Goal: Transaction & Acquisition: Book appointment/travel/reservation

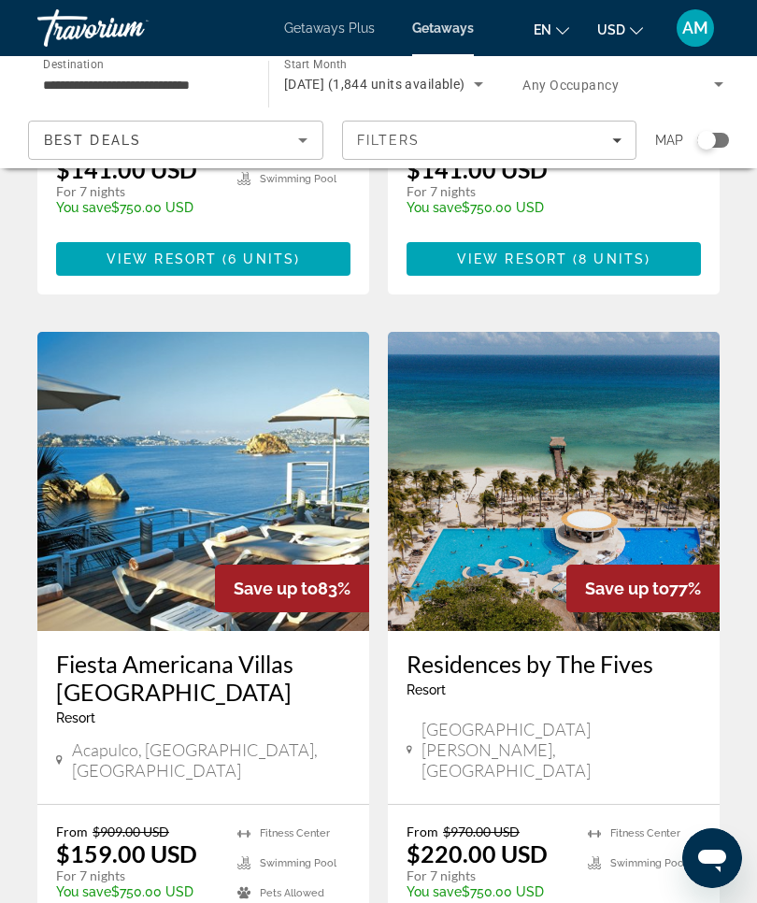
scroll to position [3436, 0]
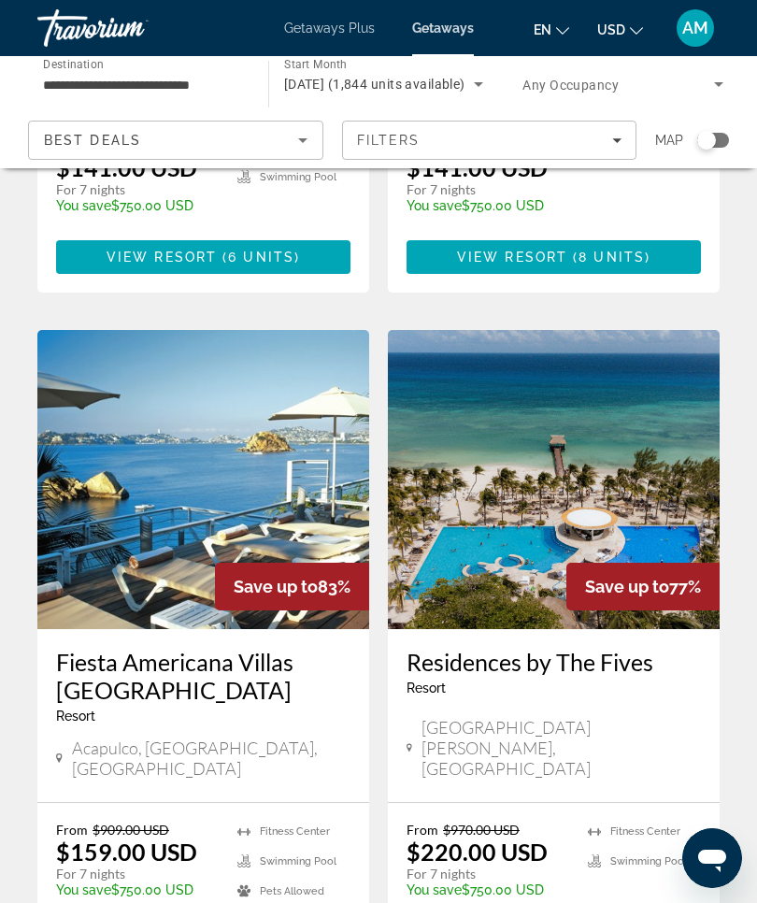
click at [541, 330] on img "Main content" at bounding box center [554, 479] width 332 height 299
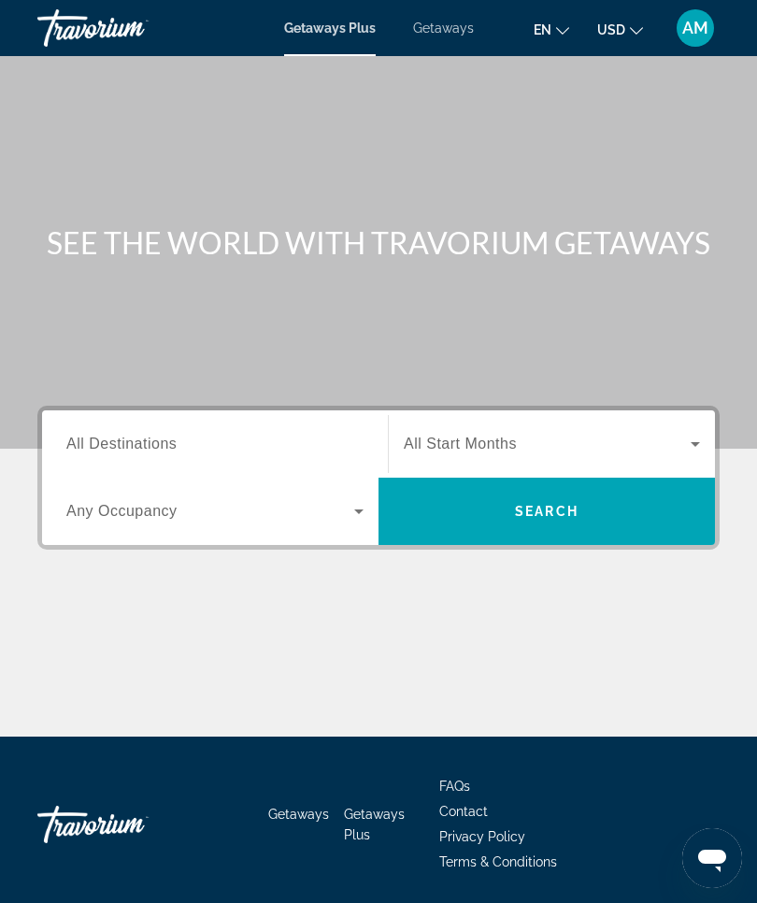
click at [150, 450] on span "All Destinations" at bounding box center [121, 444] width 110 height 16
click at [150, 450] on input "Destination All Destinations" at bounding box center [214, 445] width 297 height 22
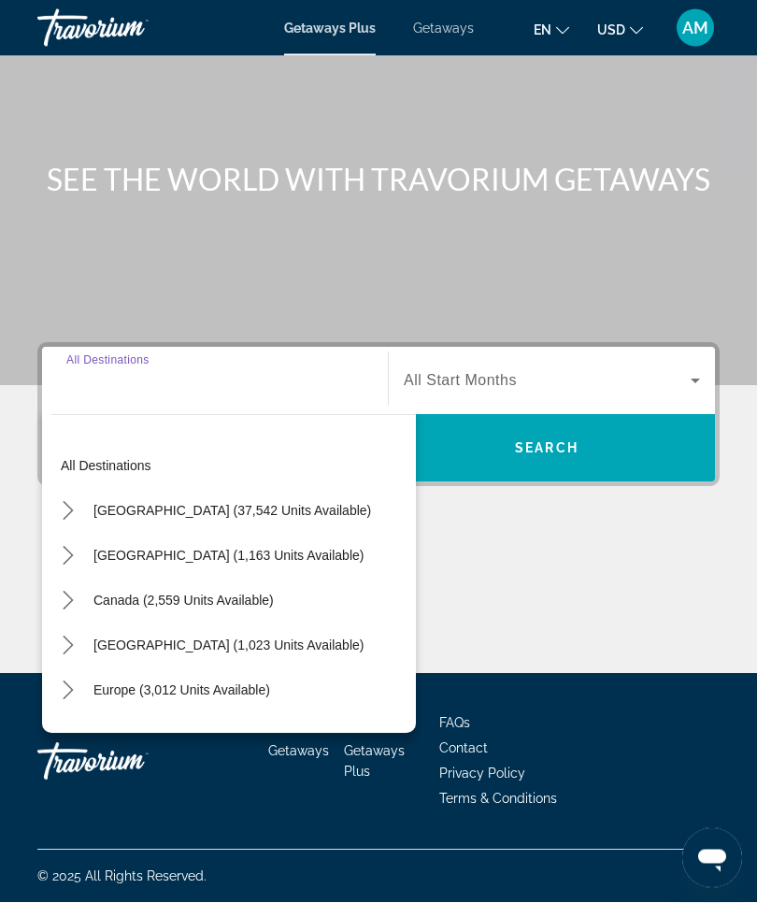
scroll to position [65, 0]
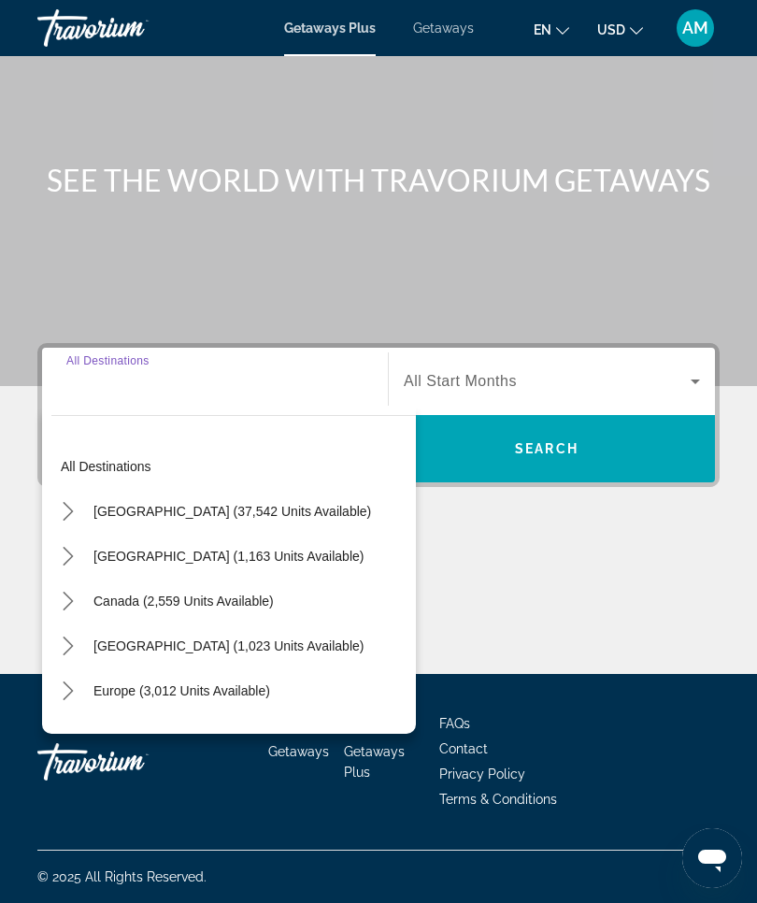
click at [293, 513] on span "United States (37,542 units available)" at bounding box center [232, 511] width 278 height 15
type input "**********"
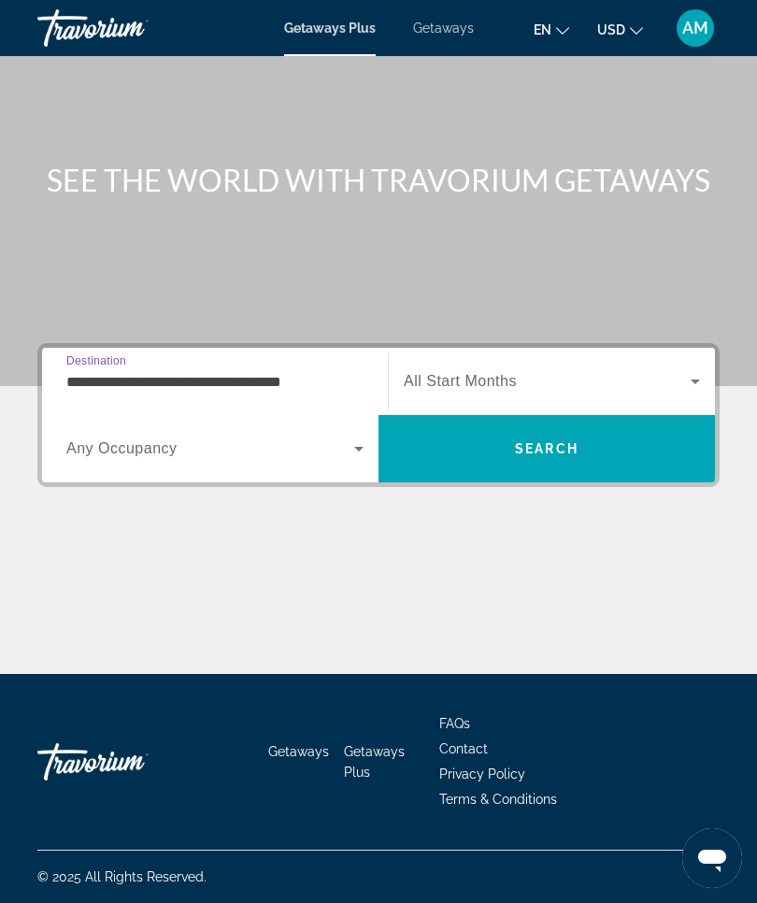
click at [366, 452] on icon "Search widget" at bounding box center [359, 449] width 22 height 22
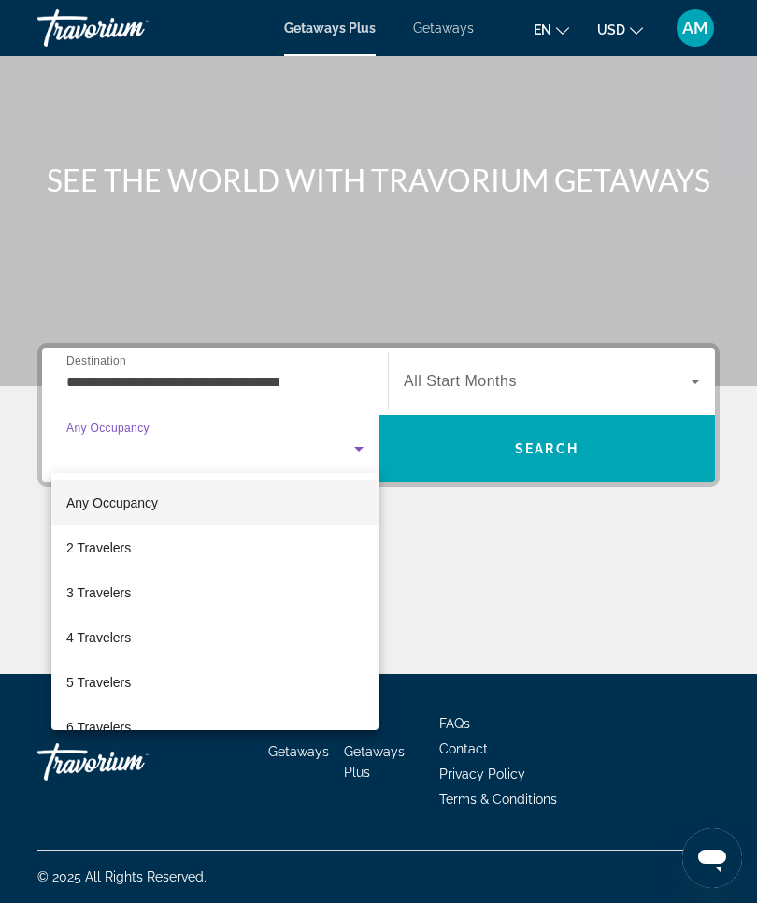
click at [363, 449] on div at bounding box center [378, 451] width 757 height 903
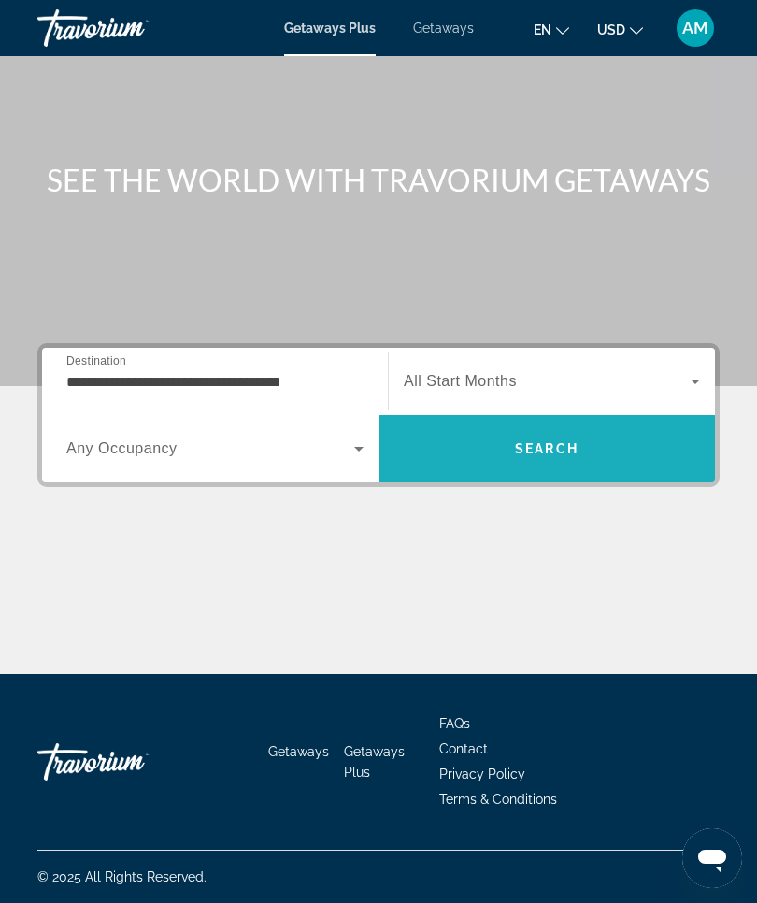
click at [598, 453] on span "Search" at bounding box center [547, 448] width 337 height 45
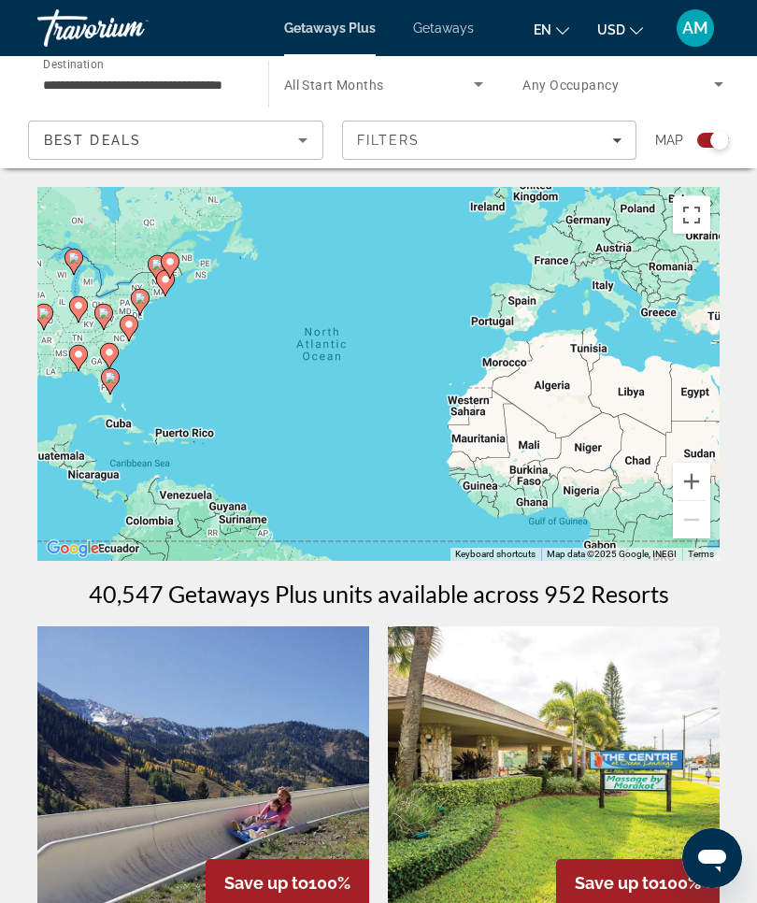
click at [208, 76] on input "**********" at bounding box center [143, 85] width 201 height 22
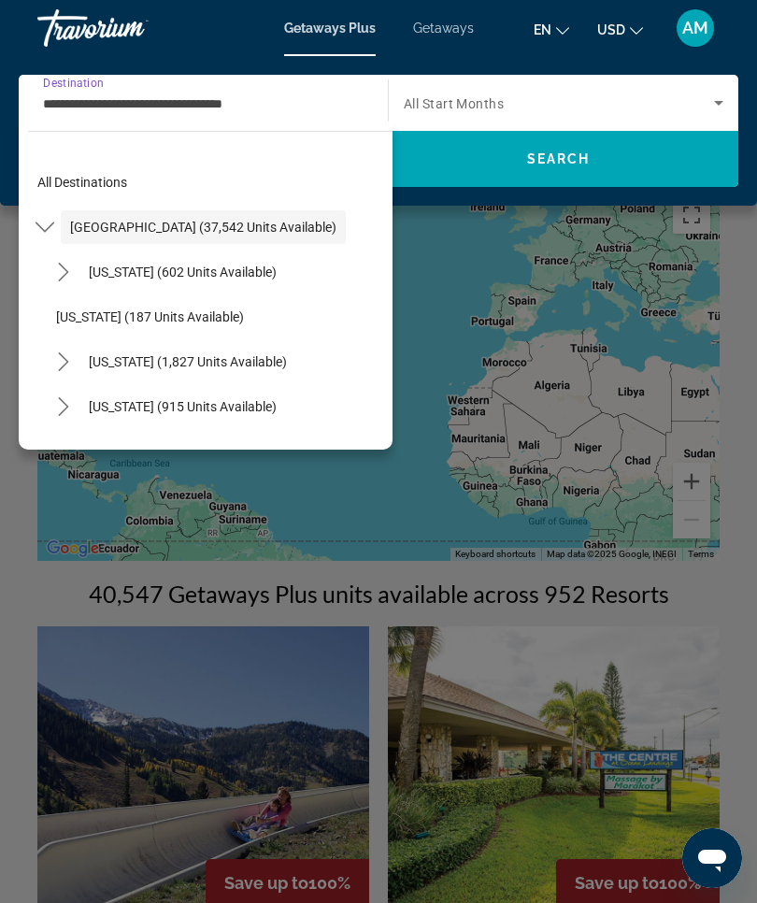
click at [236, 360] on span "California (1,827 units available)" at bounding box center [188, 361] width 198 height 15
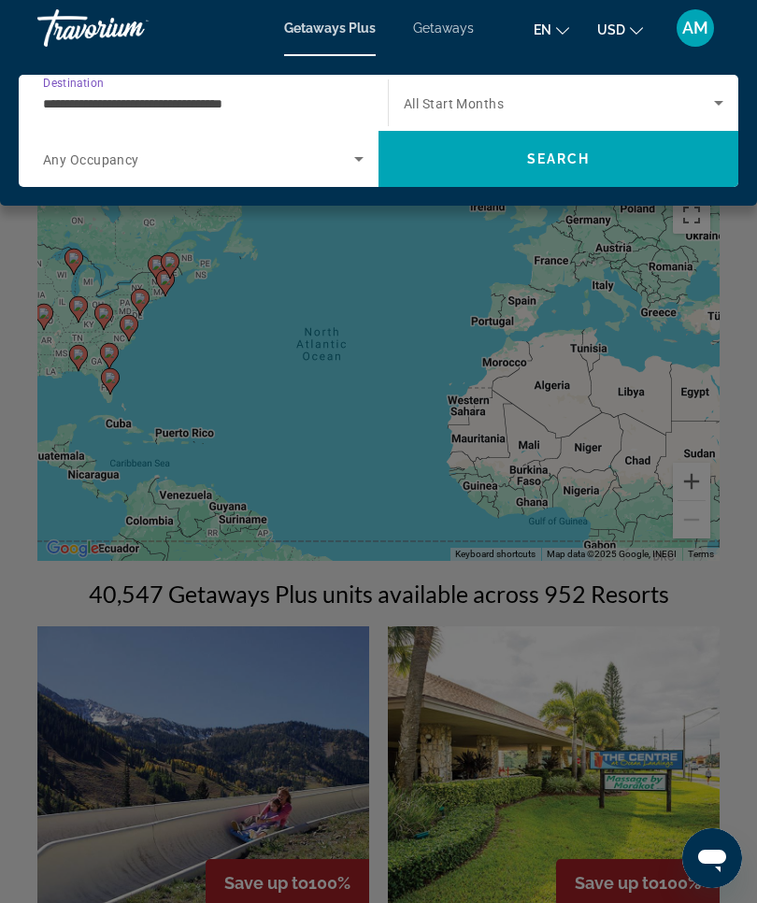
type input "**********"
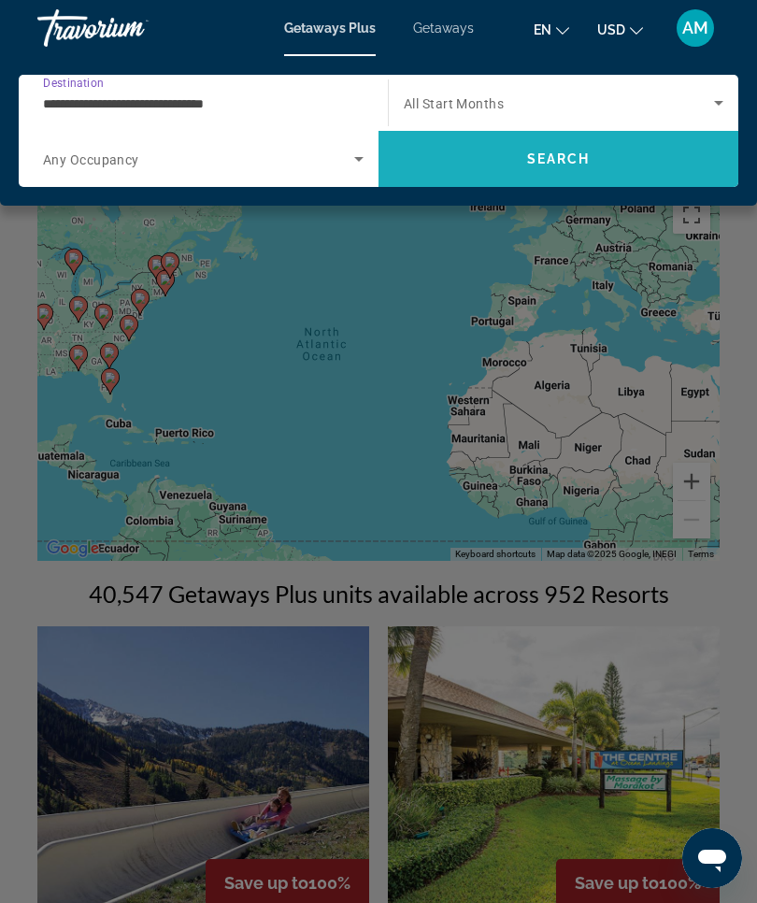
click at [597, 157] on span "Search" at bounding box center [559, 159] width 360 height 45
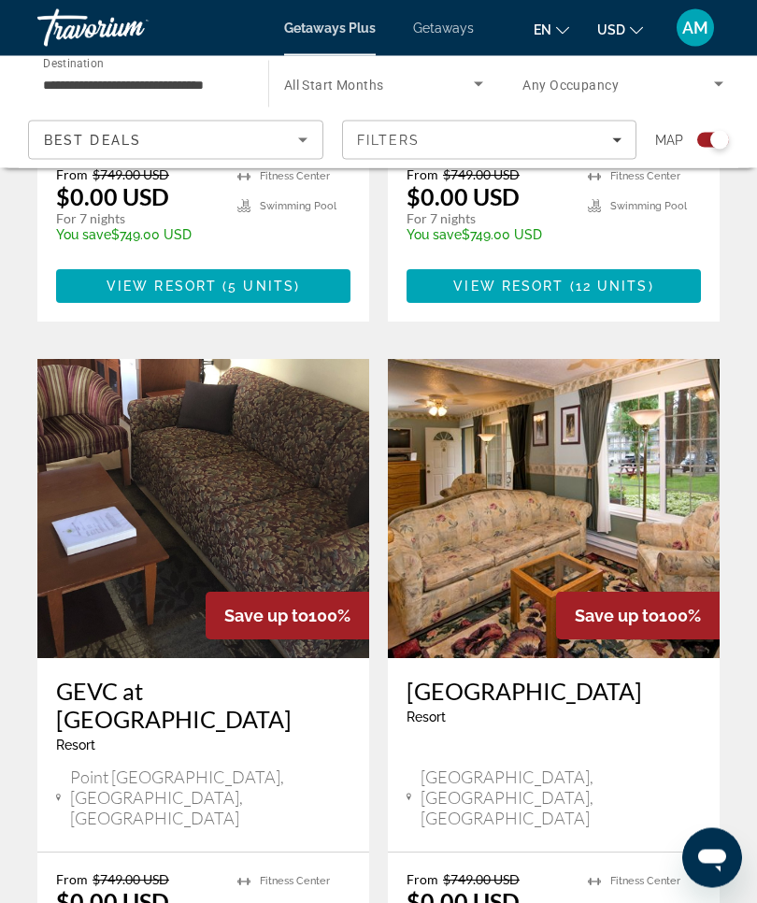
scroll to position [1680, 0]
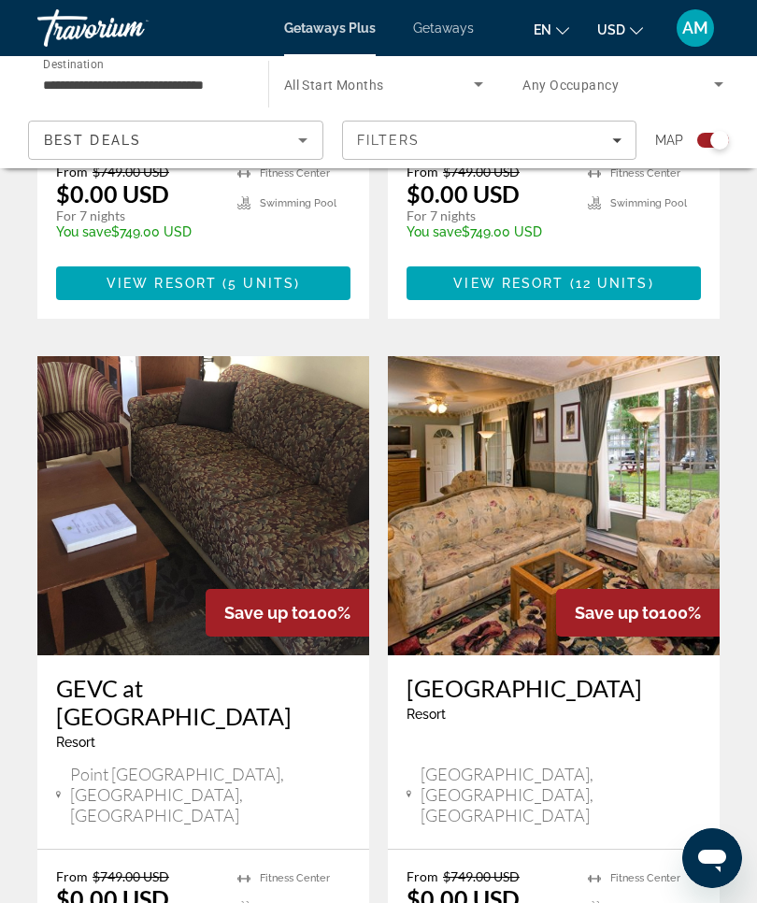
click at [567, 674] on div "Americana Village Resort - This is an adults only resort" at bounding box center [554, 705] width 295 height 62
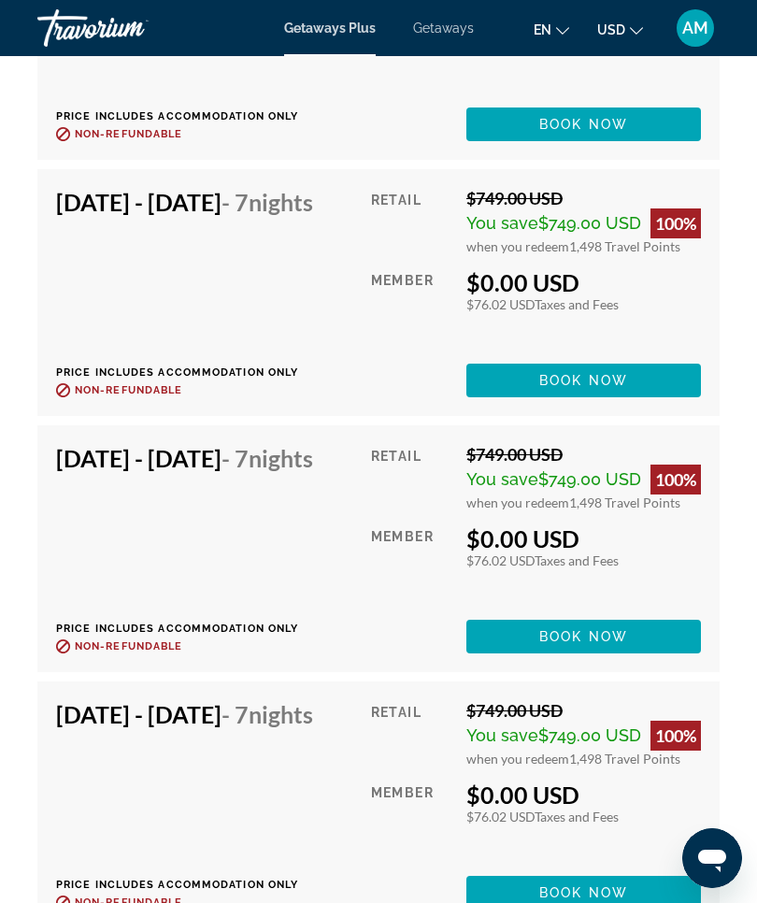
scroll to position [4719, 0]
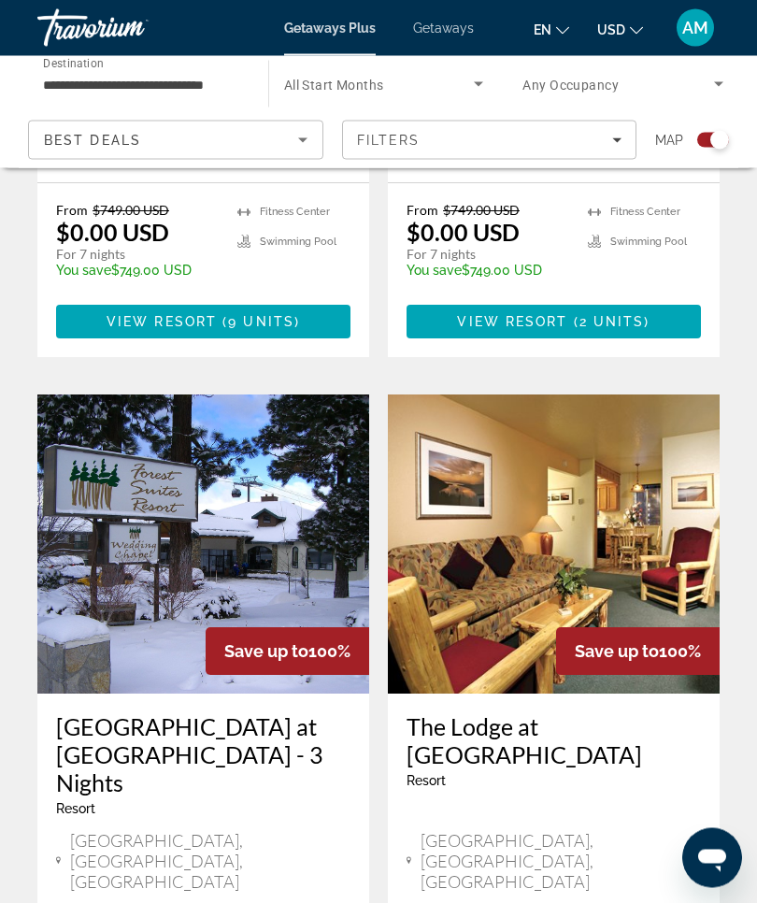
scroll to position [3739, 0]
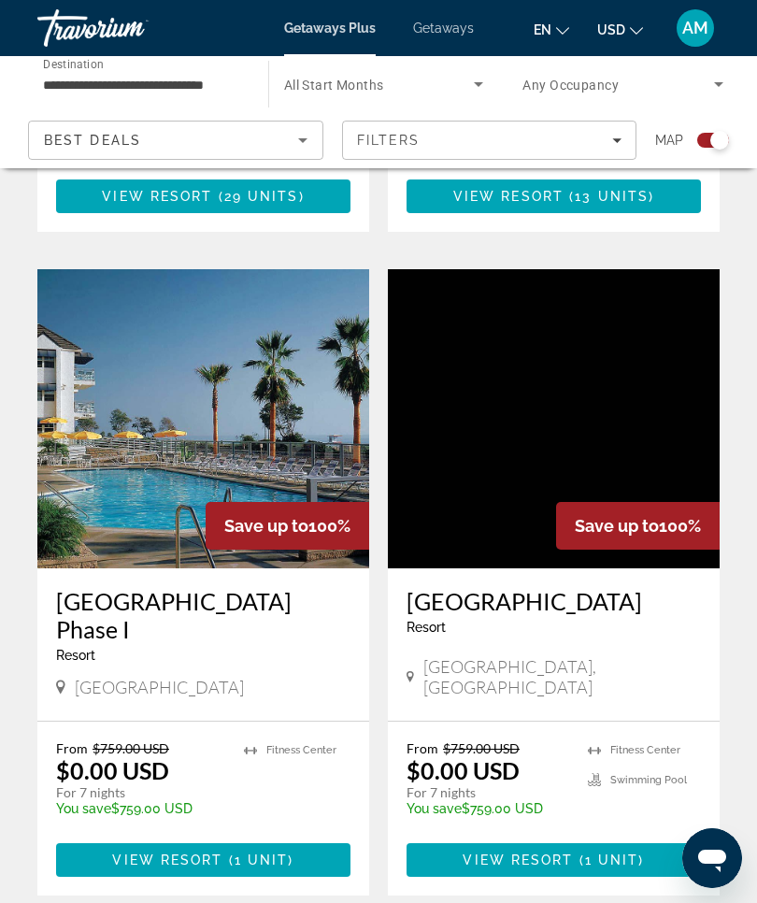
scroll to position [1034, 0]
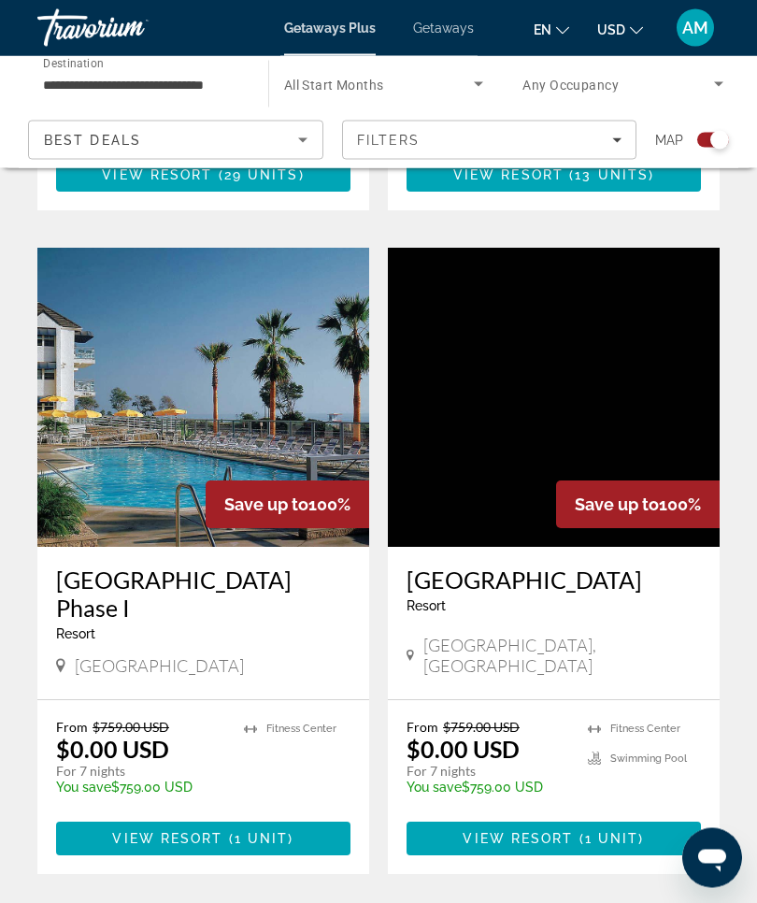
click at [197, 402] on img "Main content" at bounding box center [203, 398] width 332 height 299
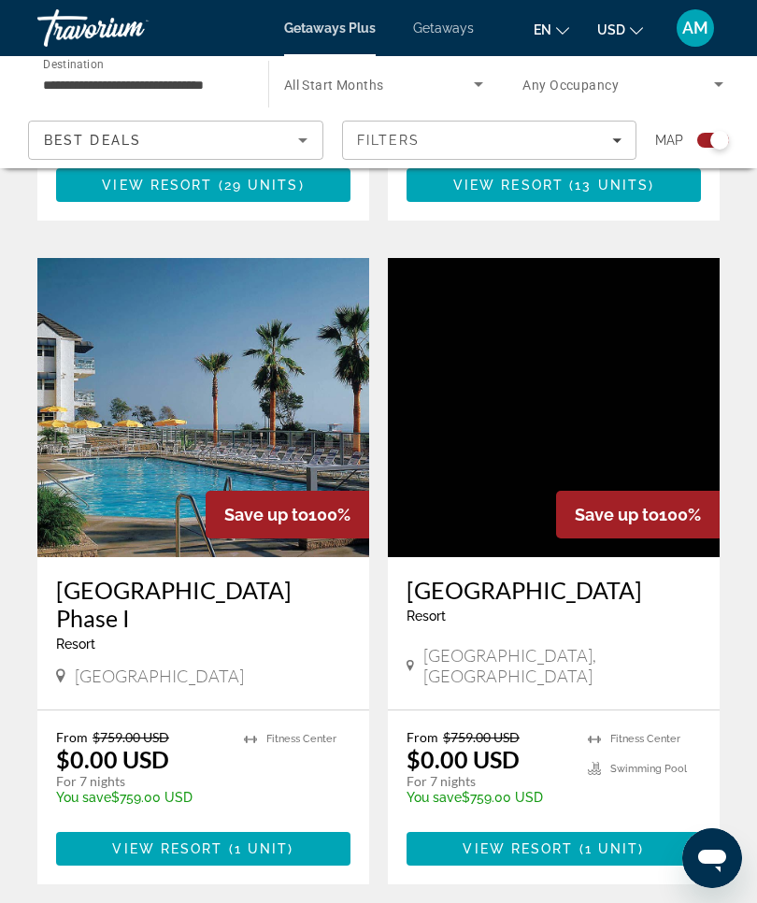
scroll to position [1077, 0]
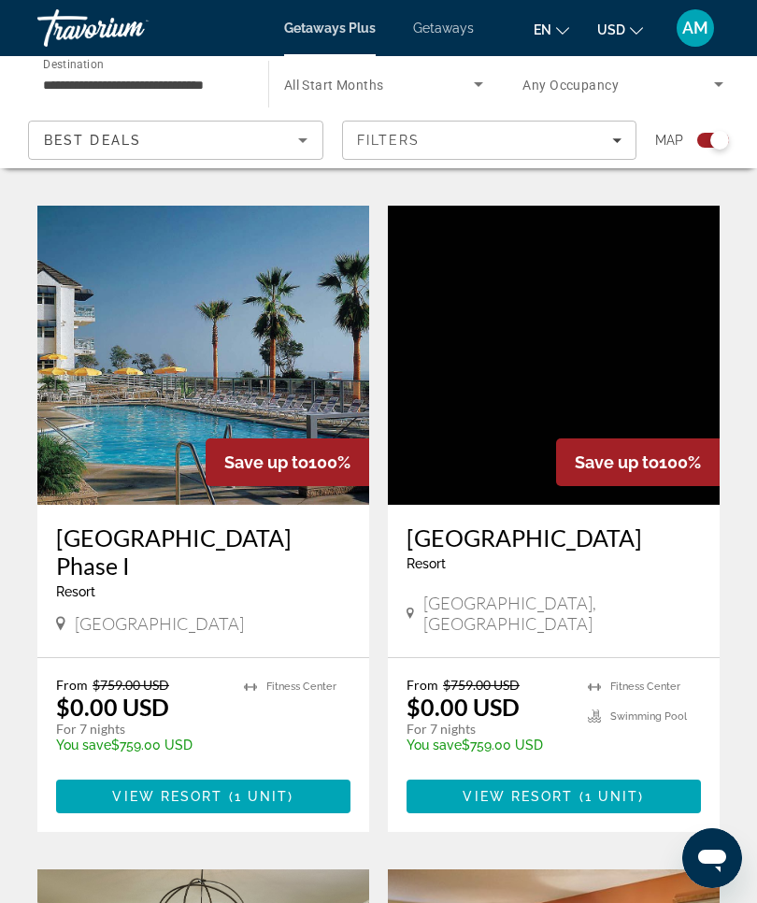
click at [582, 341] on img "Main content" at bounding box center [554, 355] width 332 height 299
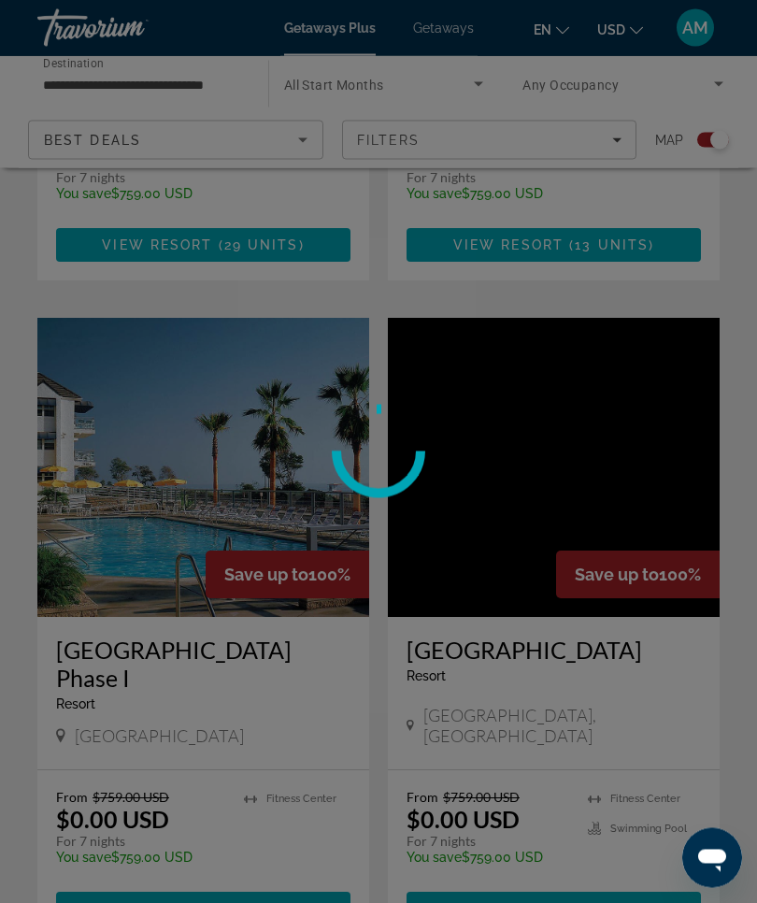
scroll to position [1029, 0]
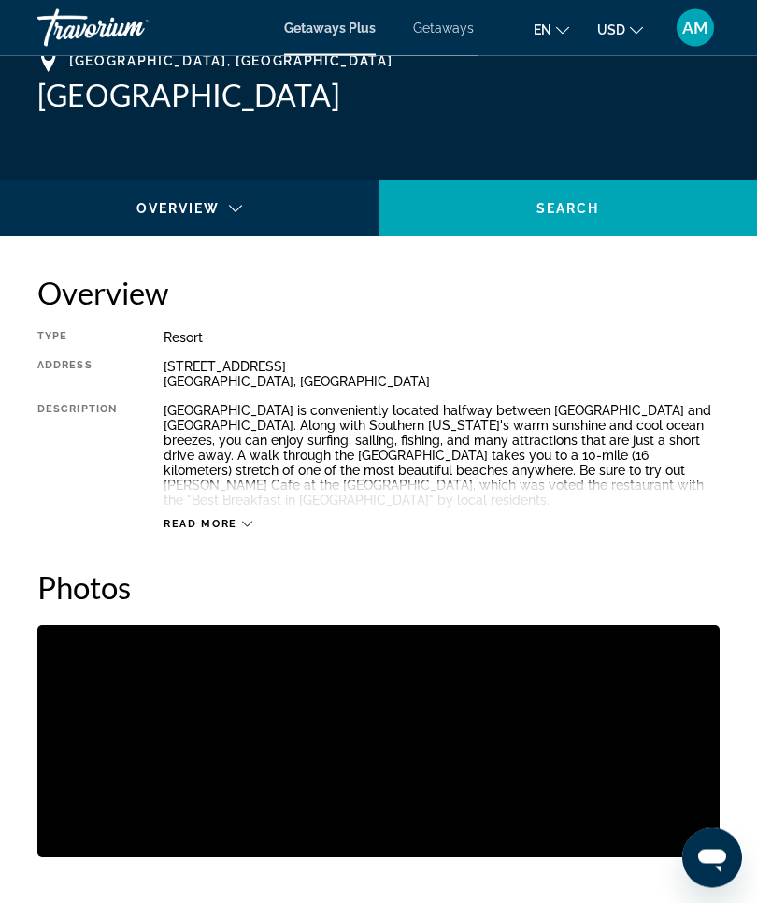
scroll to position [765, 0]
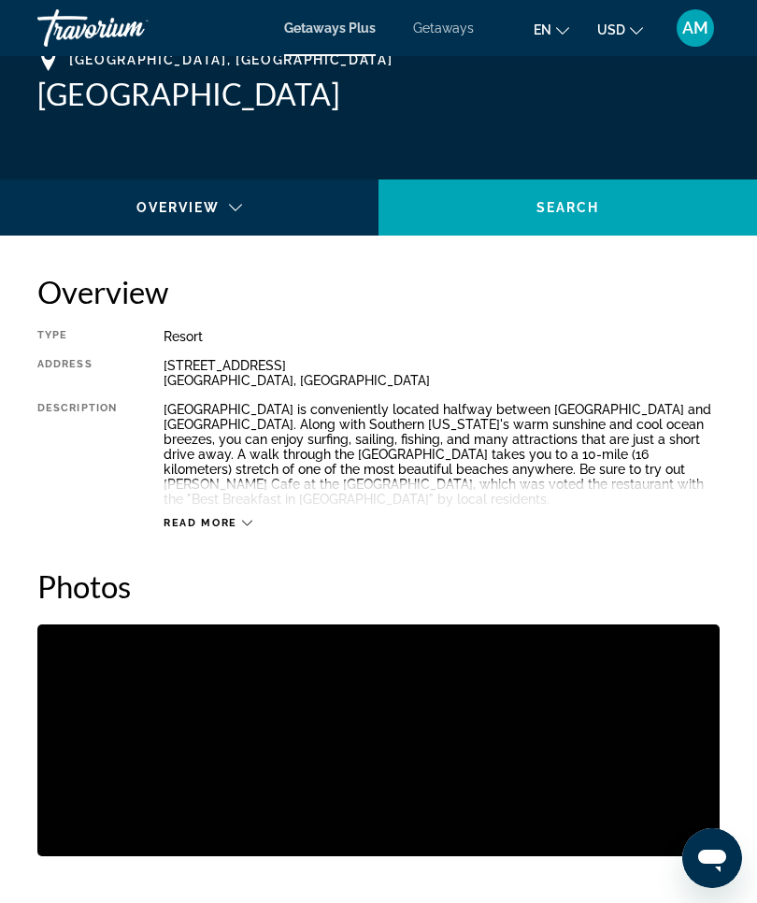
click at [251, 525] on icon "Main content" at bounding box center [247, 523] width 10 height 10
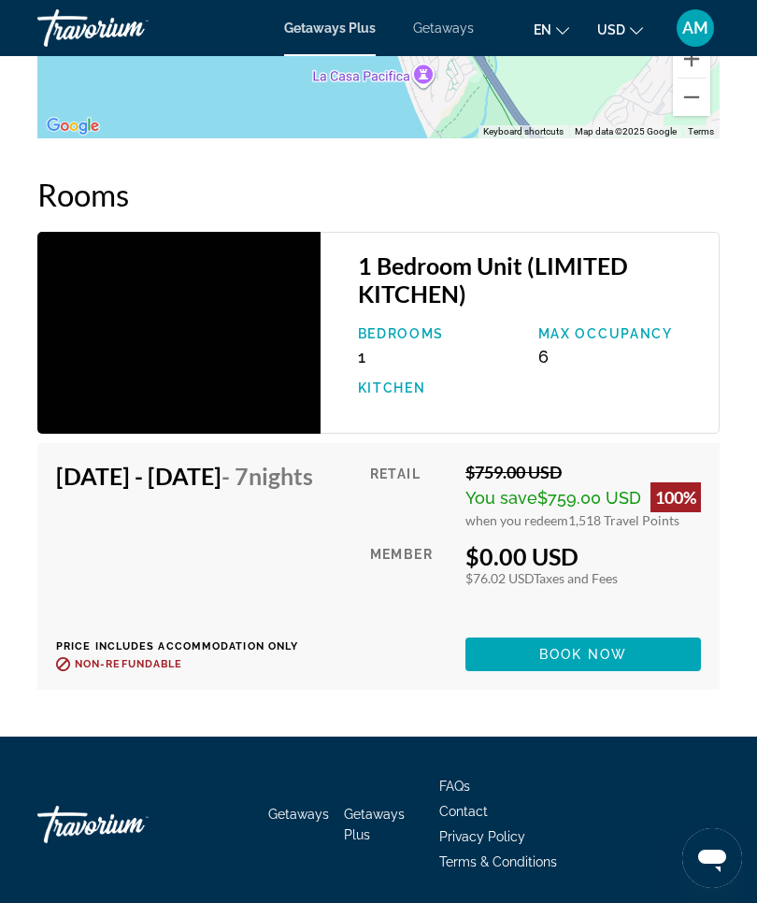
scroll to position [3475, 0]
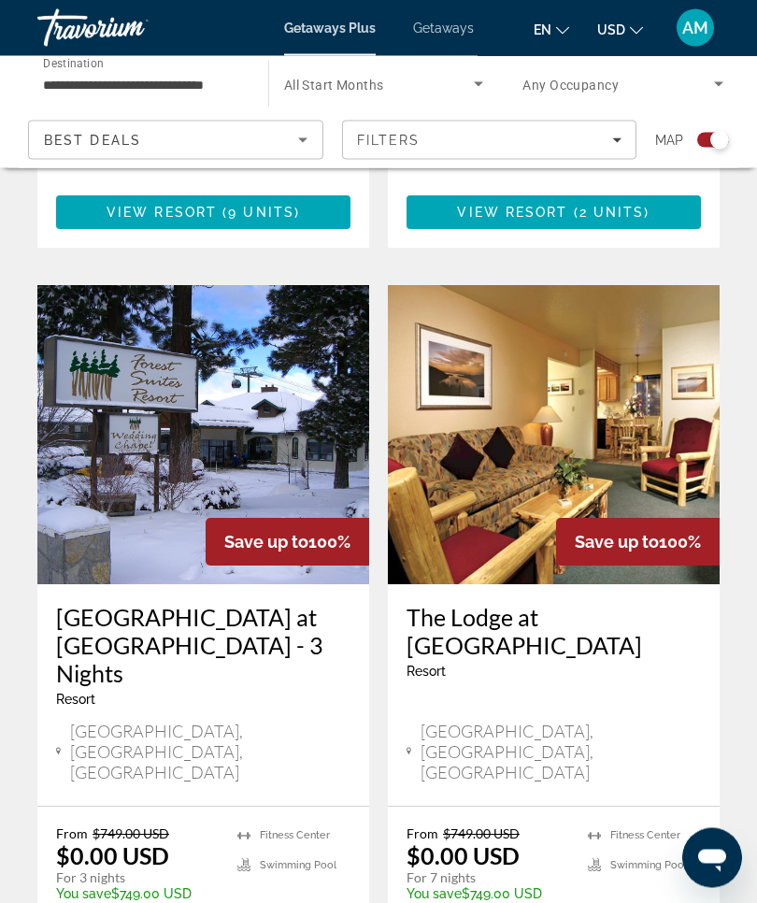
scroll to position [3838, 0]
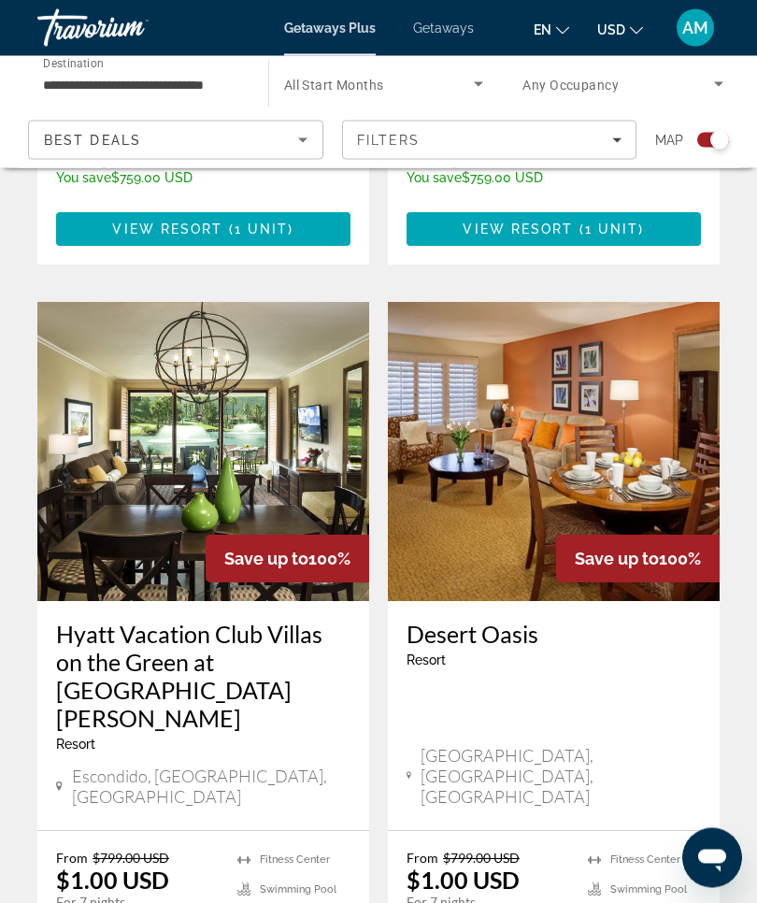
scroll to position [1637, 0]
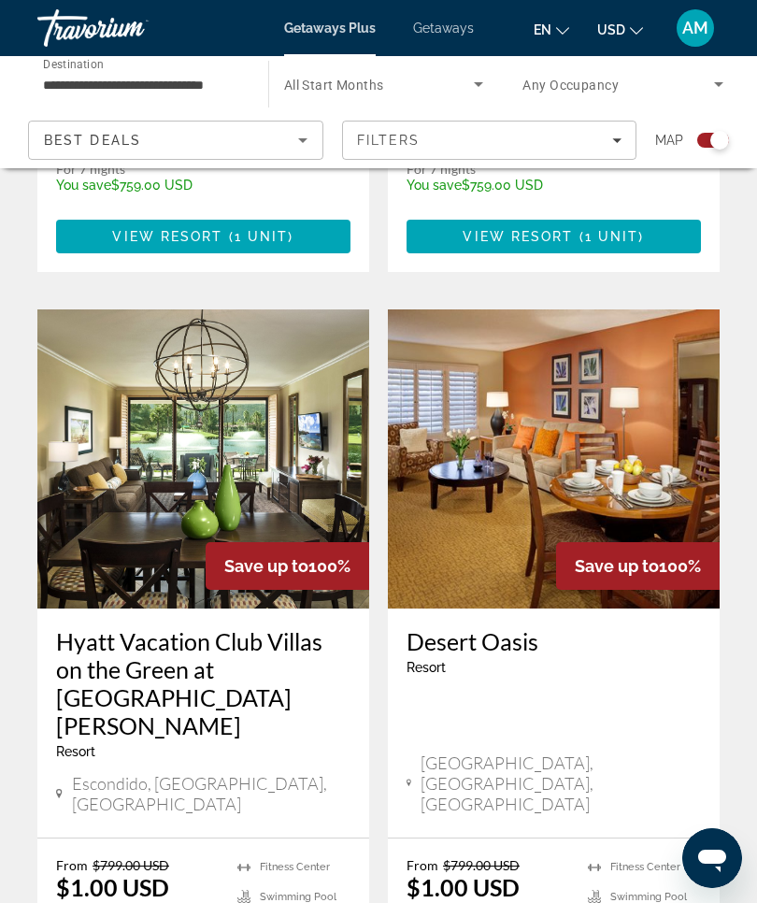
click at [200, 469] on img "Main content" at bounding box center [203, 458] width 332 height 299
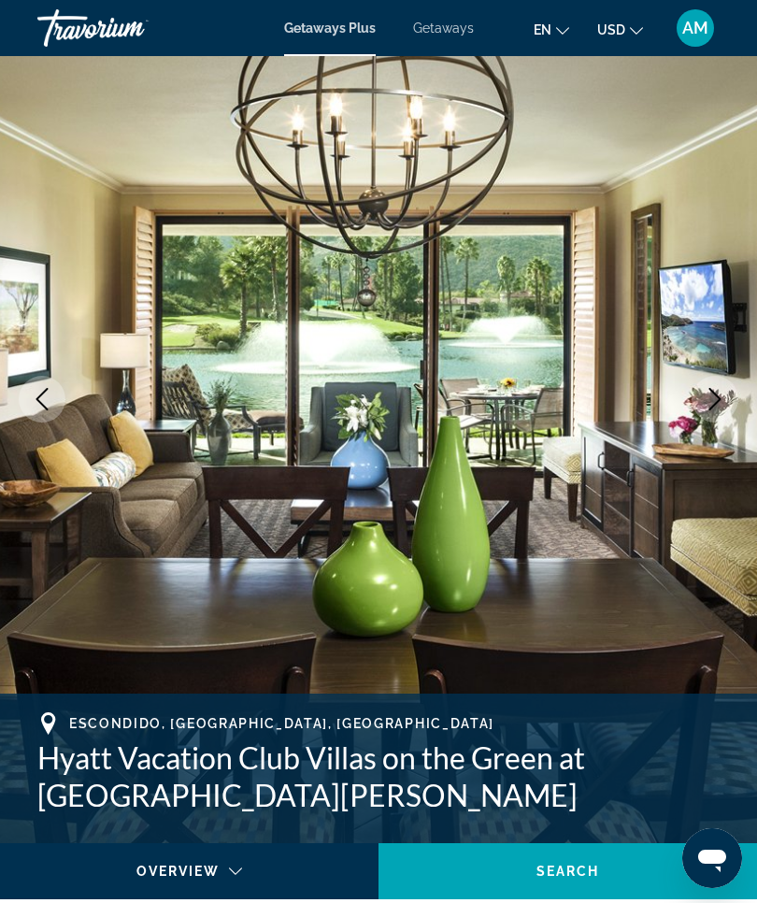
scroll to position [83, 0]
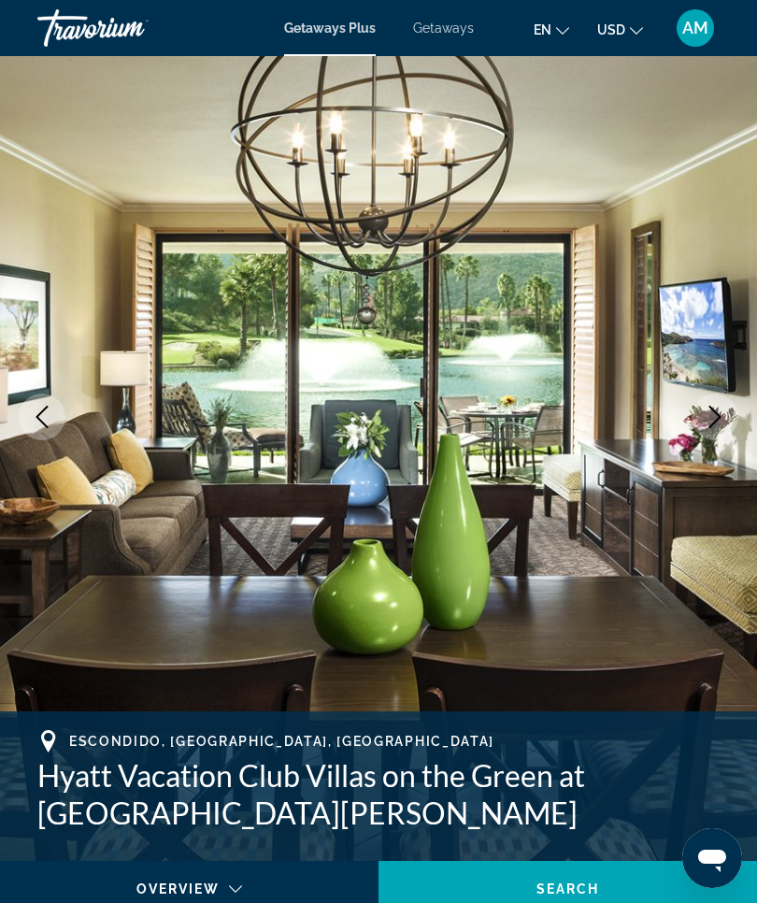
click at [726, 423] on button "Next image" at bounding box center [715, 417] width 47 height 47
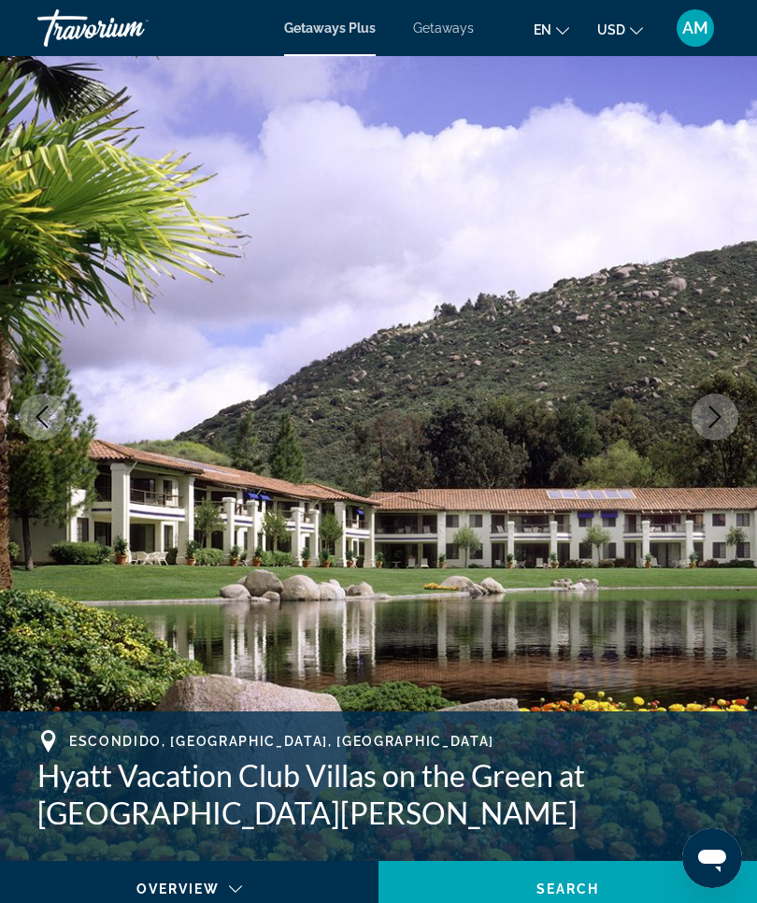
click at [720, 424] on icon "Next image" at bounding box center [715, 417] width 22 height 22
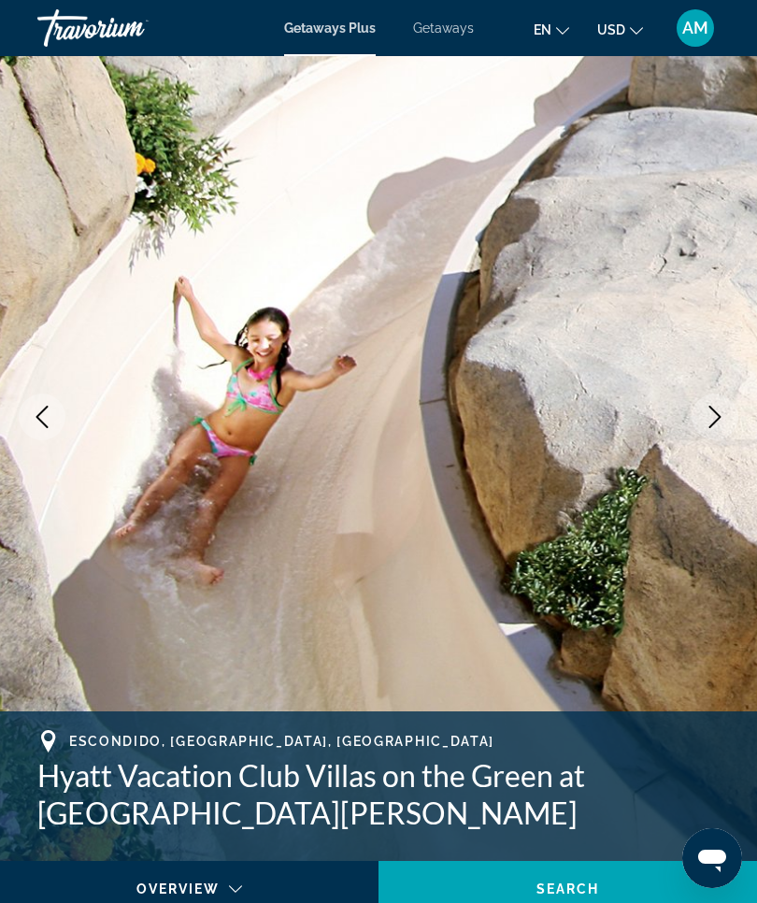
click at [718, 427] on icon "Next image" at bounding box center [715, 417] width 22 height 22
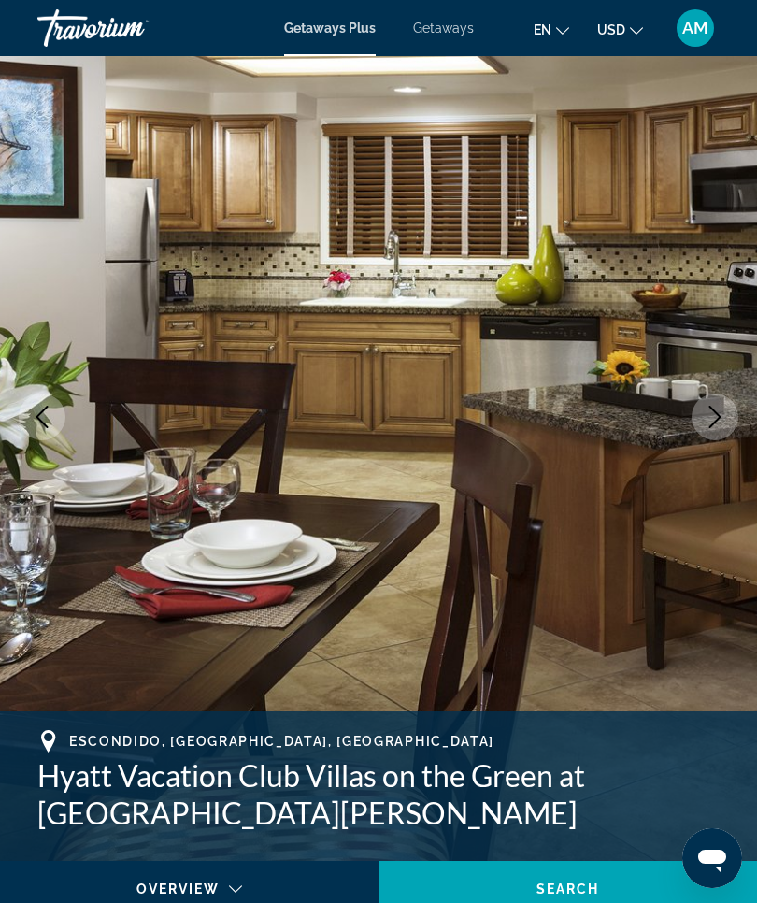
click at [719, 424] on icon "Next image" at bounding box center [715, 417] width 22 height 22
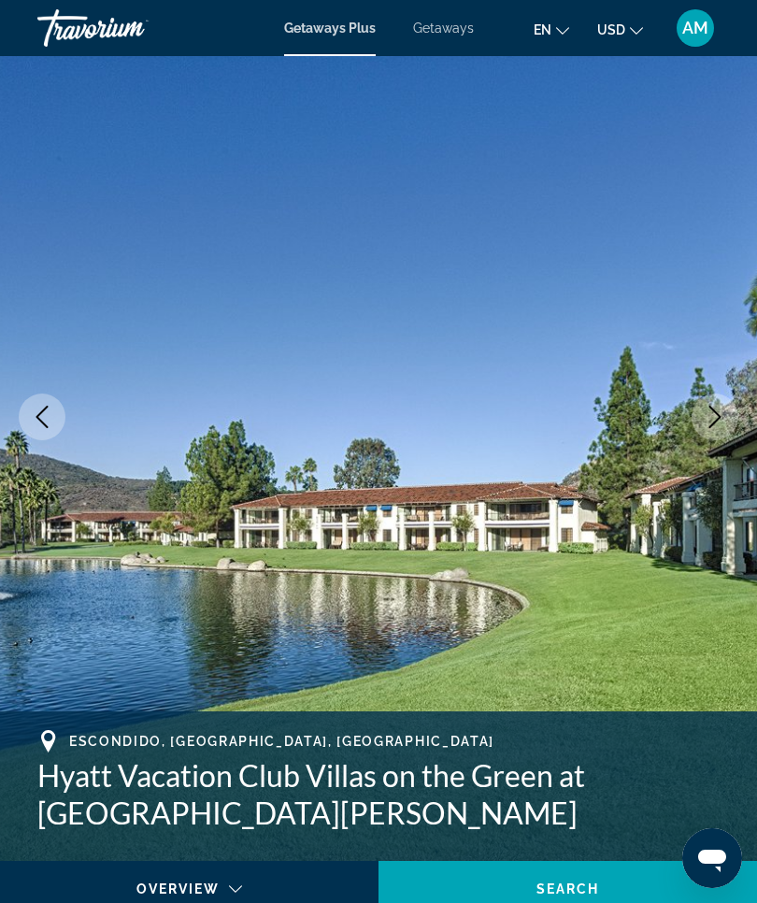
click at [722, 419] on icon "Next image" at bounding box center [715, 417] width 22 height 22
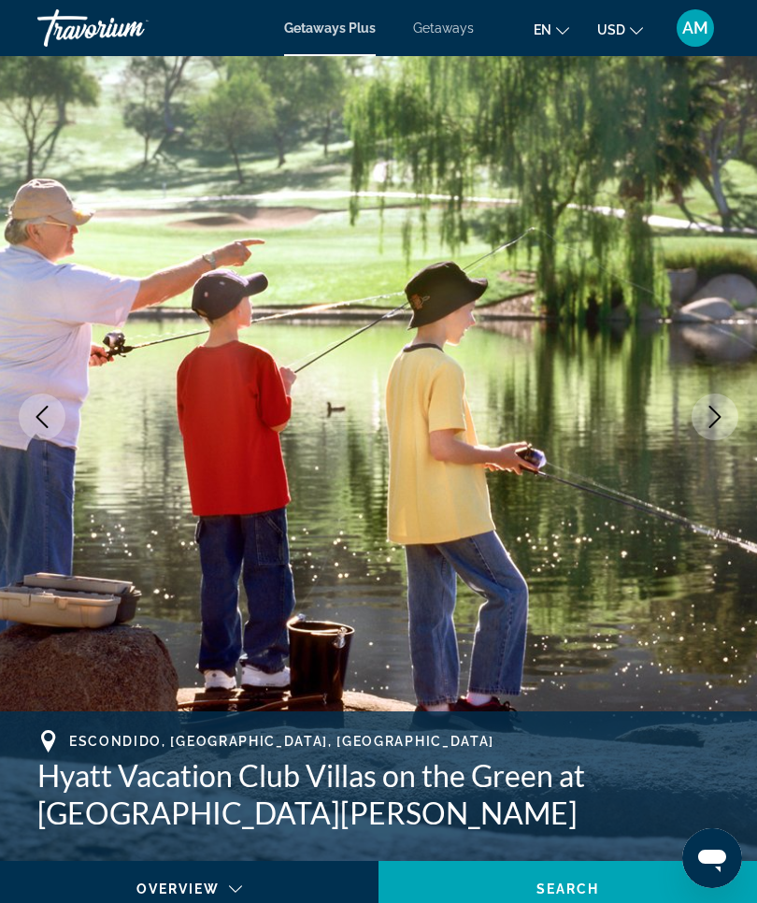
click at [721, 424] on icon "Next image" at bounding box center [715, 417] width 22 height 22
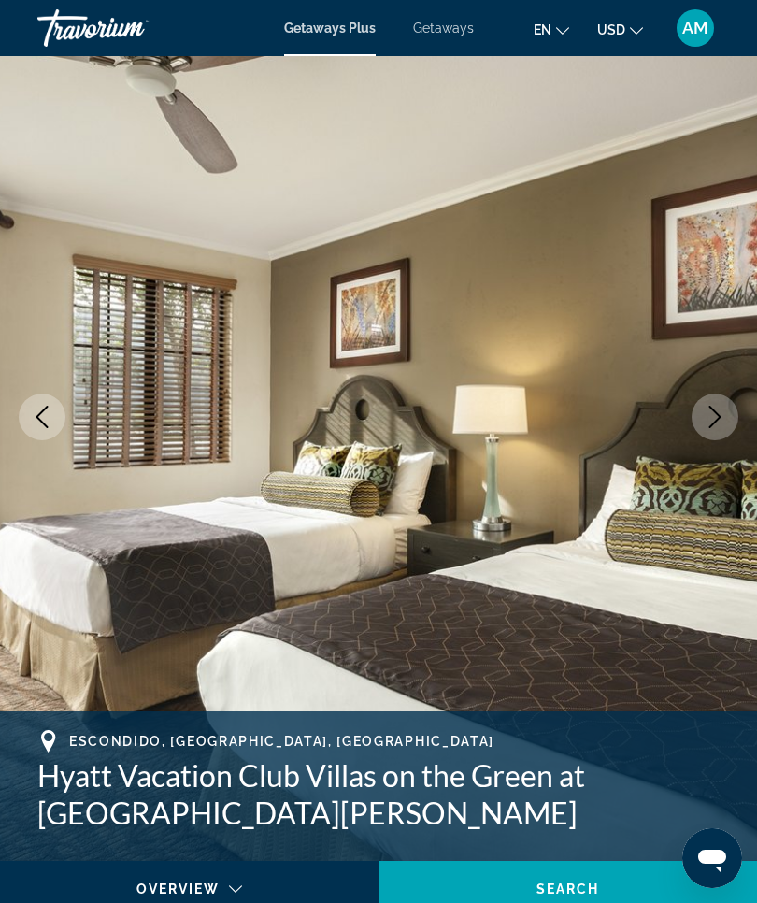
click at [723, 424] on icon "Next image" at bounding box center [715, 417] width 22 height 22
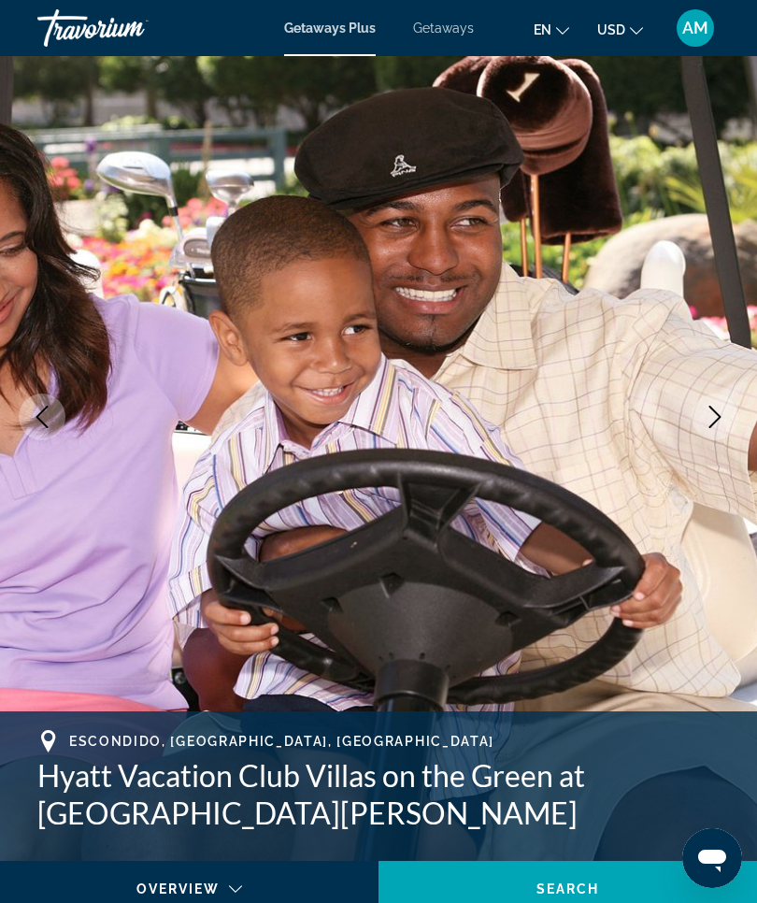
click at [723, 431] on button "Next image" at bounding box center [715, 417] width 47 height 47
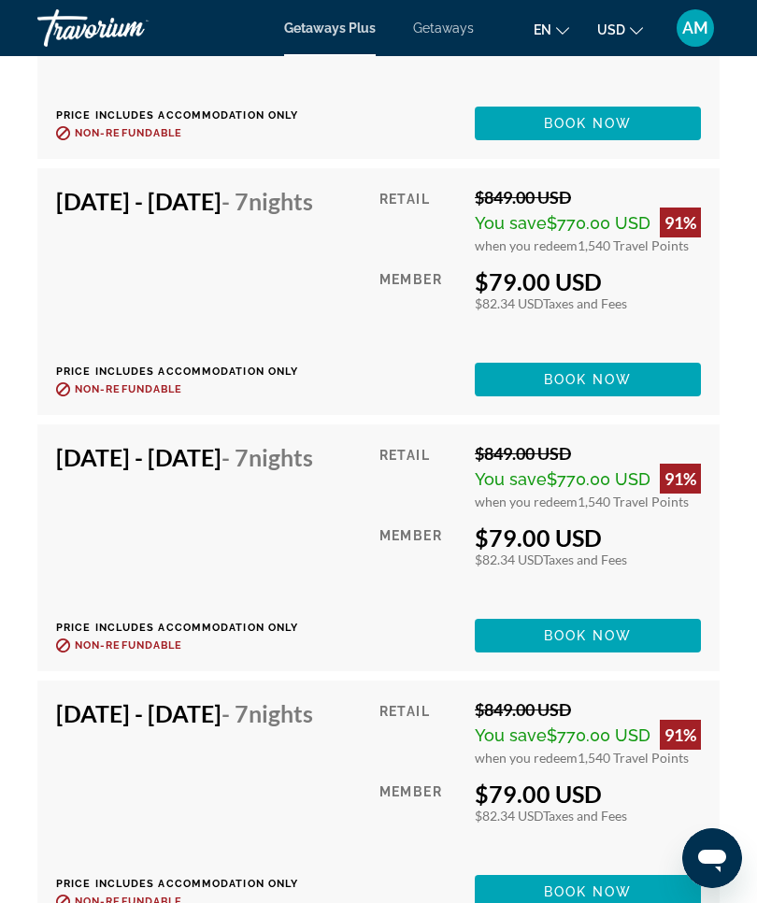
scroll to position [6424, 0]
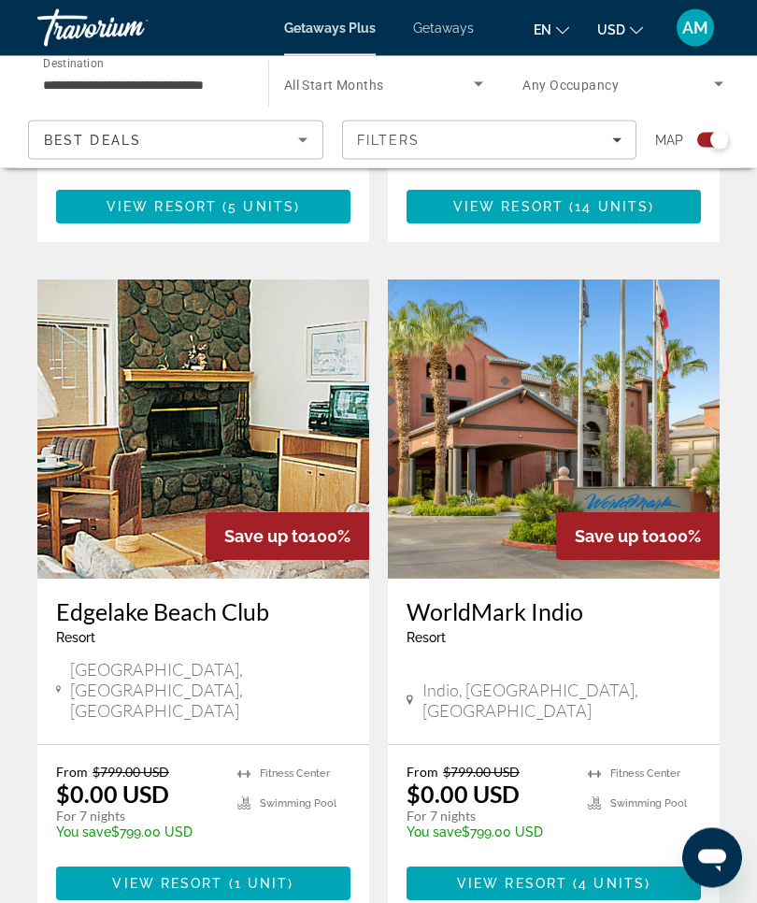
scroll to position [3862, 0]
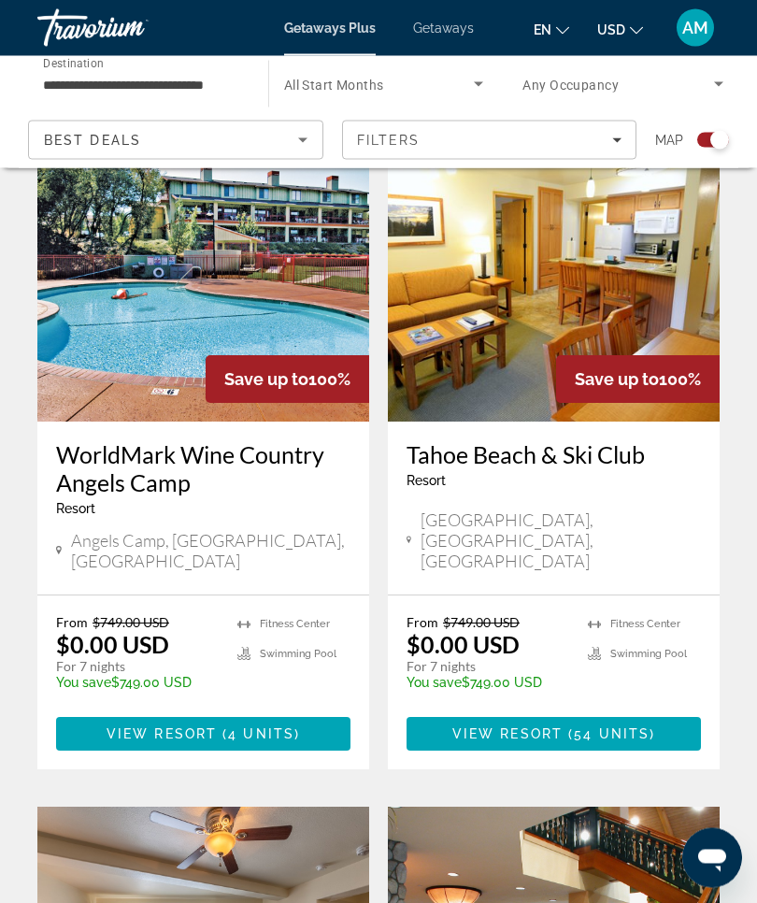
scroll to position [505, 0]
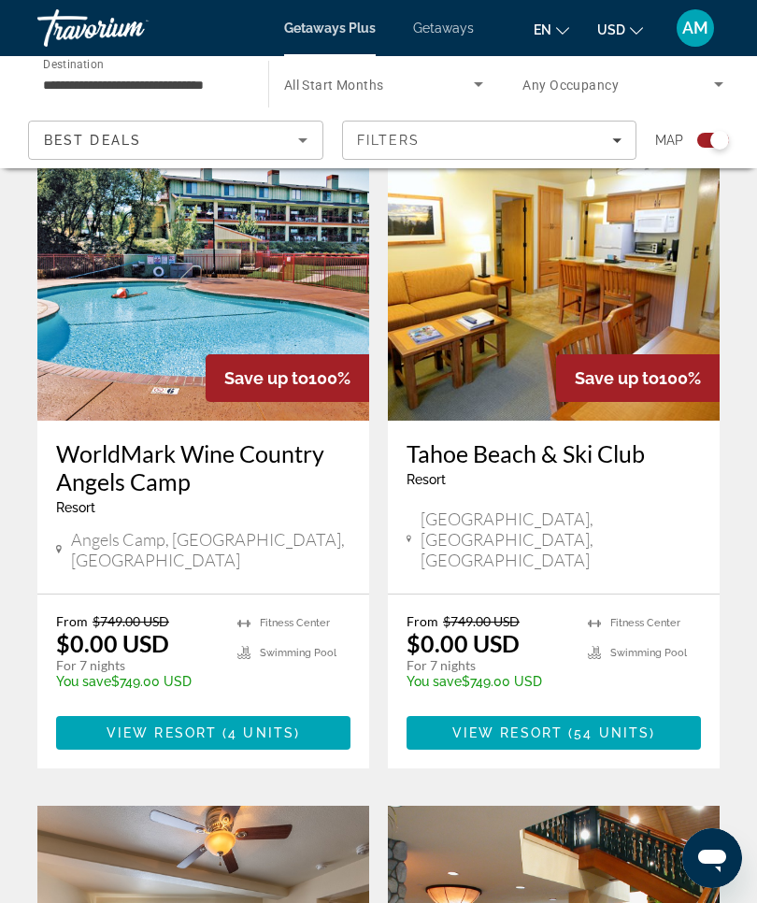
click at [592, 337] on img "Main content" at bounding box center [554, 271] width 332 height 299
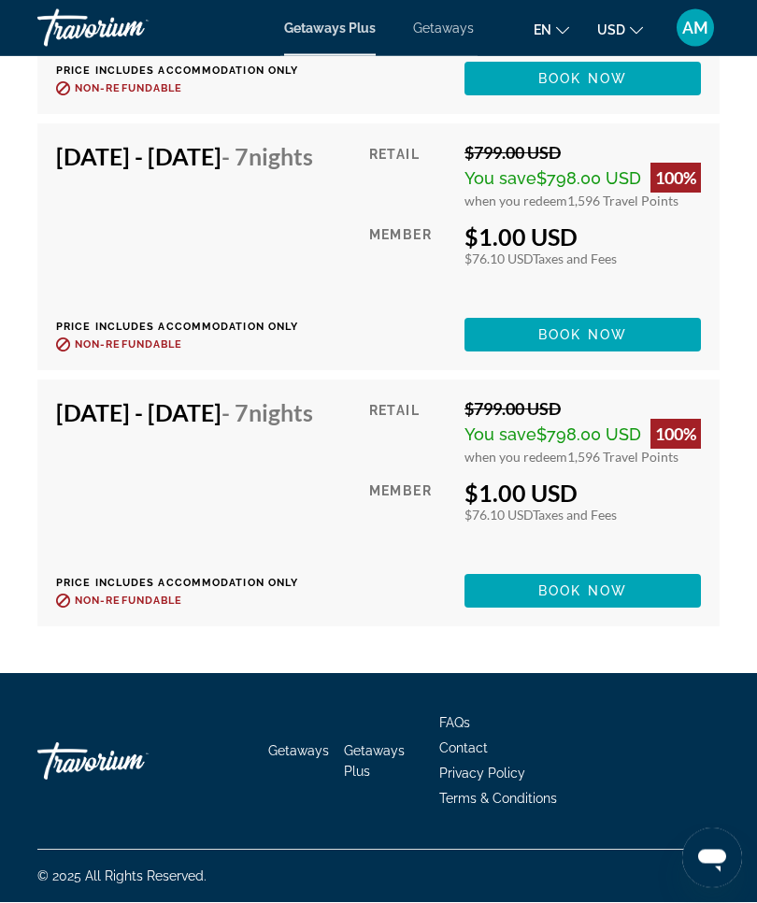
scroll to position [13029, 0]
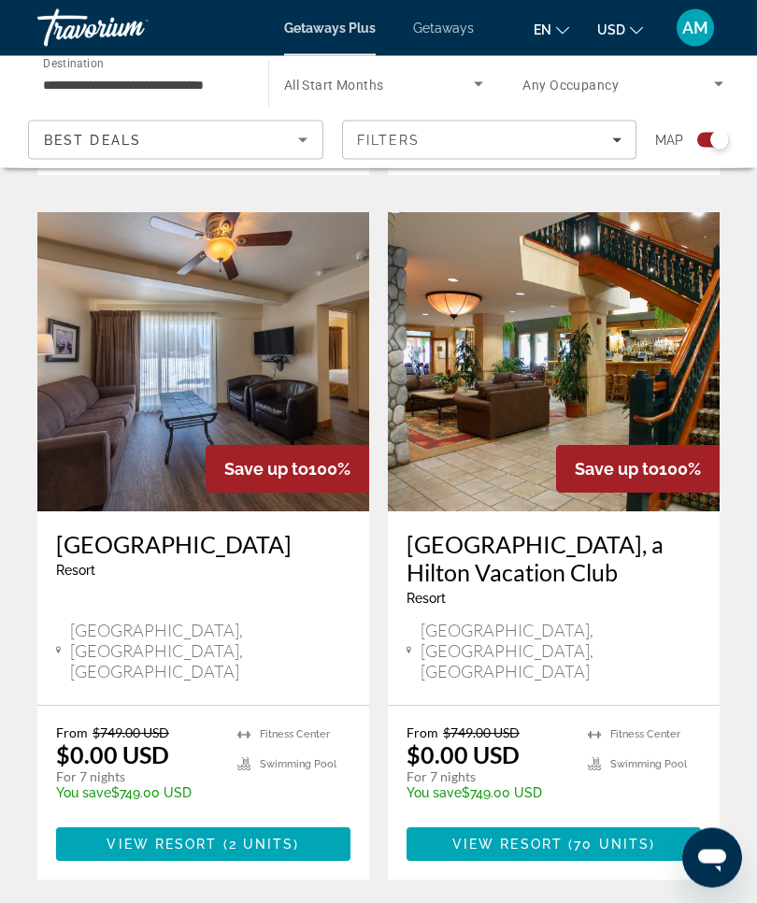
scroll to position [1114, 0]
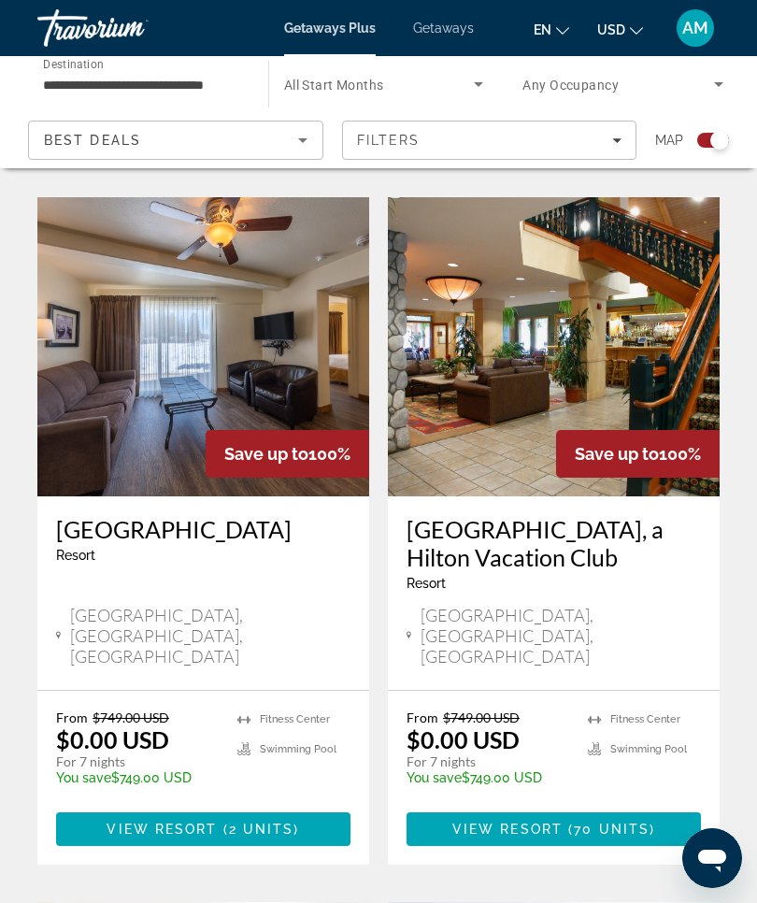
click at [610, 381] on img "Main content" at bounding box center [554, 346] width 332 height 299
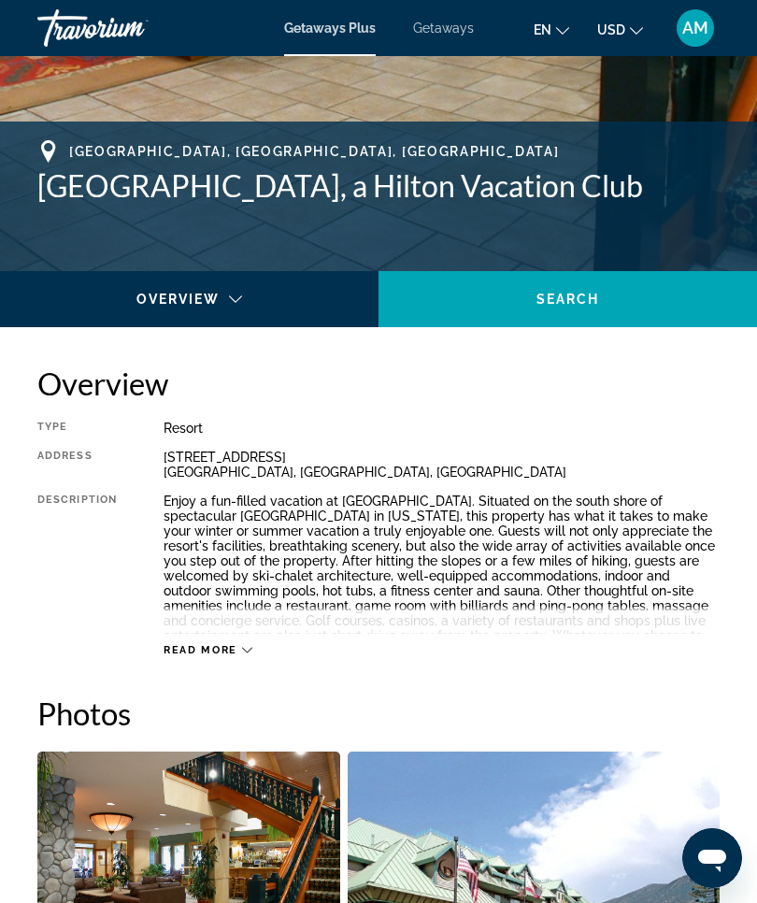
scroll to position [672, 0]
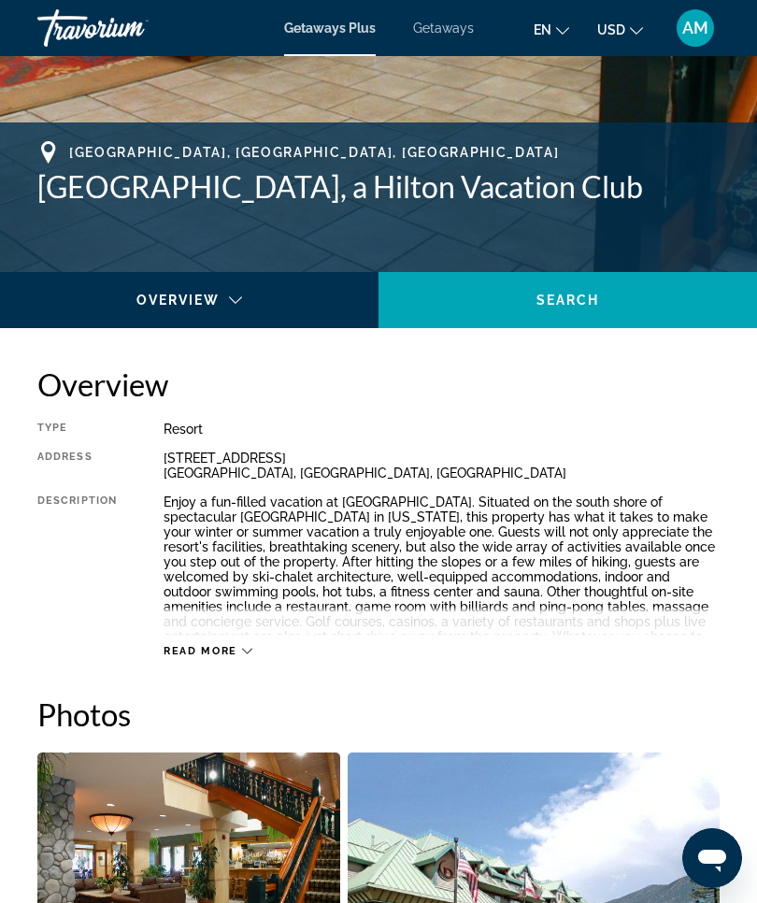
click at [239, 655] on div "Read more" at bounding box center [208, 651] width 89 height 12
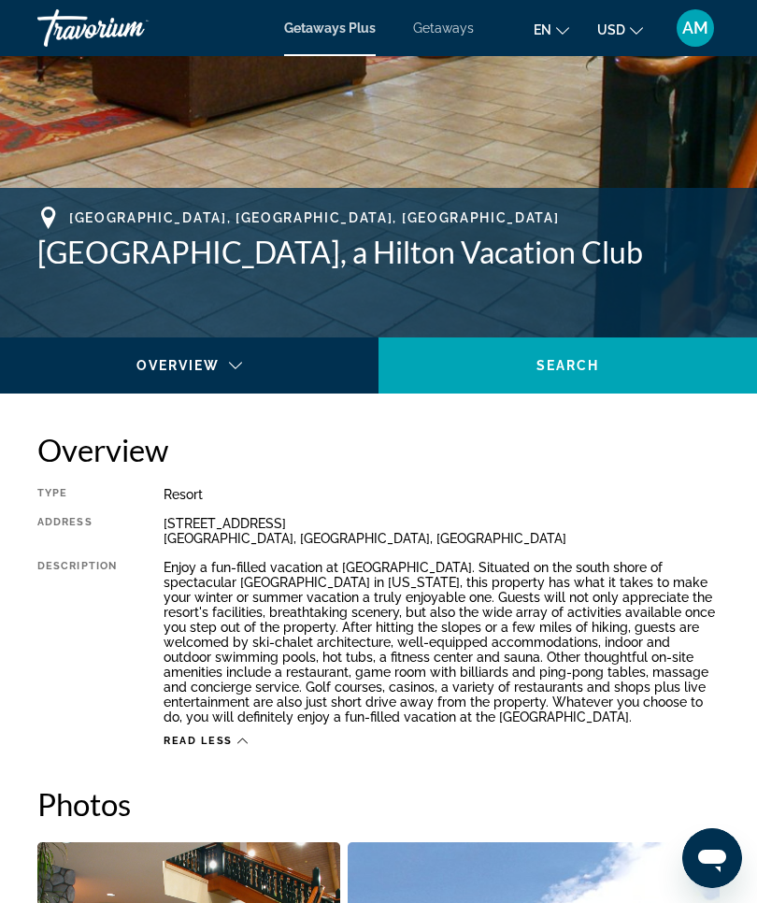
scroll to position [605, 0]
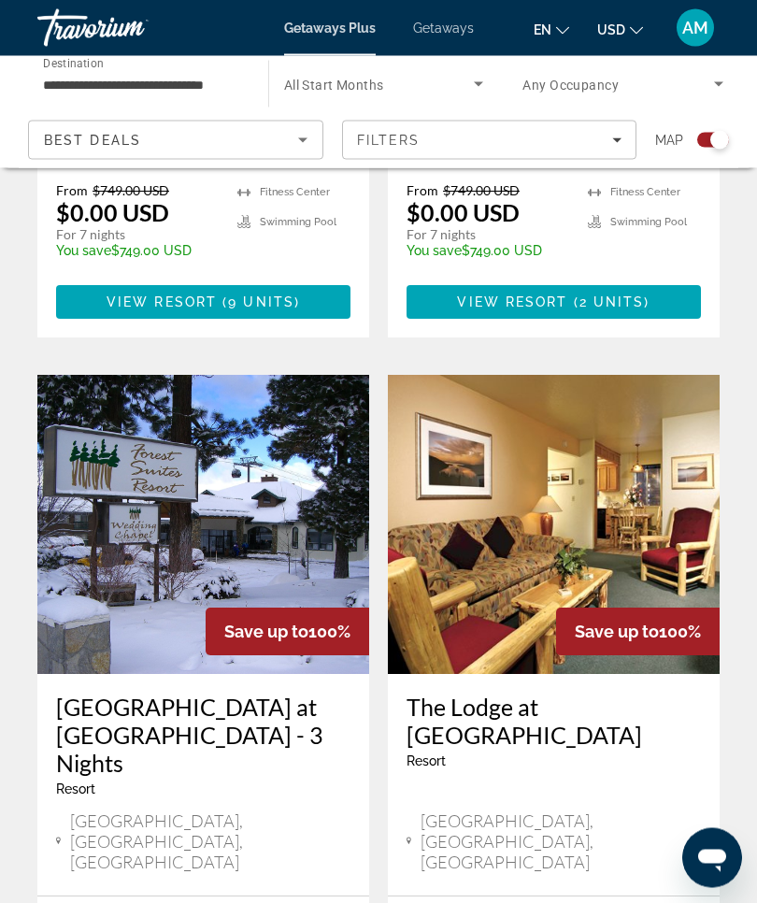
scroll to position [3751, 0]
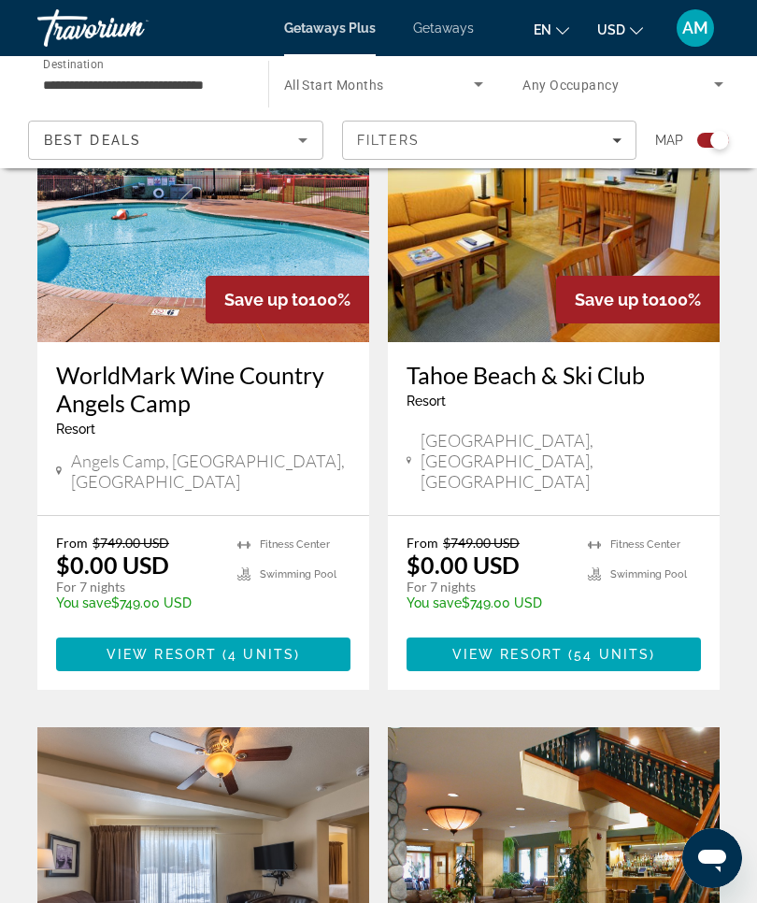
scroll to position [584, 0]
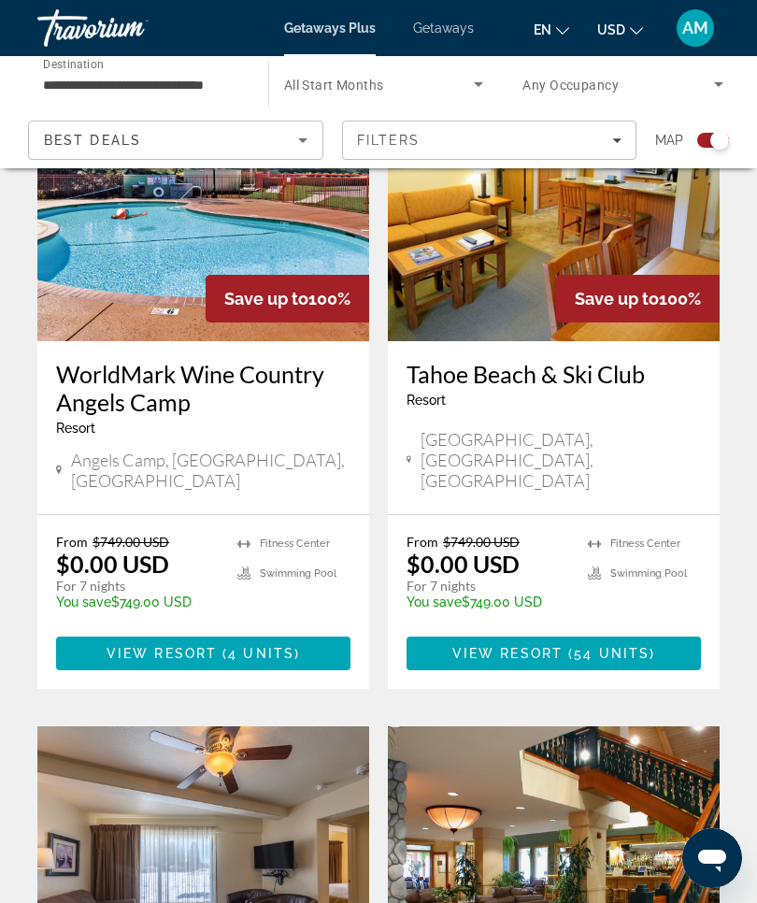
click at [581, 246] on img "Main content" at bounding box center [554, 191] width 332 height 299
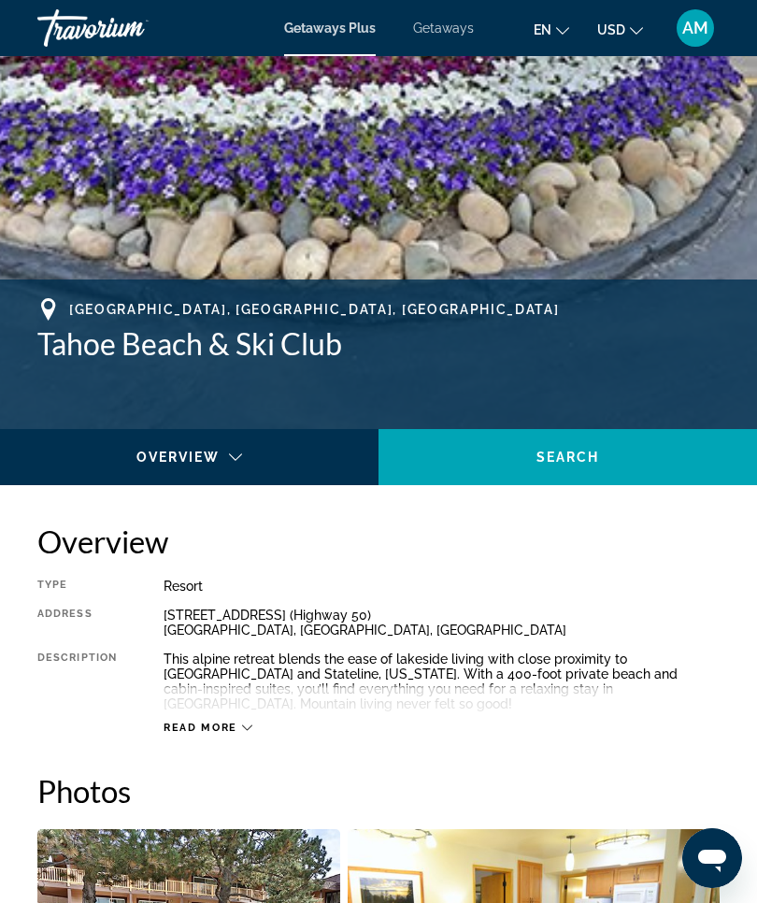
scroll to position [529, 0]
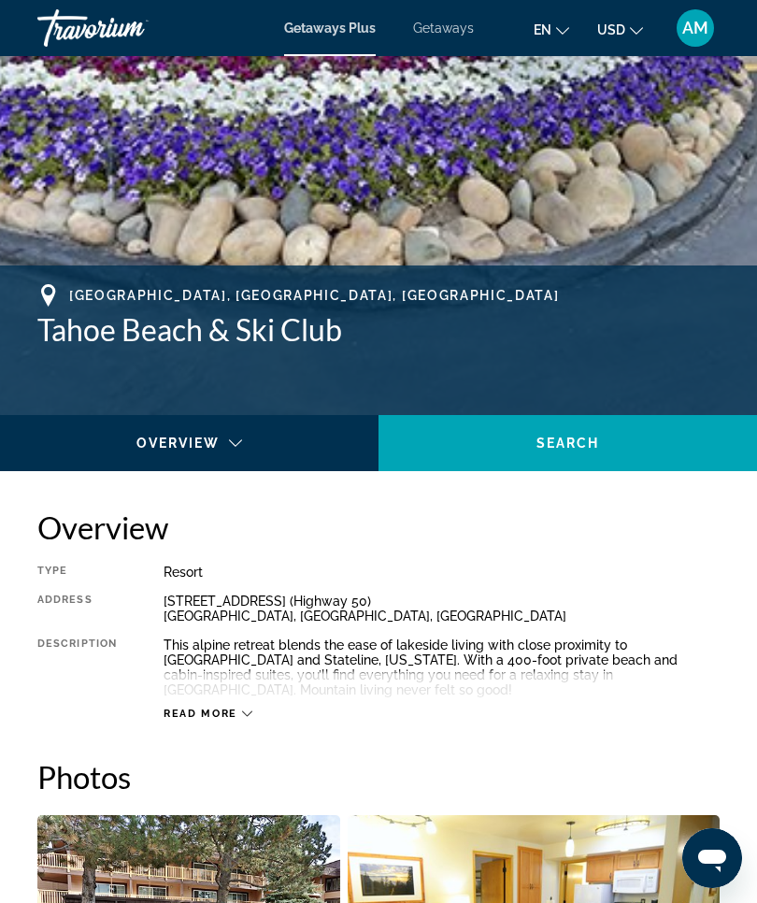
click at [235, 718] on span "Read more" at bounding box center [201, 714] width 74 height 12
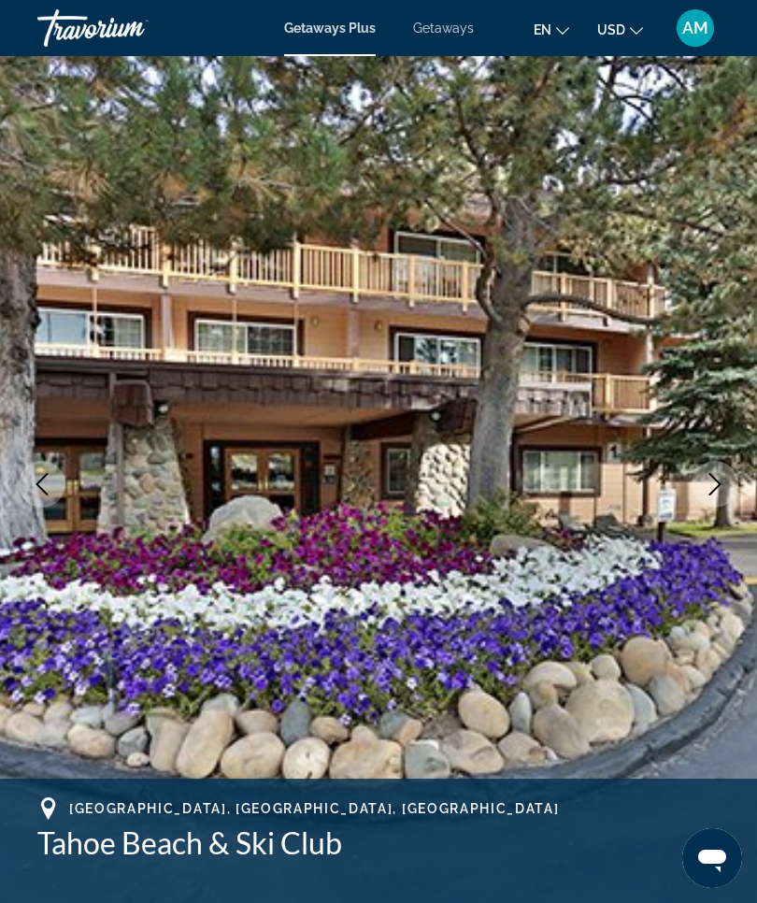
scroll to position [0, 0]
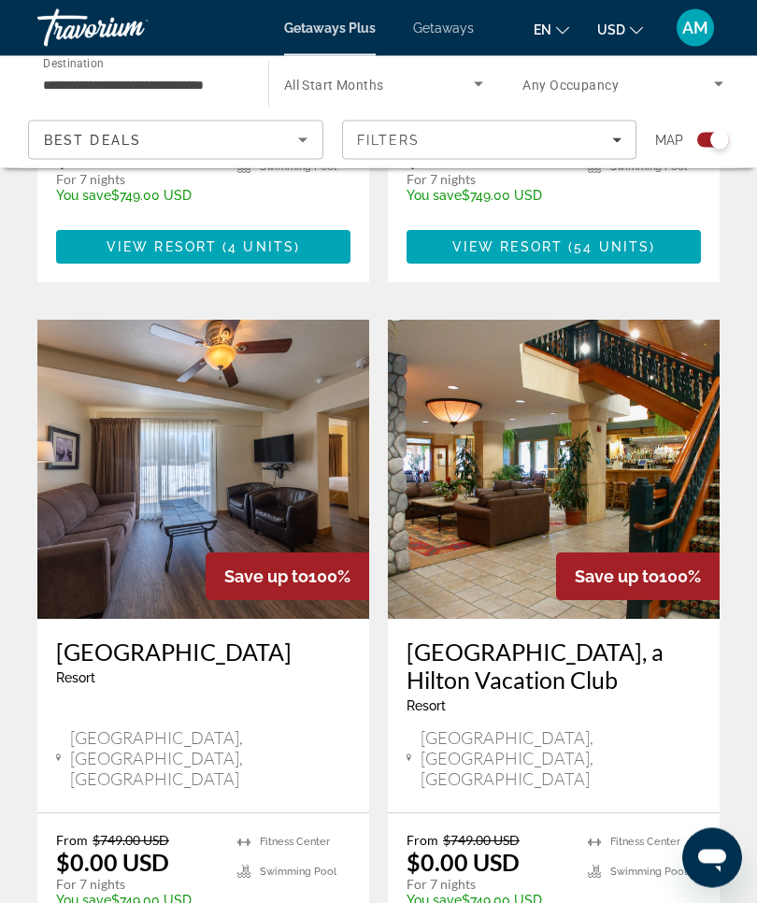
scroll to position [987, 0]
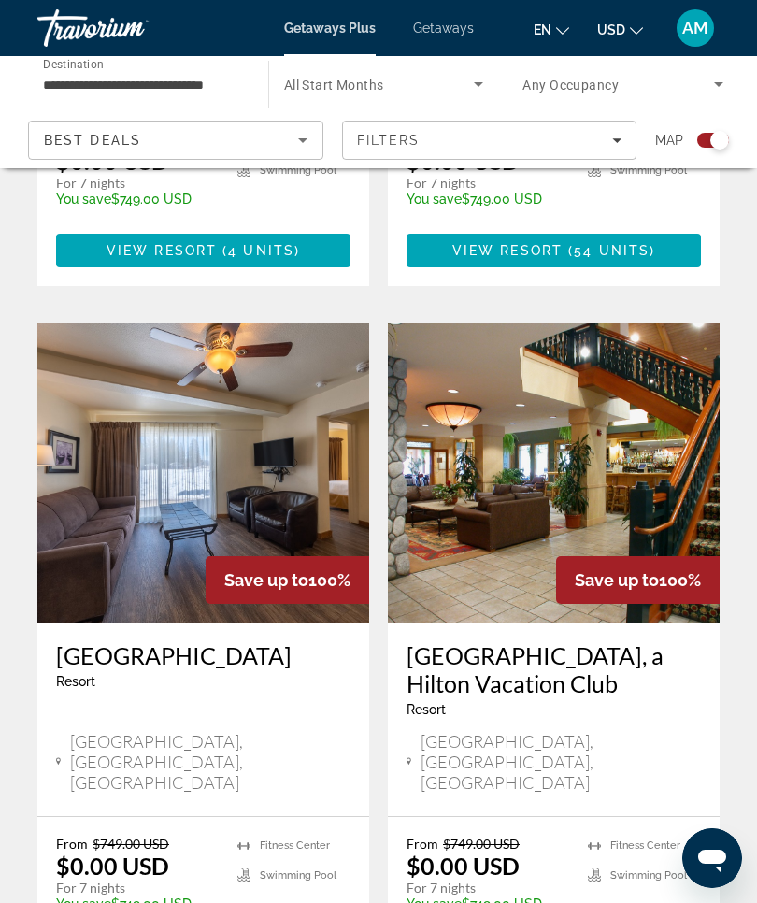
click at [197, 452] on img "Main content" at bounding box center [203, 472] width 332 height 299
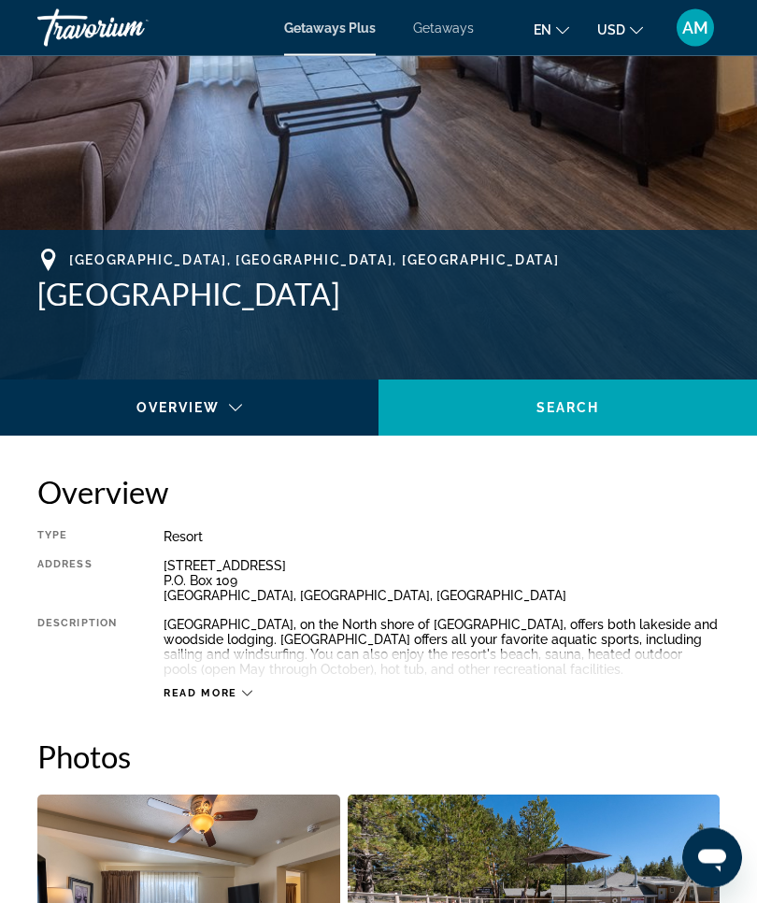
click at [251, 697] on icon "Main content" at bounding box center [247, 694] width 10 height 10
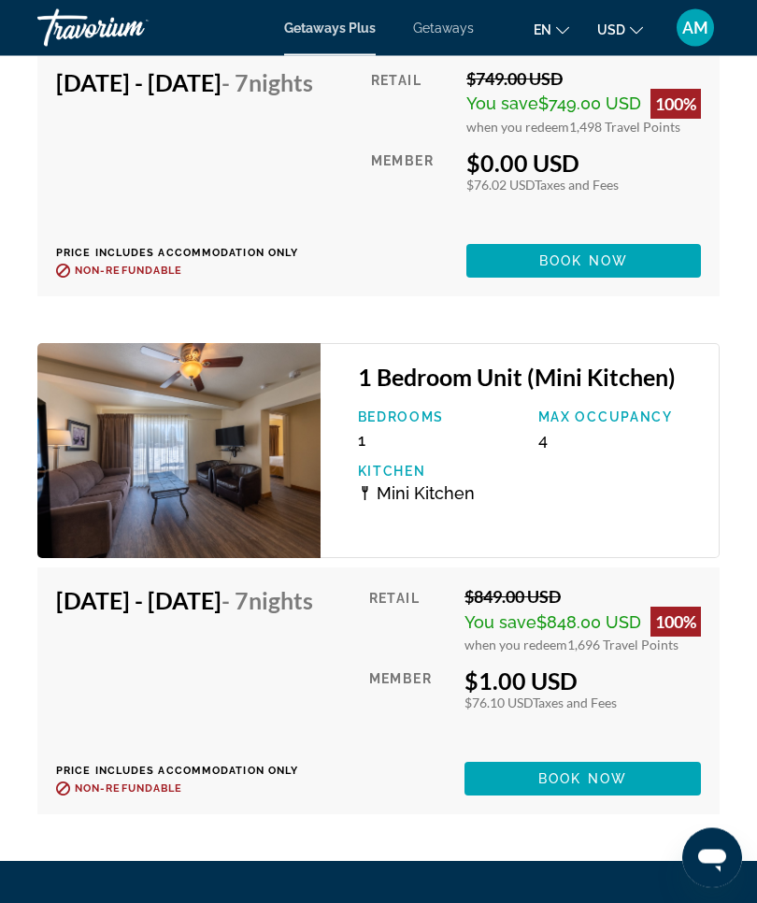
scroll to position [4300, 0]
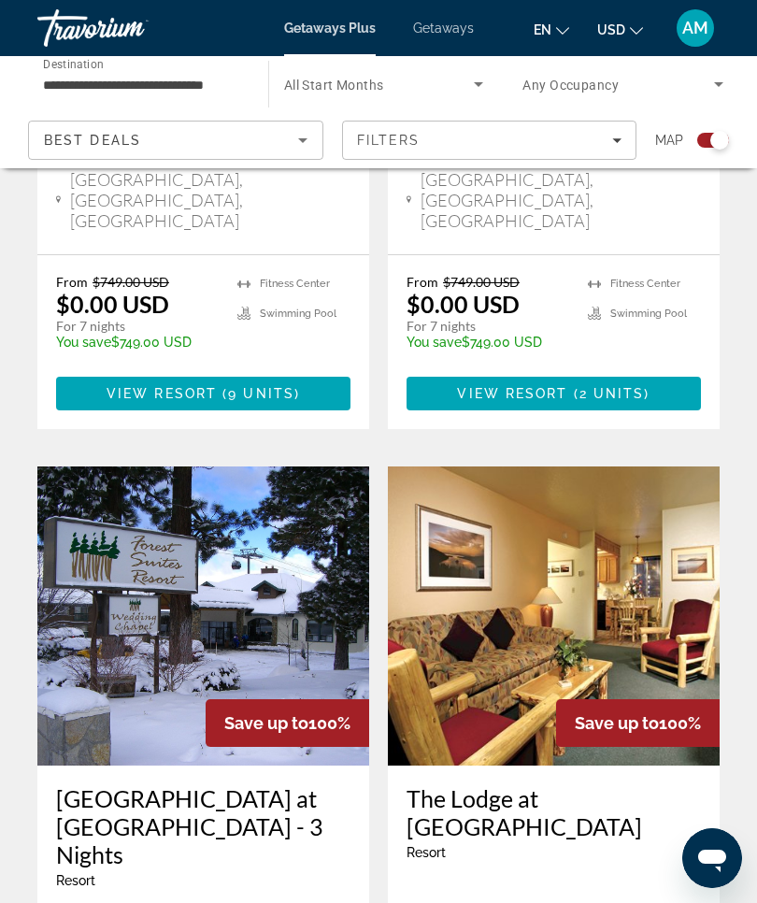
scroll to position [3862, 0]
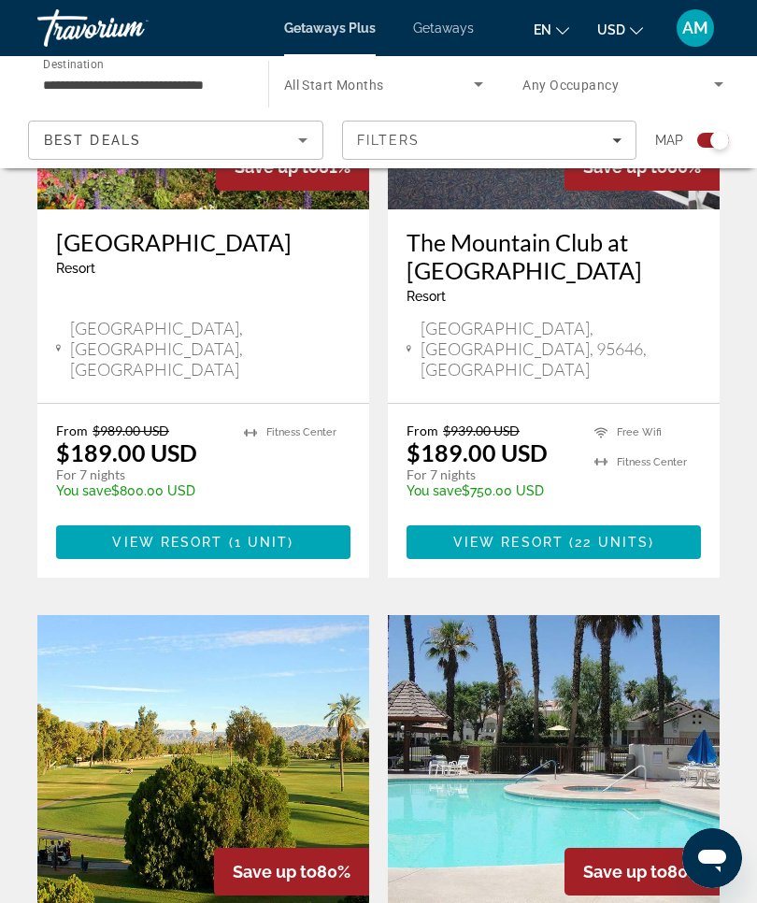
scroll to position [3946, 0]
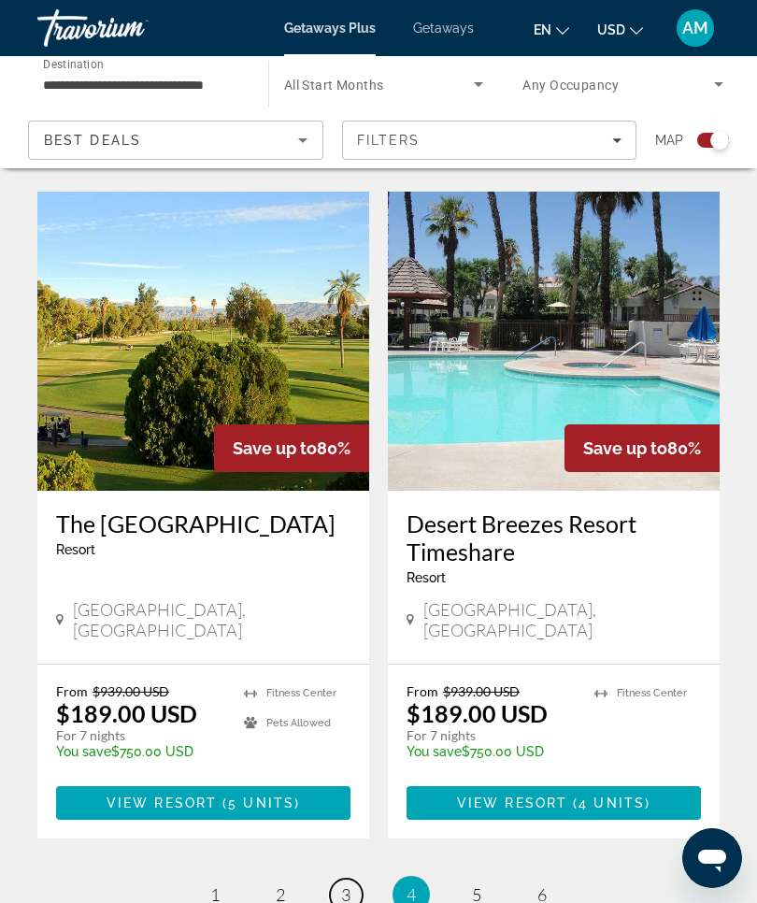
click at [353, 879] on link "page 3" at bounding box center [346, 895] width 33 height 33
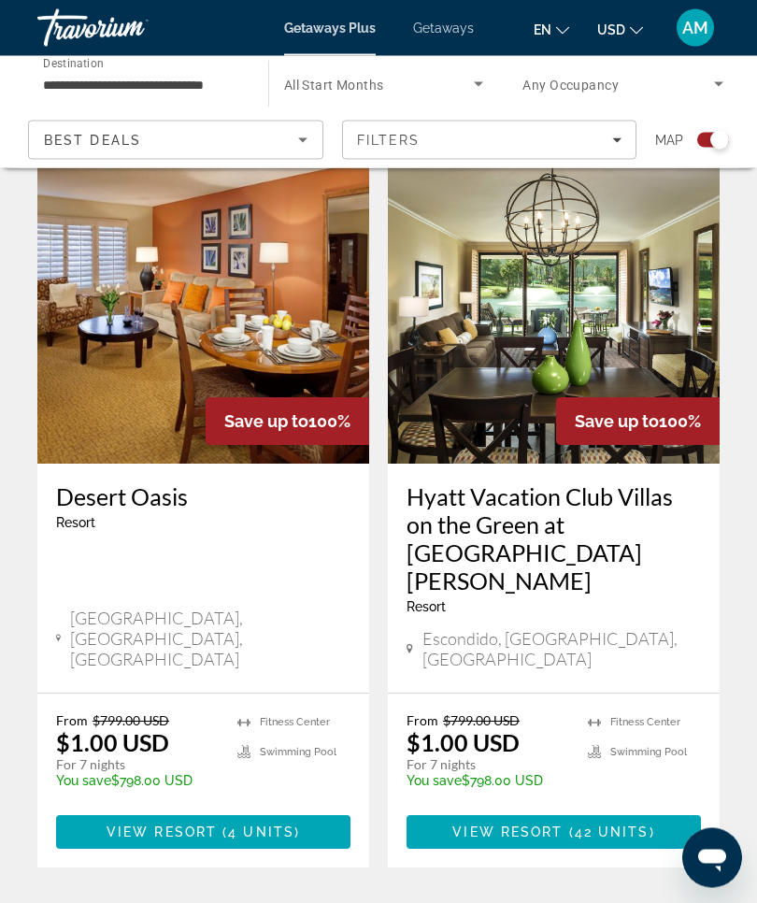
scroll to position [3937, 0]
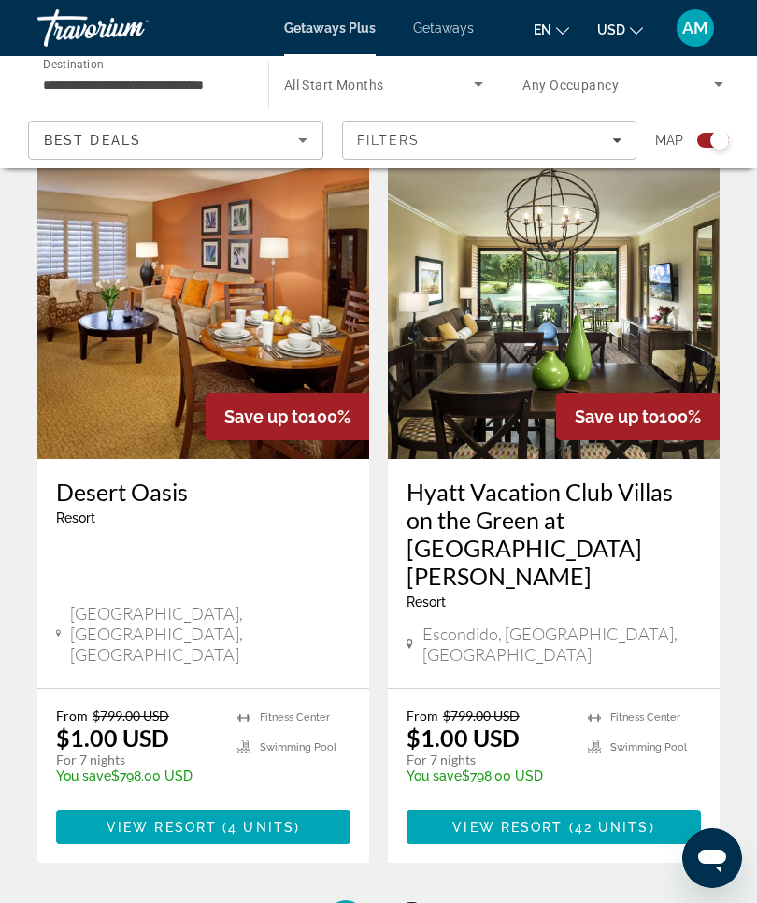
click at [412, 902] on span "4" at bounding box center [411, 919] width 9 height 21
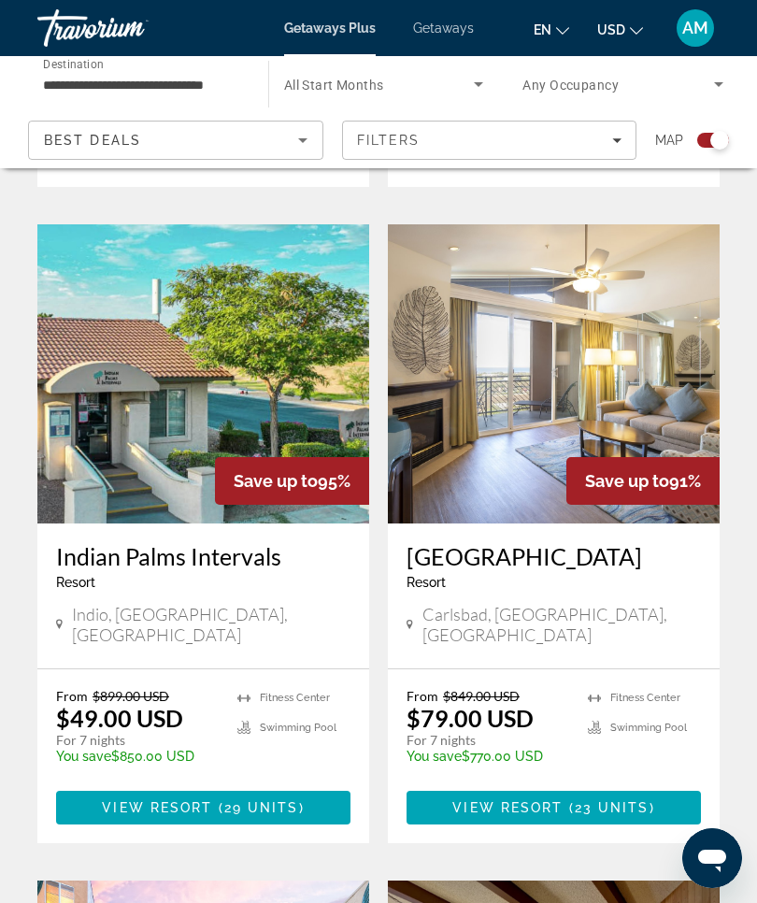
scroll to position [1113, 0]
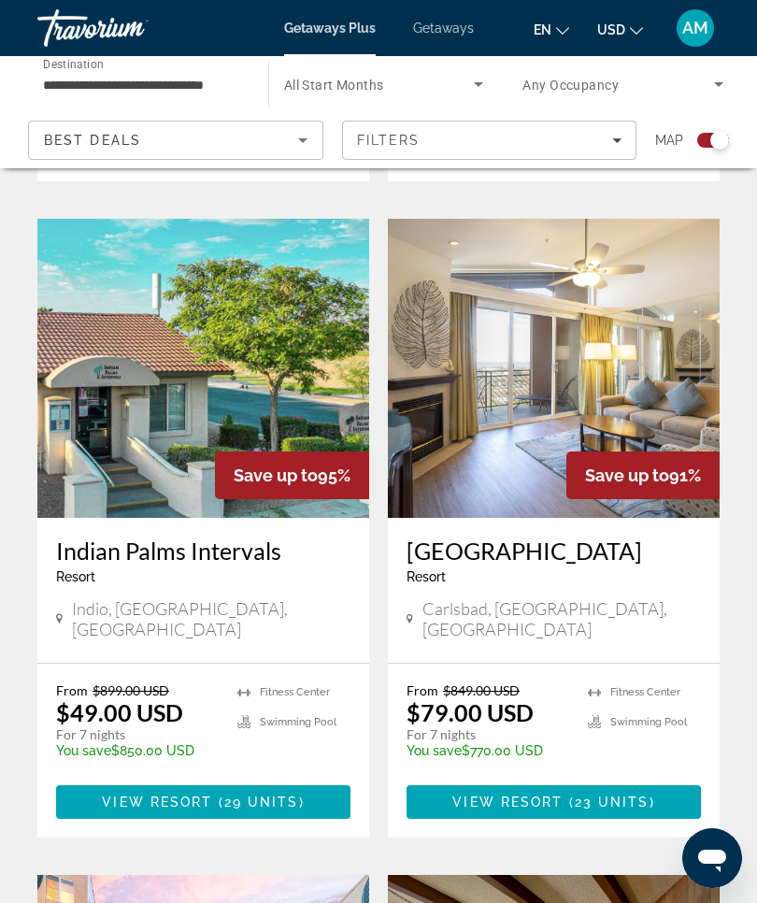
click at [605, 341] on img "Main content" at bounding box center [554, 368] width 332 height 299
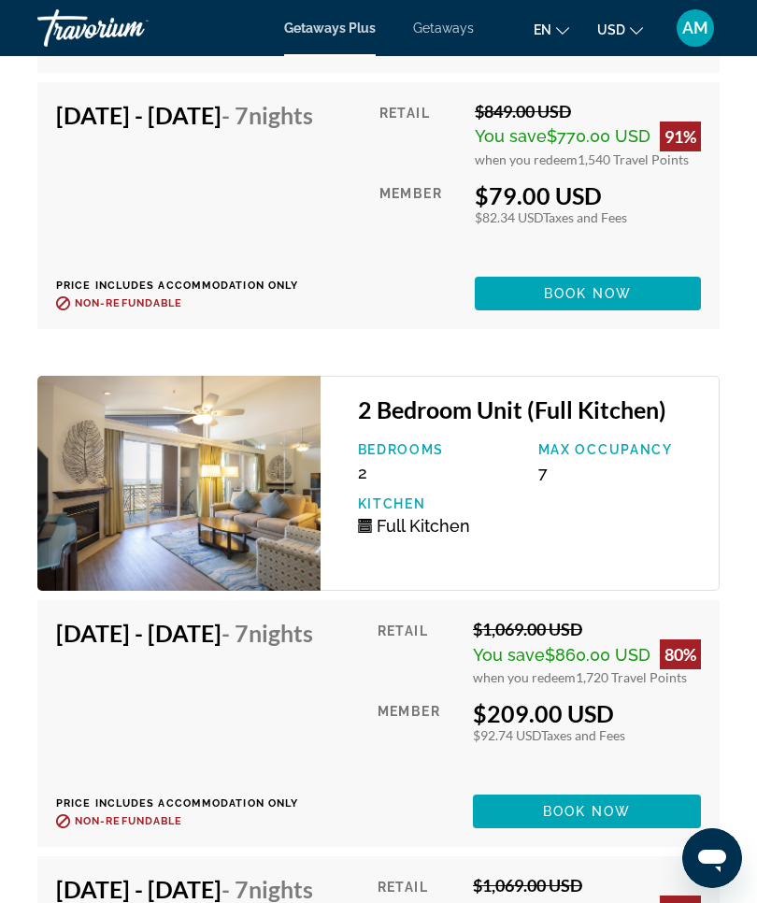
scroll to position [6030, 0]
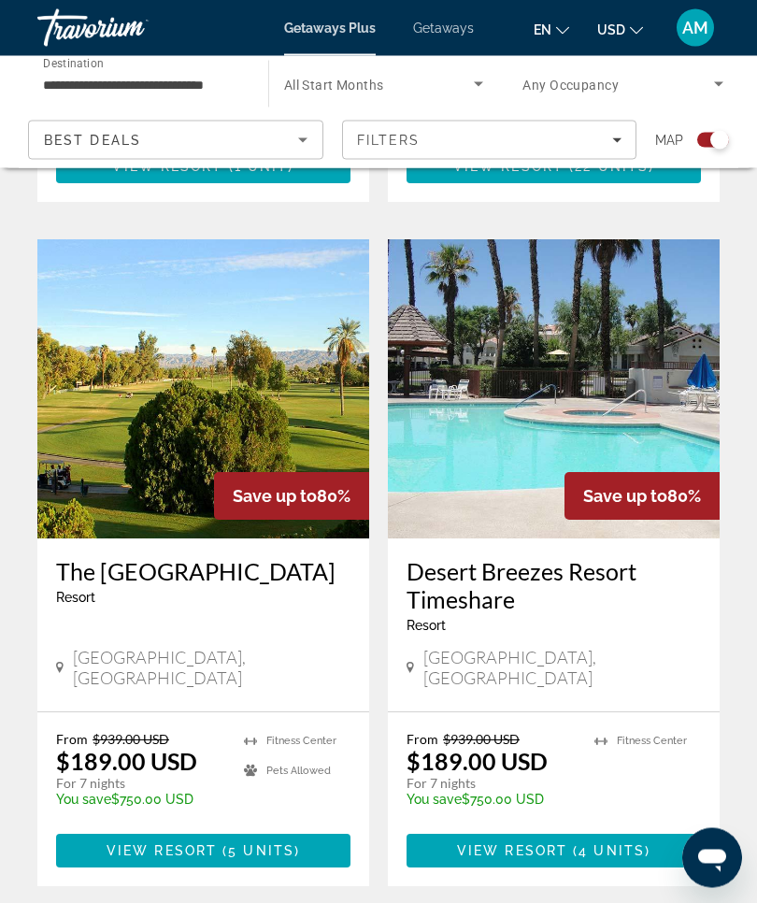
scroll to position [3901, 0]
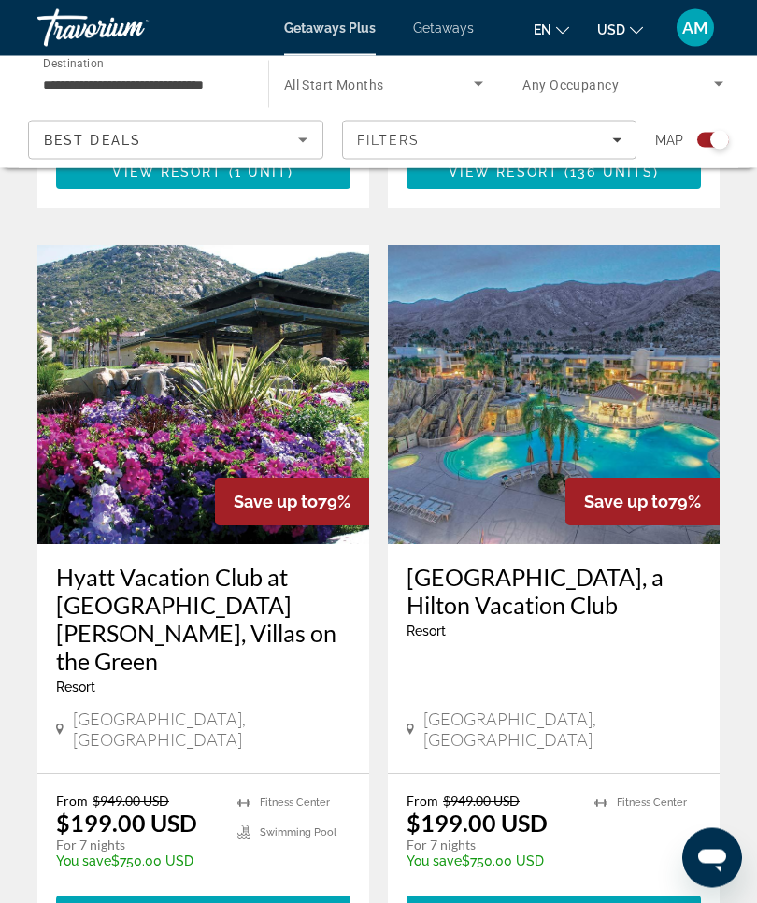
scroll to position [3882, 0]
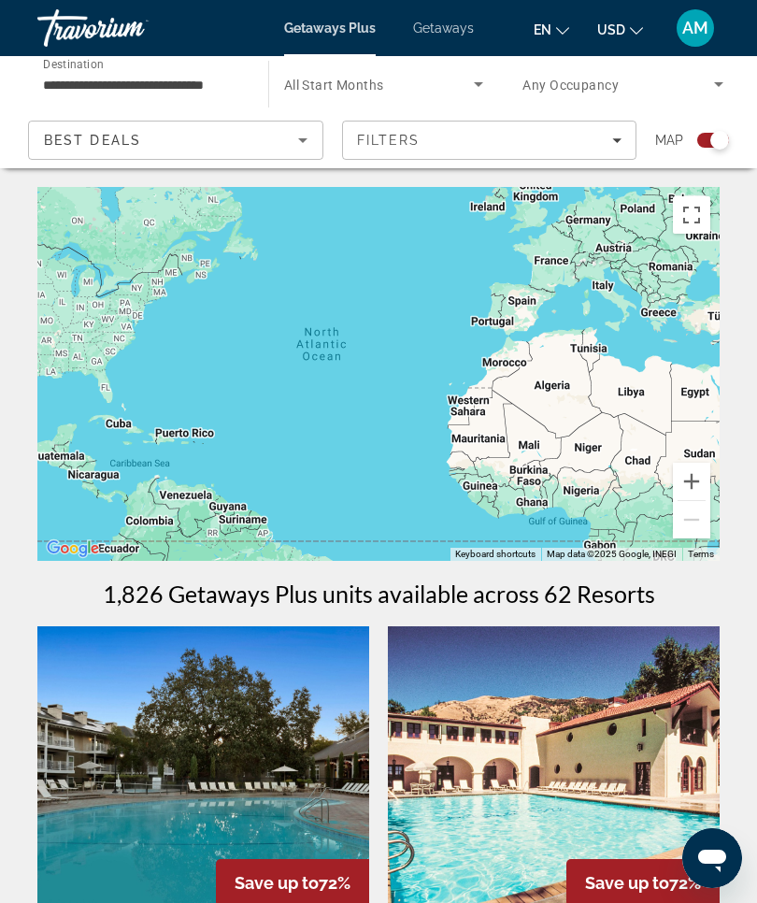
click at [206, 80] on input "**********" at bounding box center [143, 85] width 201 height 22
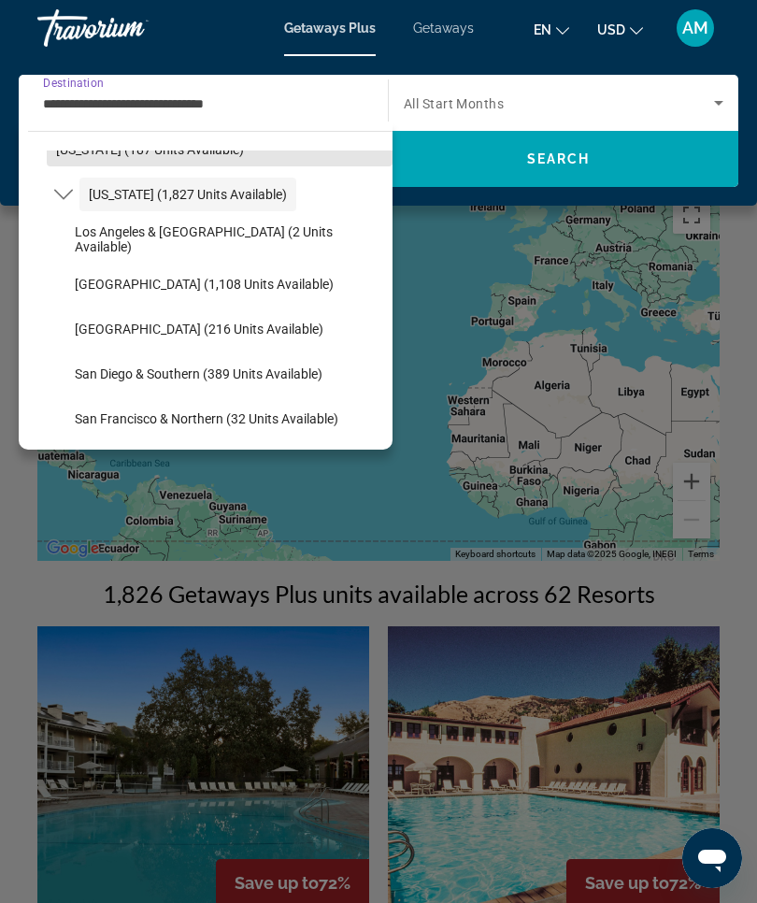
scroll to position [168, 0]
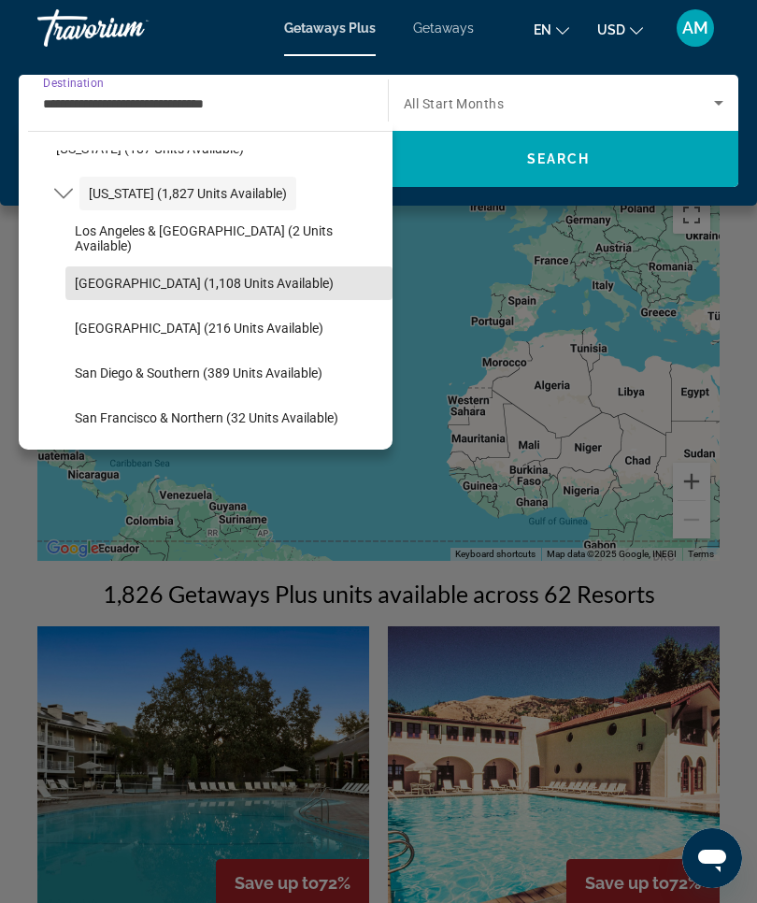
click at [230, 280] on span "Lake Tahoe (1,108 units available)" at bounding box center [204, 283] width 259 height 15
type input "**********"
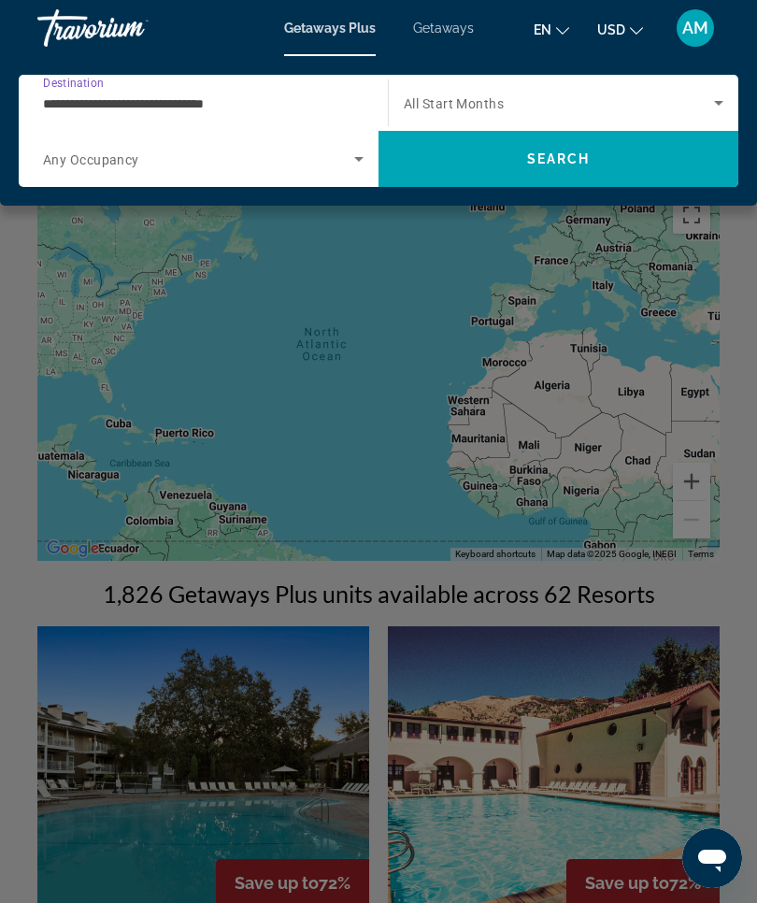
click at [578, 159] on span "Search" at bounding box center [559, 158] width 64 height 15
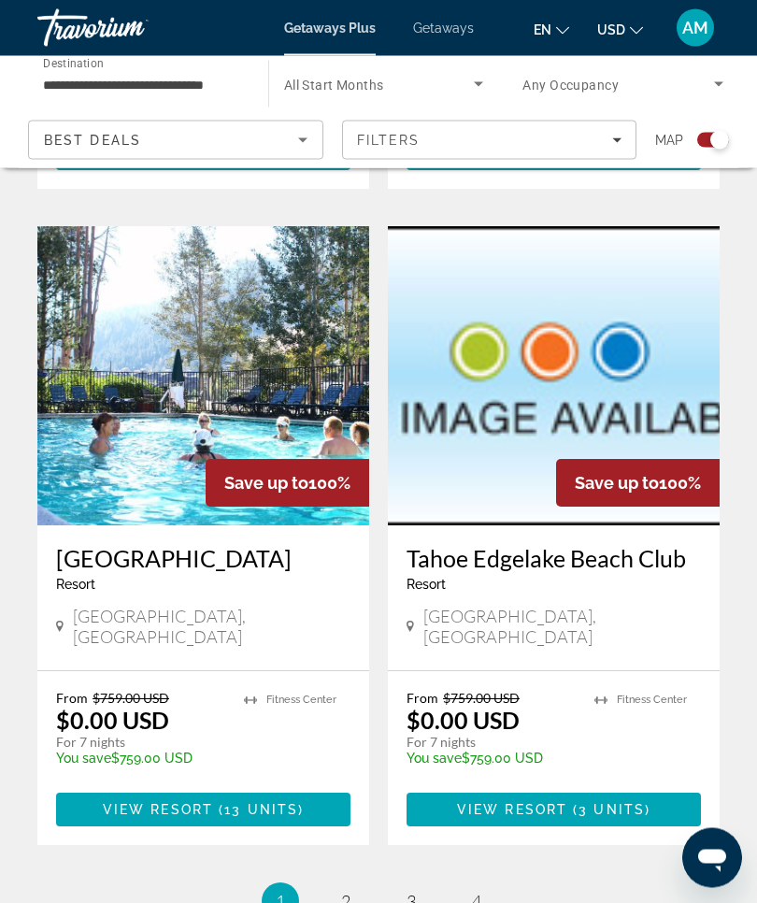
scroll to position [3980, 0]
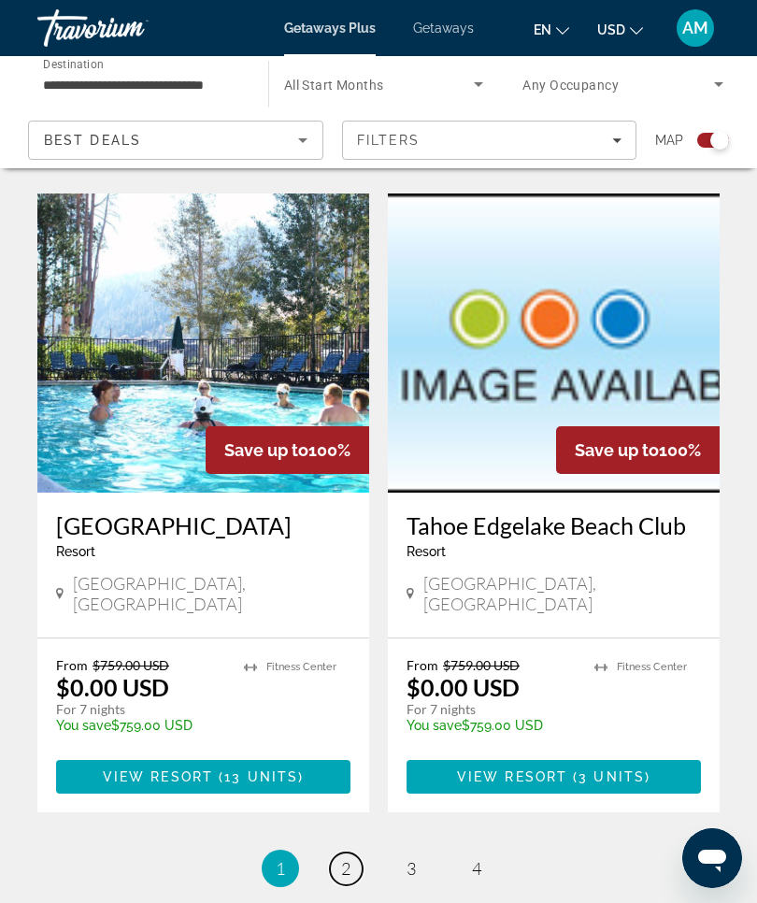
click at [348, 858] on span "2" at bounding box center [345, 868] width 9 height 21
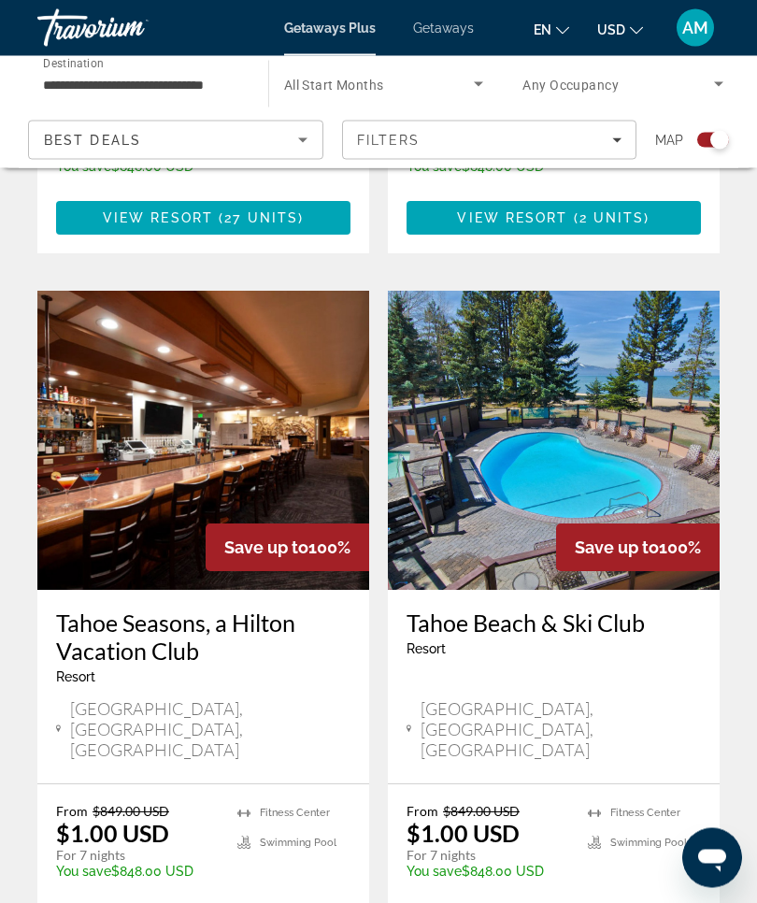
scroll to position [3862, 0]
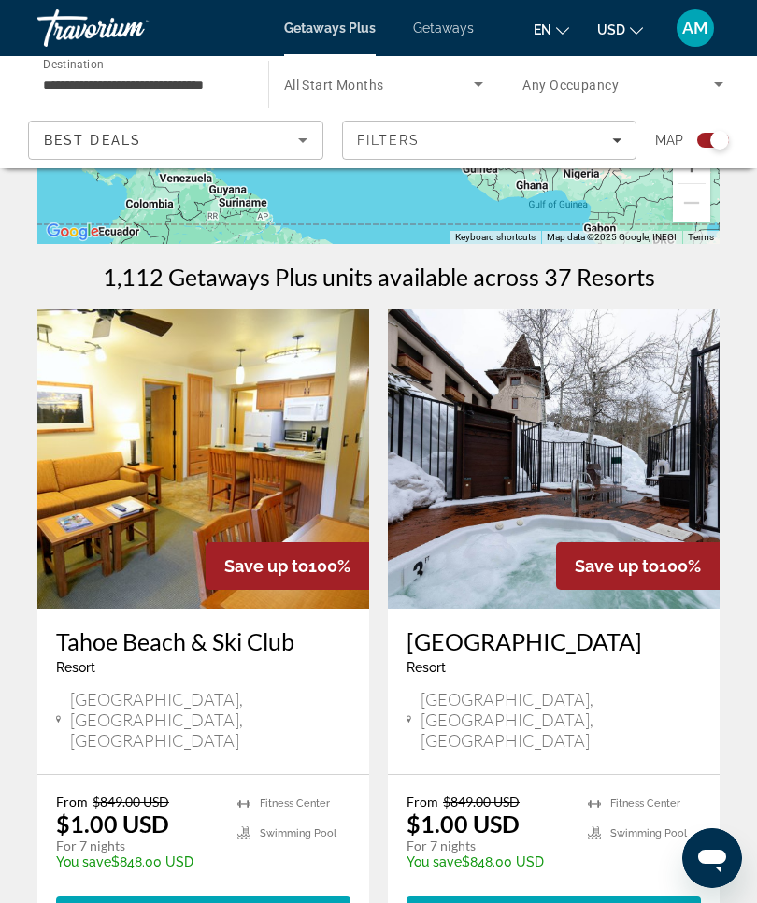
scroll to position [293, 0]
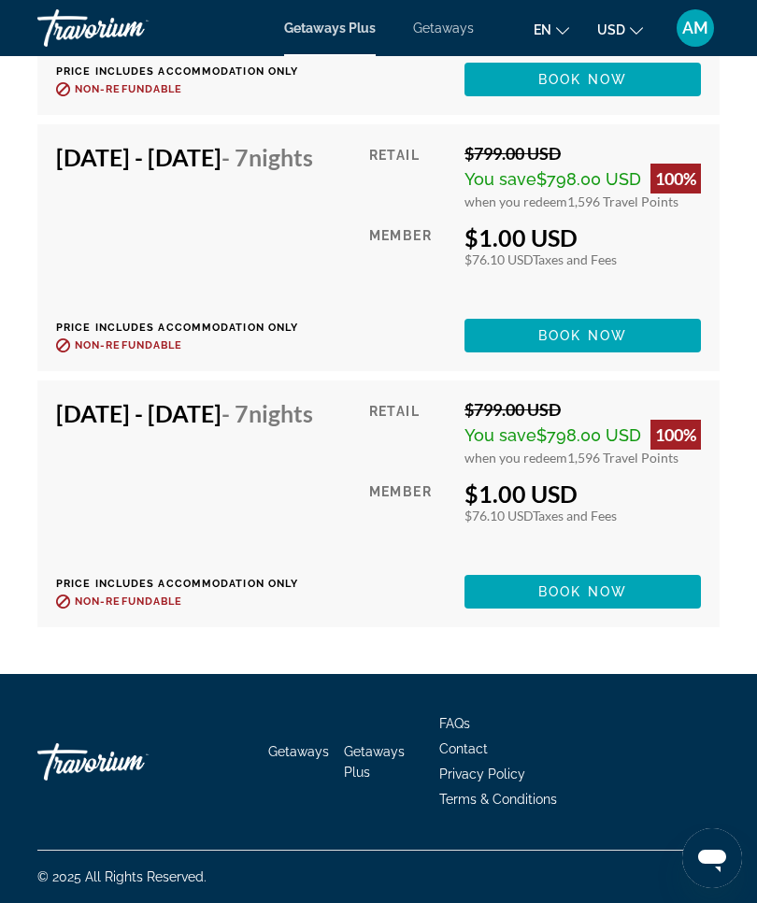
scroll to position [13412, 0]
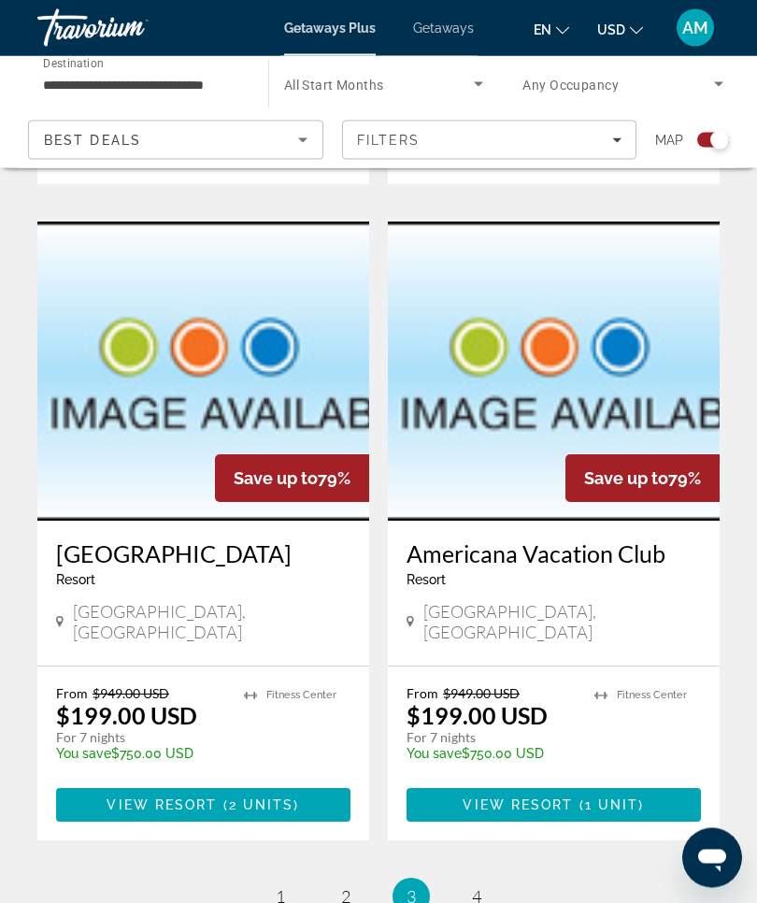
scroll to position [3903, 0]
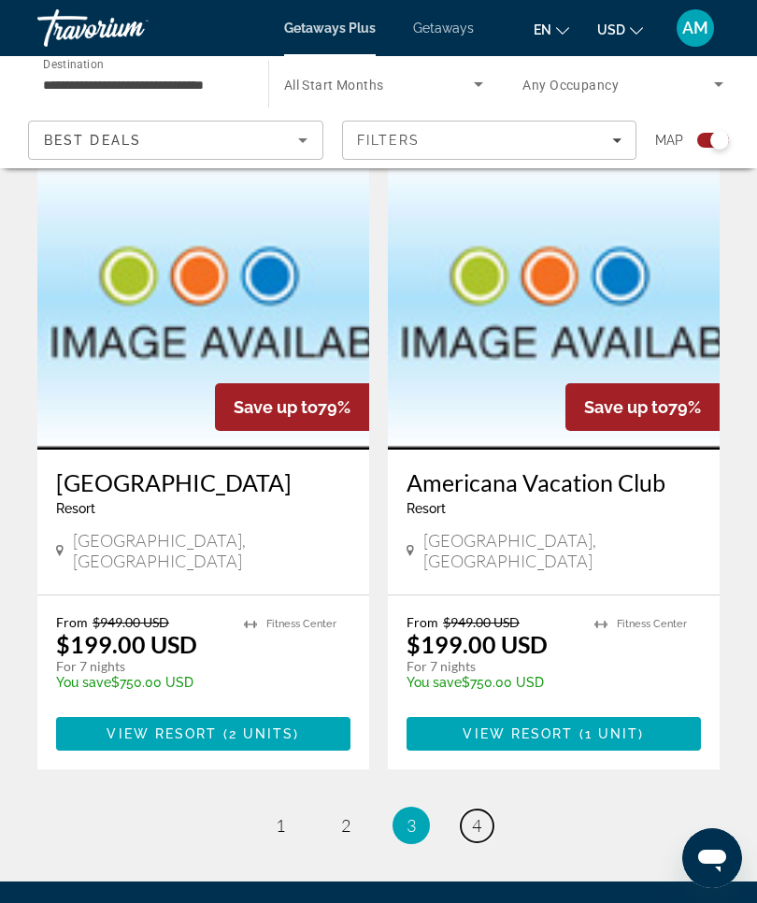
click at [483, 810] on link "page 4" at bounding box center [477, 826] width 33 height 33
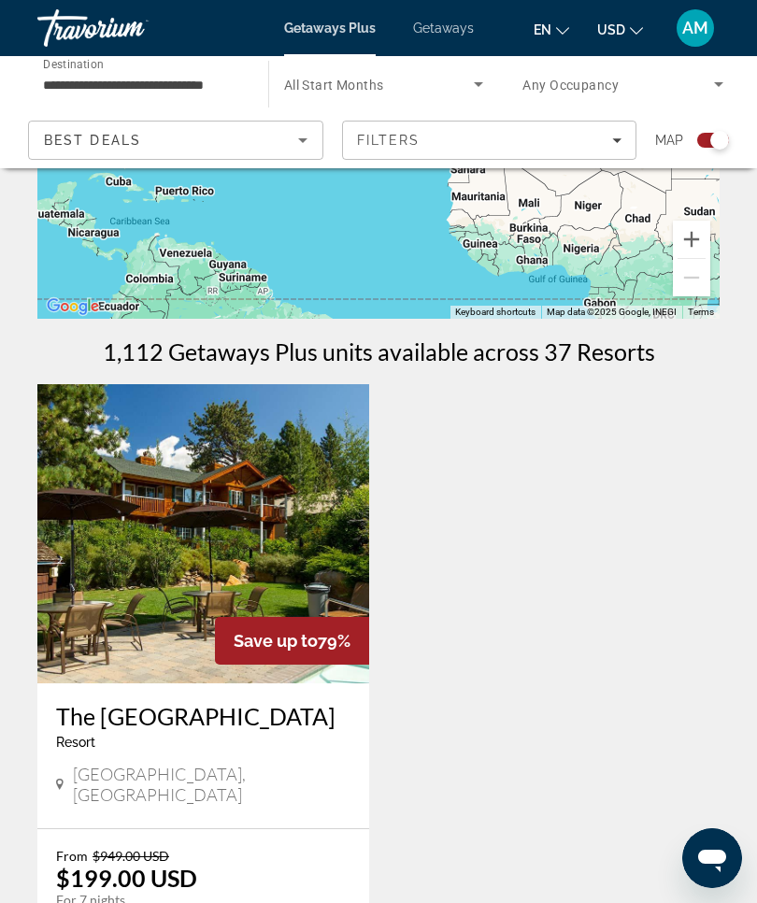
scroll to position [250, 0]
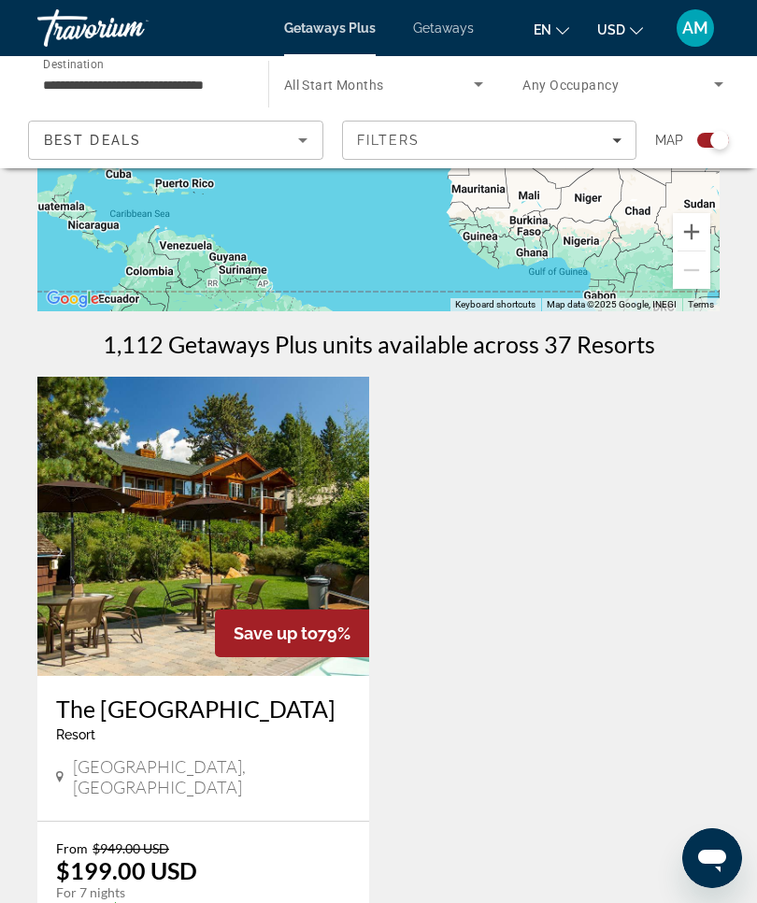
click at [214, 522] on img "Main content" at bounding box center [203, 526] width 332 height 299
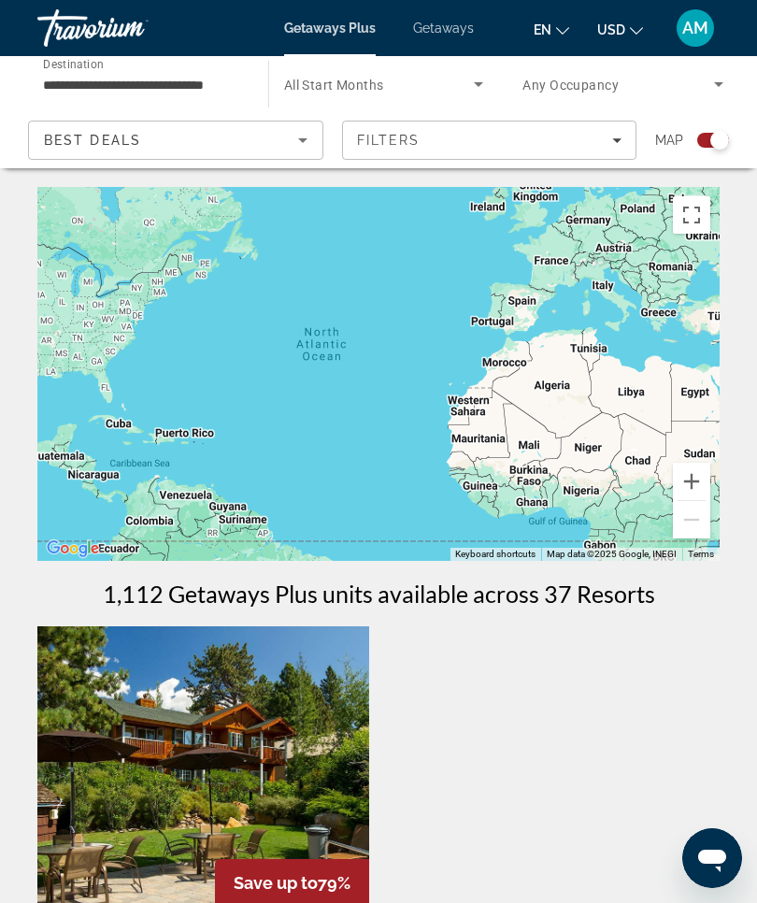
click at [186, 79] on input "**********" at bounding box center [143, 85] width 201 height 22
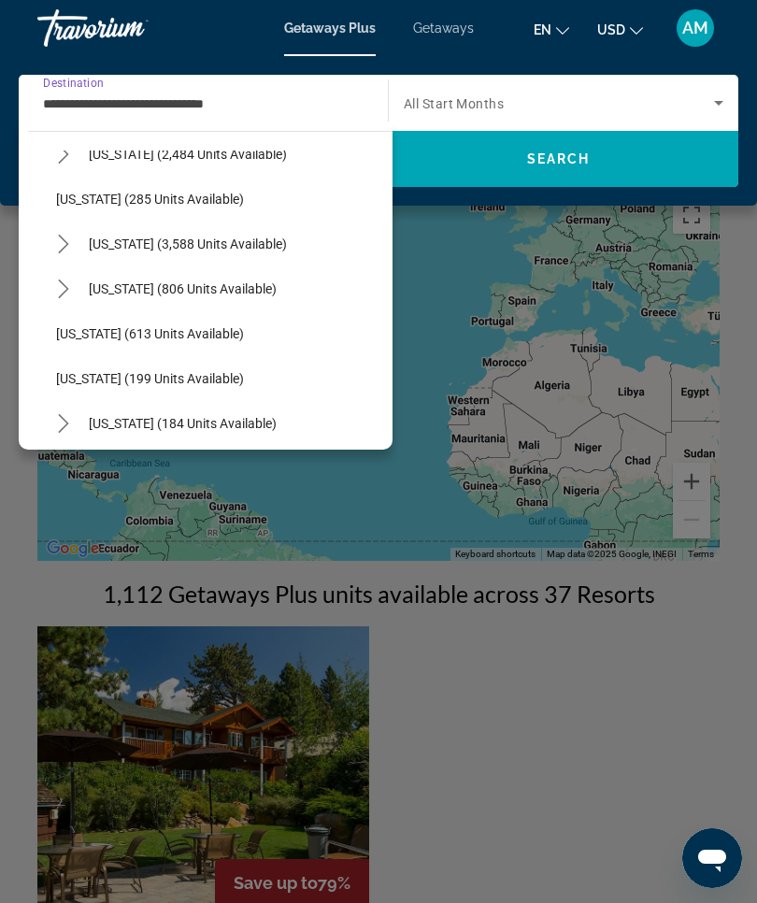
scroll to position [1193, 0]
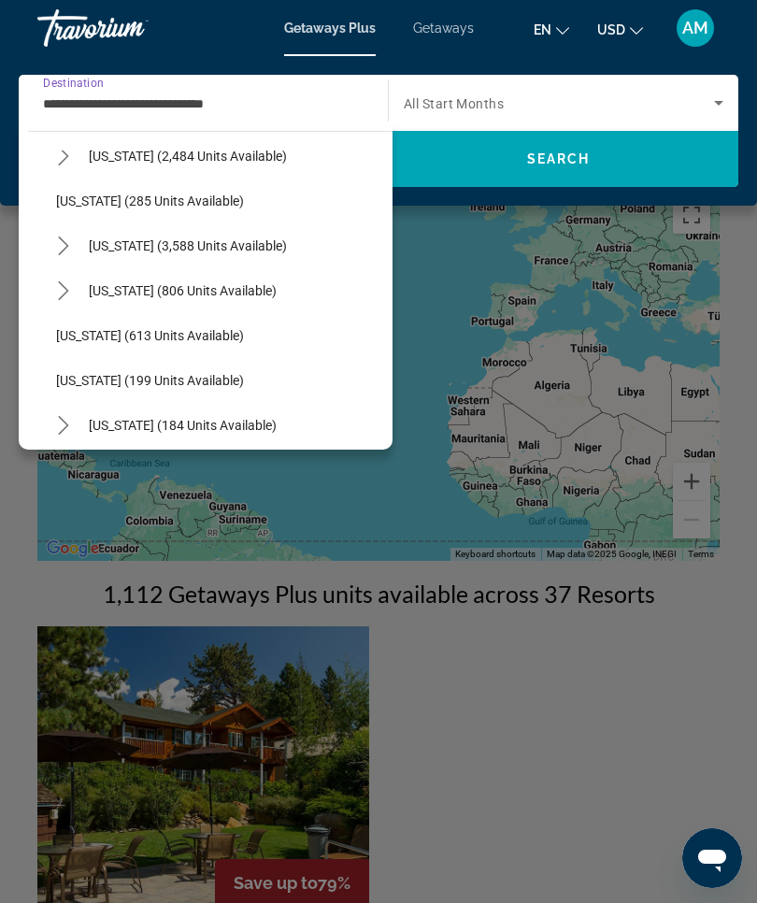
click at [237, 243] on span "Nevada (3,588 units available)" at bounding box center [188, 245] width 198 height 15
type input "**********"
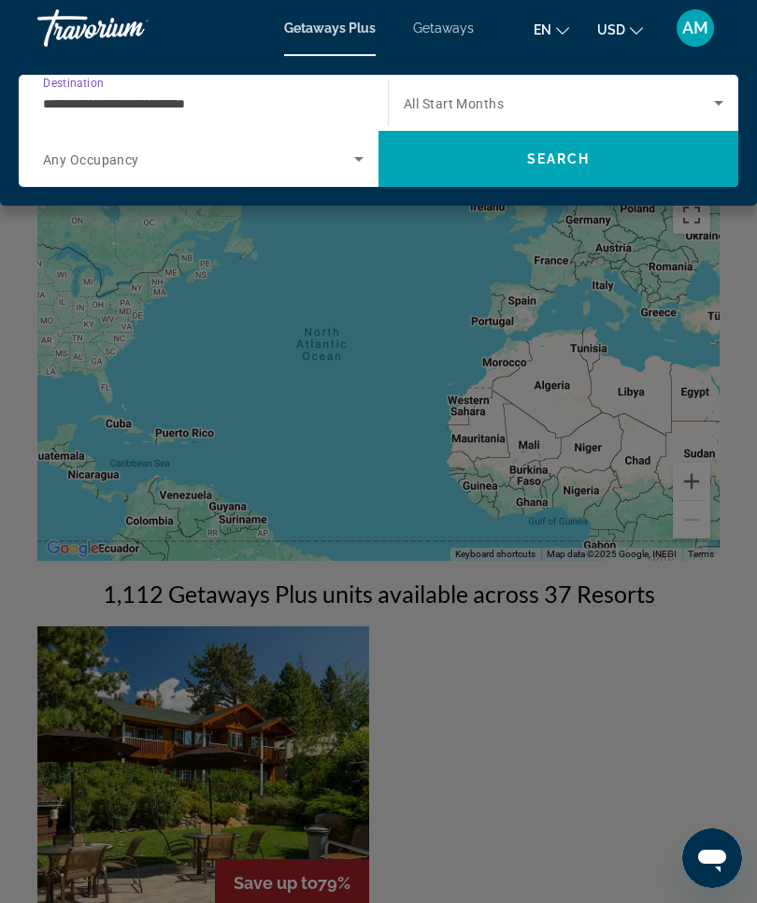
click at [562, 163] on span "Search" at bounding box center [559, 158] width 64 height 15
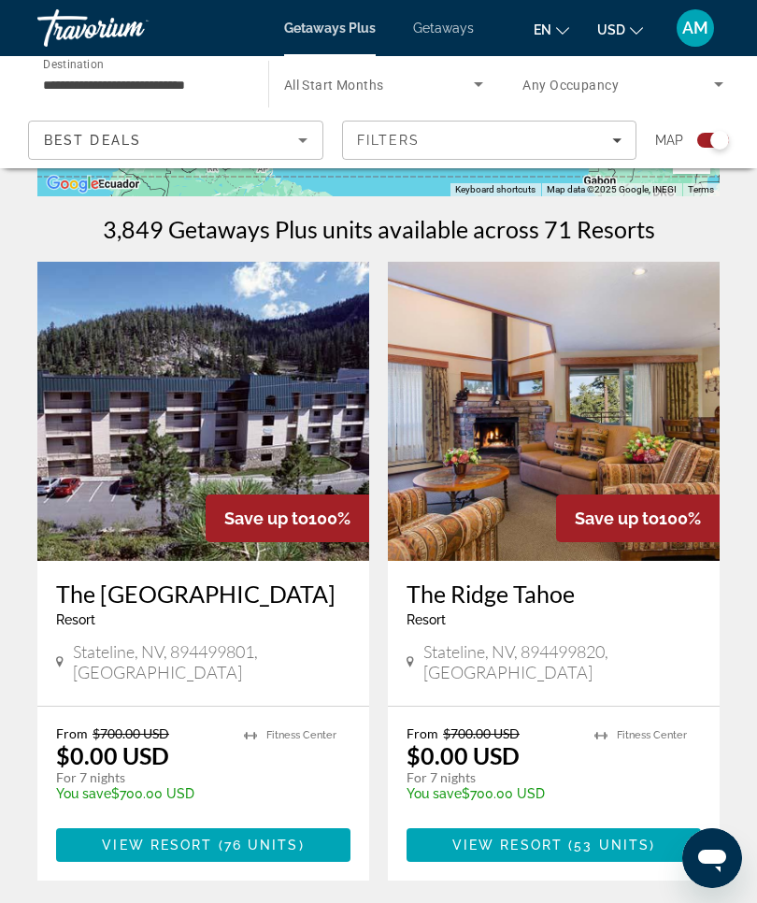
scroll to position [369, 0]
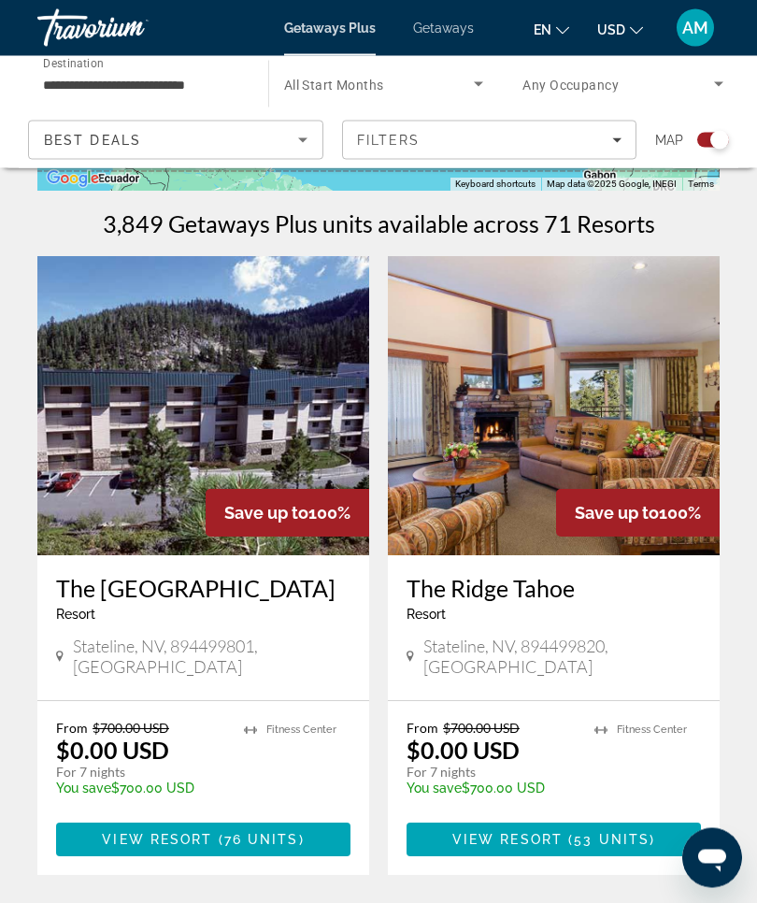
click at [599, 422] on img "Main content" at bounding box center [554, 406] width 332 height 299
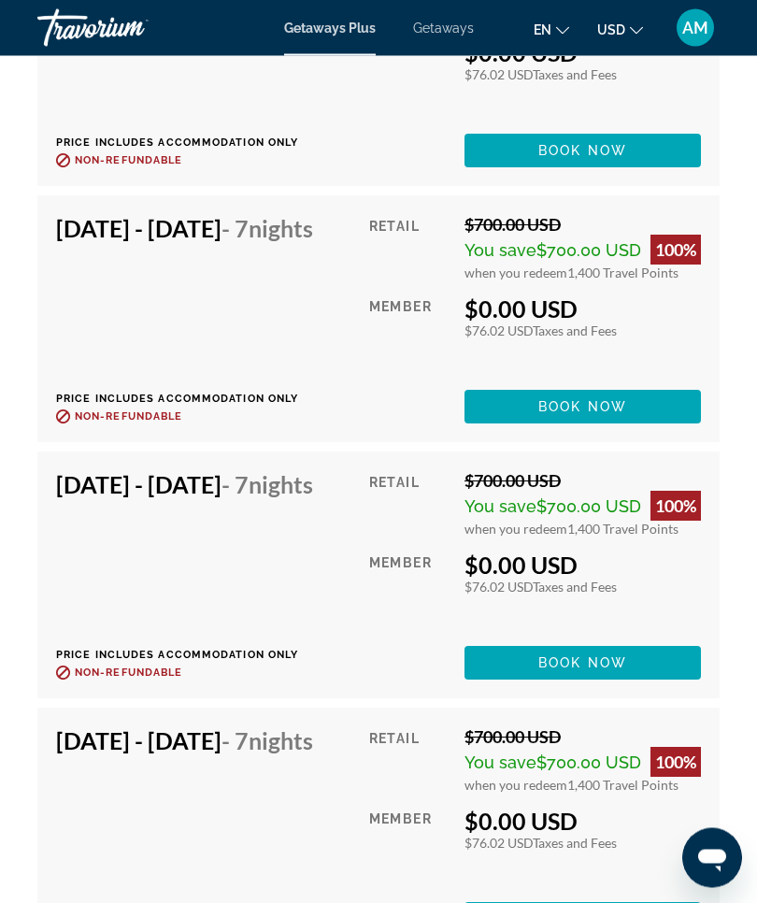
scroll to position [5317, 0]
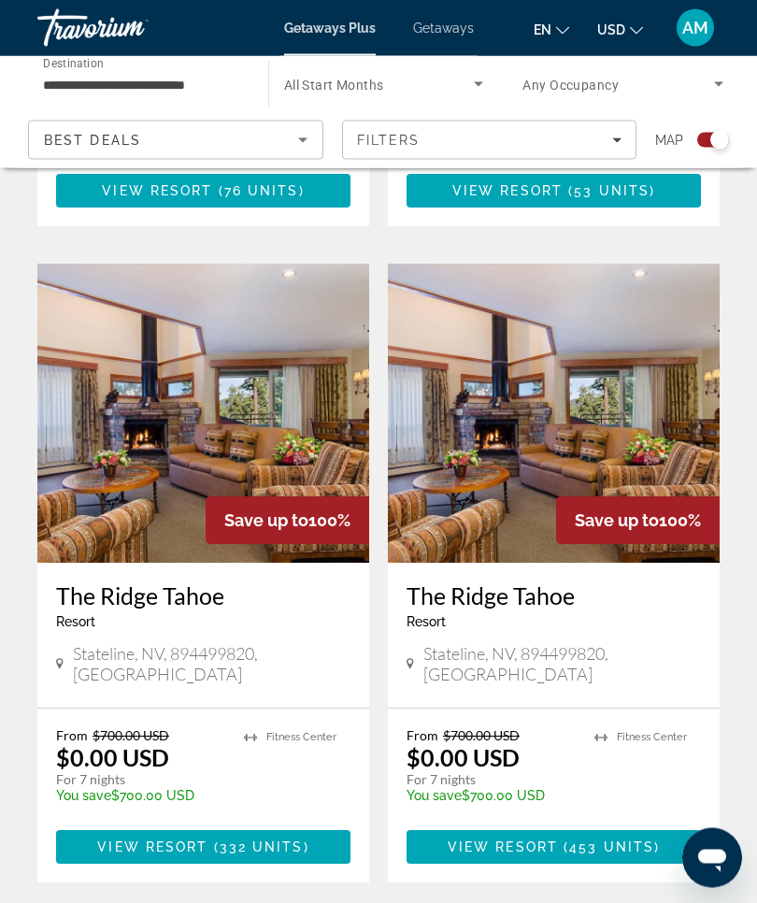
scroll to position [1020, 0]
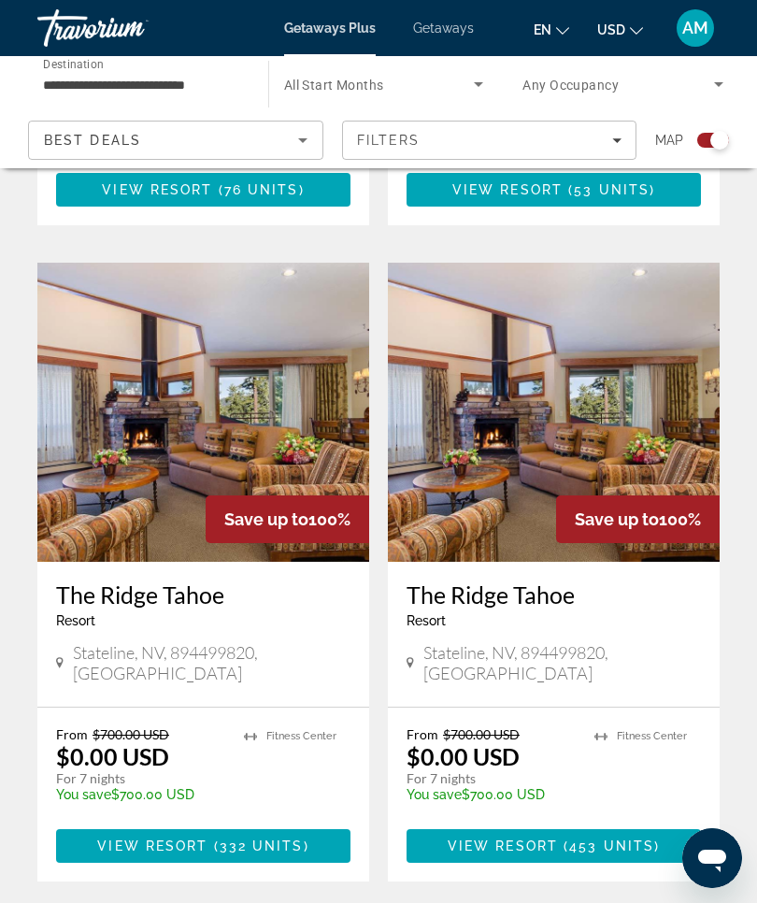
click at [591, 412] on img "Main content" at bounding box center [554, 412] width 332 height 299
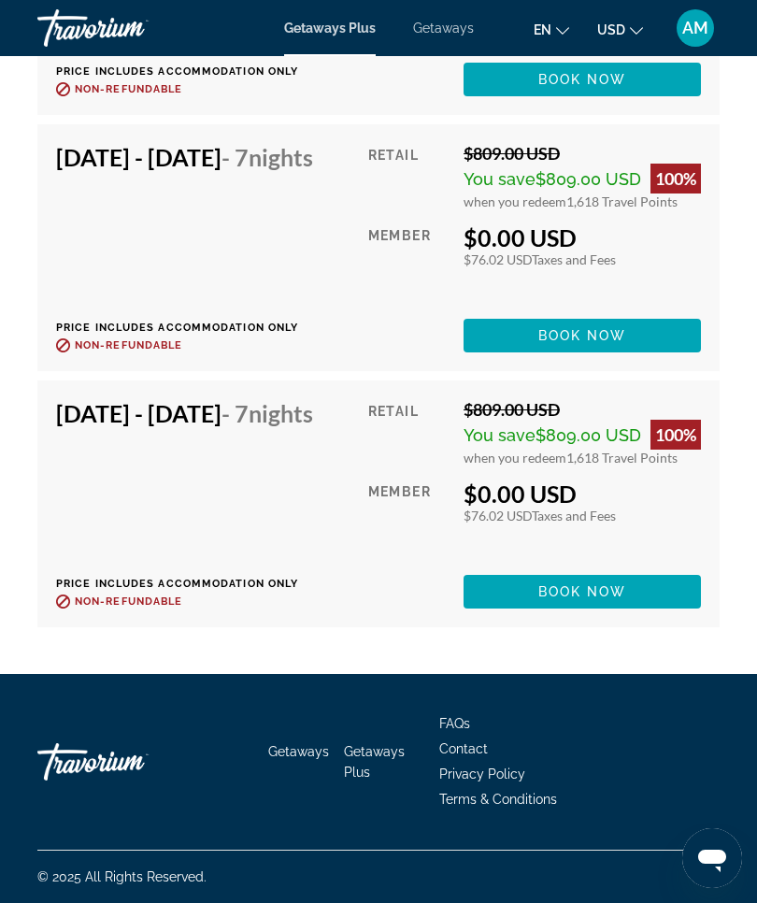
scroll to position [31245, 0]
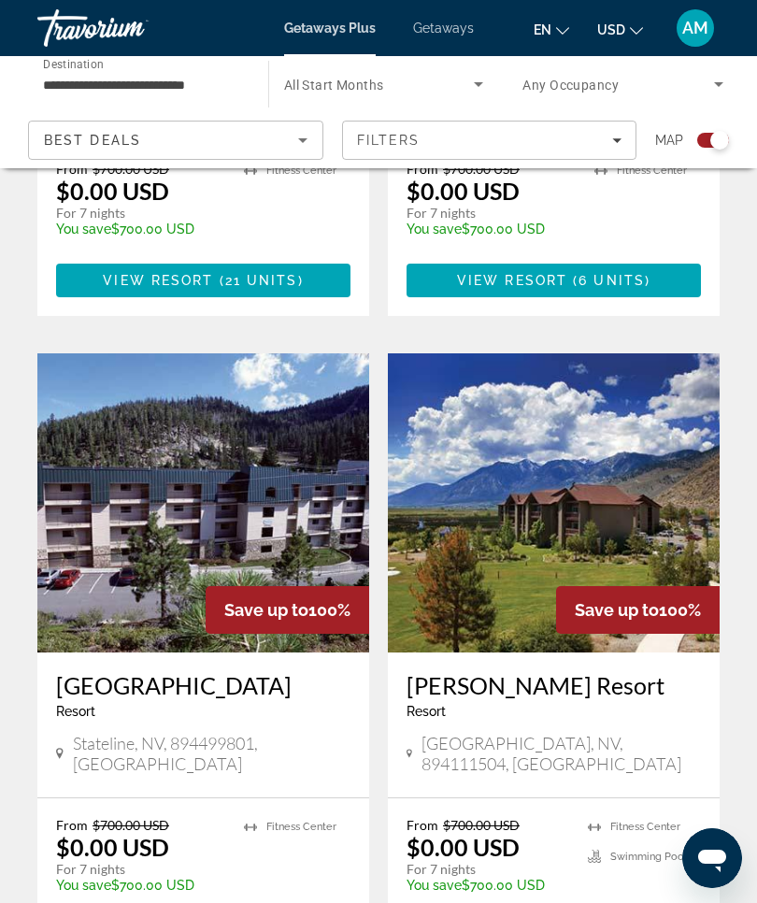
scroll to position [2338, 0]
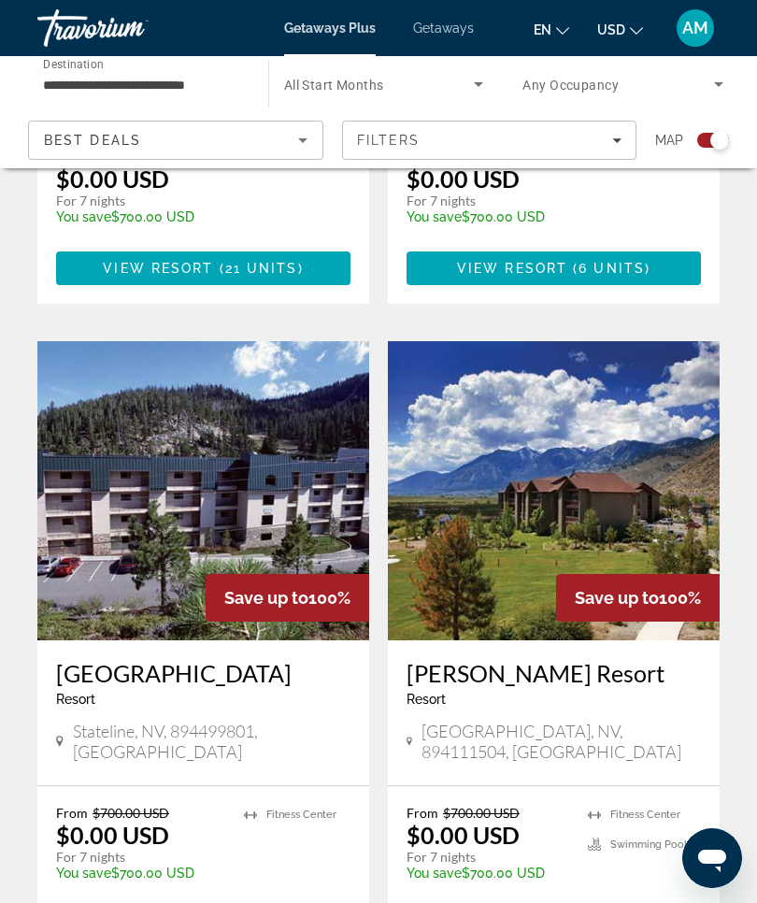
click at [586, 431] on img "Main content" at bounding box center [554, 490] width 332 height 299
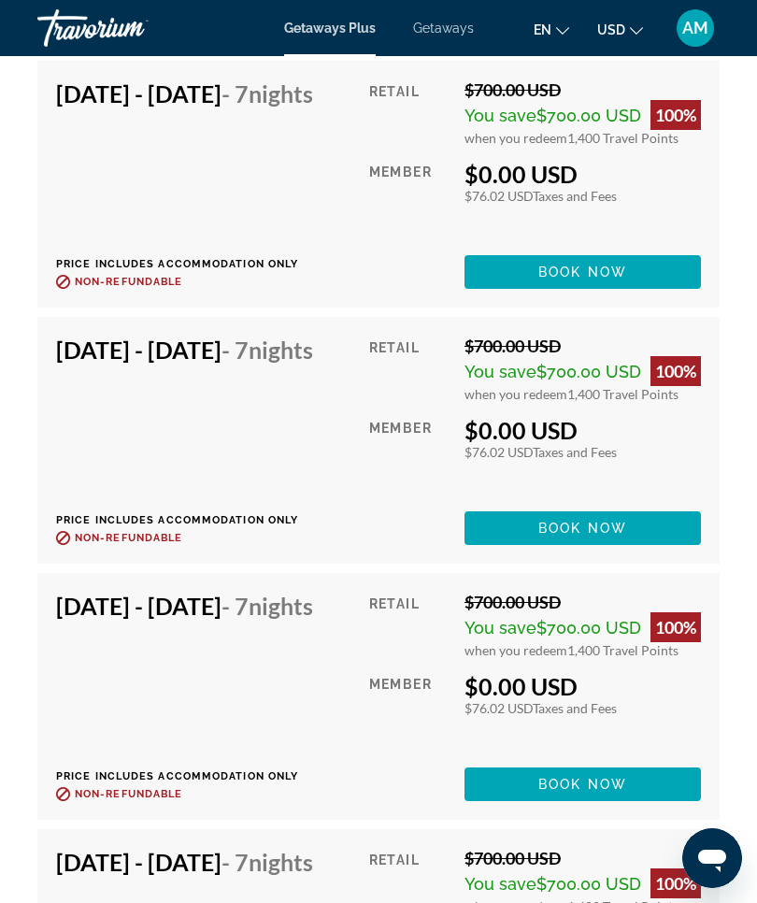
scroll to position [5383, 0]
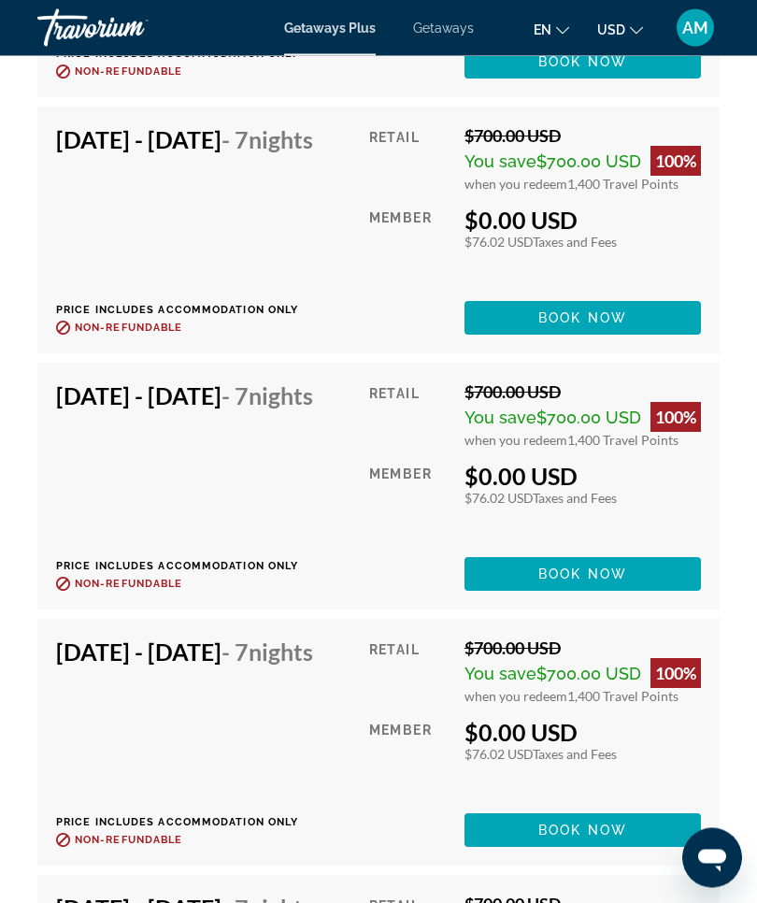
click at [456, 30] on span "Getaways" at bounding box center [443, 28] width 61 height 15
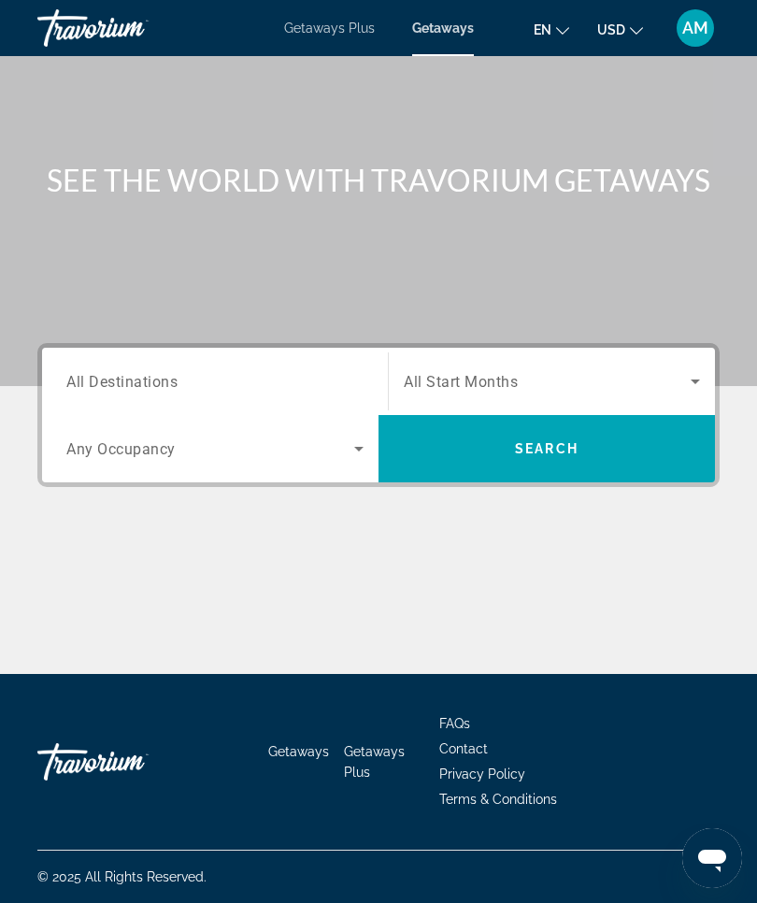
scroll to position [65, 0]
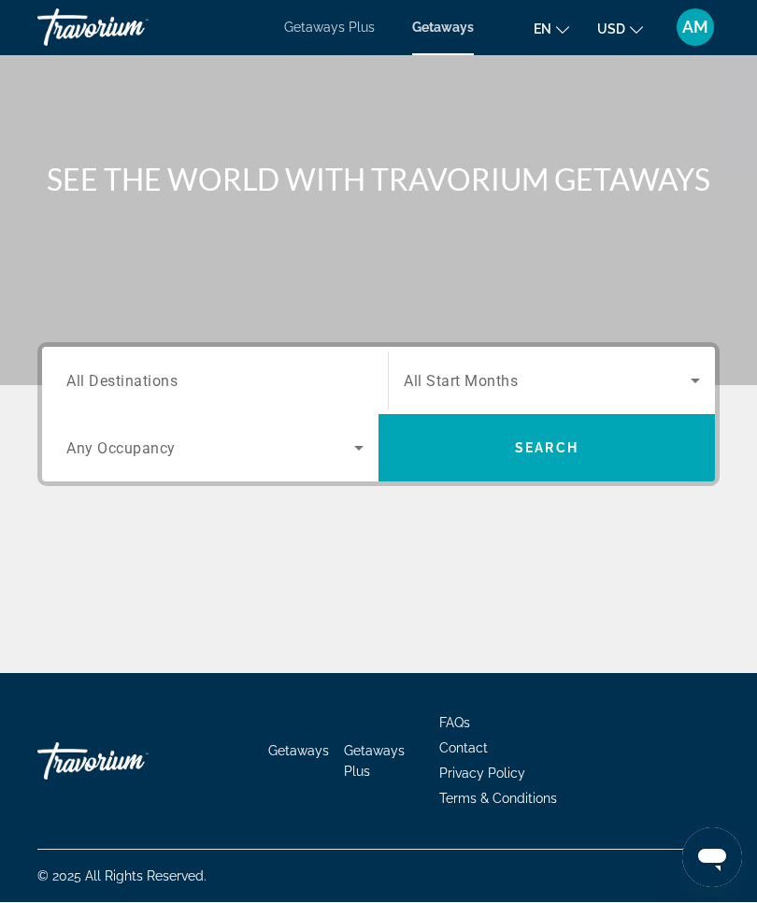
click at [174, 372] on span "All Destinations" at bounding box center [121, 381] width 111 height 18
click at [174, 371] on input "Destination All Destinations" at bounding box center [214, 382] width 297 height 22
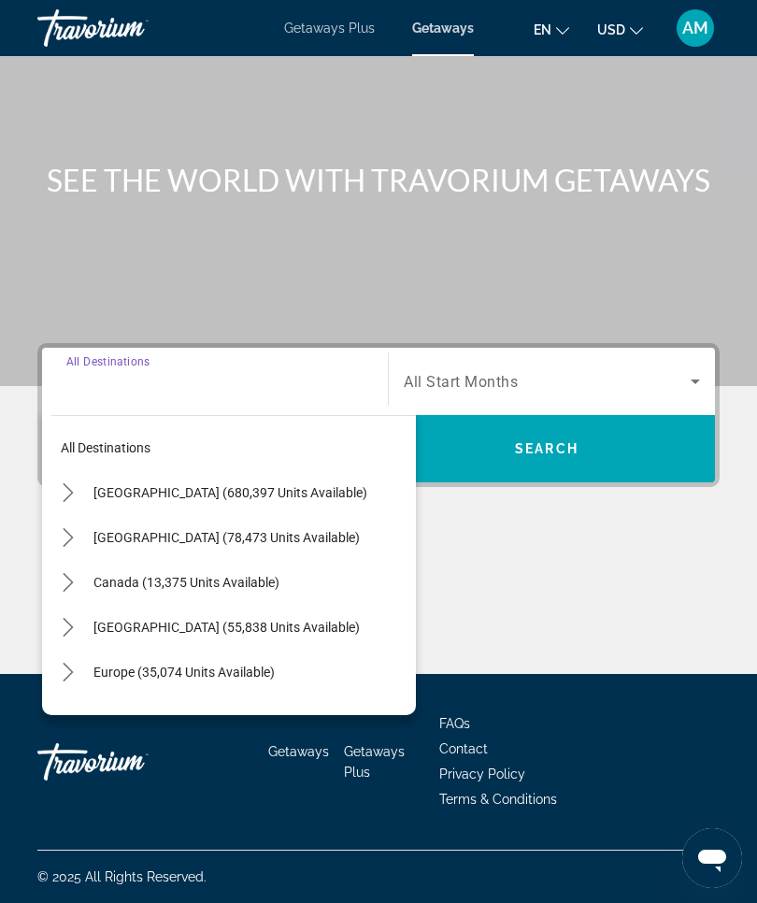
click at [267, 492] on span "[GEOGRAPHIC_DATA] (680,397 units available)" at bounding box center [230, 492] width 274 height 15
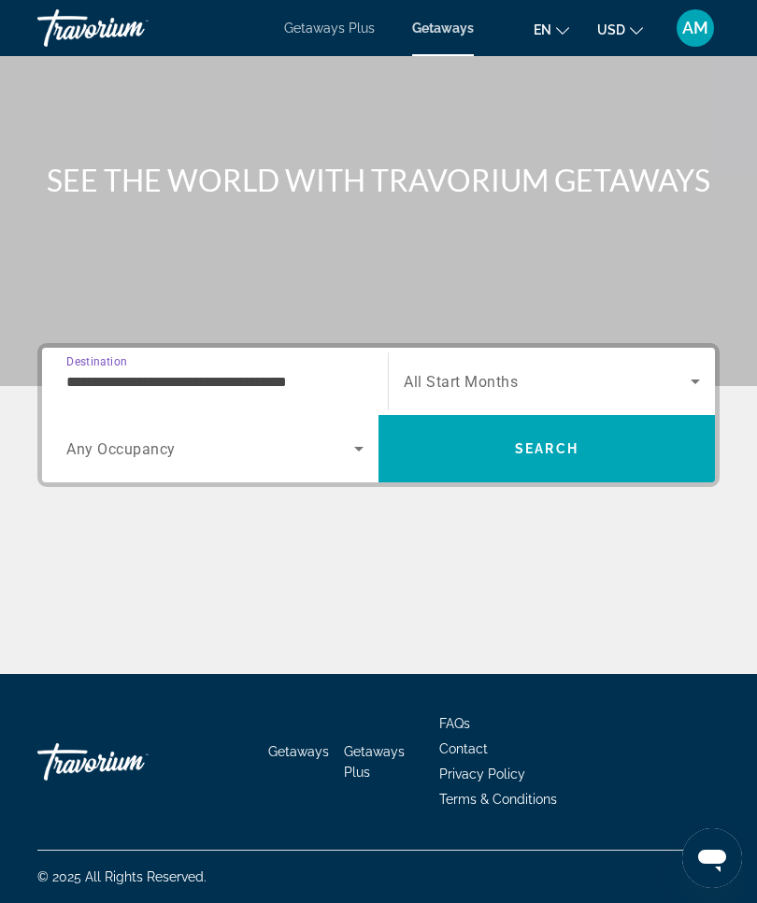
click at [297, 373] on input "**********" at bounding box center [214, 382] width 297 height 22
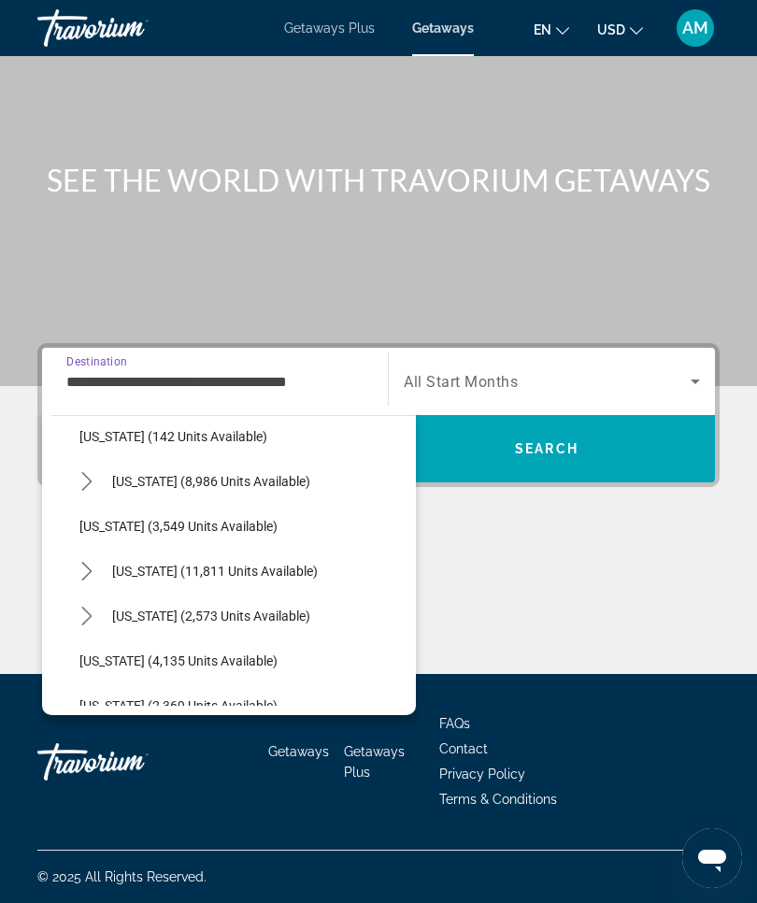
scroll to position [965, 0]
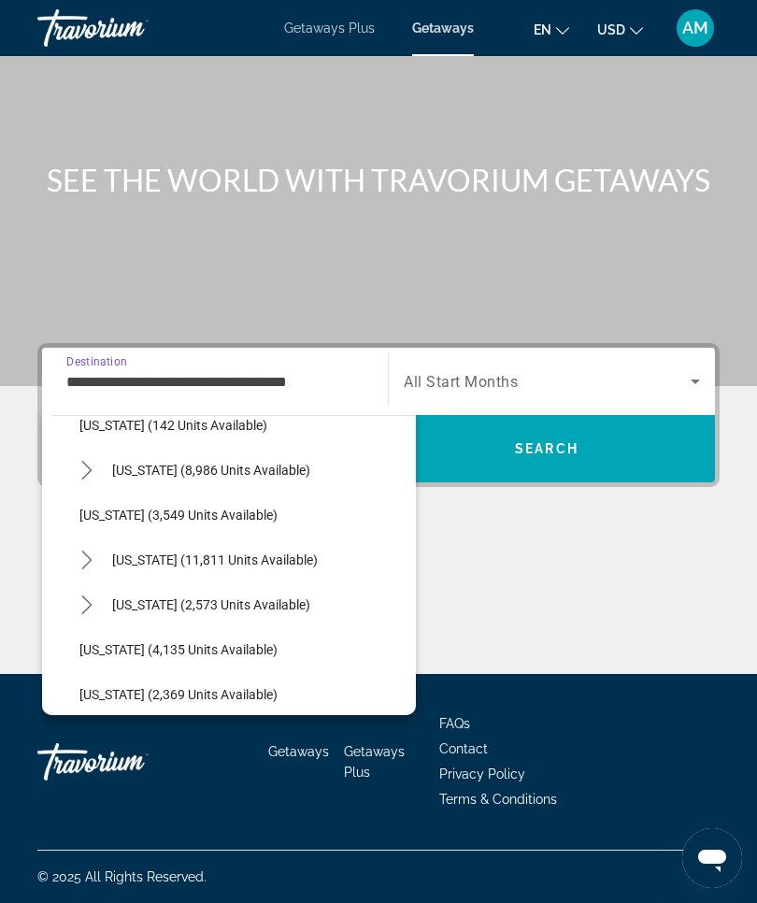
click at [257, 556] on span "Nevada (11,811 units available)" at bounding box center [215, 560] width 206 height 15
type input "**********"
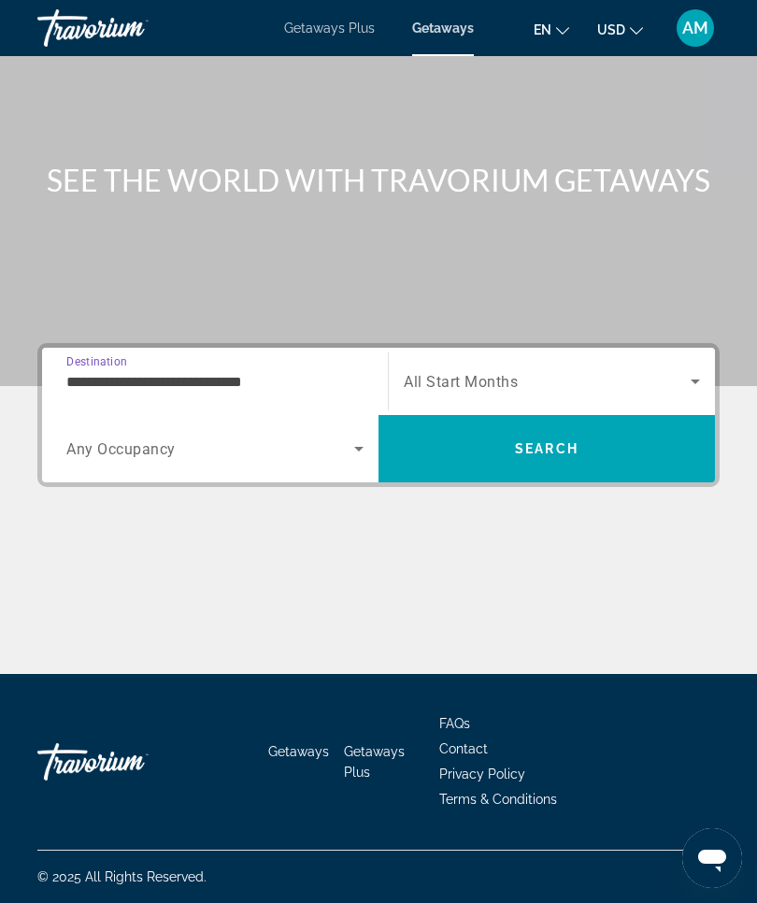
click at [613, 444] on span "Search" at bounding box center [547, 448] width 337 height 45
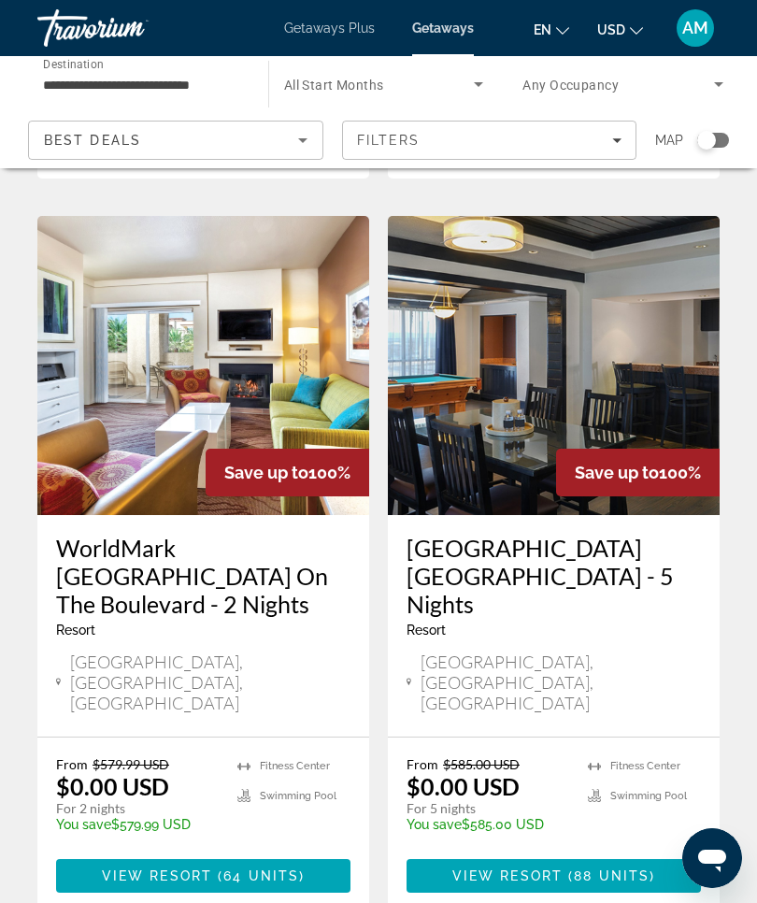
scroll to position [1493, 0]
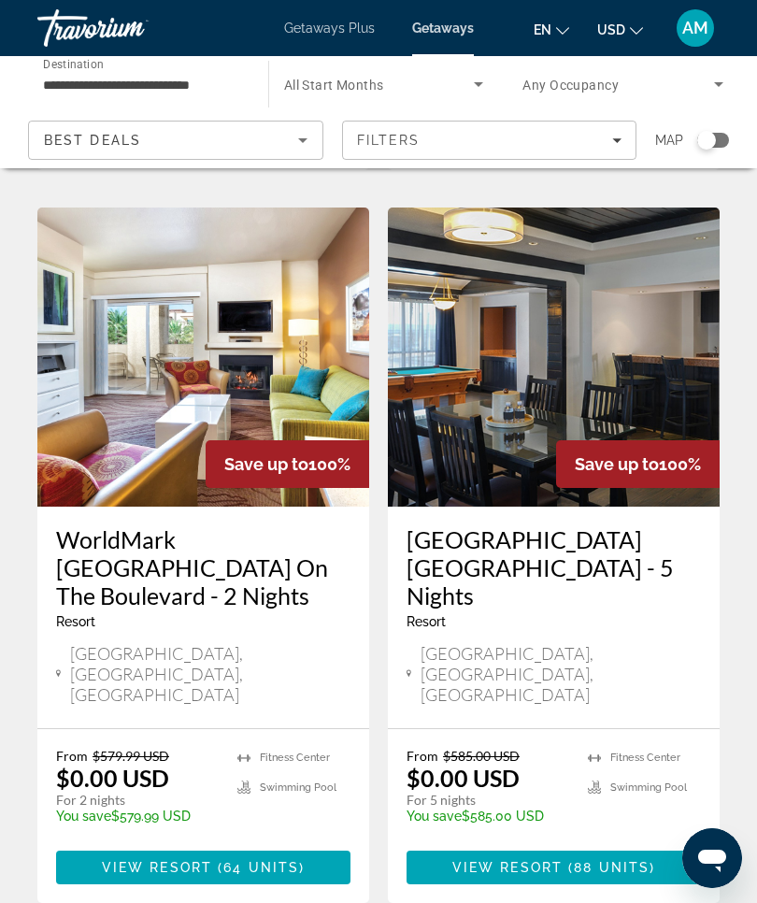
click at [554, 748] on div "From $585.00 USD $0.00 USD For 5 nights You save $585.00 USD temp" at bounding box center [488, 792] width 163 height 89
click at [638, 256] on img "Main content" at bounding box center [554, 357] width 332 height 299
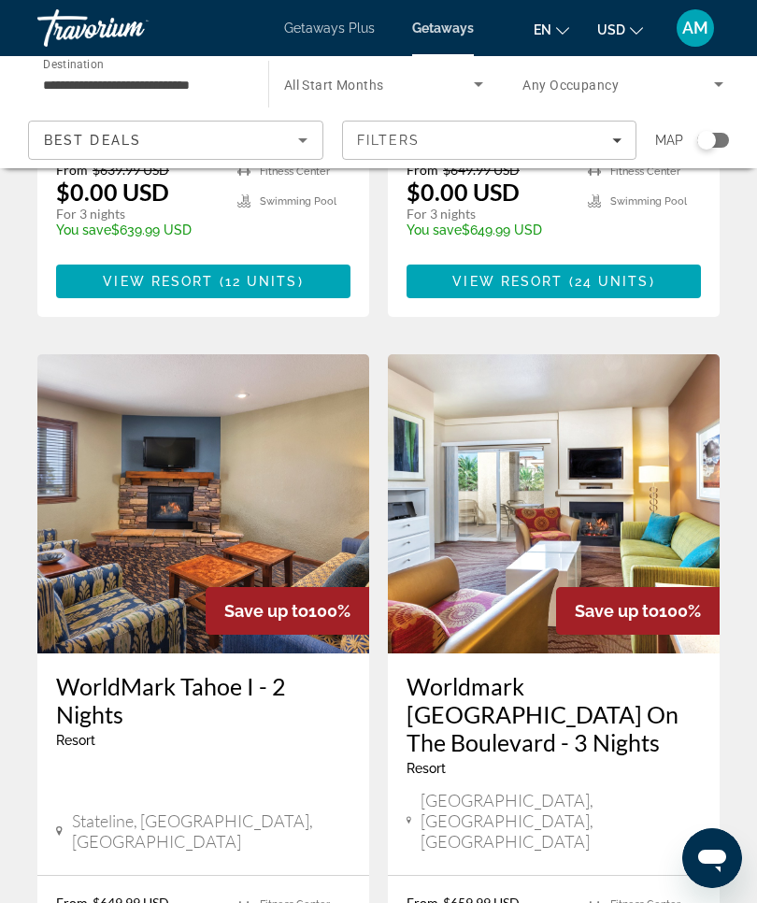
scroll to position [3556, 0]
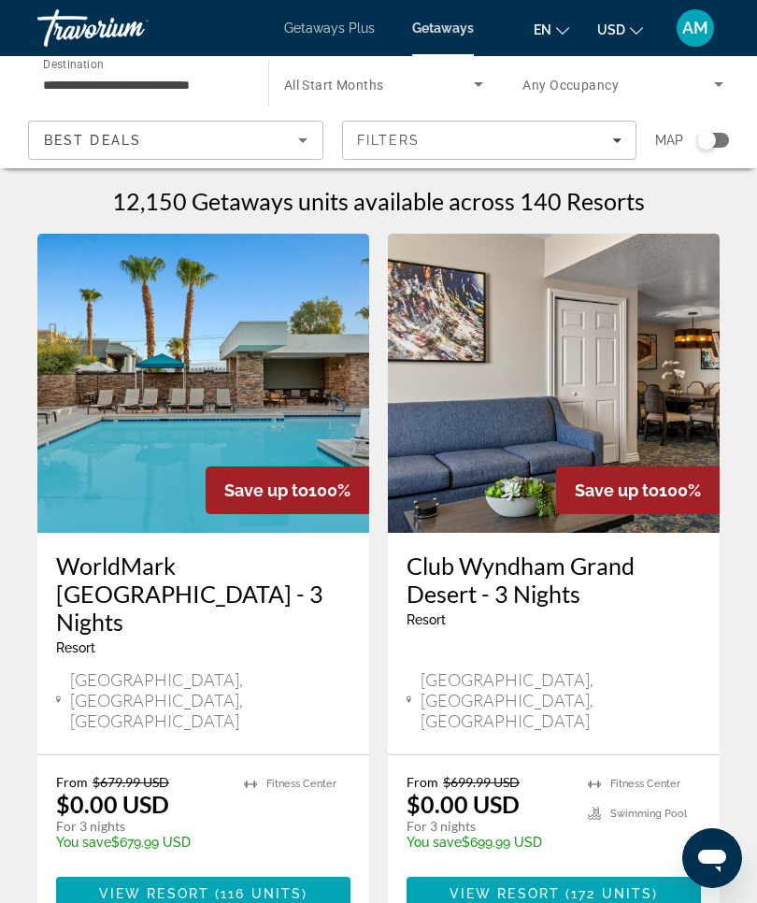
click at [620, 146] on div "Filters" at bounding box center [490, 140] width 266 height 15
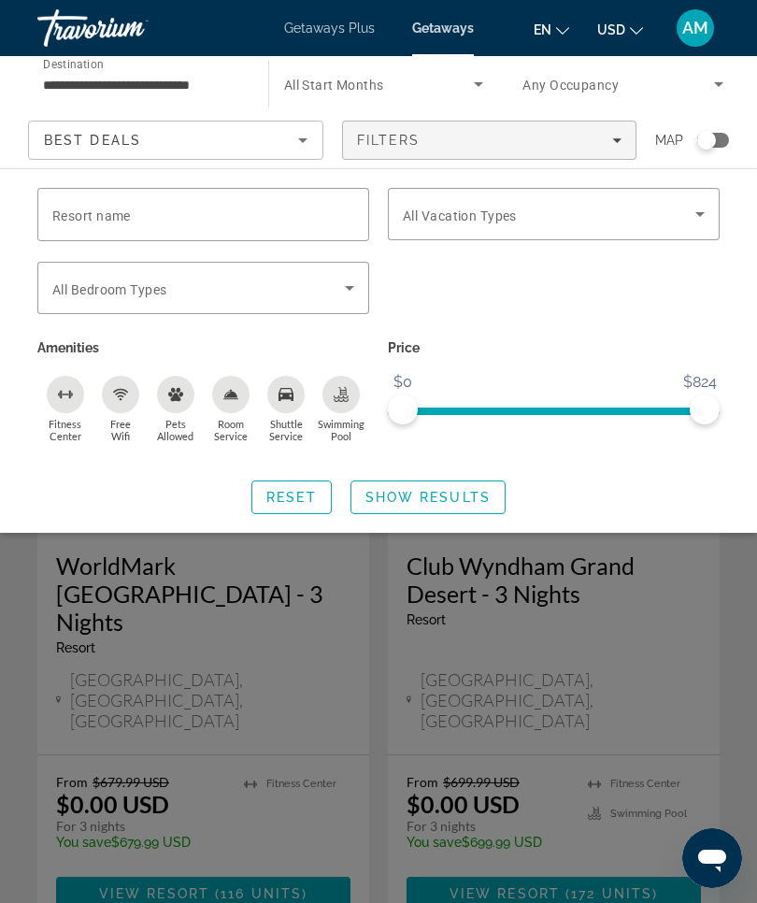
click at [711, 215] on icon "Search widget" at bounding box center [700, 214] width 22 height 22
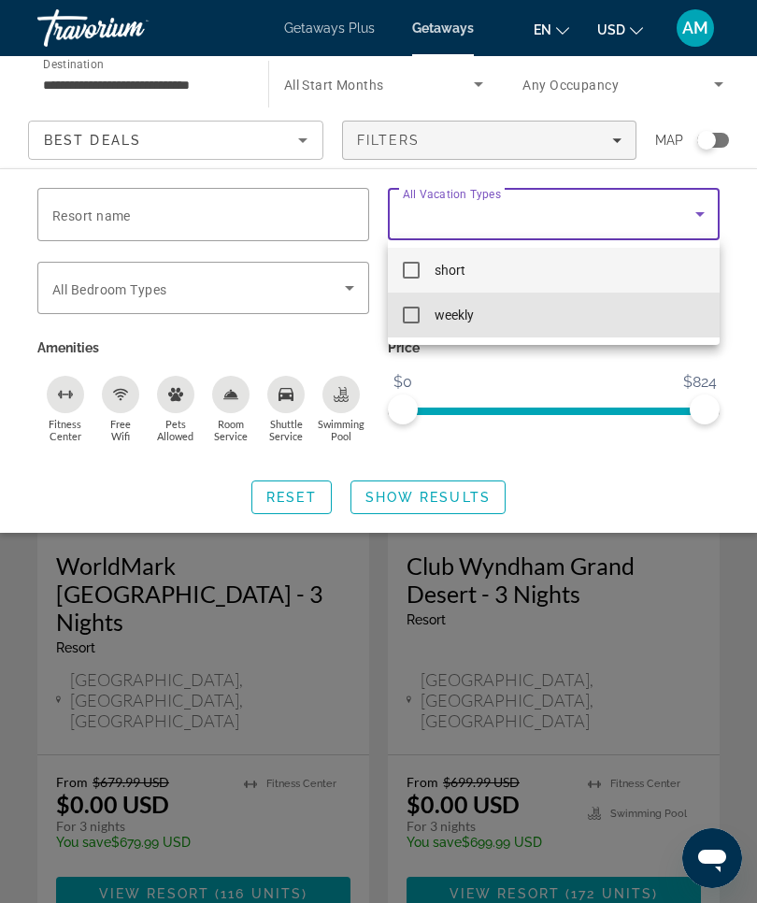
click at [420, 317] on mat-option "weekly" at bounding box center [554, 315] width 332 height 45
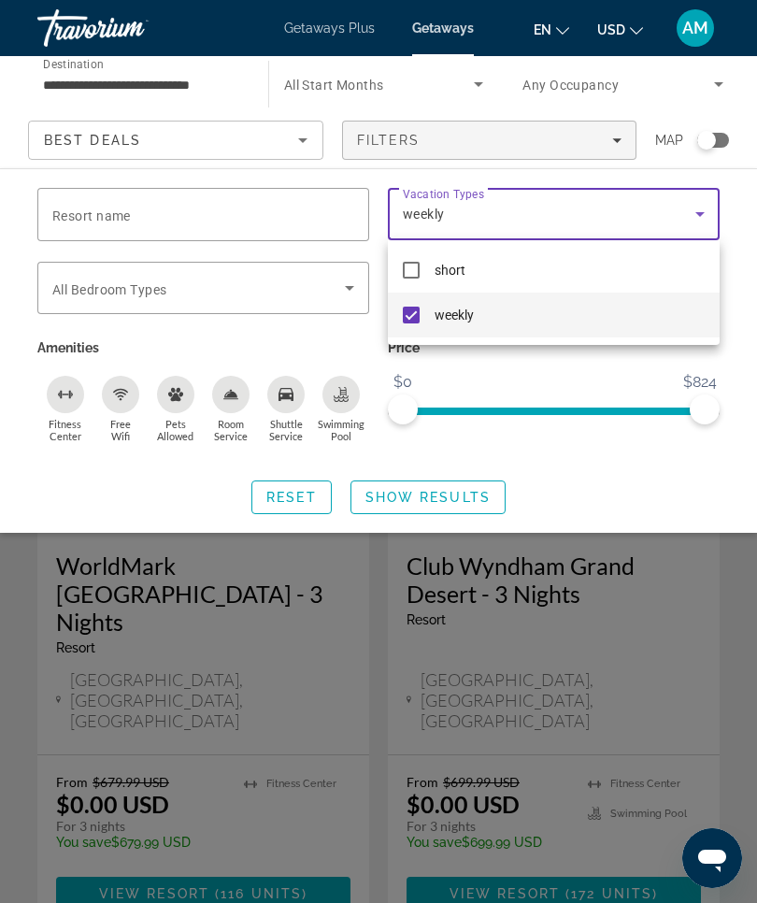
click at [486, 495] on div at bounding box center [378, 451] width 757 height 903
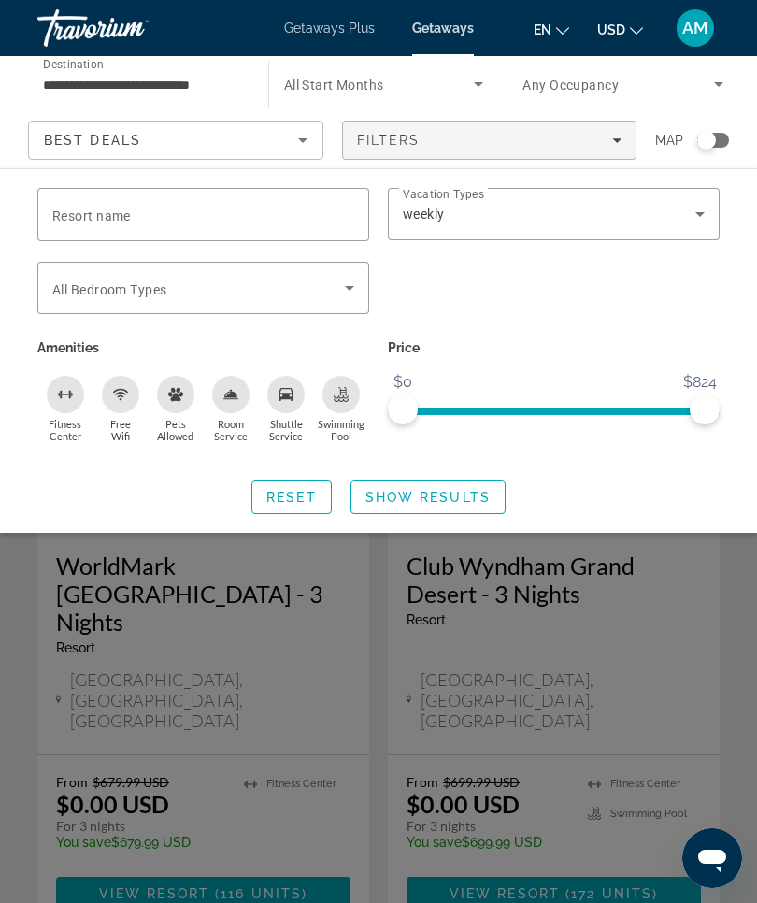
click at [482, 496] on span "Show Results" at bounding box center [428, 497] width 125 height 15
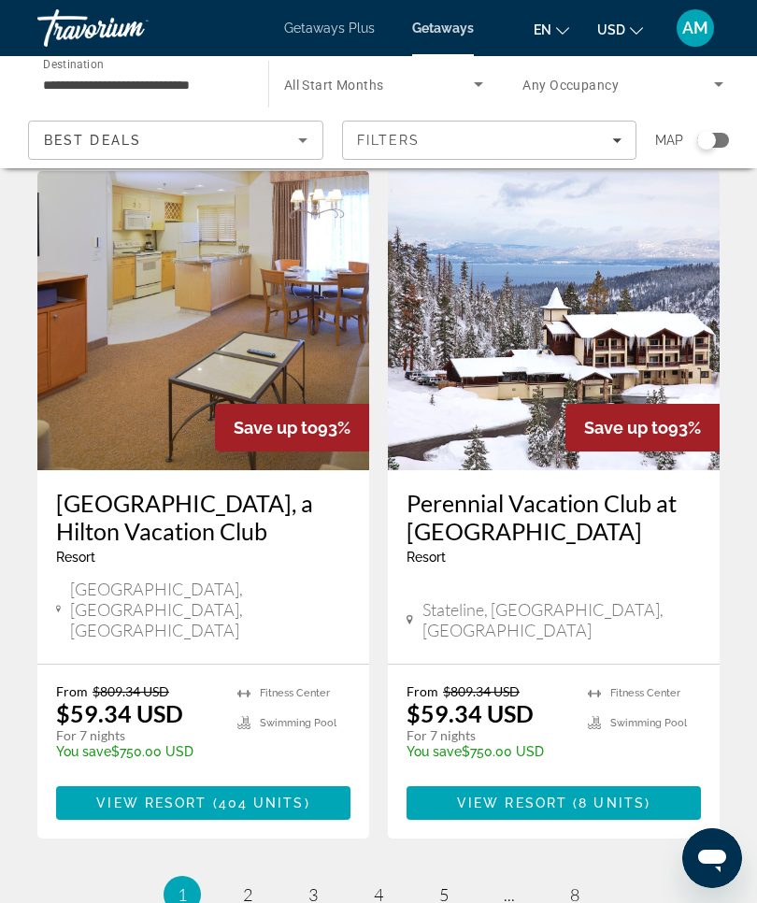
scroll to position [3498, 0]
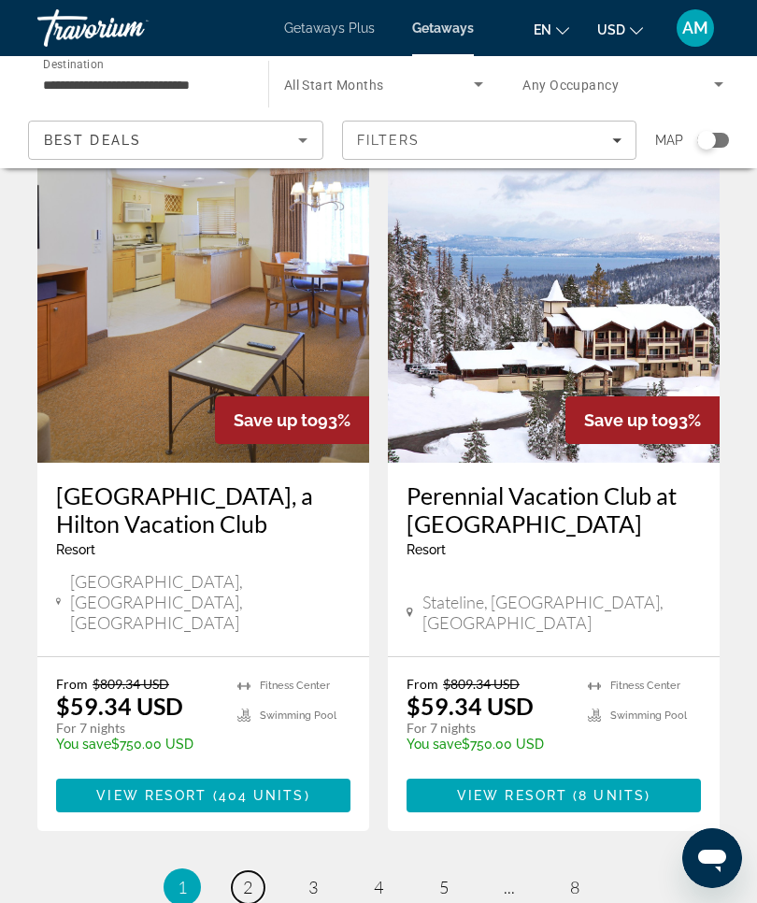
click at [256, 871] on link "page 2" at bounding box center [248, 887] width 33 height 33
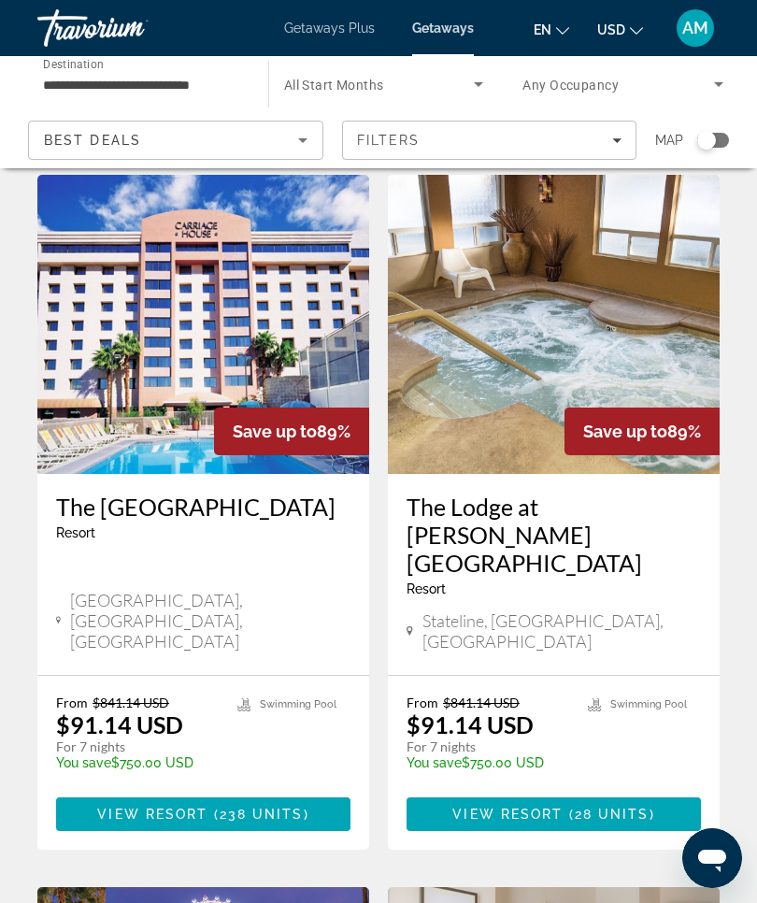
scroll to position [60, 0]
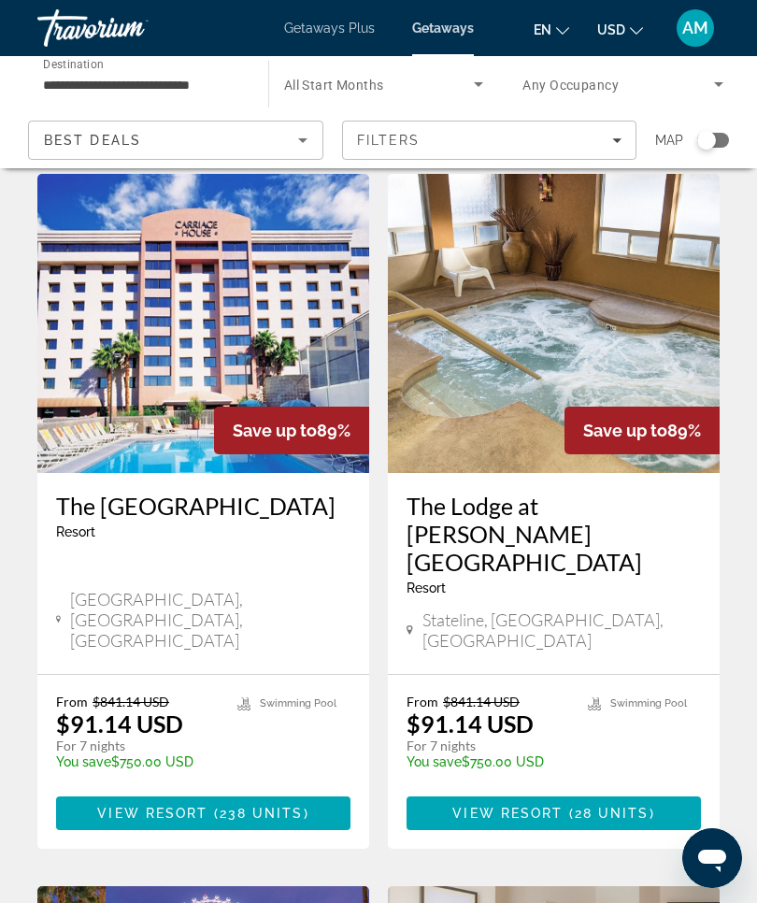
click at [588, 352] on img "Main content" at bounding box center [554, 323] width 332 height 299
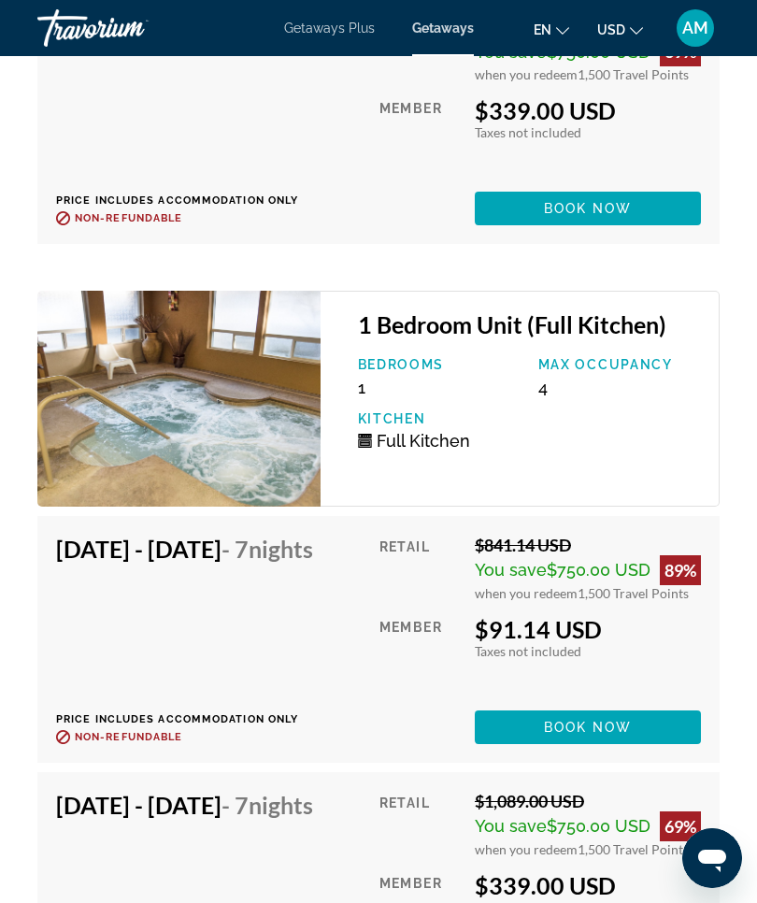
scroll to position [5668, 0]
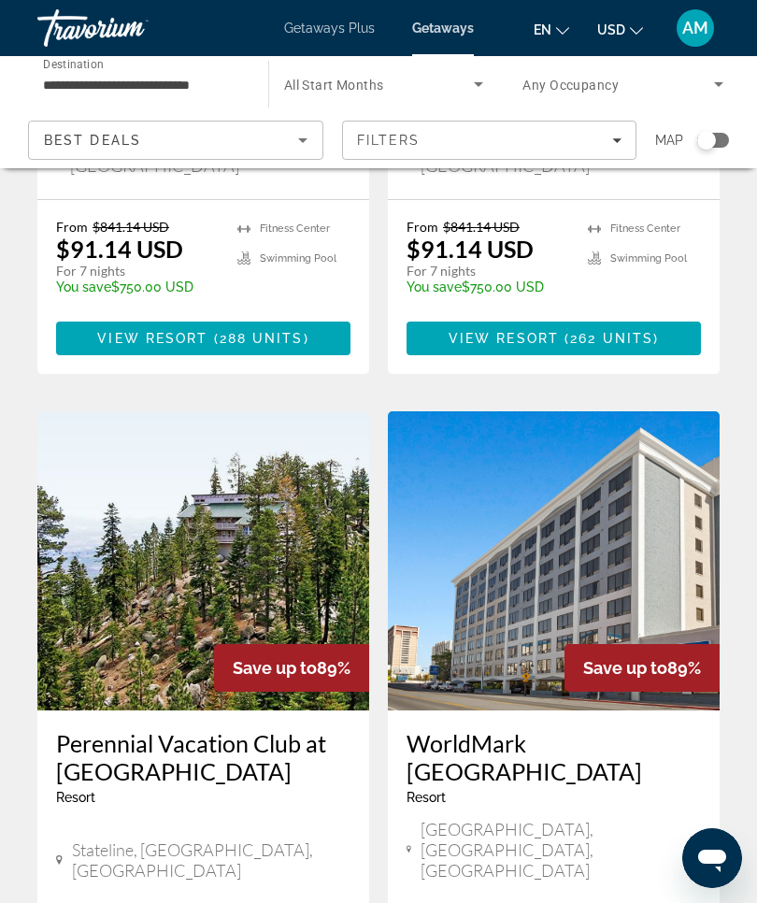
scroll to position [1959, 0]
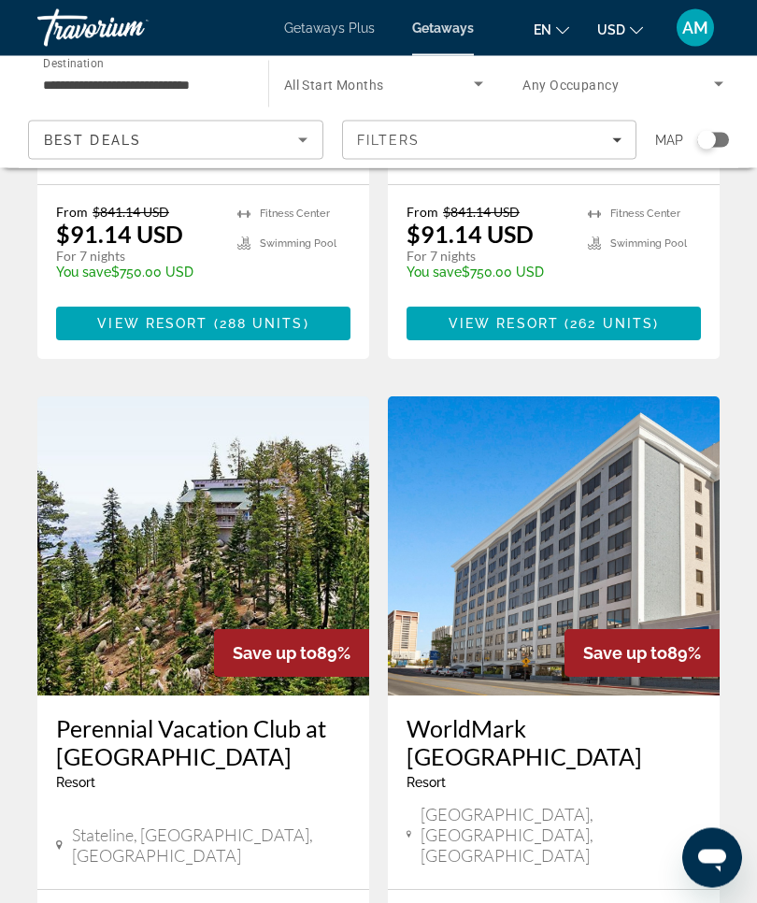
click at [217, 410] on img "Main content" at bounding box center [203, 546] width 332 height 299
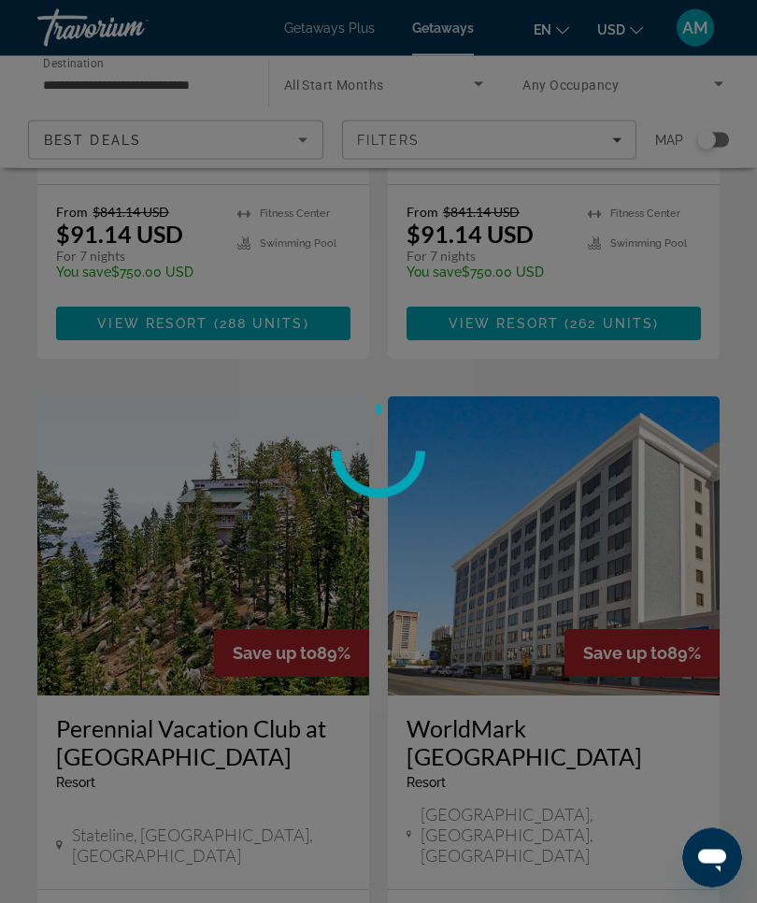
scroll to position [1960, 0]
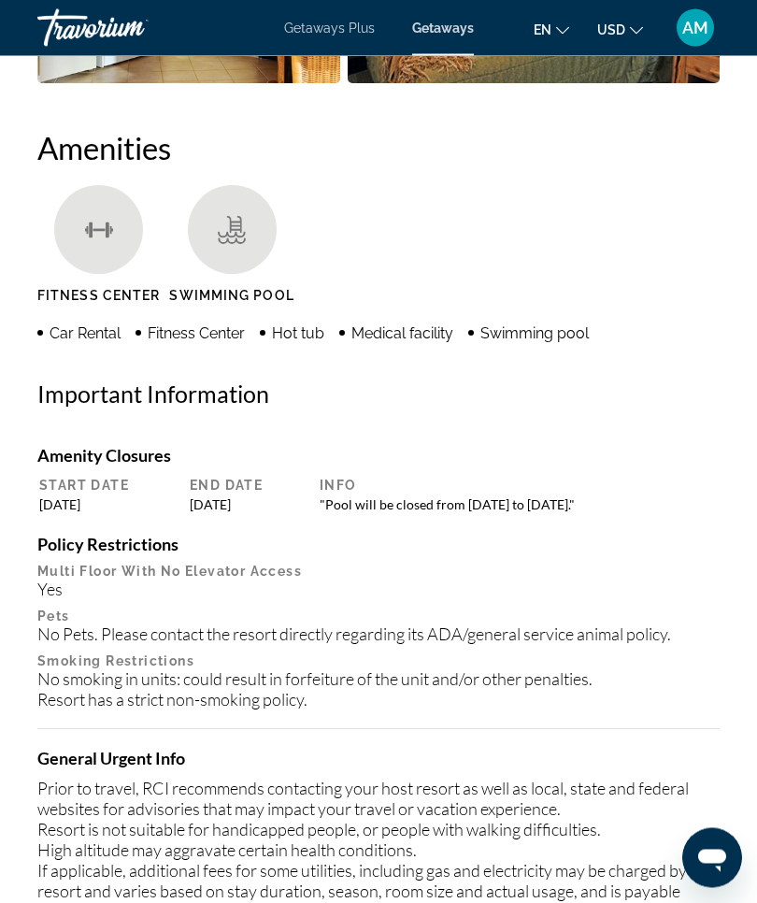
scroll to position [65, 0]
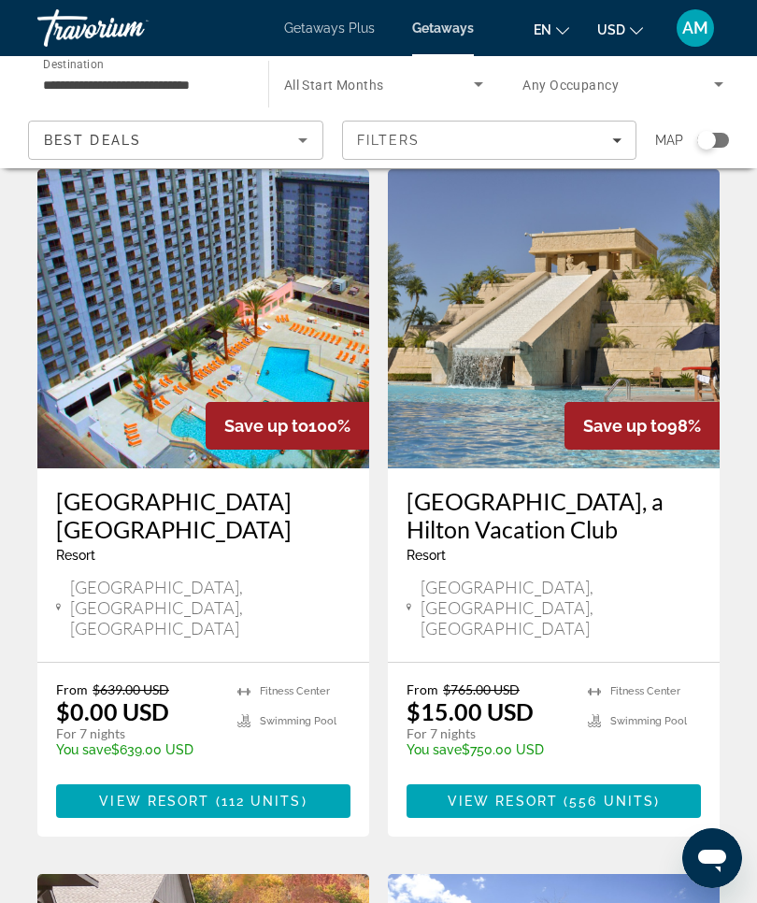
click at [488, 79] on icon "Search widget" at bounding box center [478, 84] width 22 height 22
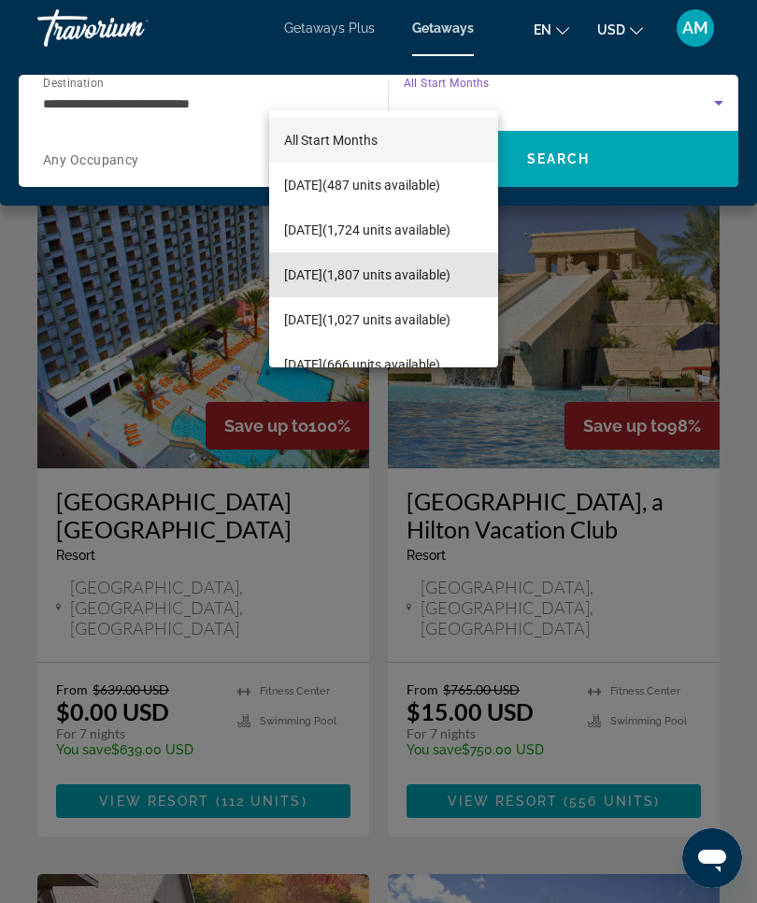
click at [344, 266] on span "December 2025 (1,807 units available)" at bounding box center [367, 275] width 166 height 22
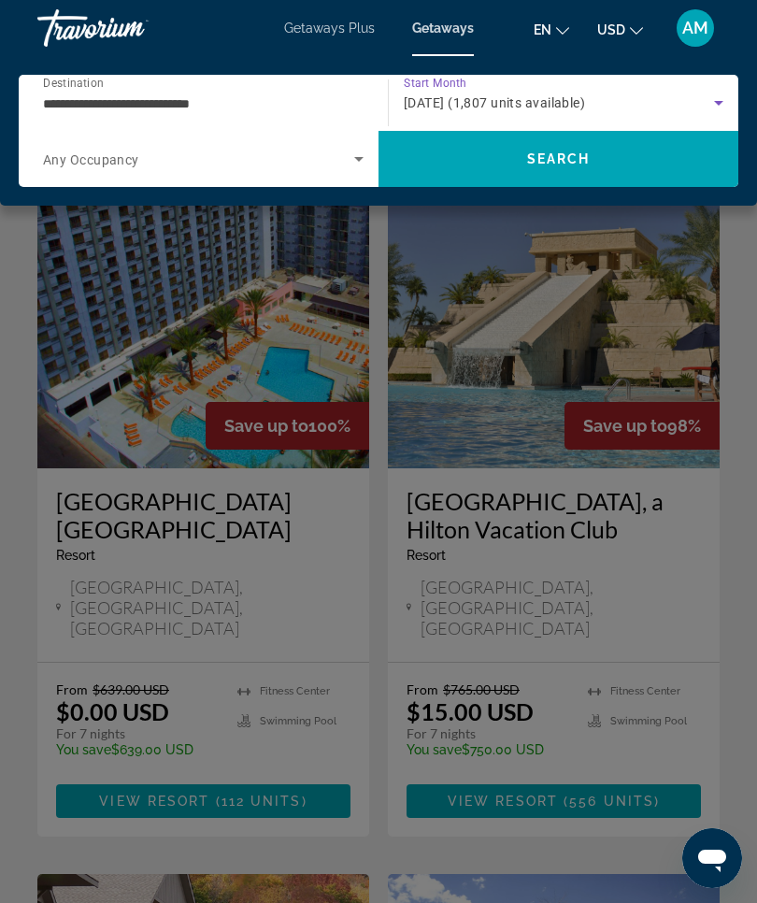
click at [616, 162] on span "Search" at bounding box center [559, 159] width 360 height 45
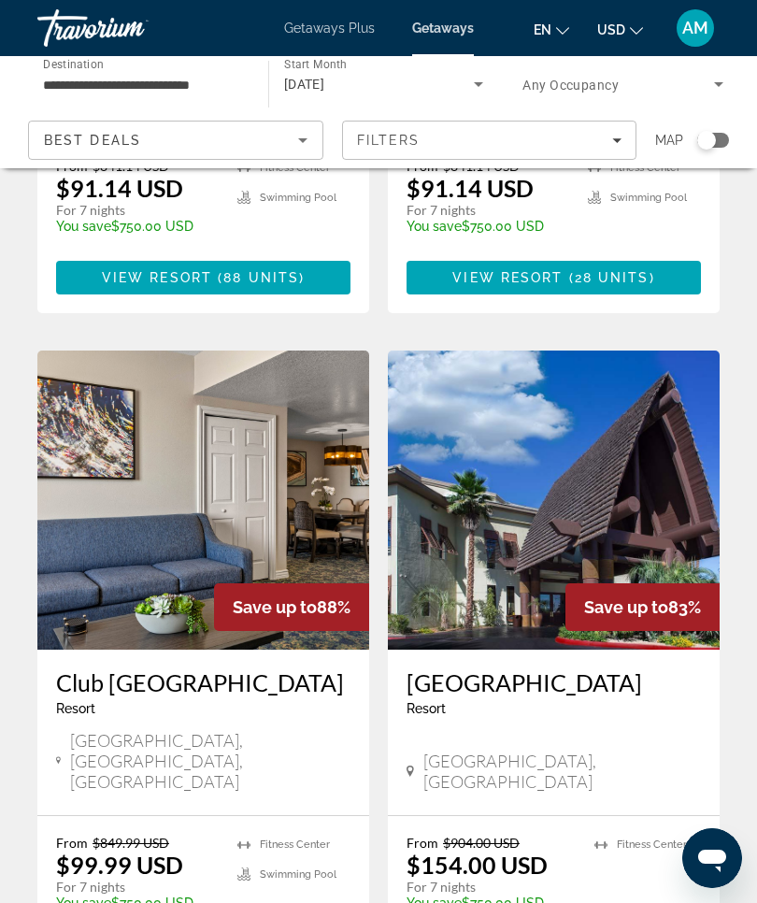
scroll to position [3371, 0]
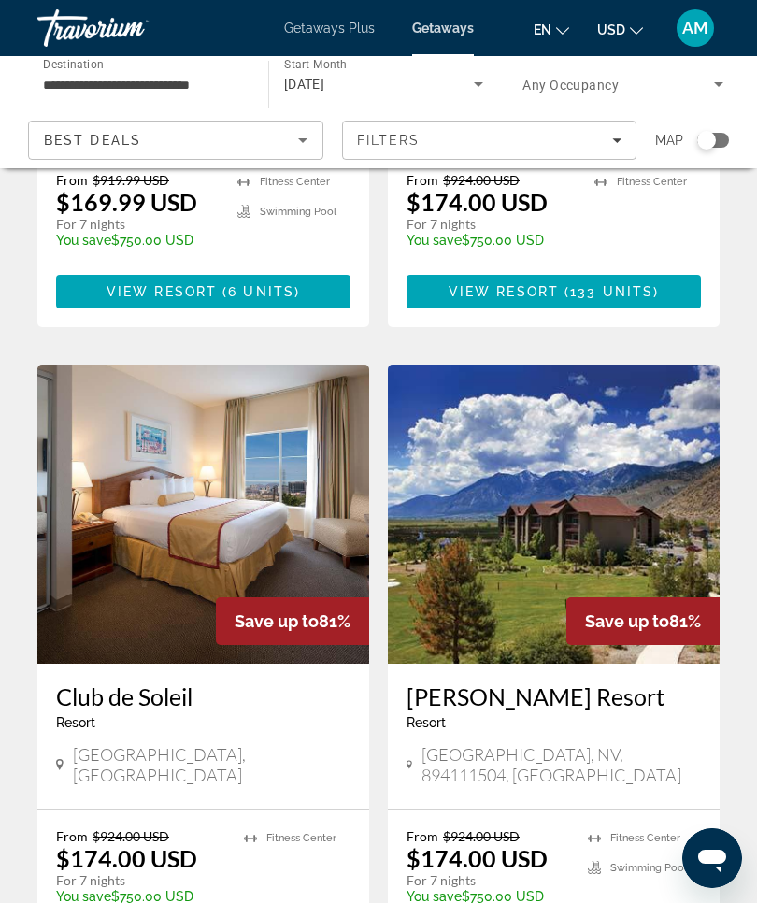
scroll to position [1301, 0]
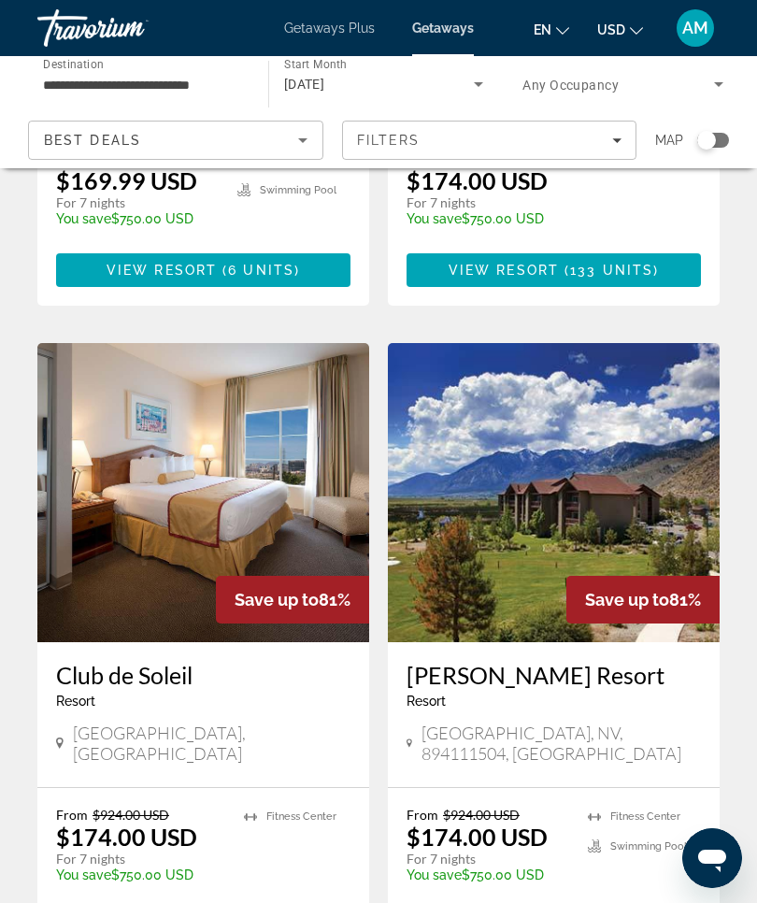
click at [579, 436] on img "Main content" at bounding box center [554, 492] width 332 height 299
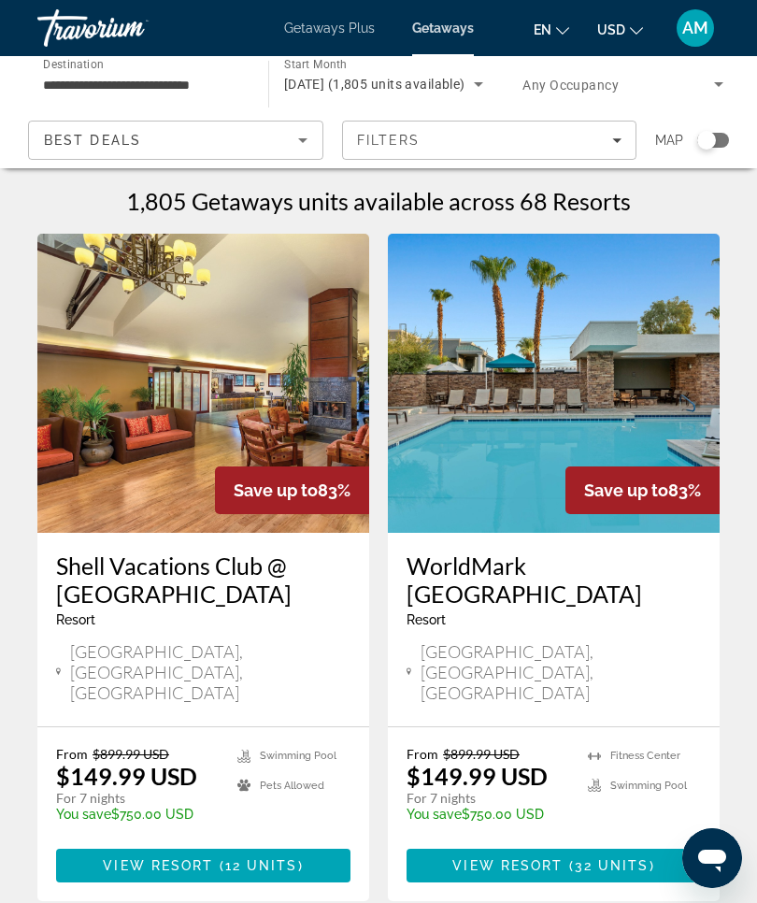
click at [177, 80] on input "**********" at bounding box center [143, 85] width 201 height 22
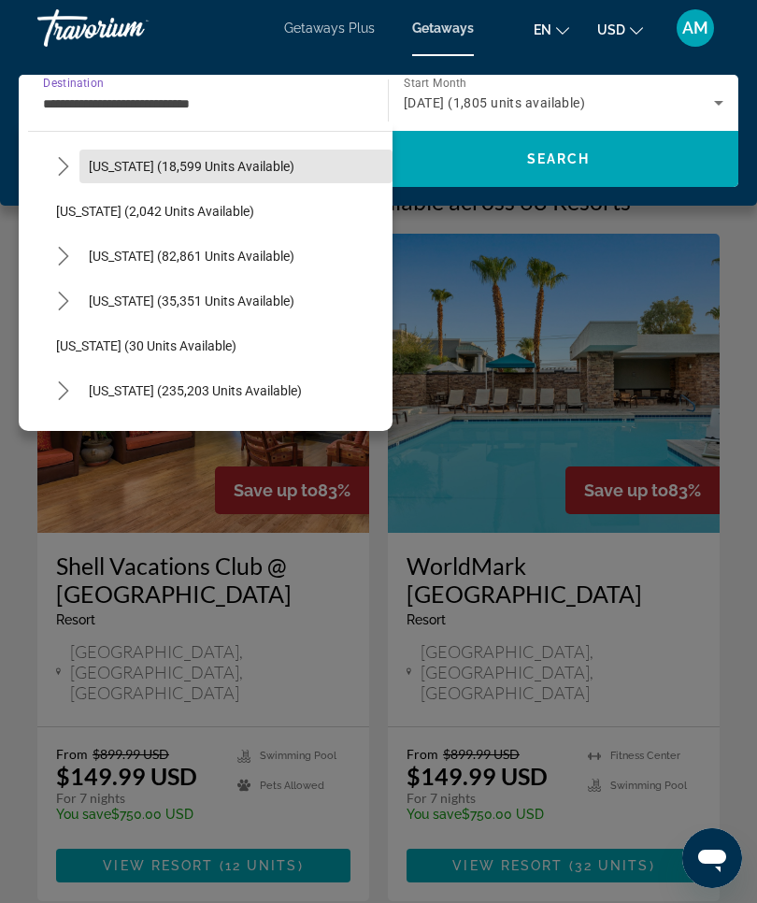
scroll to position [91, 0]
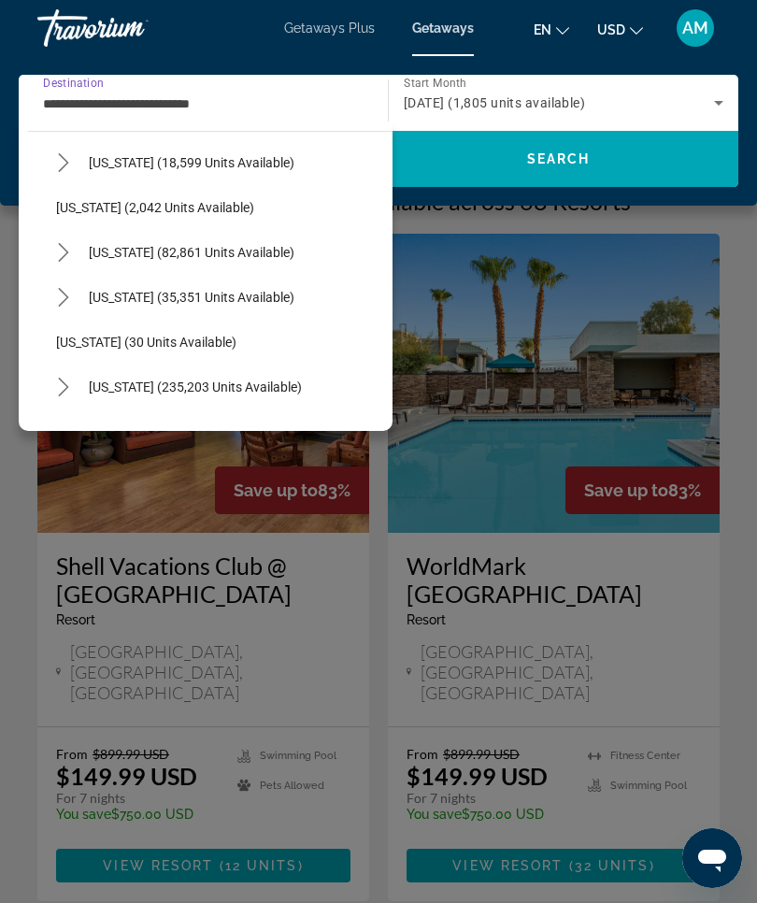
click at [236, 252] on span "California (82,861 units available)" at bounding box center [192, 252] width 206 height 15
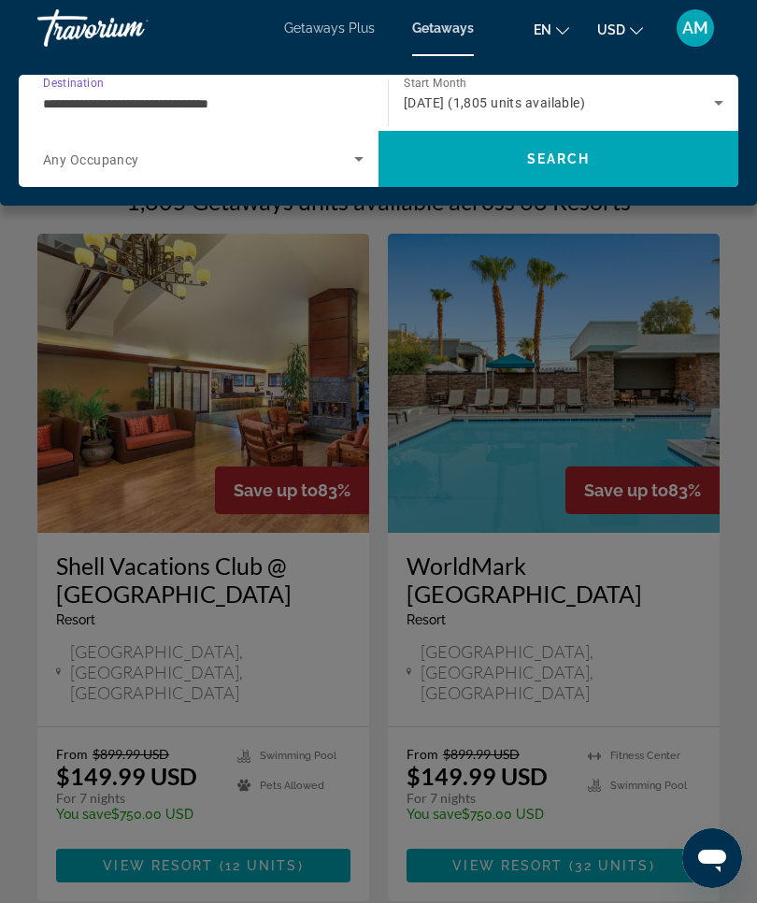
click at [229, 101] on input "**********" at bounding box center [198, 104] width 311 height 22
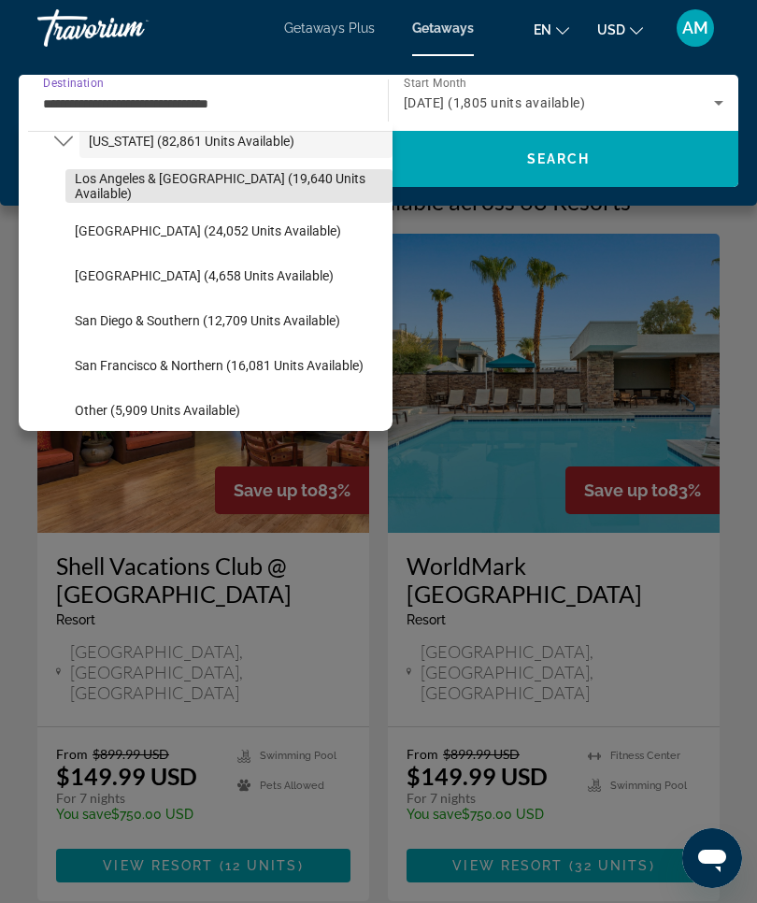
scroll to position [203, 0]
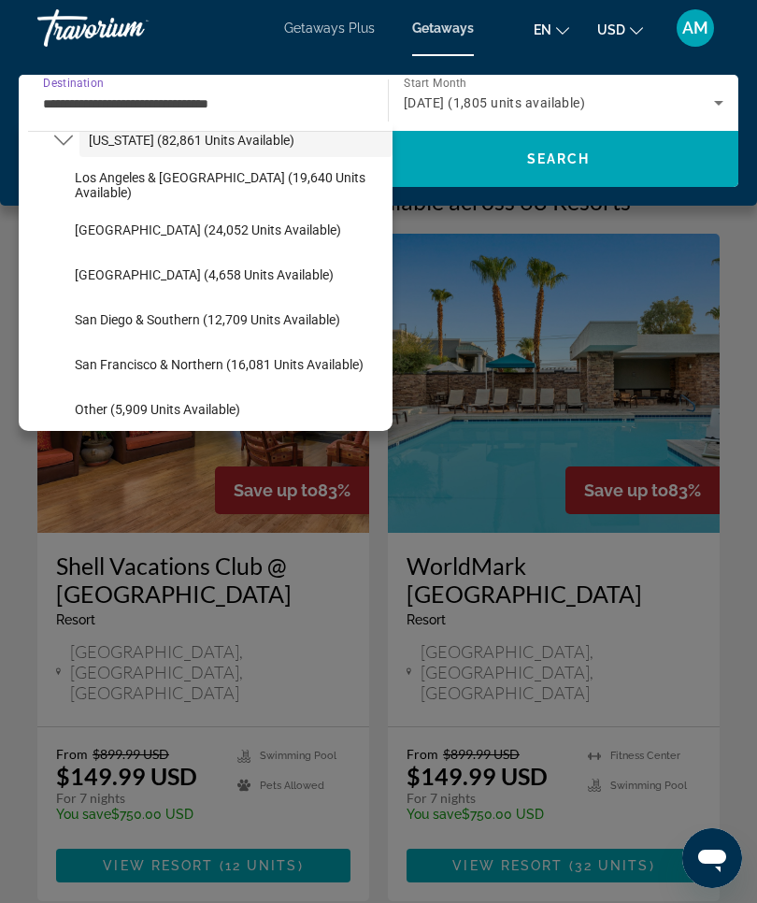
click at [237, 227] on span "Lake Tahoe (24,052 units available)" at bounding box center [208, 230] width 266 height 15
type input "**********"
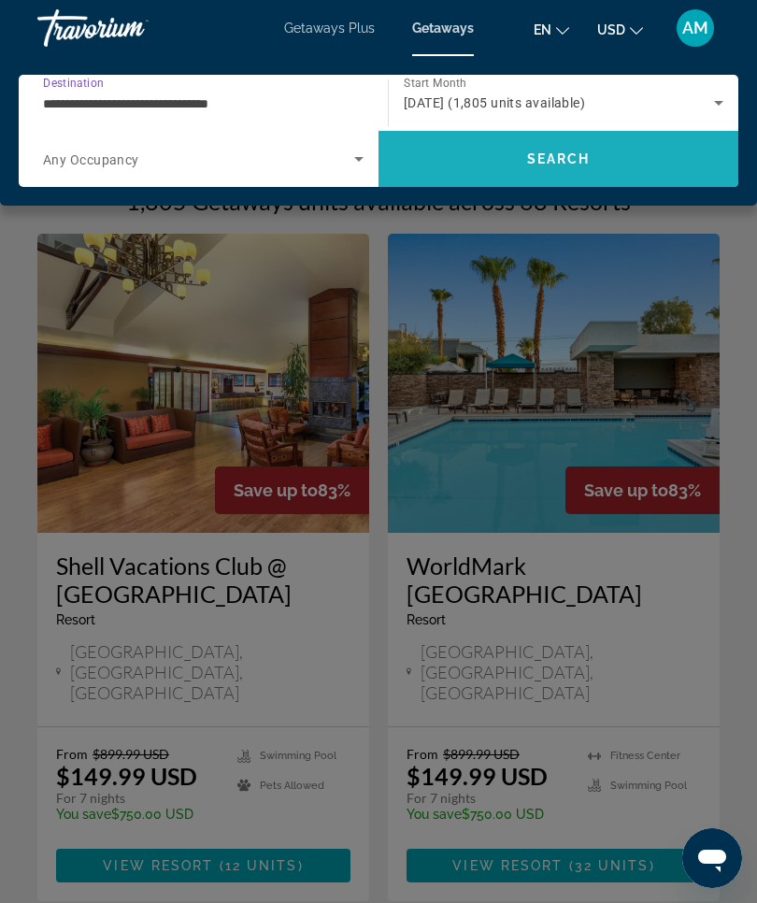
click at [636, 152] on span "Search" at bounding box center [559, 159] width 360 height 45
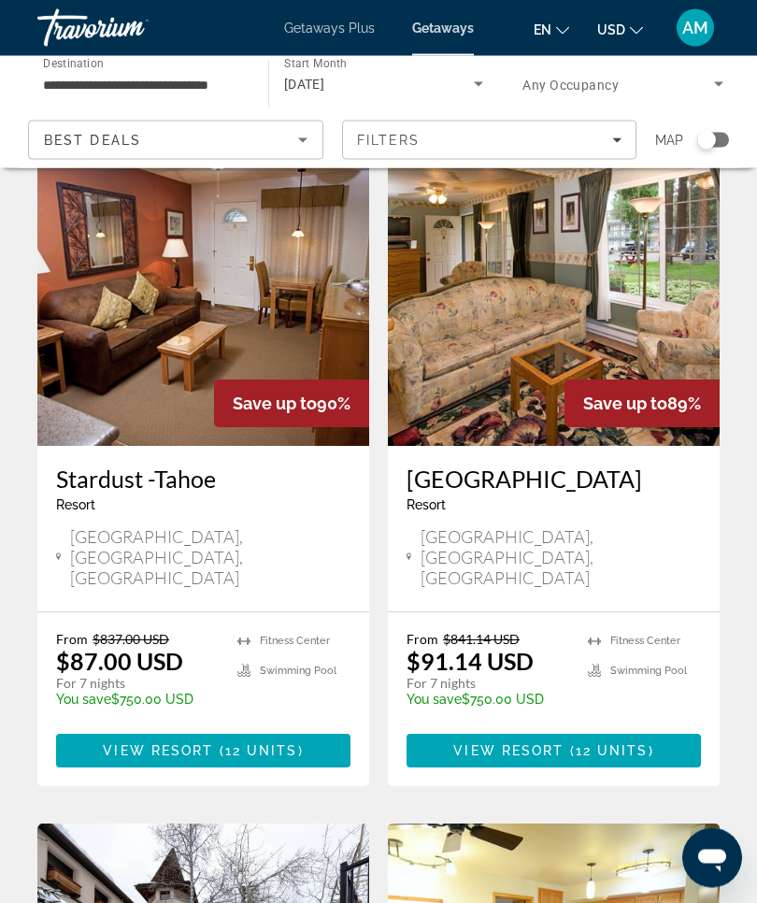
scroll to position [94, 0]
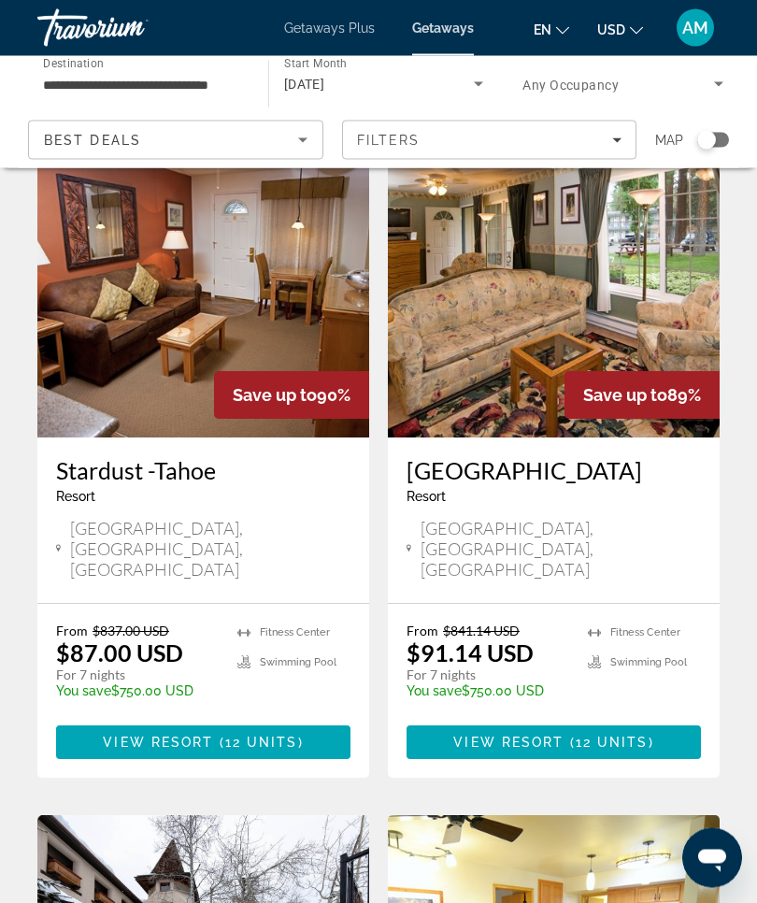
click at [279, 736] on span "12 units" at bounding box center [261, 743] width 73 height 15
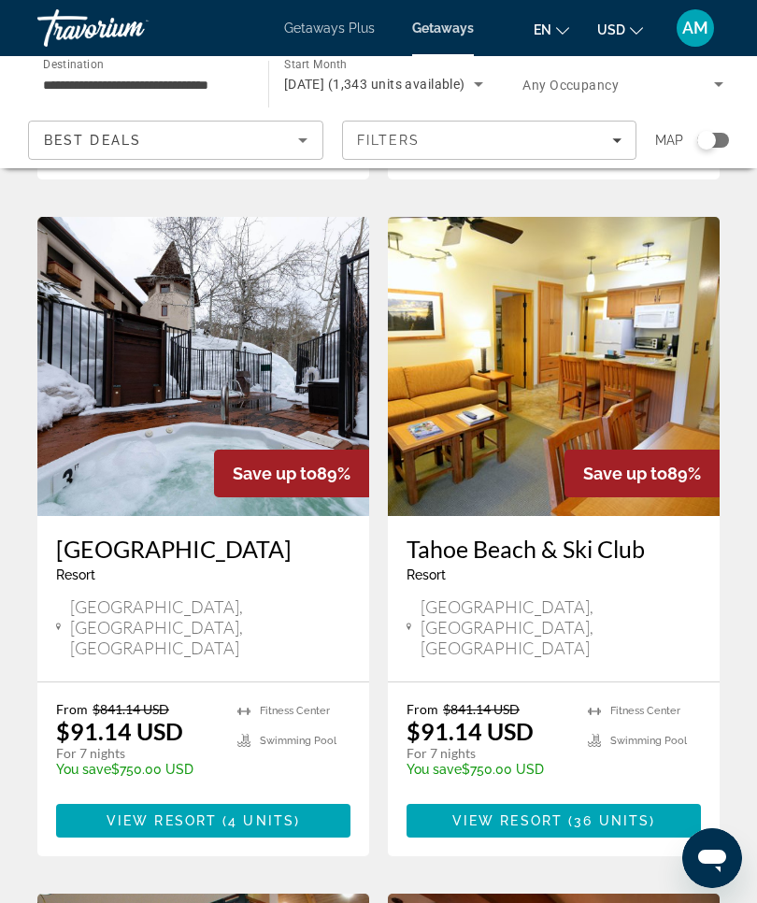
scroll to position [697, 0]
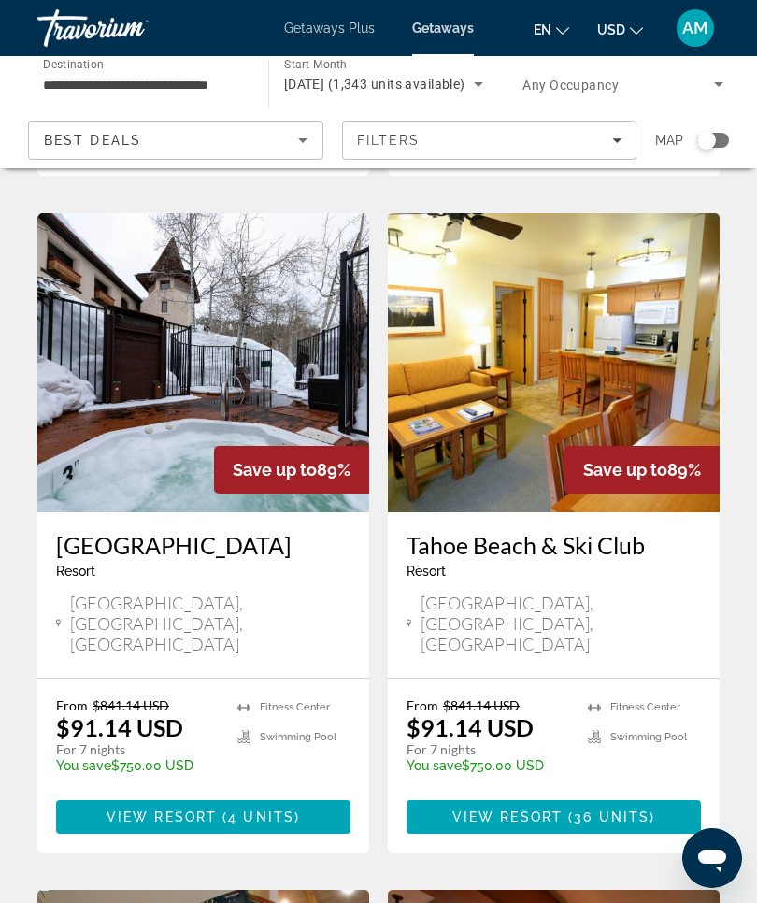
click at [601, 318] on img "Main content" at bounding box center [554, 362] width 332 height 299
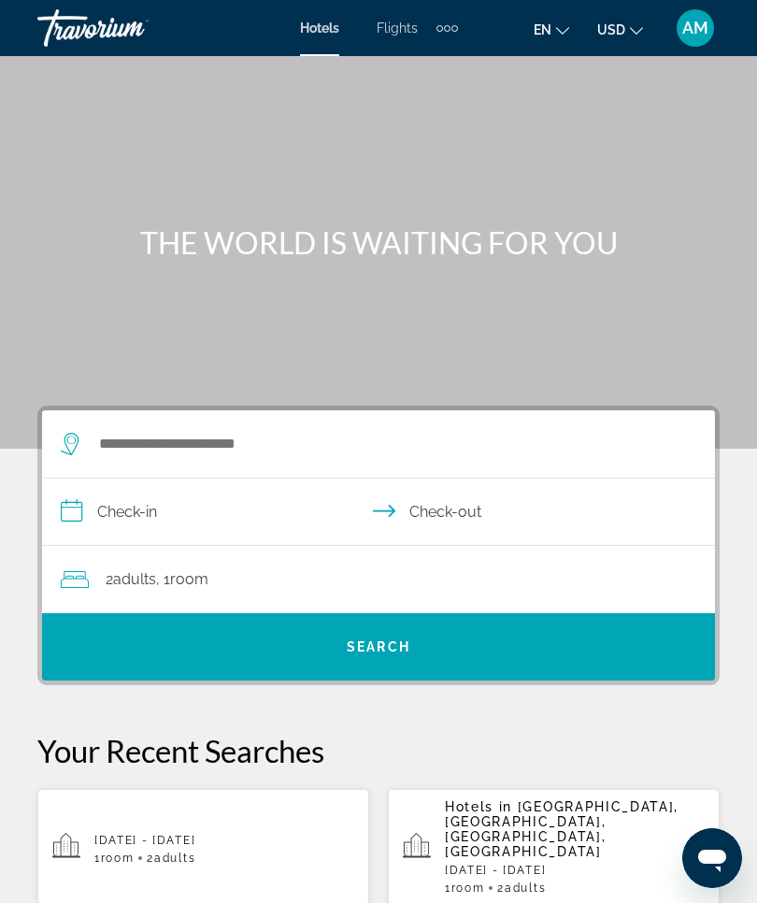
click at [454, 19] on div "Extra navigation items" at bounding box center [448, 28] width 22 height 28
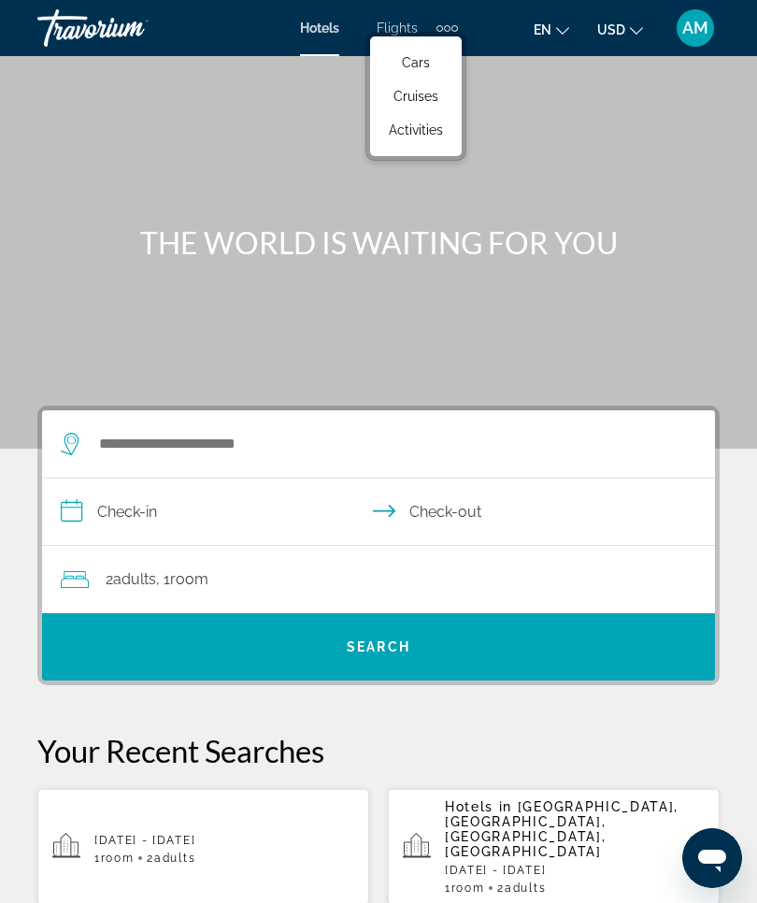
click at [621, 189] on div "Main content" at bounding box center [378, 224] width 757 height 449
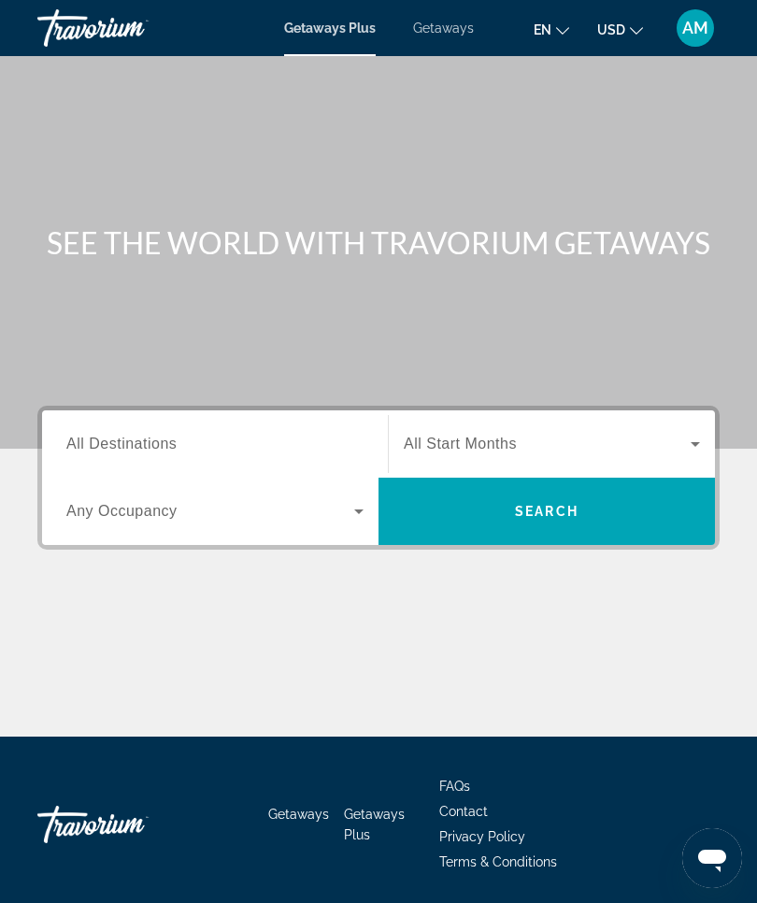
click at [690, 31] on span "AM" at bounding box center [696, 28] width 26 height 19
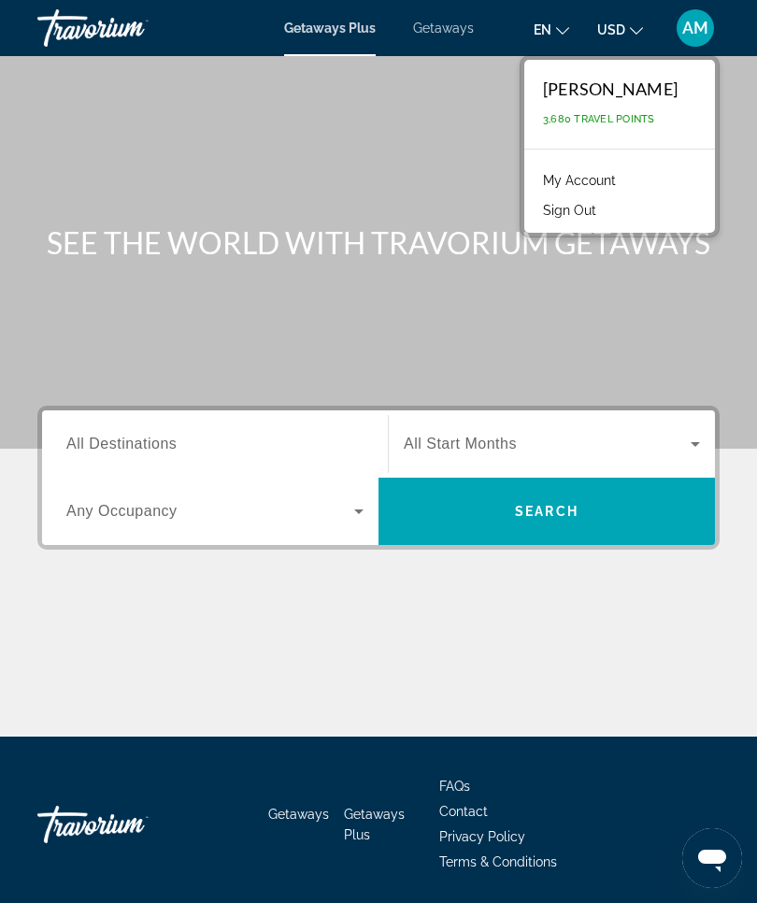
click at [675, 309] on div "Main content" at bounding box center [378, 224] width 757 height 449
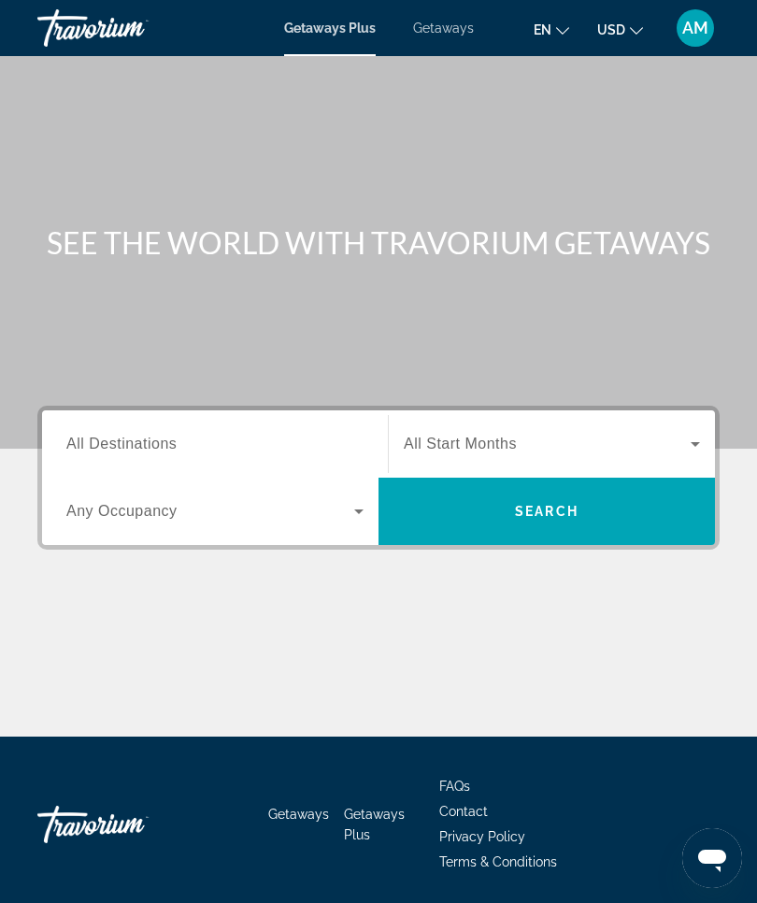
click at [683, 26] on span "AM" at bounding box center [696, 28] width 26 height 19
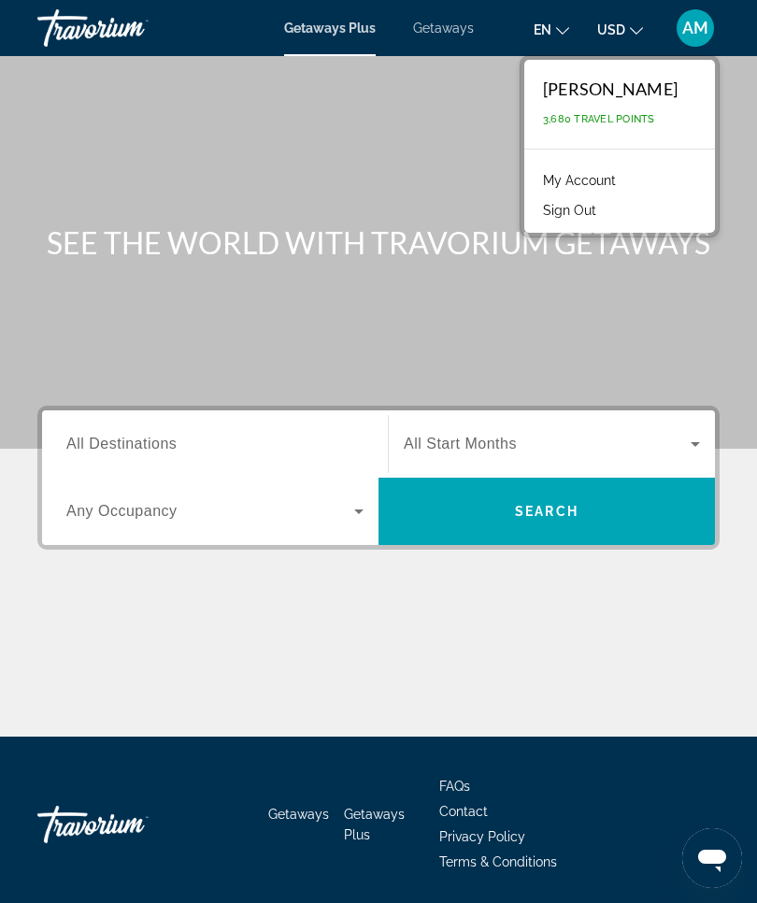
click at [669, 309] on div "Main content" at bounding box center [378, 224] width 757 height 449
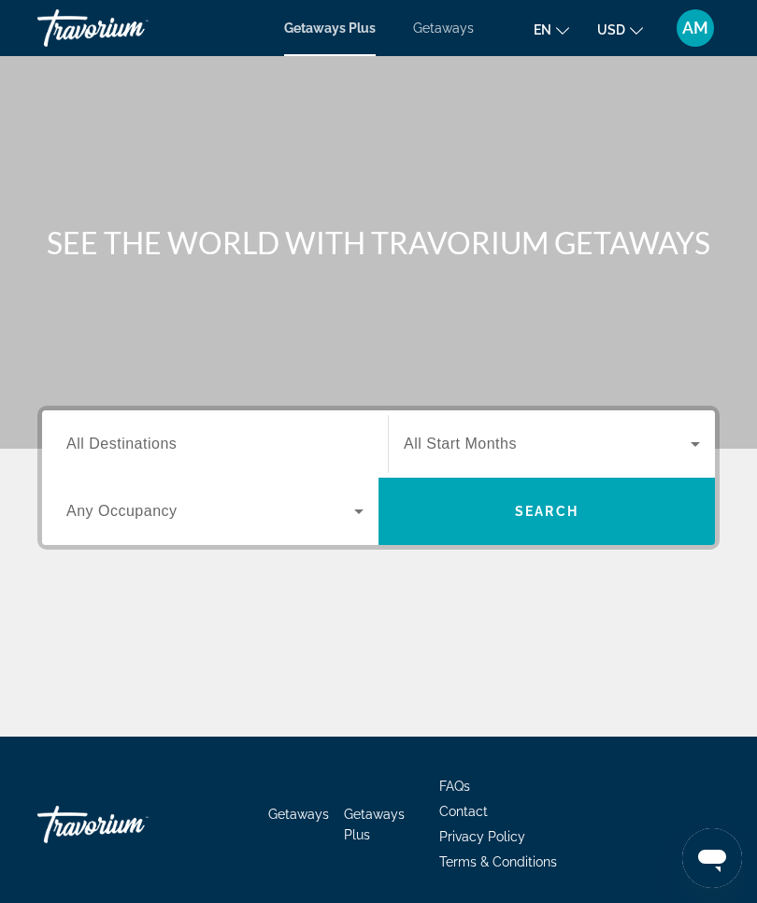
click at [454, 35] on span "Getaways" at bounding box center [443, 28] width 61 height 15
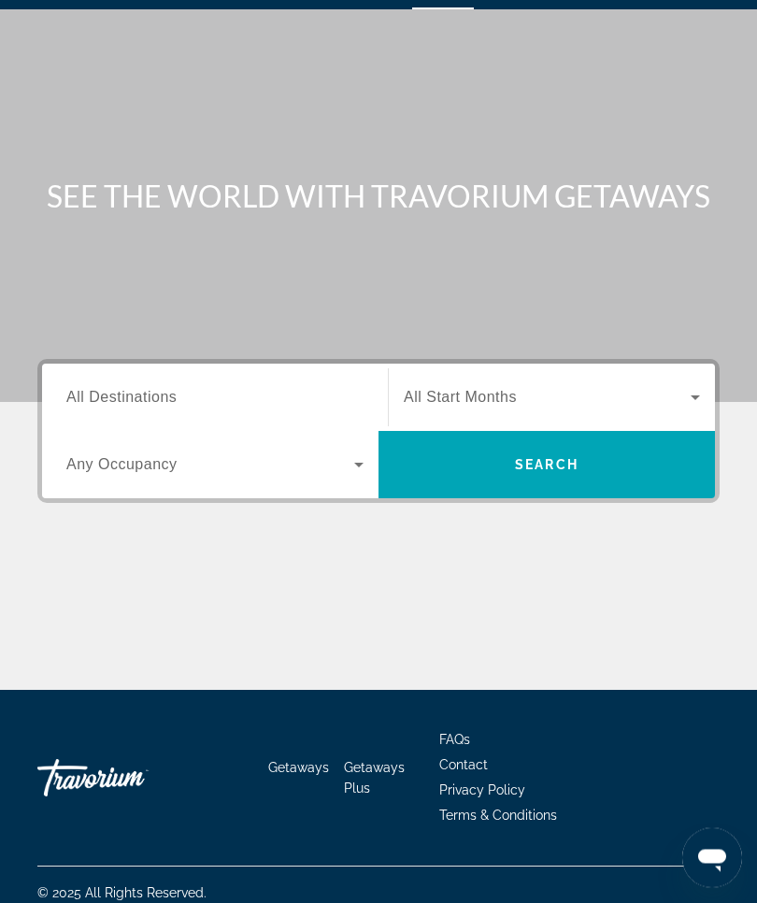
scroll to position [65, 0]
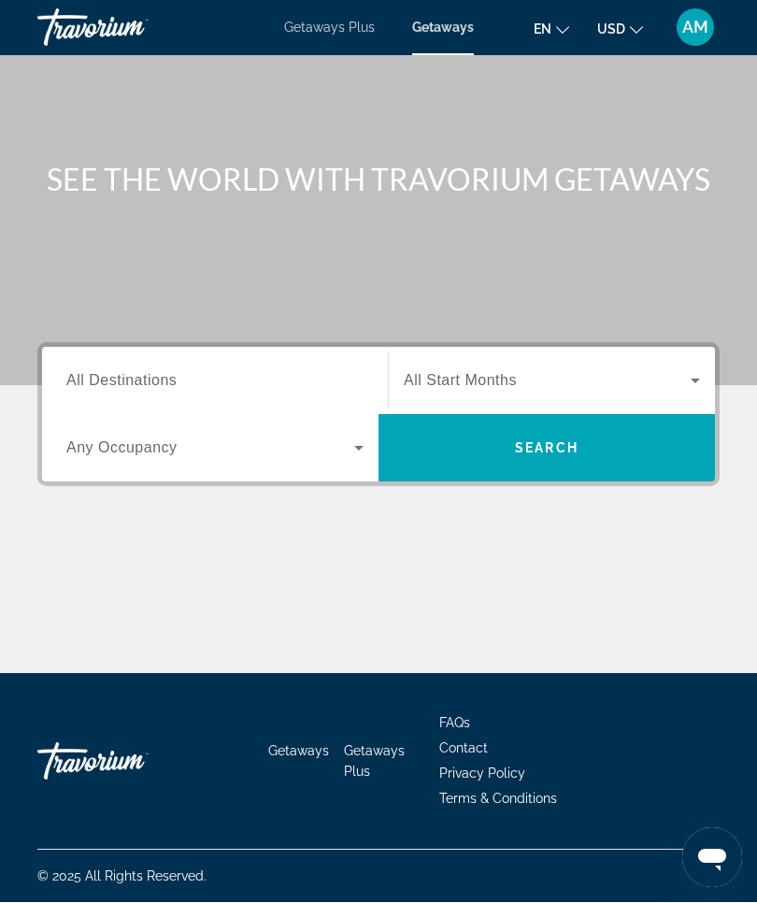
click at [313, 753] on span "Getaways" at bounding box center [298, 751] width 61 height 15
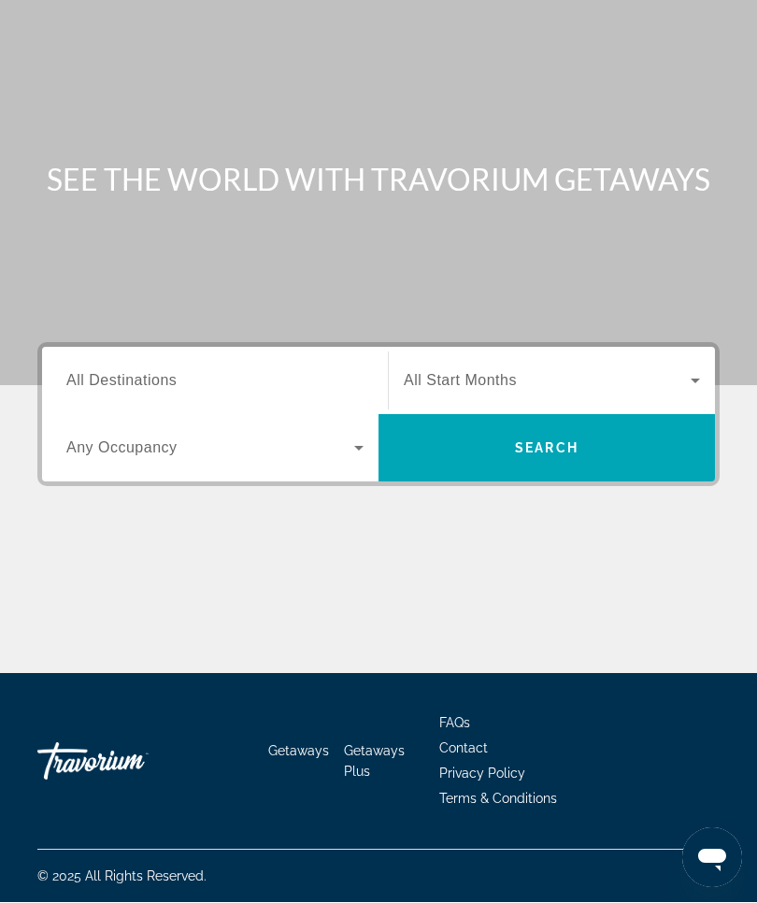
scroll to position [0, 0]
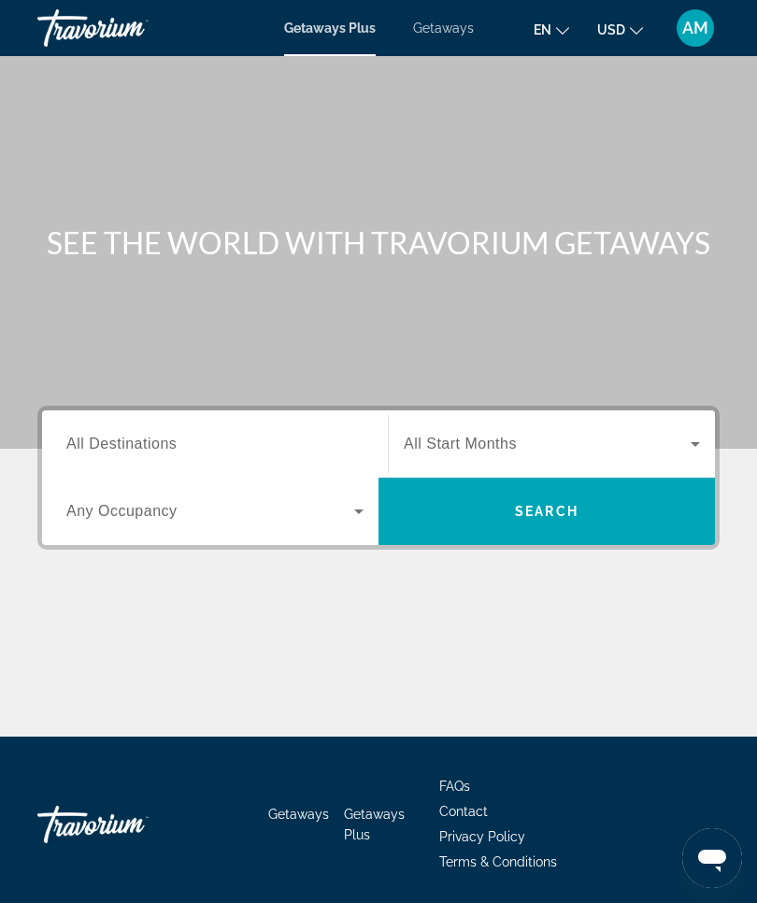
click at [91, 19] on div "Travorium" at bounding box center [130, 28] width 187 height 49
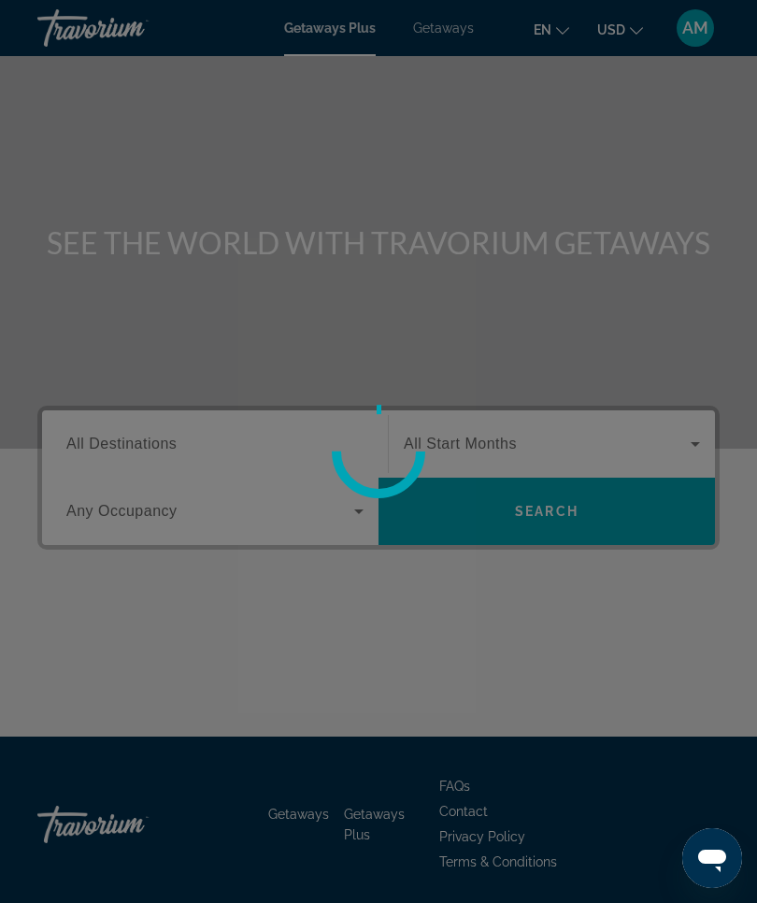
click at [446, 41] on div at bounding box center [378, 451] width 757 height 903
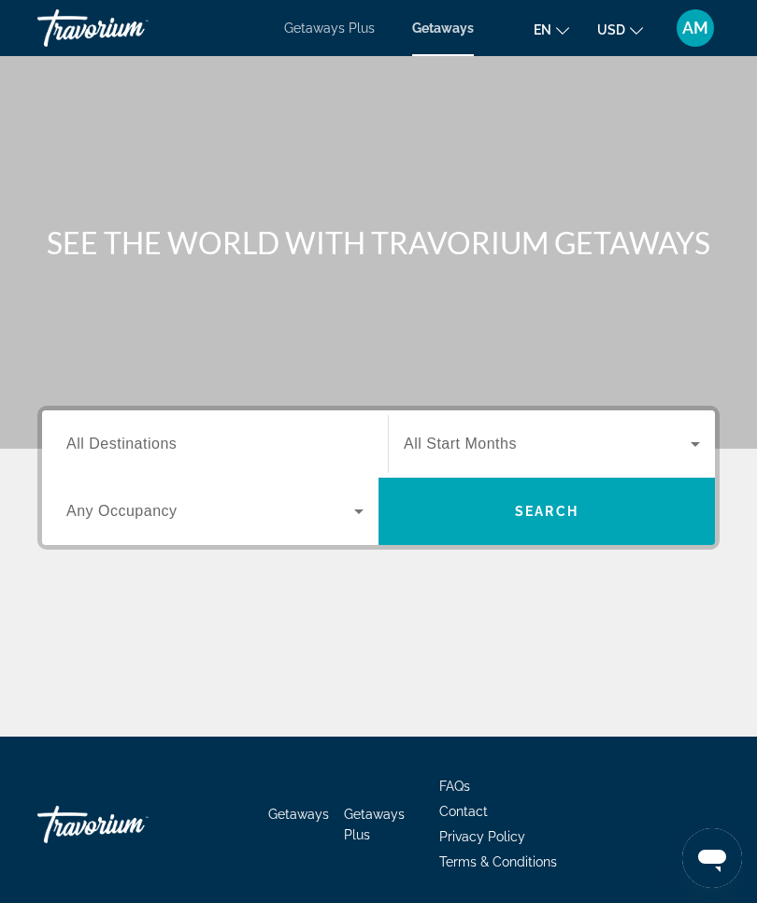
click at [290, 822] on span "Getaways" at bounding box center [298, 814] width 61 height 15
click at [559, 33] on icon "Change language" at bounding box center [562, 30] width 13 height 13
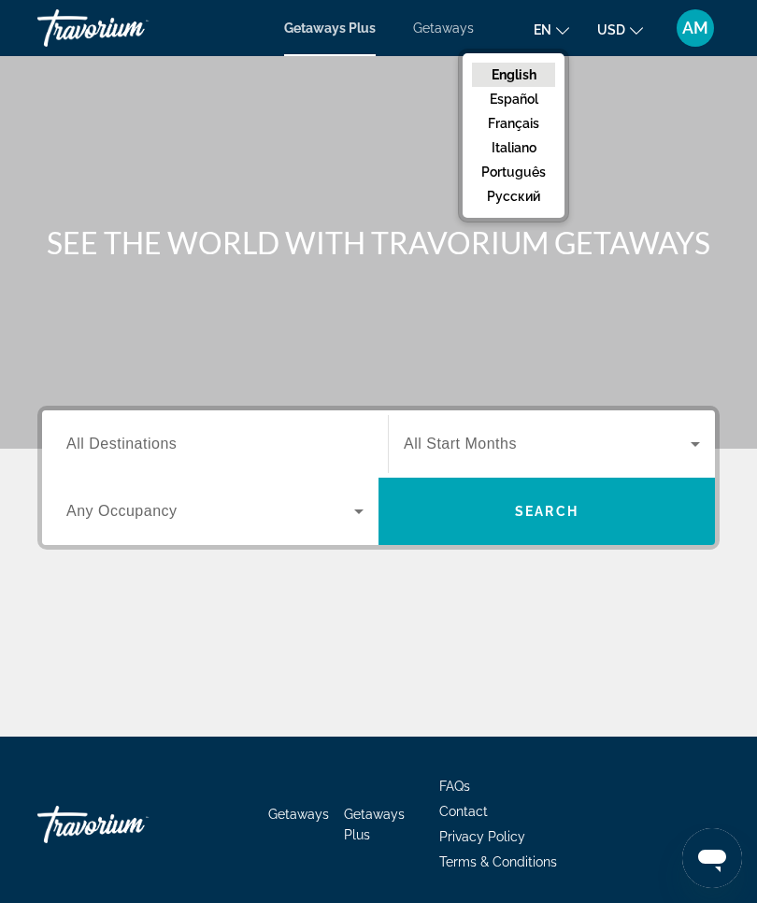
click at [525, 78] on button "English" at bounding box center [513, 75] width 83 height 24
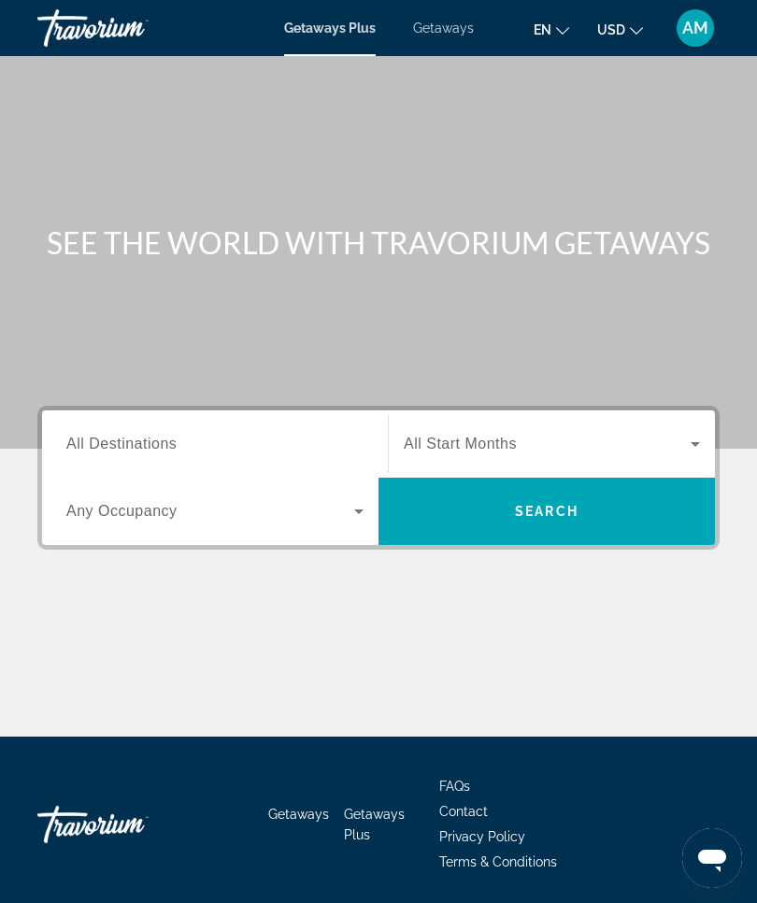
click at [631, 37] on button "USD USD ($) MXN (Mex$) CAD (Can$) GBP (£) EUR (€) AUD (A$) NZD (NZ$) CNY (CN¥)" at bounding box center [620, 29] width 46 height 27
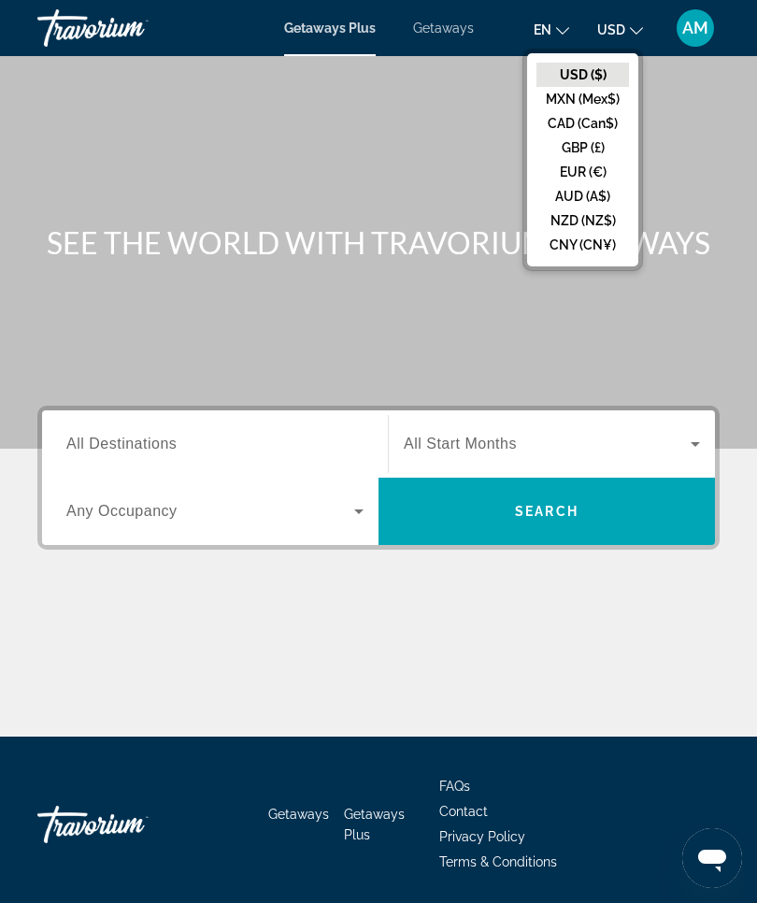
click at [630, 31] on icon "Change currency" at bounding box center [636, 30] width 13 height 7
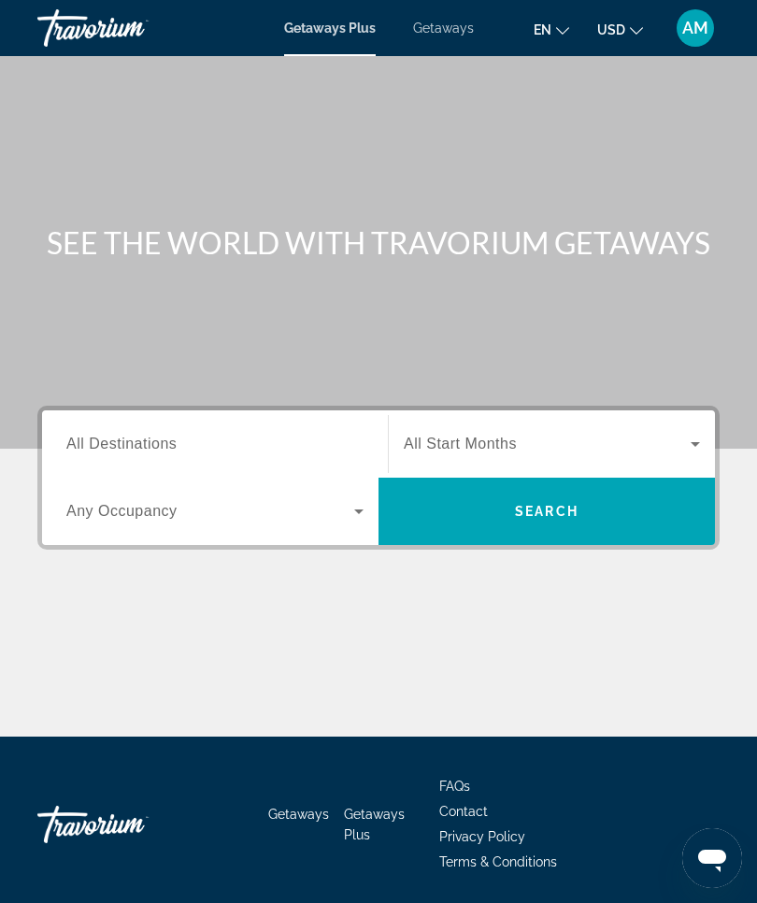
click at [697, 28] on span "AM" at bounding box center [696, 28] width 26 height 19
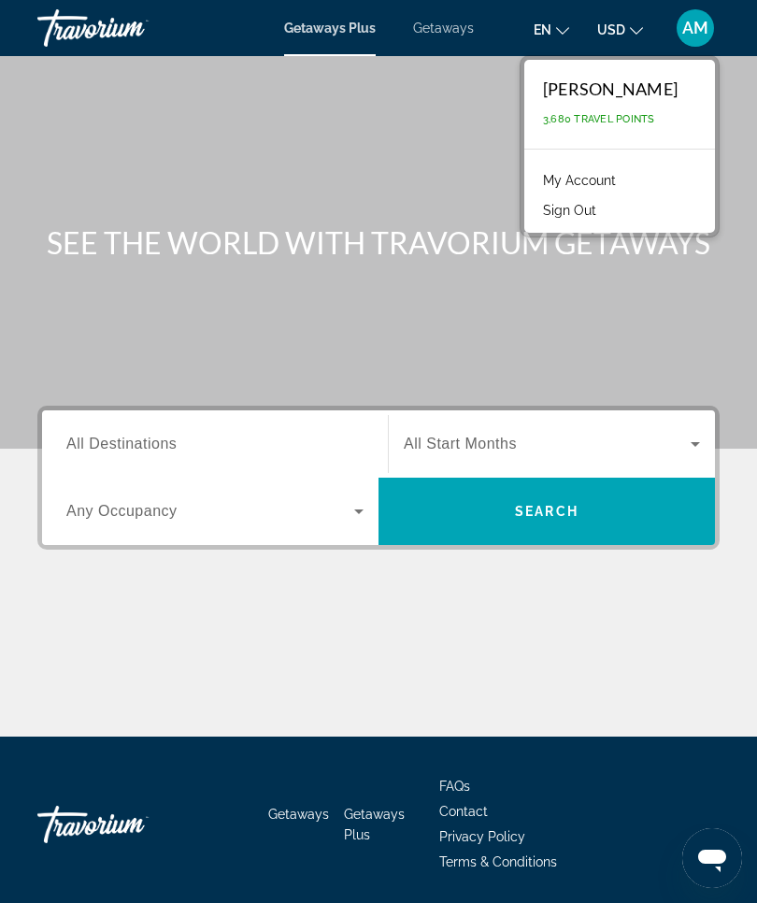
click at [625, 173] on link "My Account" at bounding box center [580, 180] width 92 height 24
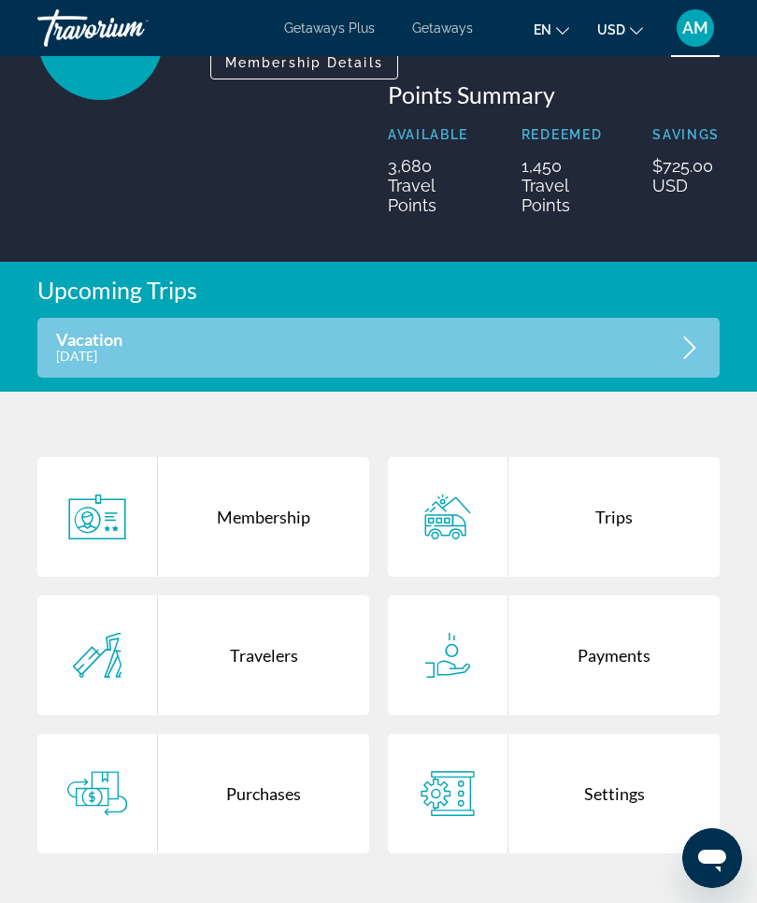
scroll to position [248, 0]
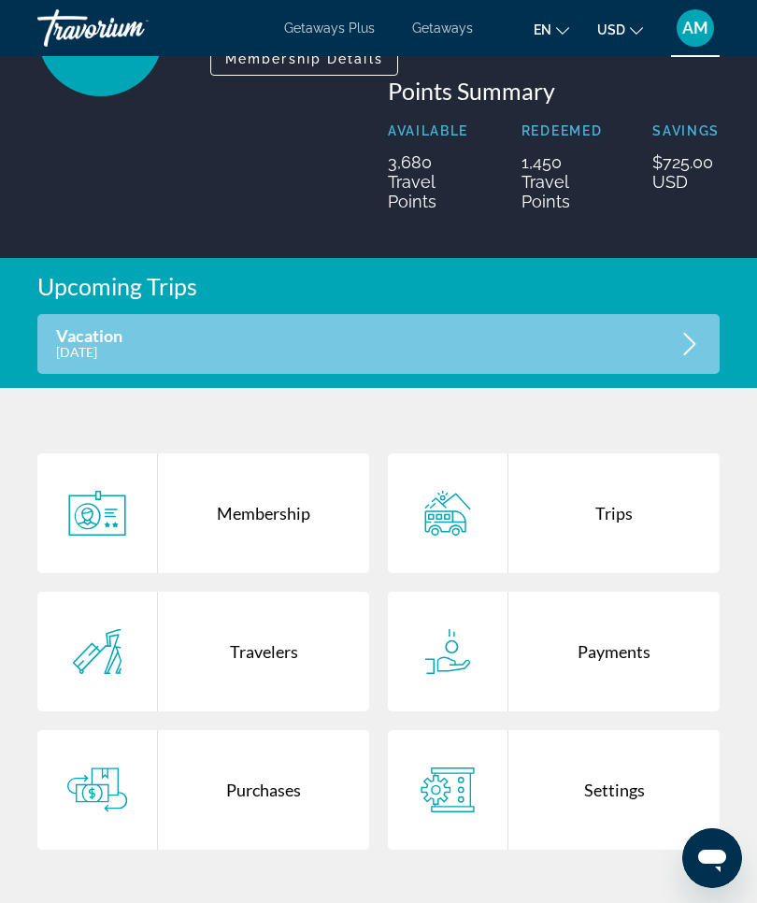
click at [590, 339] on div "Vacation December 27, 2025" at bounding box center [378, 344] width 683 height 60
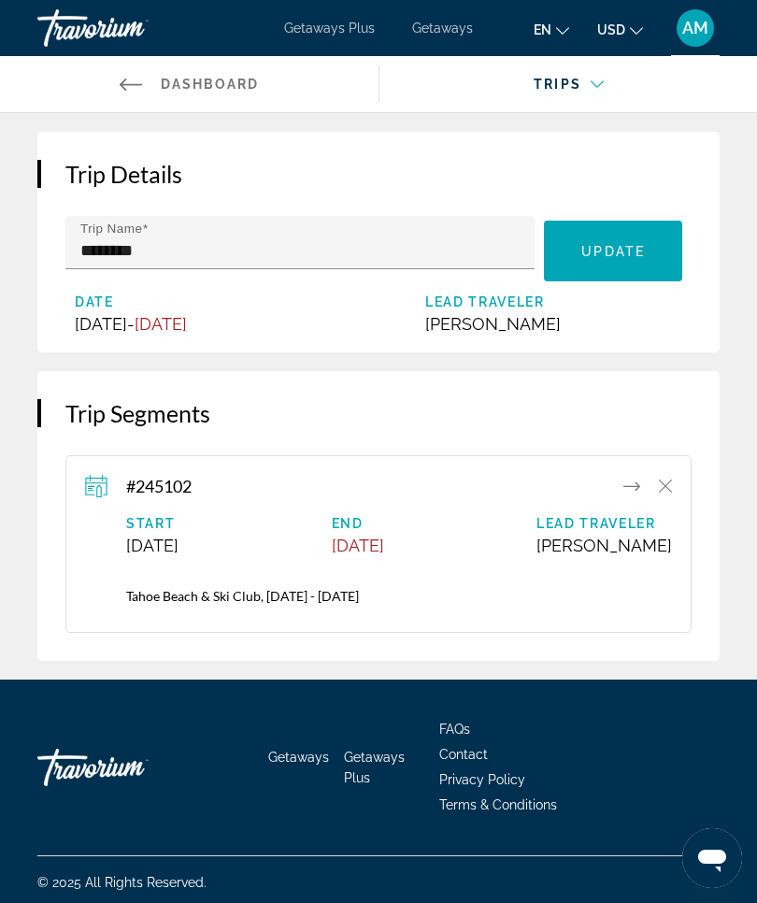
click at [472, 159] on div "Trip Details Trip Name ******** Update Your trip was updated! Date December 27,…" at bounding box center [378, 242] width 683 height 221
click at [627, 255] on span "Update" at bounding box center [614, 251] width 64 height 15
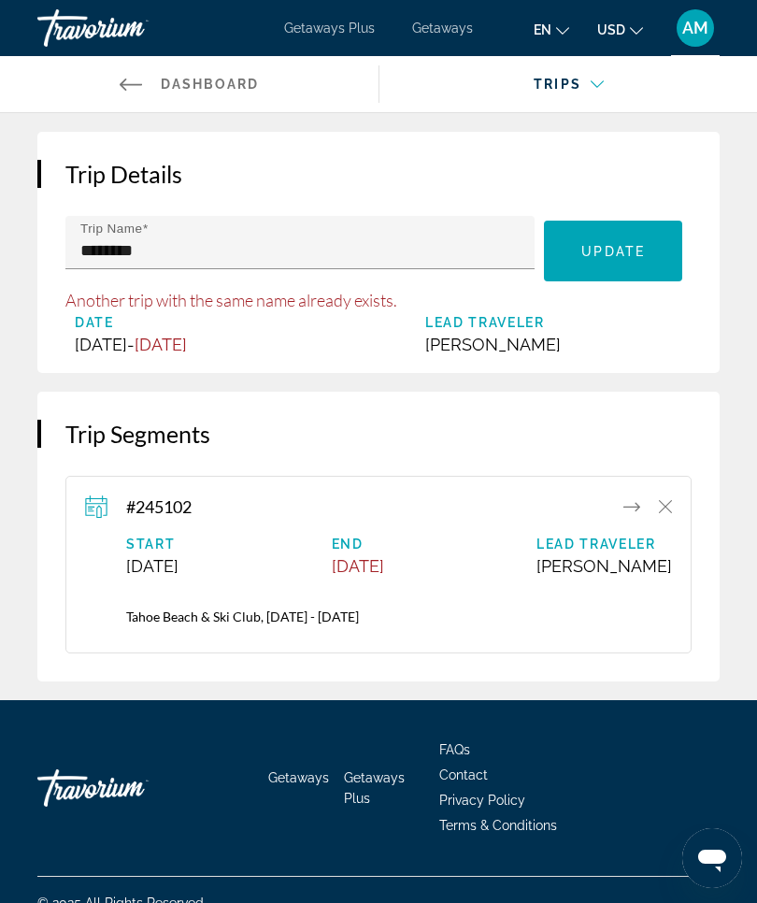
click at [327, 518] on div "#245102" at bounding box center [378, 507] width 587 height 22
click at [101, 547] on div "#245102 Start December 27, 2025 End January 3, 2026 Lead Traveler Alla Mironyuk…" at bounding box center [378, 565] width 587 height 138
click at [266, 441] on h2 "Trip Segments" at bounding box center [378, 434] width 626 height 28
click at [187, 347] on span "January 3, 2026" at bounding box center [161, 345] width 52 height 20
click at [187, 350] on span "January 3, 2026" at bounding box center [161, 345] width 52 height 20
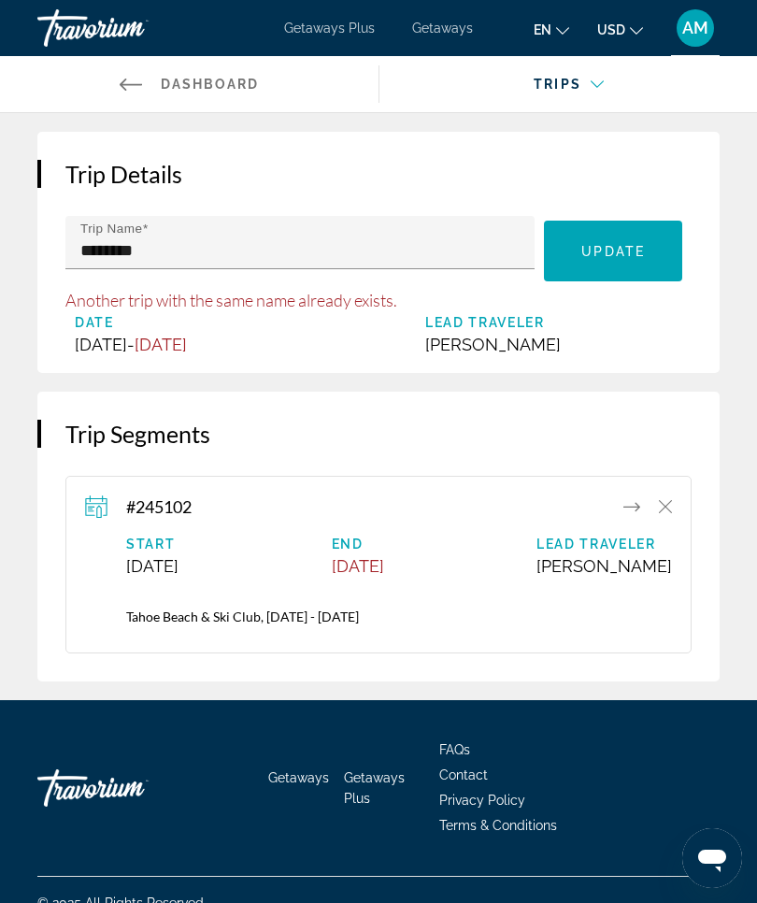
click at [597, 80] on div "Main content" at bounding box center [569, 101] width 349 height 52
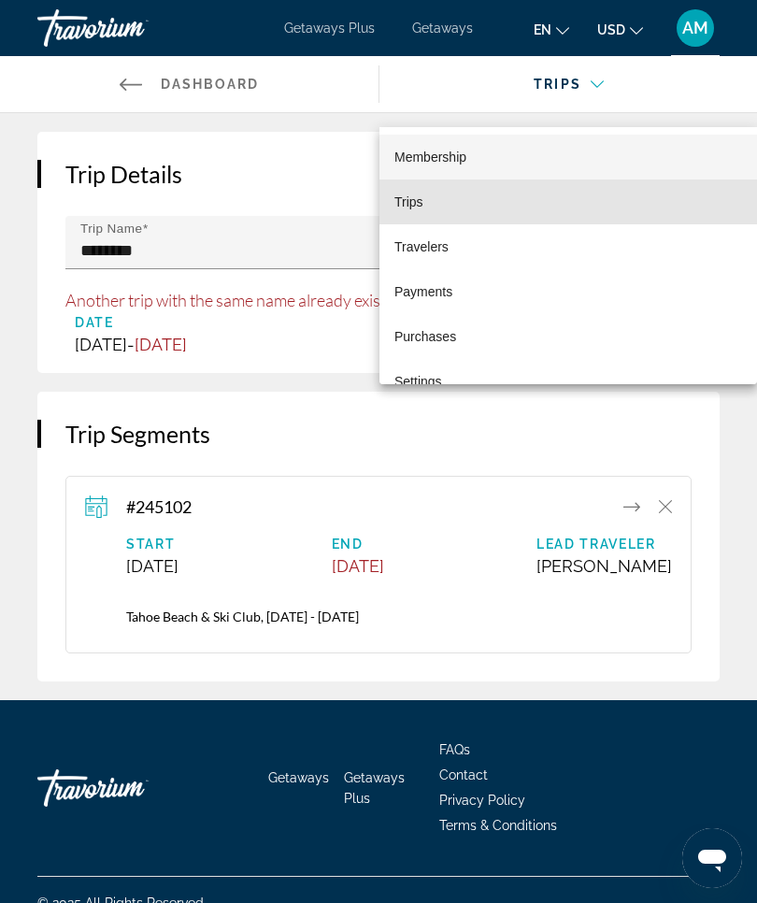
click at [429, 204] on mat-option "Trips" at bounding box center [569, 202] width 378 height 45
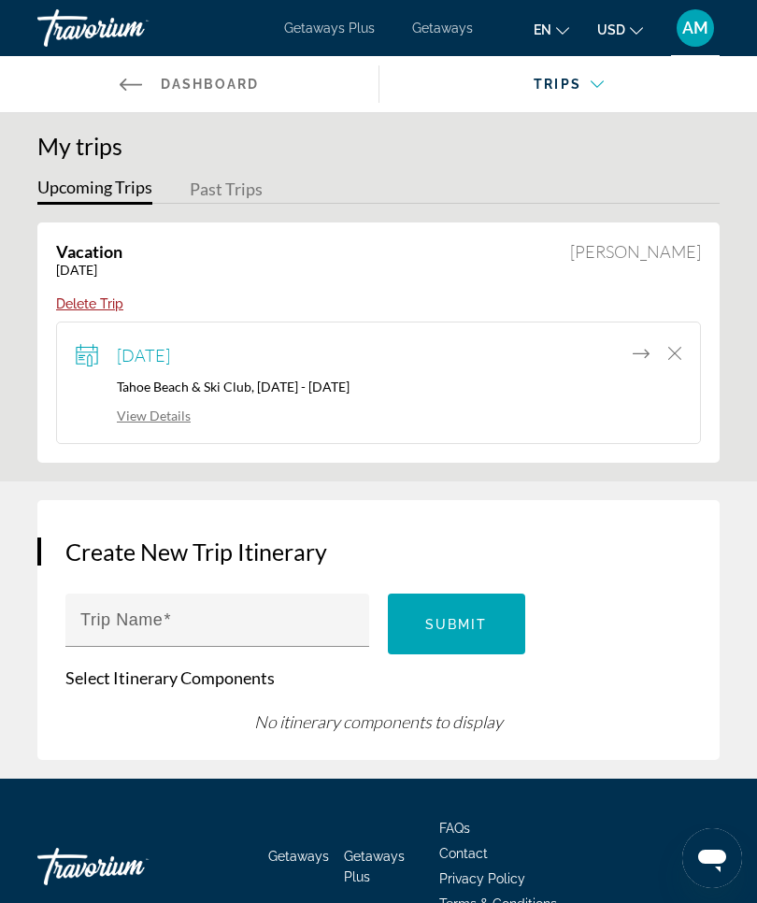
scroll to position [27, 0]
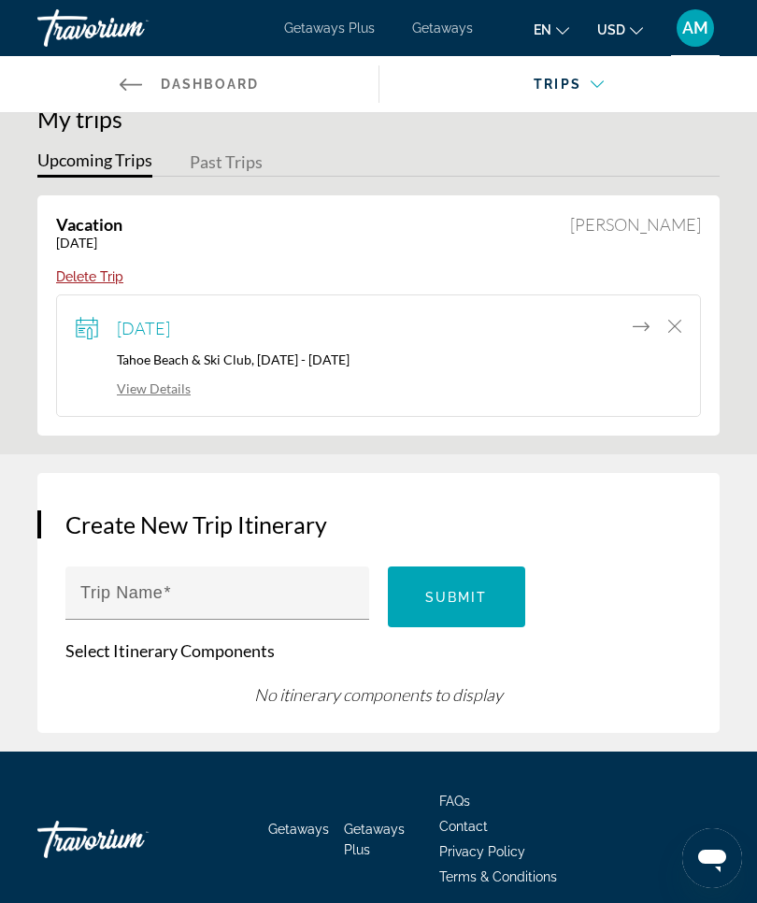
click at [425, 249] on div "Vacation December 27, 2025 Alla Mironyuk" at bounding box center [378, 239] width 645 height 50
click at [151, 373] on div "December 27, 2025 Tahoe Beach & Ski Club, 12/27/2025 - 01/03/2026 View Details" at bounding box center [379, 355] width 606 height 83
click at [158, 391] on link "View Details" at bounding box center [133, 389] width 115 height 16
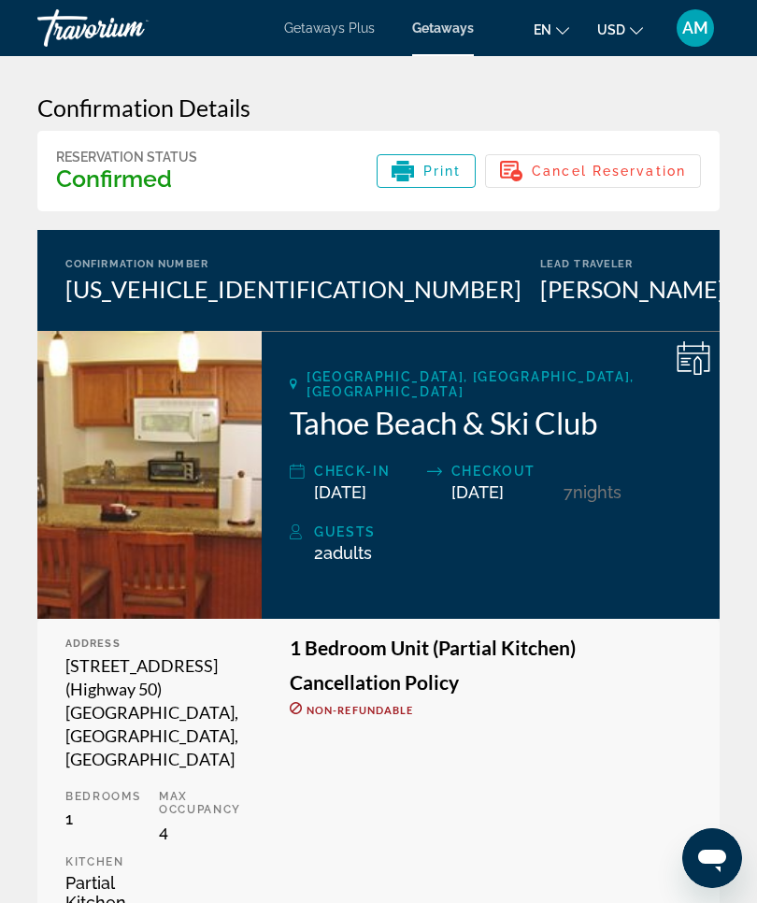
click at [453, 36] on span "Getaways" at bounding box center [443, 28] width 62 height 15
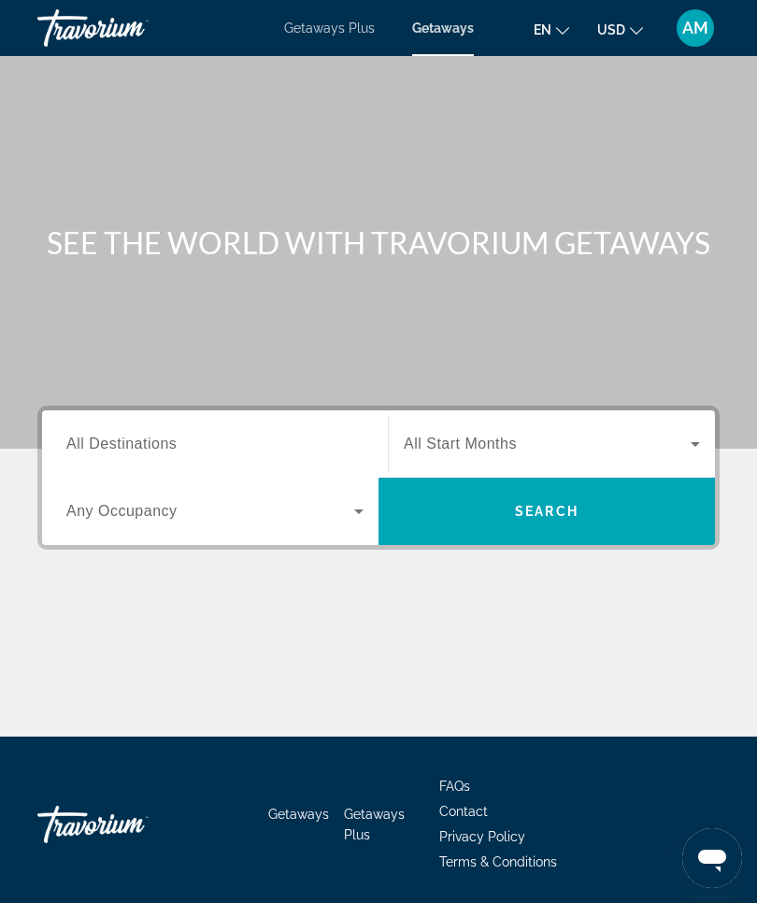
click at [156, 454] on div "Destination All Destinations" at bounding box center [214, 444] width 297 height 53
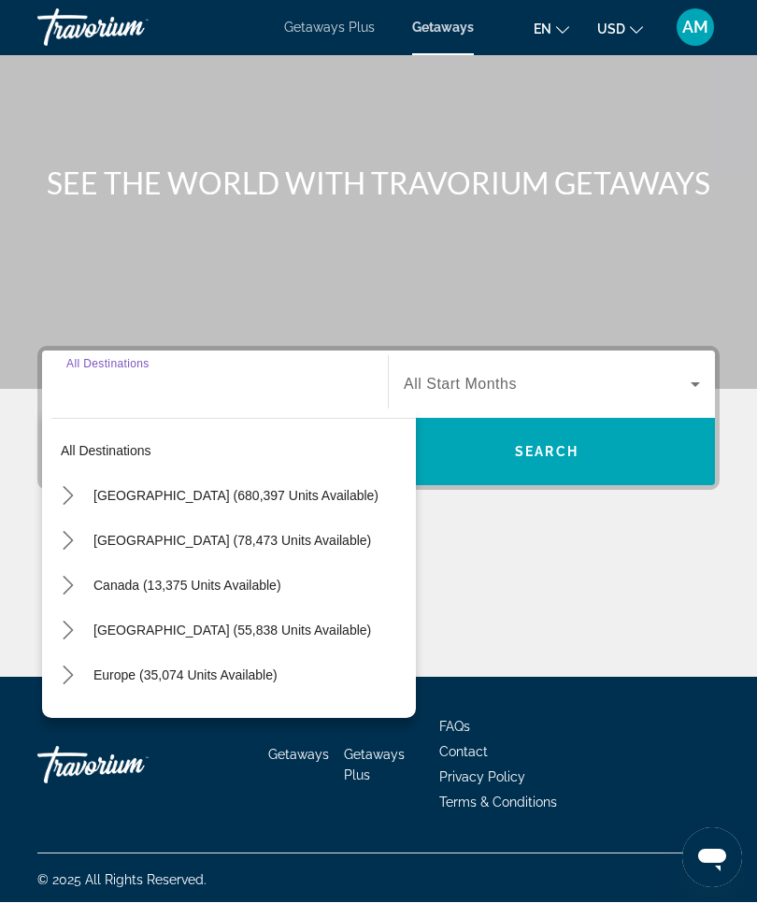
scroll to position [64, 0]
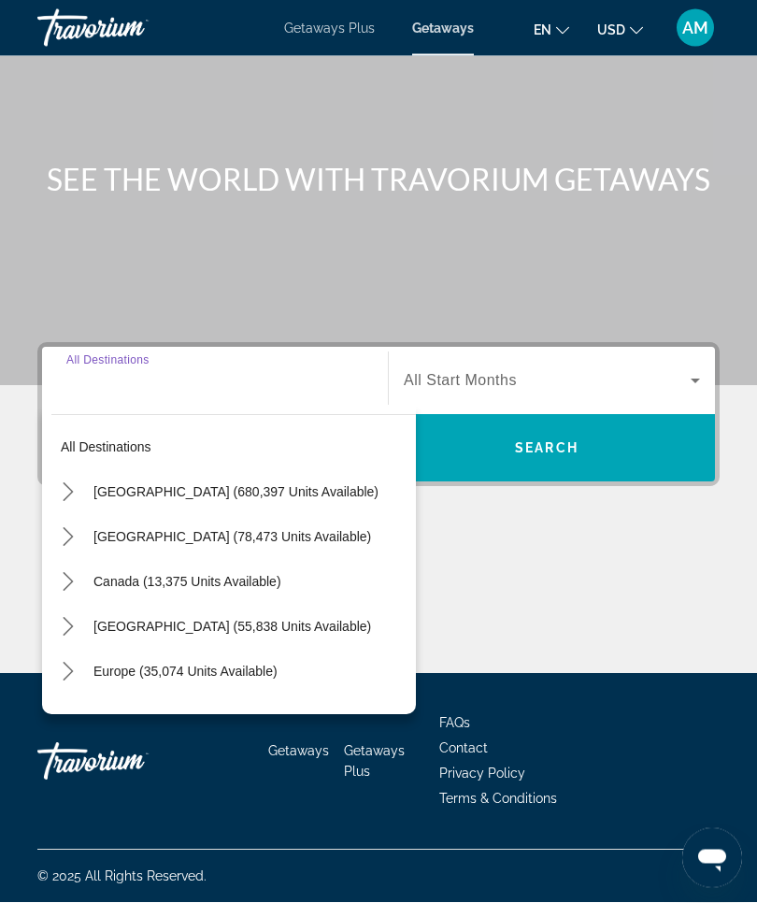
click at [240, 540] on span "Mexico (78,473 units available)" at bounding box center [232, 537] width 278 height 15
type input "**********"
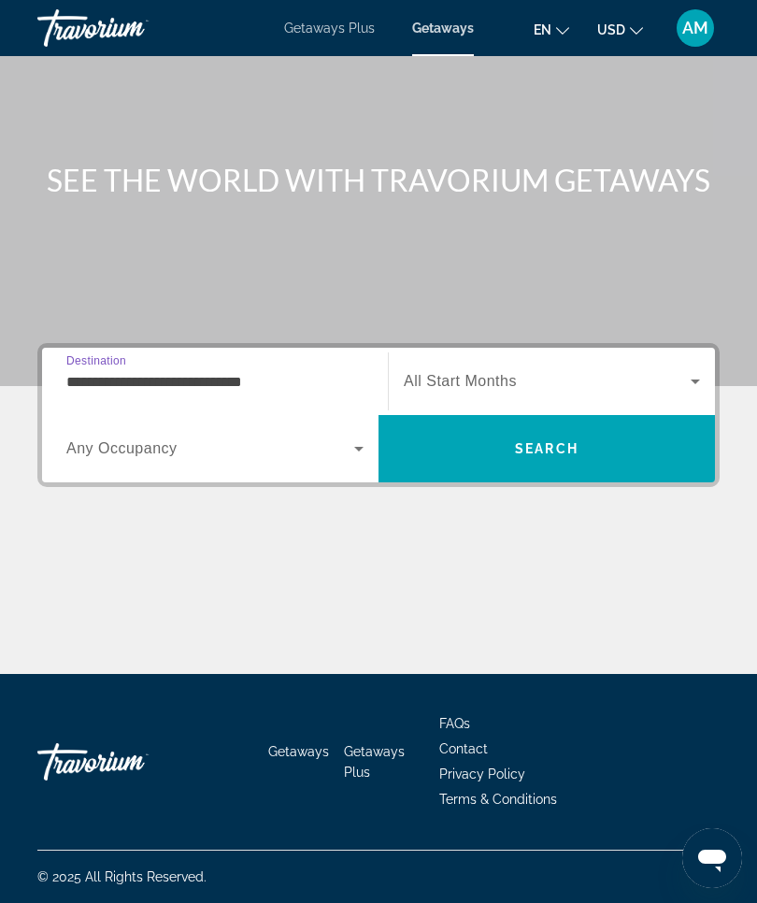
click at [700, 377] on icon "Search widget" at bounding box center [695, 381] width 22 height 22
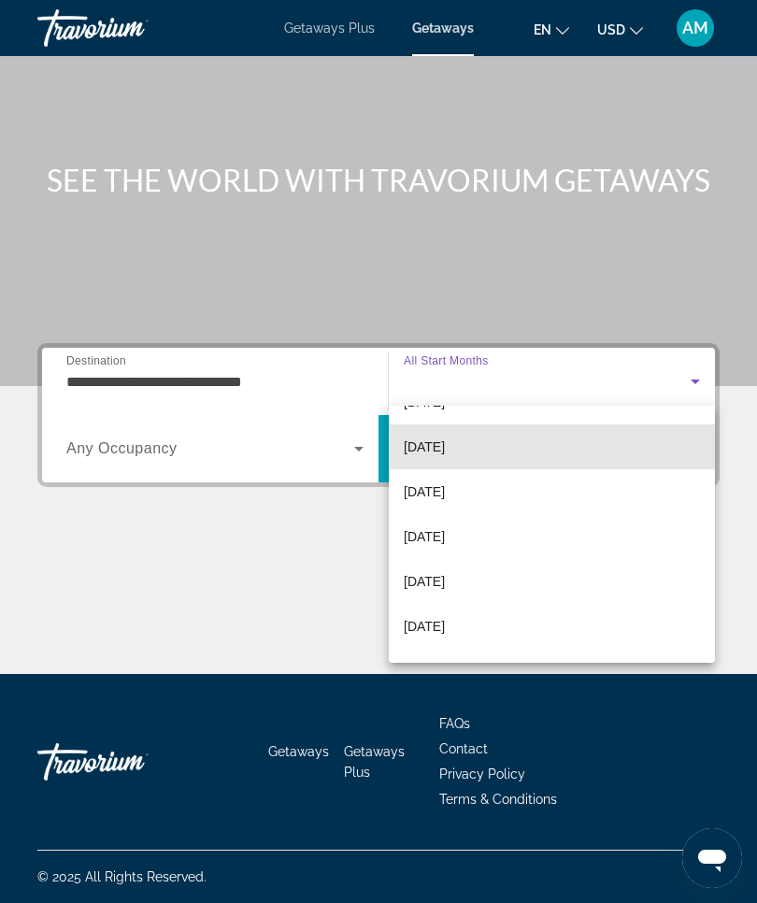
scroll to position [171, 0]
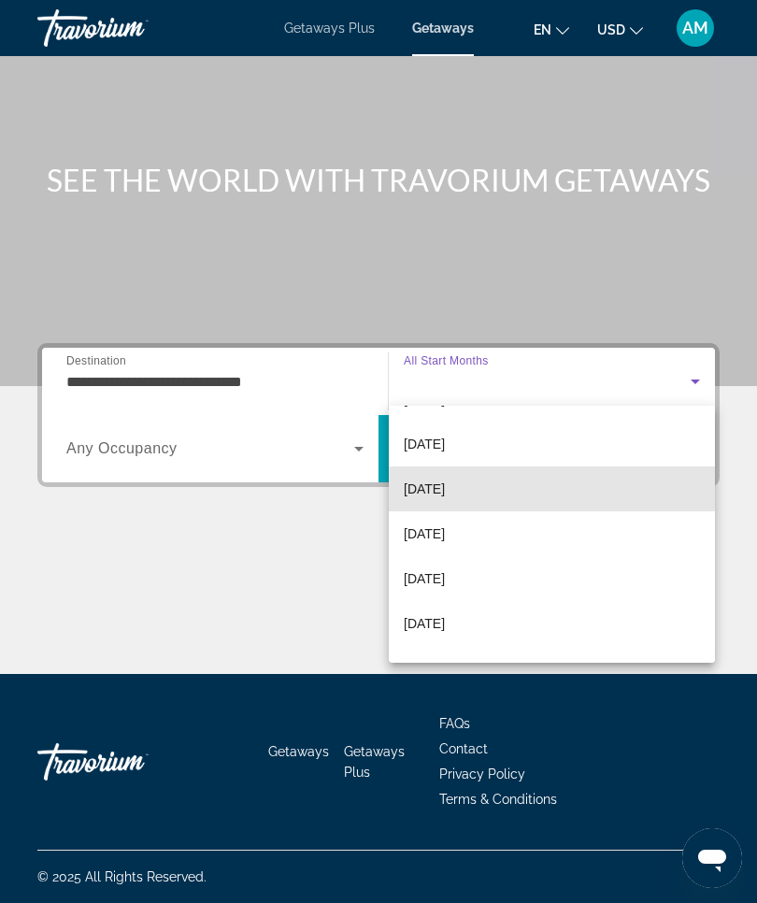
click at [445, 488] on span "[DATE]" at bounding box center [424, 489] width 41 height 22
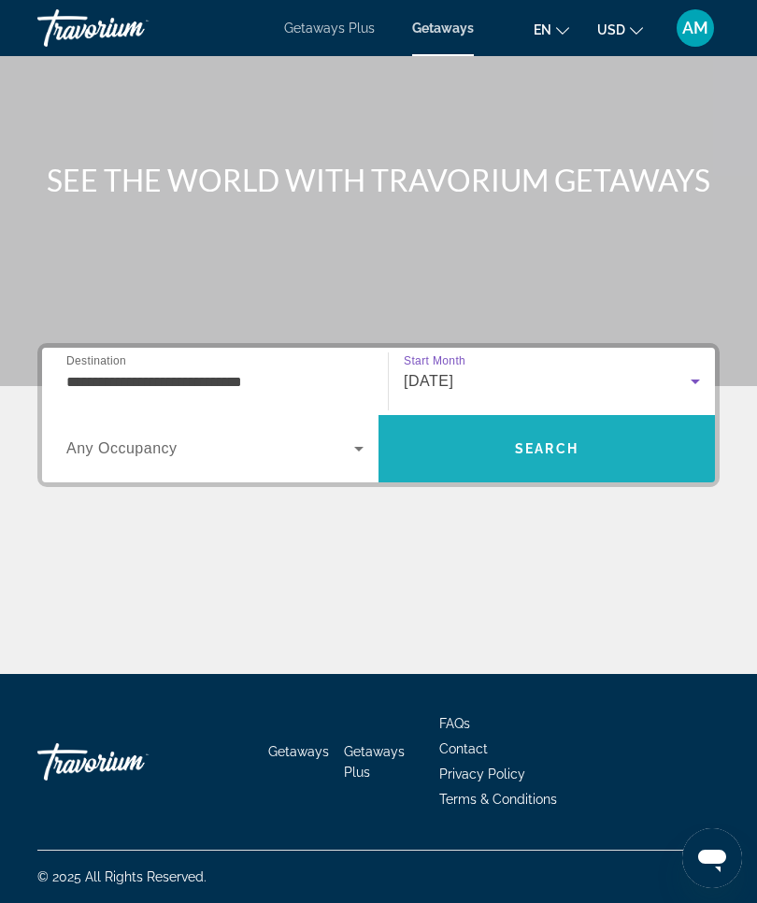
click at [582, 458] on span "Search" at bounding box center [547, 448] width 337 height 45
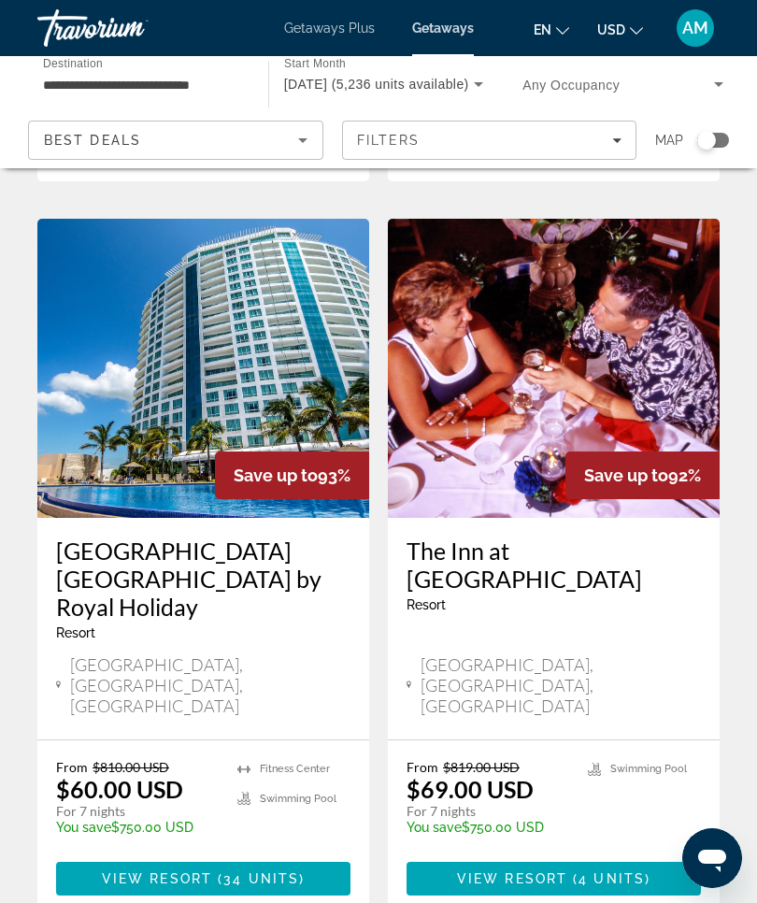
scroll to position [3499, 0]
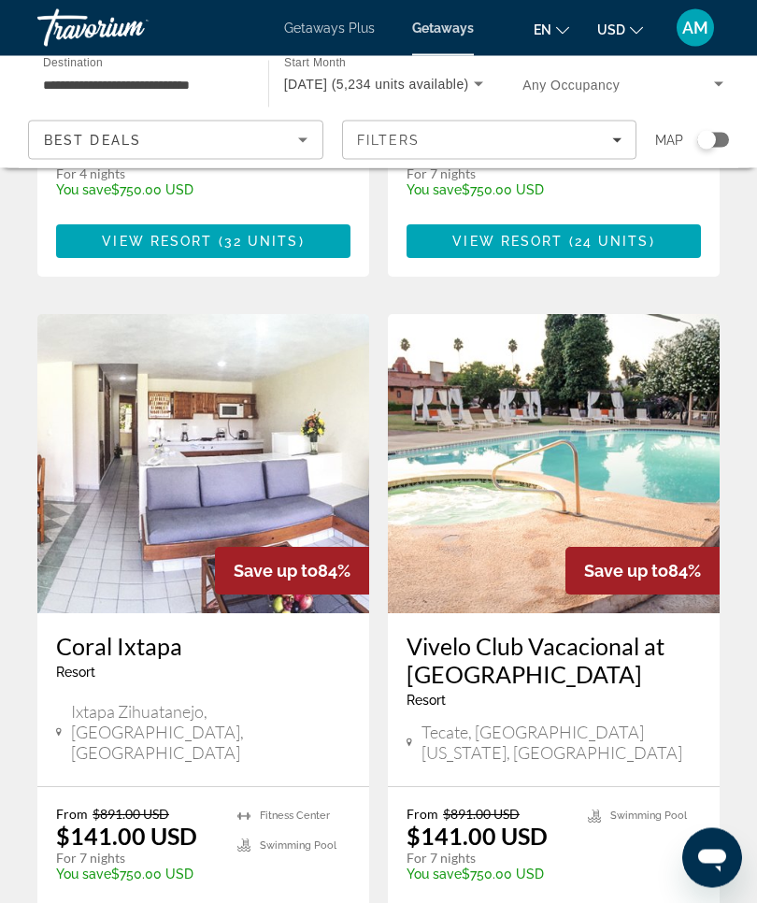
scroll to position [3512, 0]
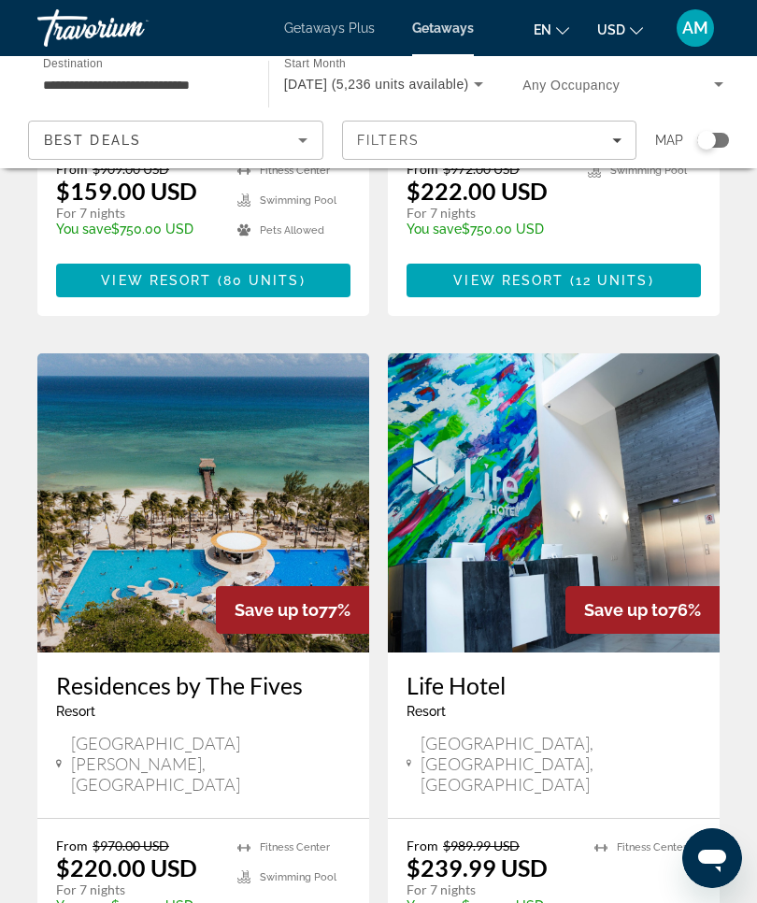
scroll to position [604, 0]
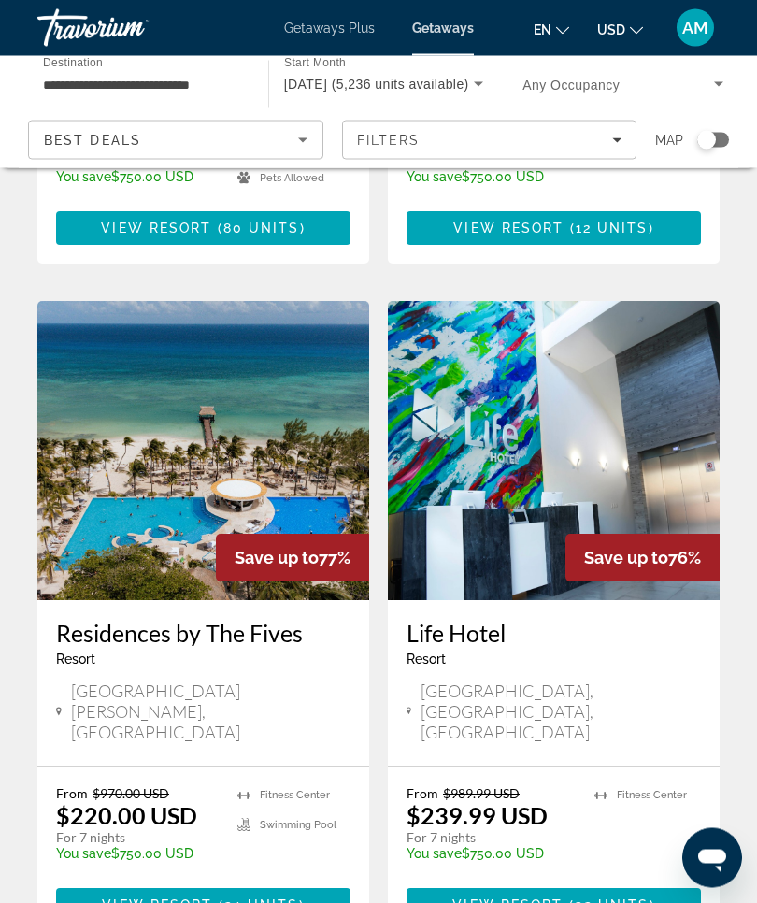
click at [208, 426] on img "Main content" at bounding box center [203, 451] width 332 height 299
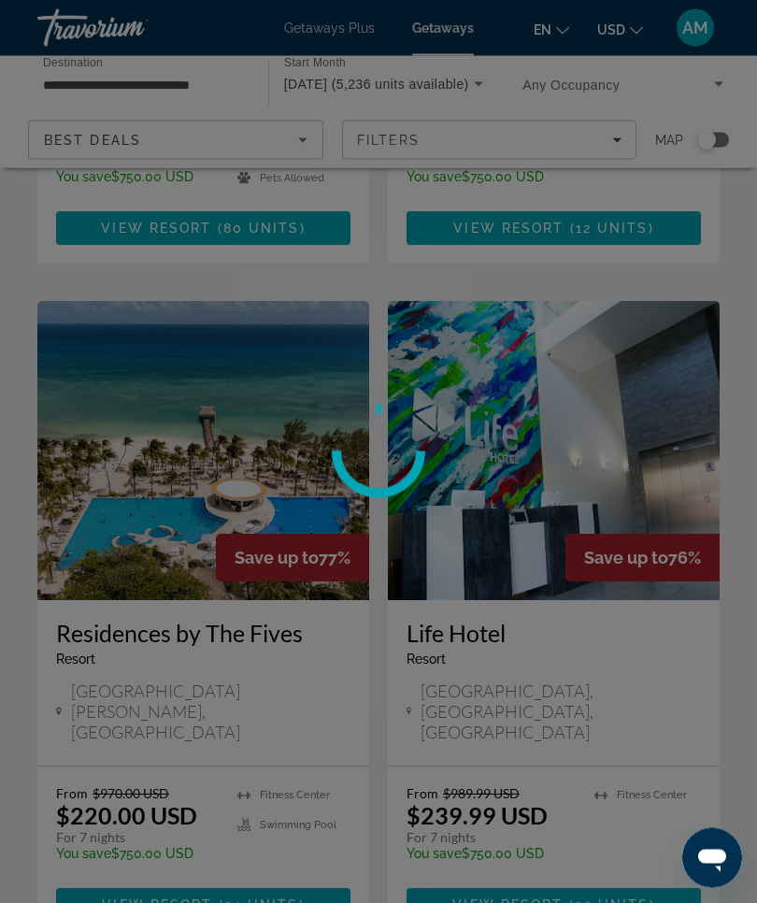
scroll to position [658, 0]
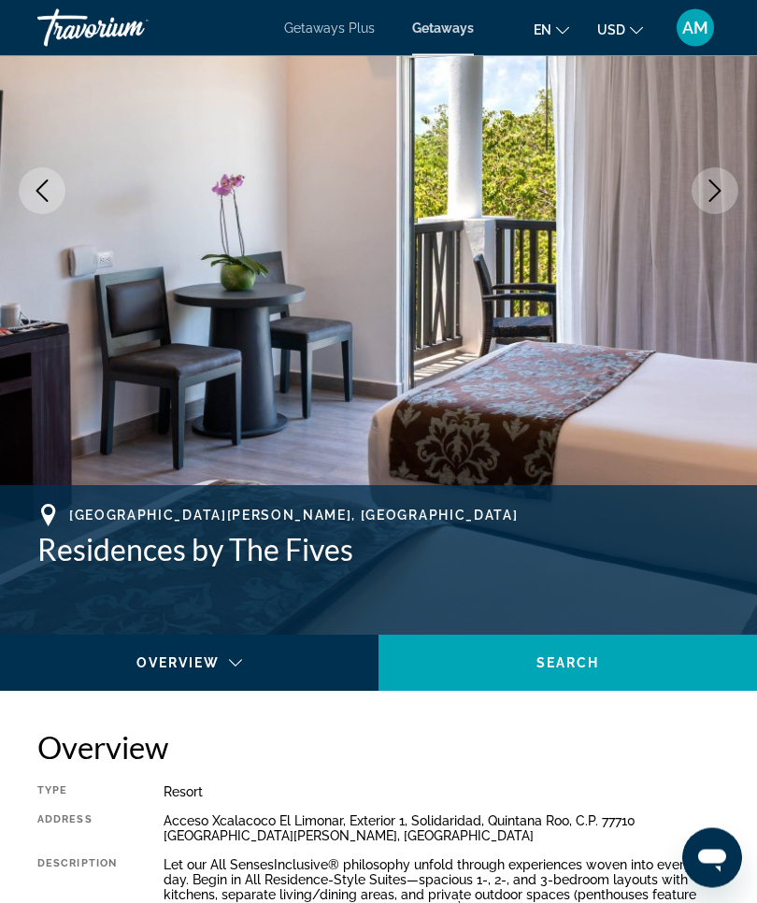
scroll to position [267, 0]
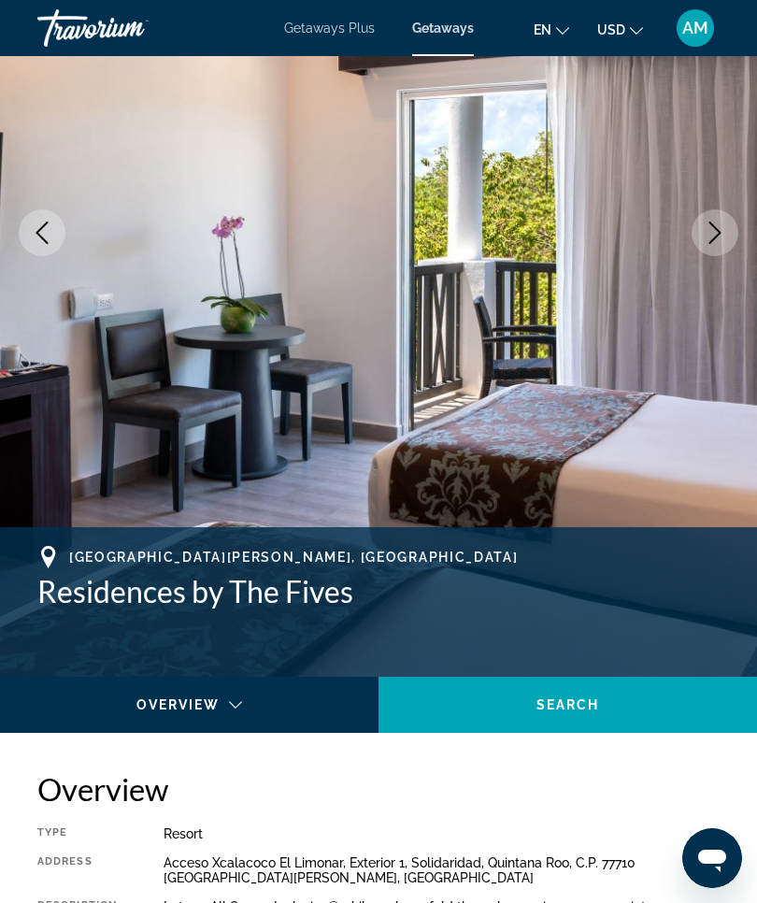
click at [694, 32] on span "AM" at bounding box center [696, 28] width 26 height 19
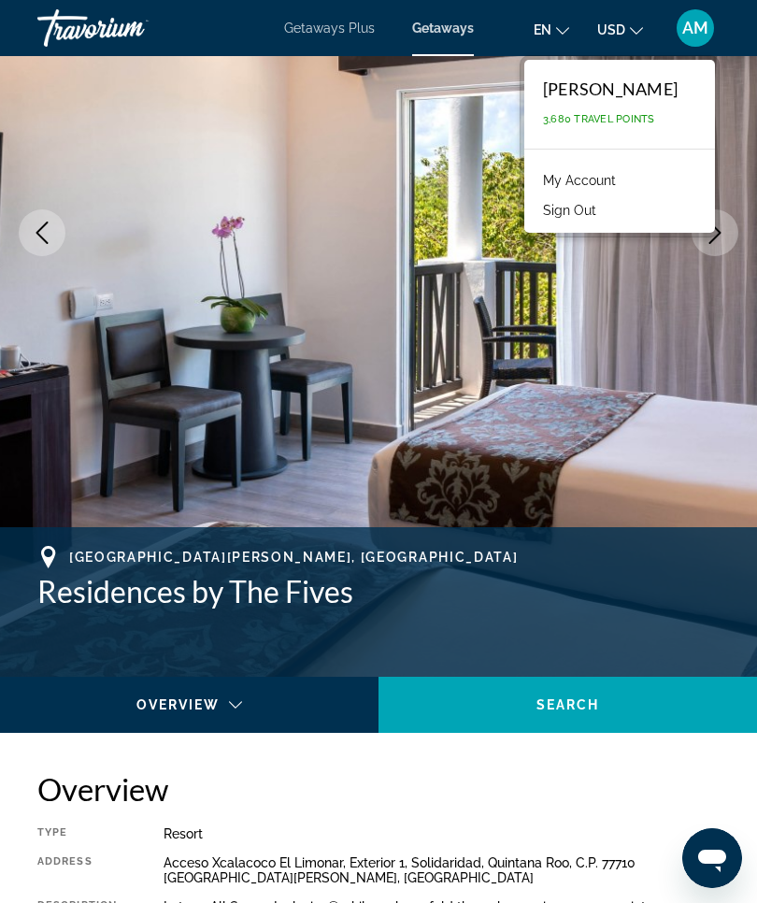
click at [698, 25] on span "AM" at bounding box center [696, 28] width 26 height 19
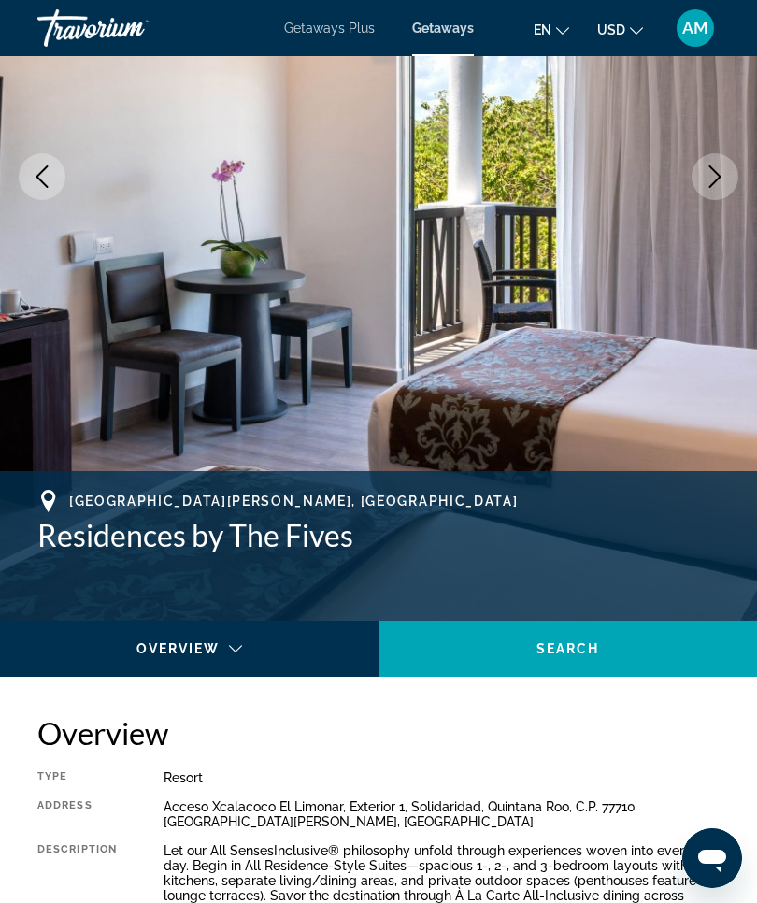
click at [585, 650] on span "Search" at bounding box center [569, 648] width 64 height 15
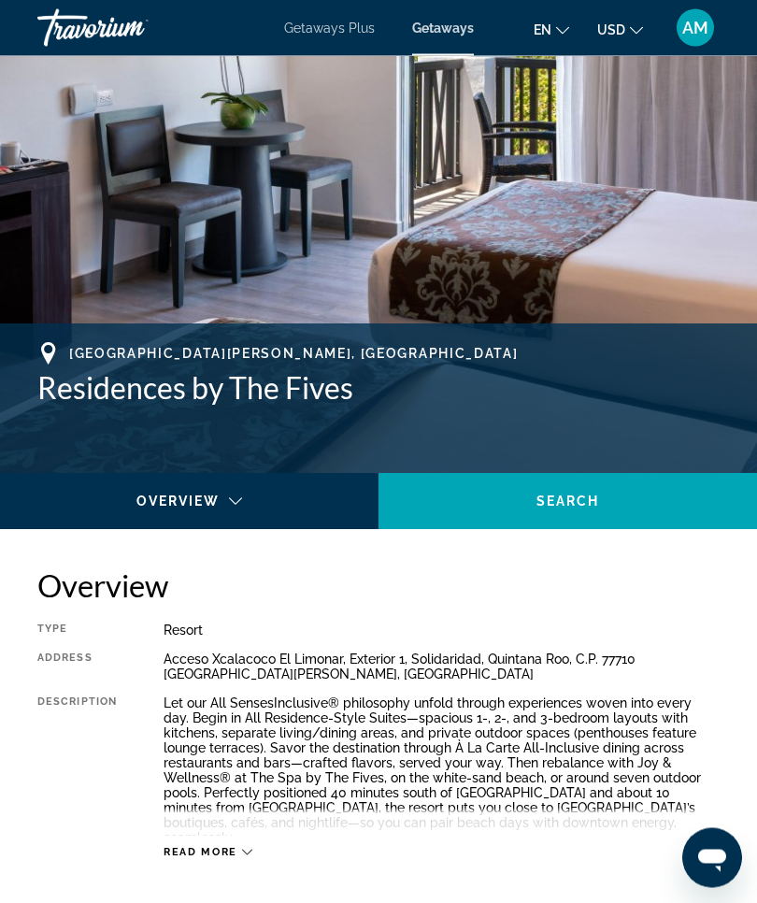
scroll to position [482, 0]
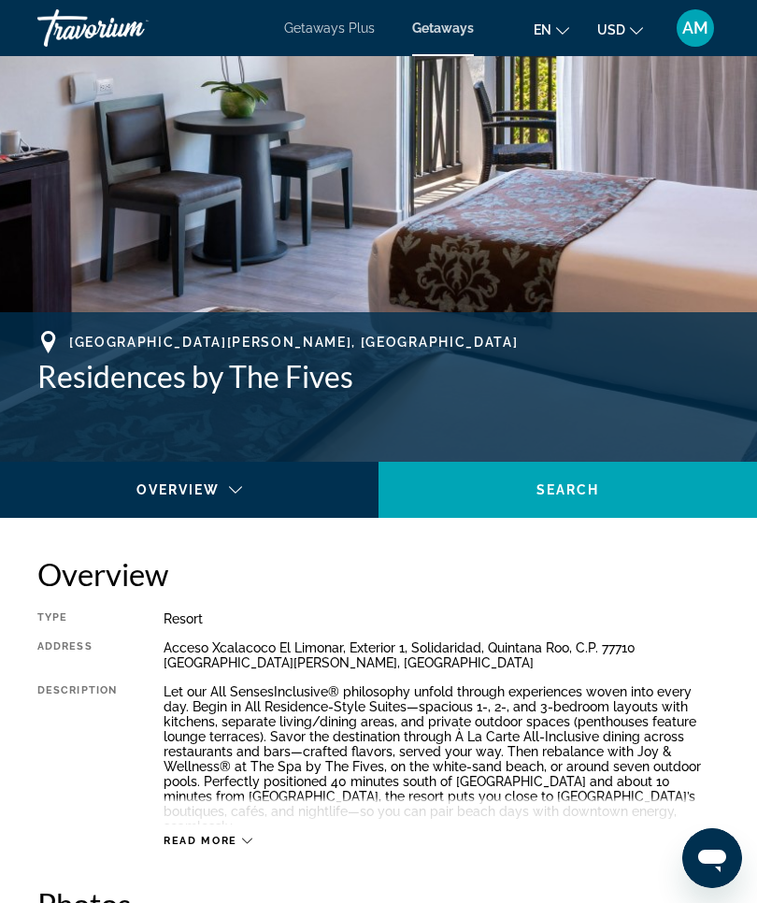
click at [237, 496] on div "Main content" at bounding box center [184, 507] width 339 height 22
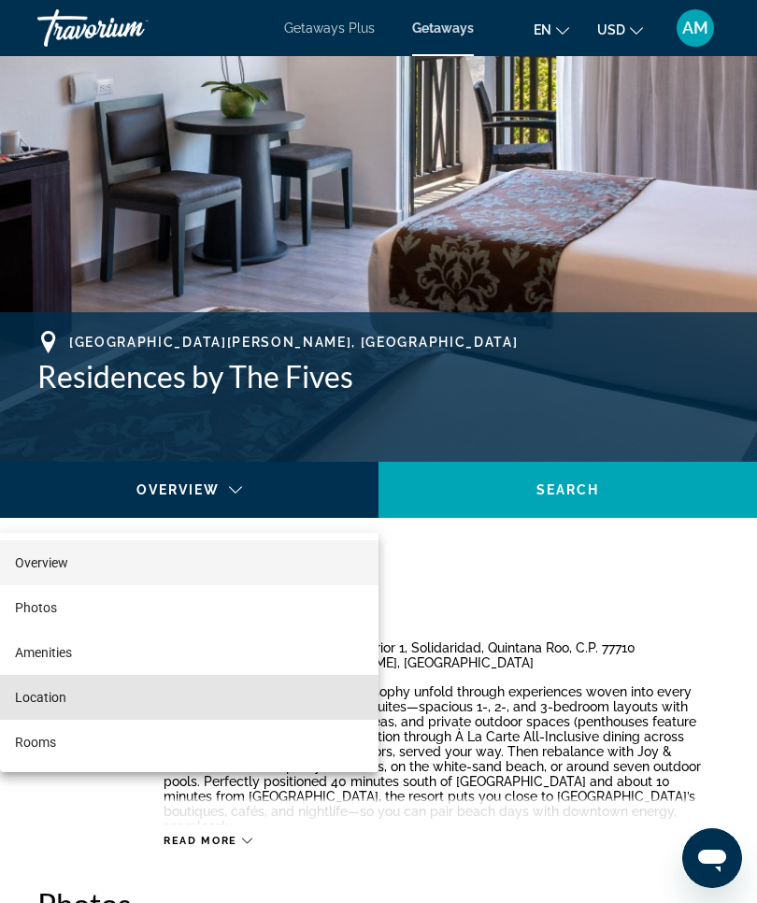
click at [71, 693] on mat-option "Location" at bounding box center [189, 697] width 379 height 45
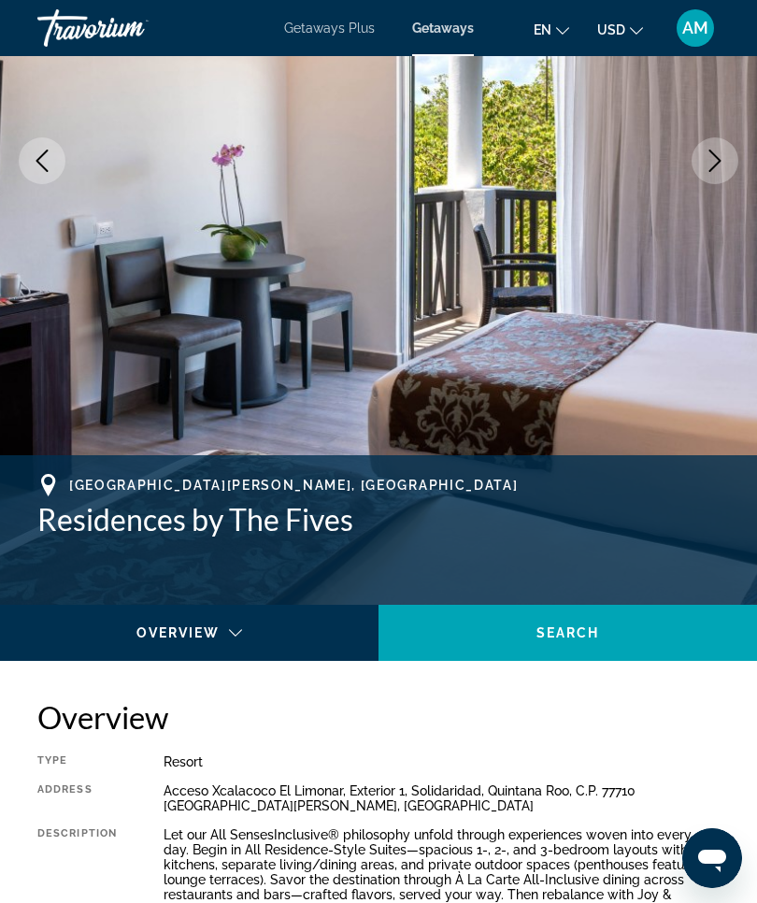
scroll to position [344, 0]
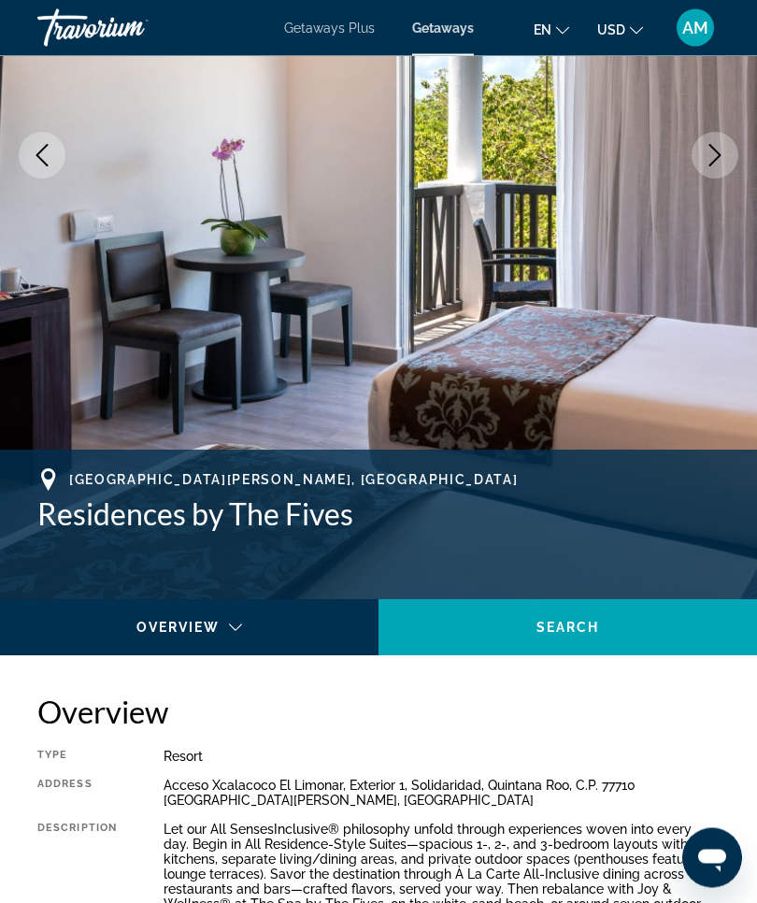
click at [242, 626] on div "Location" at bounding box center [189, 645] width 349 height 52
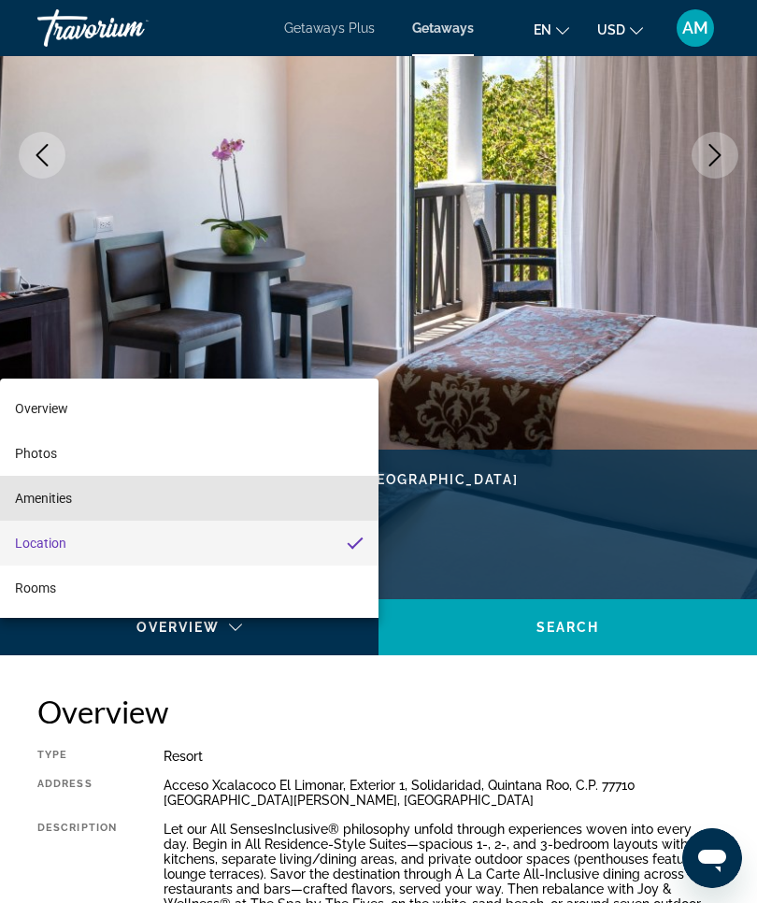
click at [137, 521] on mat-option "Amenities" at bounding box center [189, 498] width 379 height 45
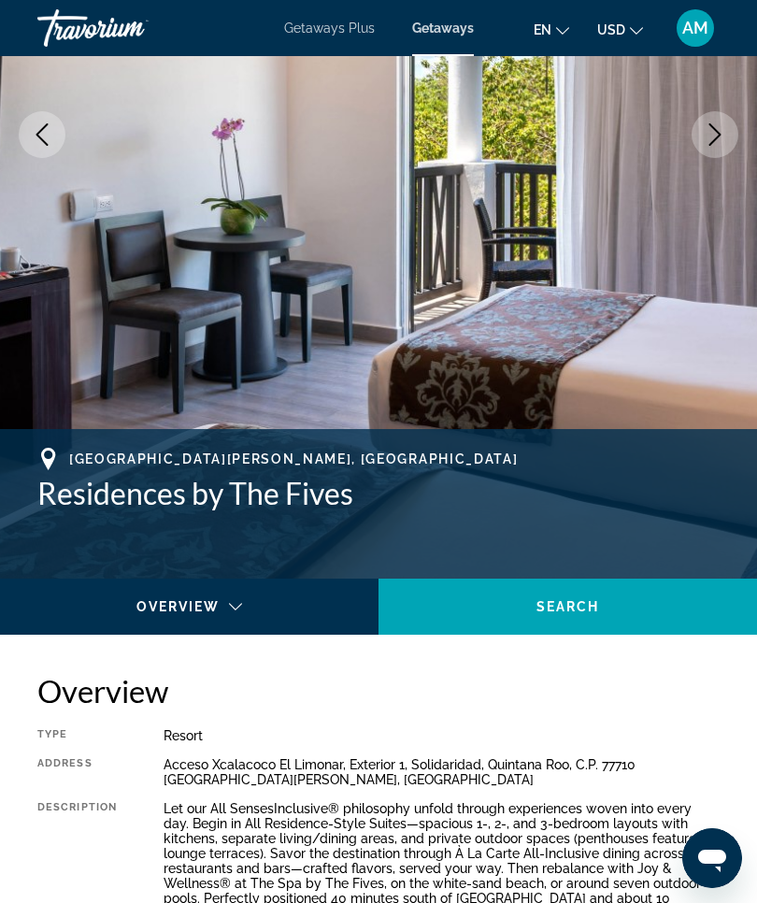
scroll to position [365, 0]
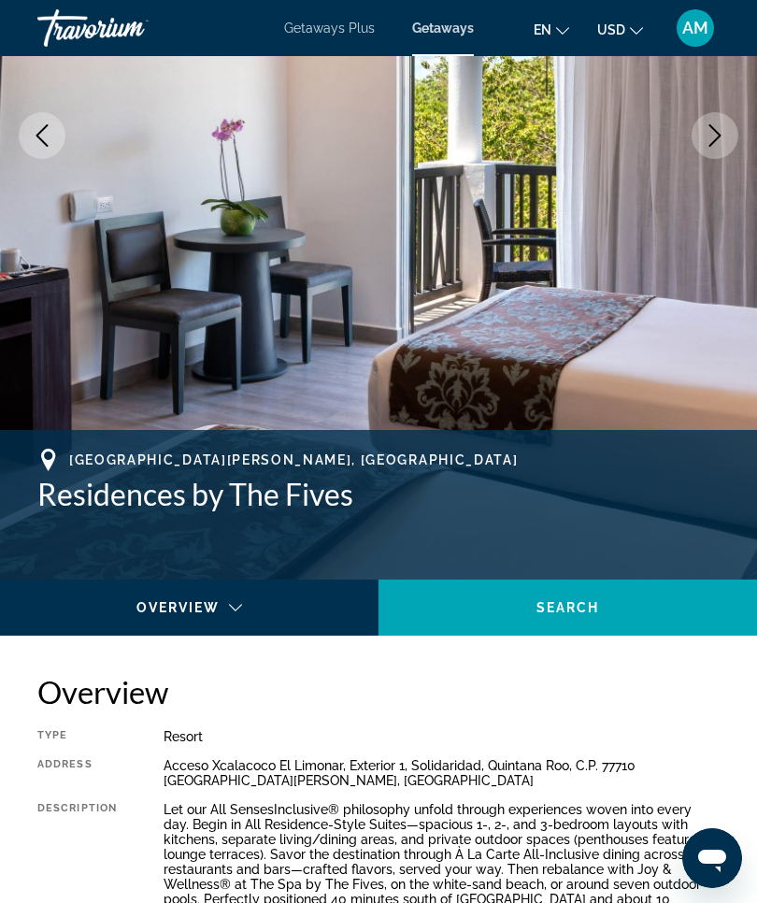
click at [237, 617] on div "Amenities" at bounding box center [184, 624] width 339 height 22
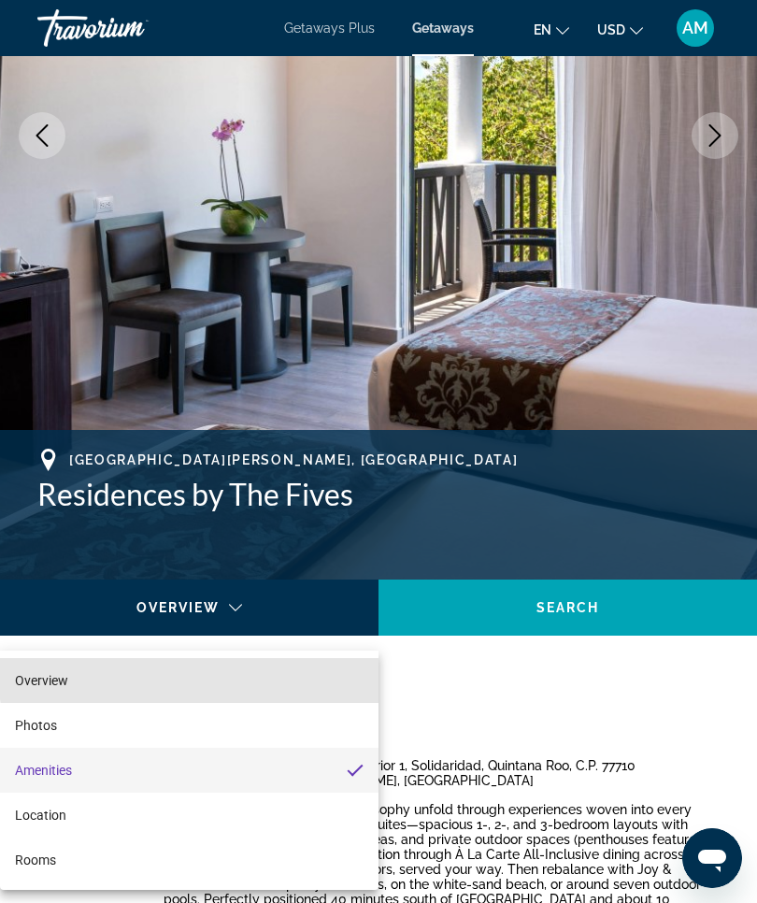
click at [211, 672] on mat-option "Overview" at bounding box center [189, 680] width 379 height 45
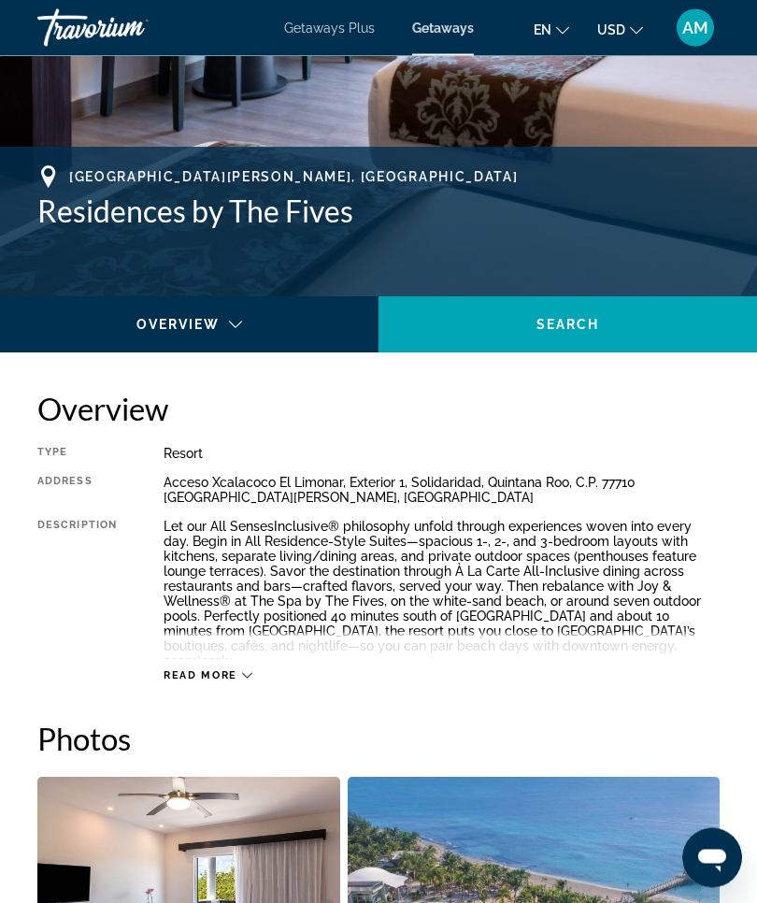
scroll to position [666, 0]
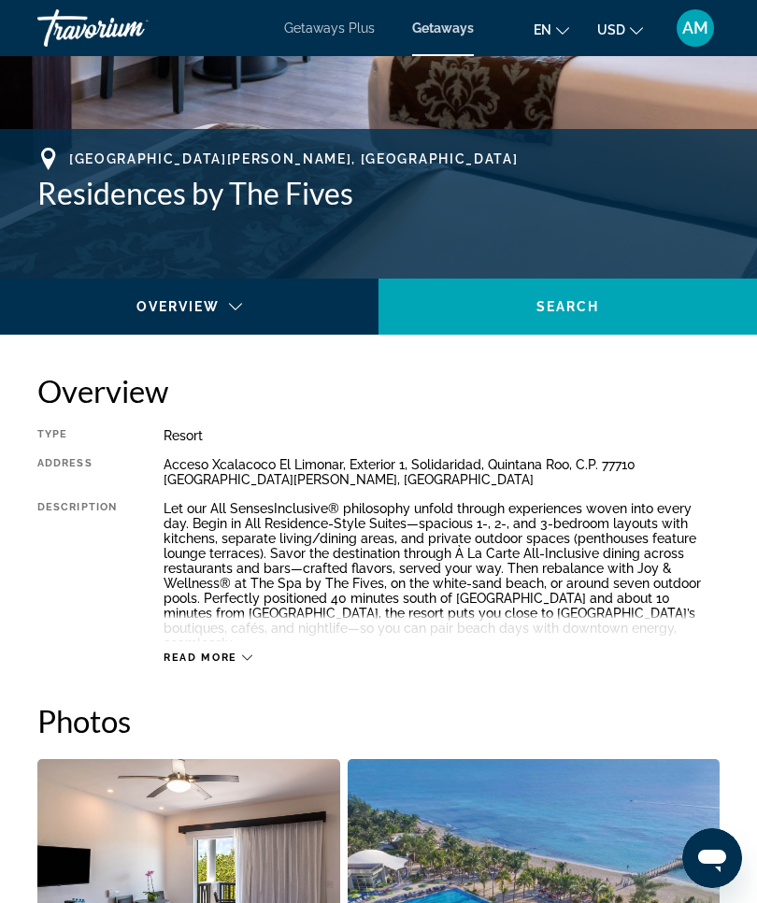
click at [249, 656] on icon "Main content" at bounding box center [247, 658] width 10 height 10
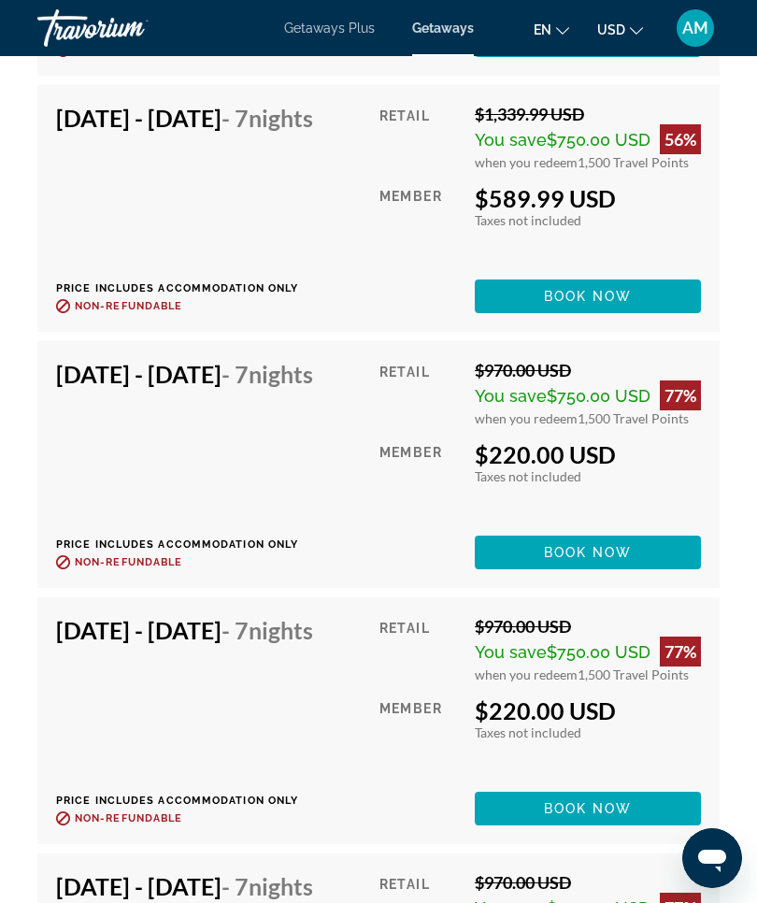
scroll to position [3908, 0]
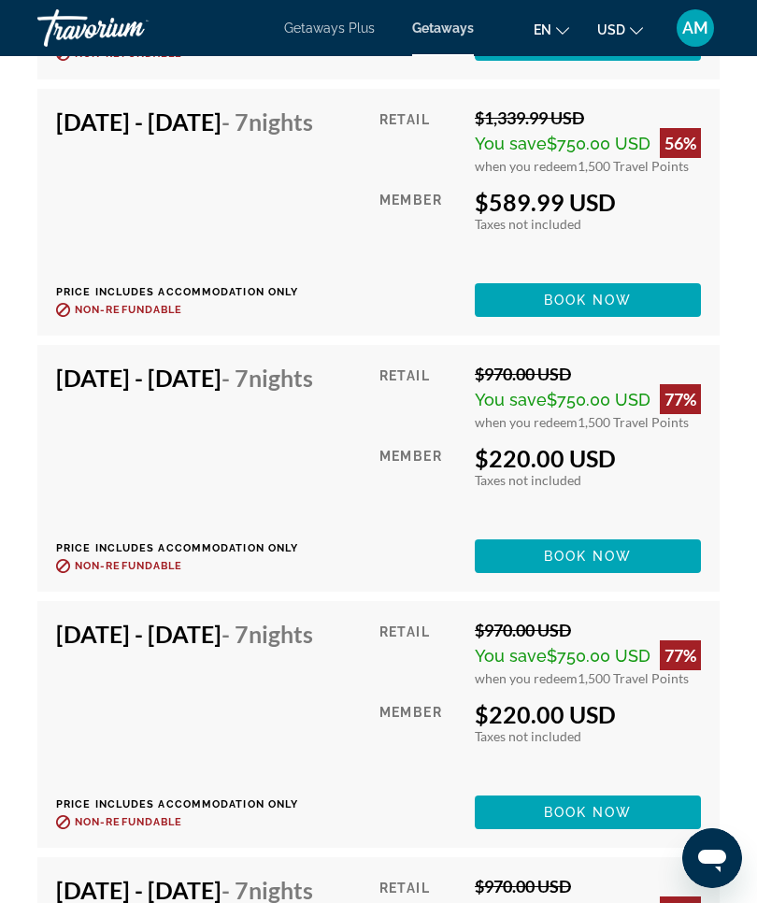
click at [316, 538] on div "Feb 9, 2026 - Feb 16, 2026 - 7 Nights Price includes accommodation only Refunda…" at bounding box center [191, 468] width 271 height 209
click at [612, 564] on span "Book now" at bounding box center [588, 556] width 89 height 15
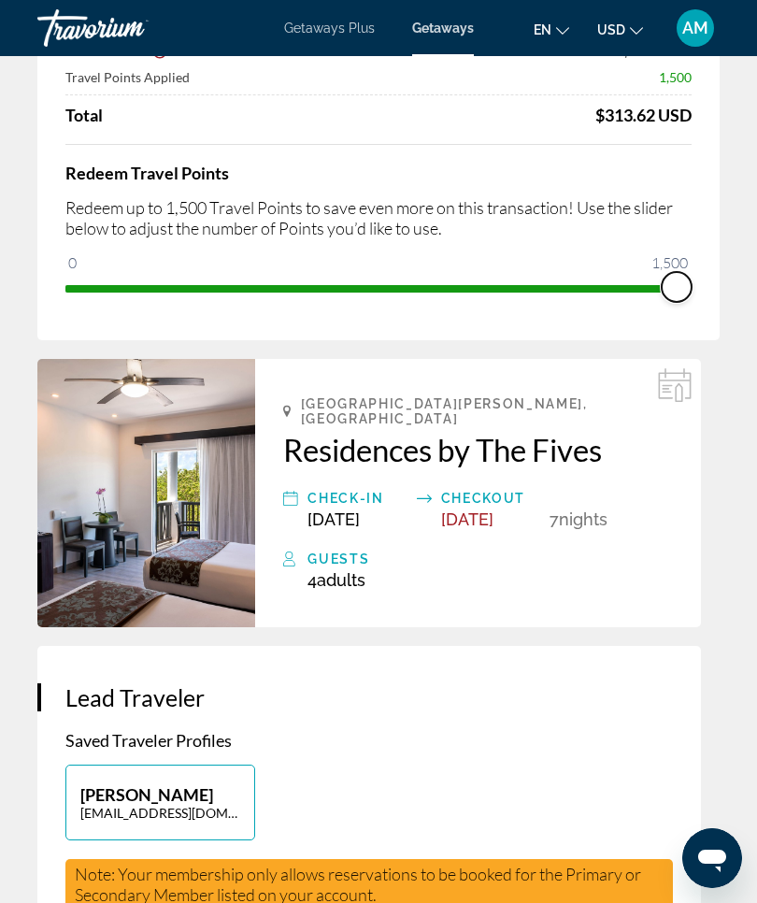
scroll to position [235, 0]
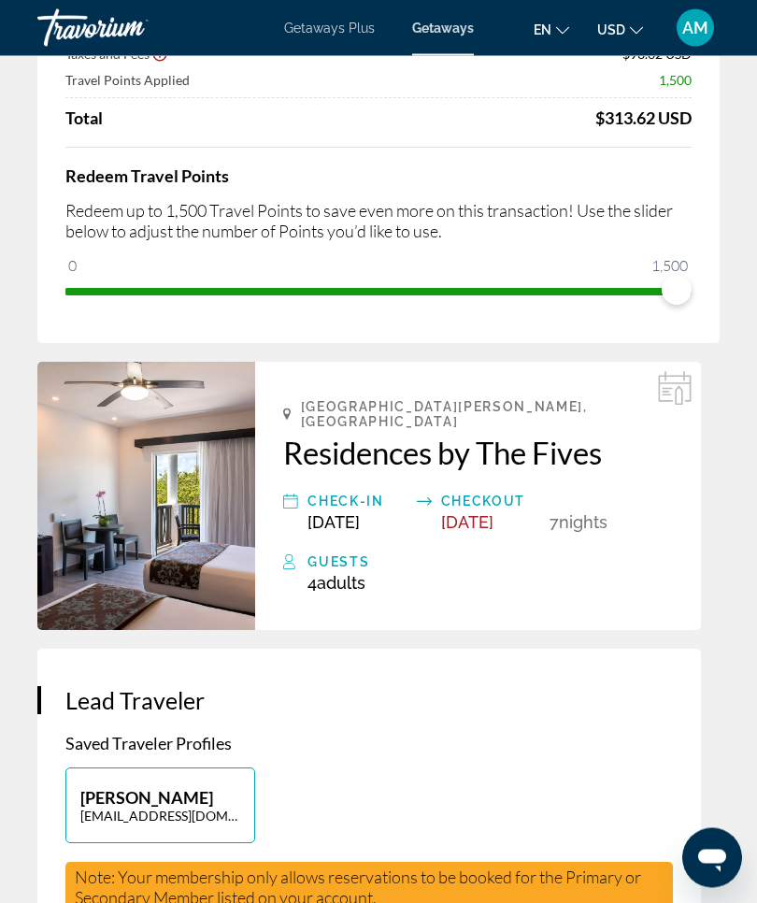
click at [674, 393] on icon "Main content" at bounding box center [675, 389] width 34 height 34
click at [683, 390] on icon "Main content" at bounding box center [678, 395] width 7 height 19
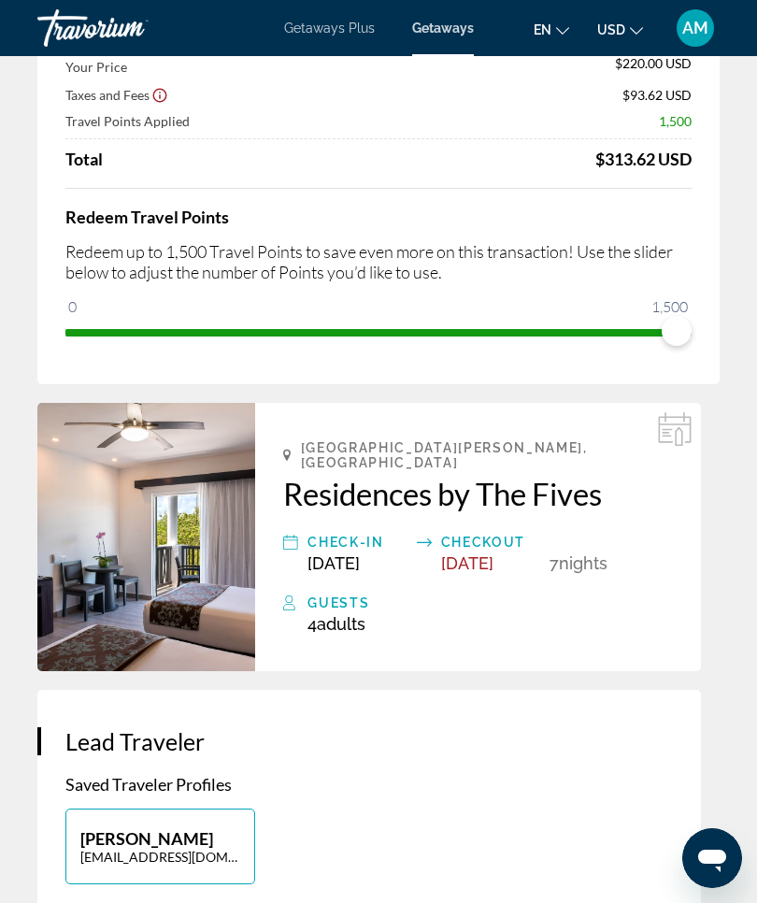
scroll to position [184, 0]
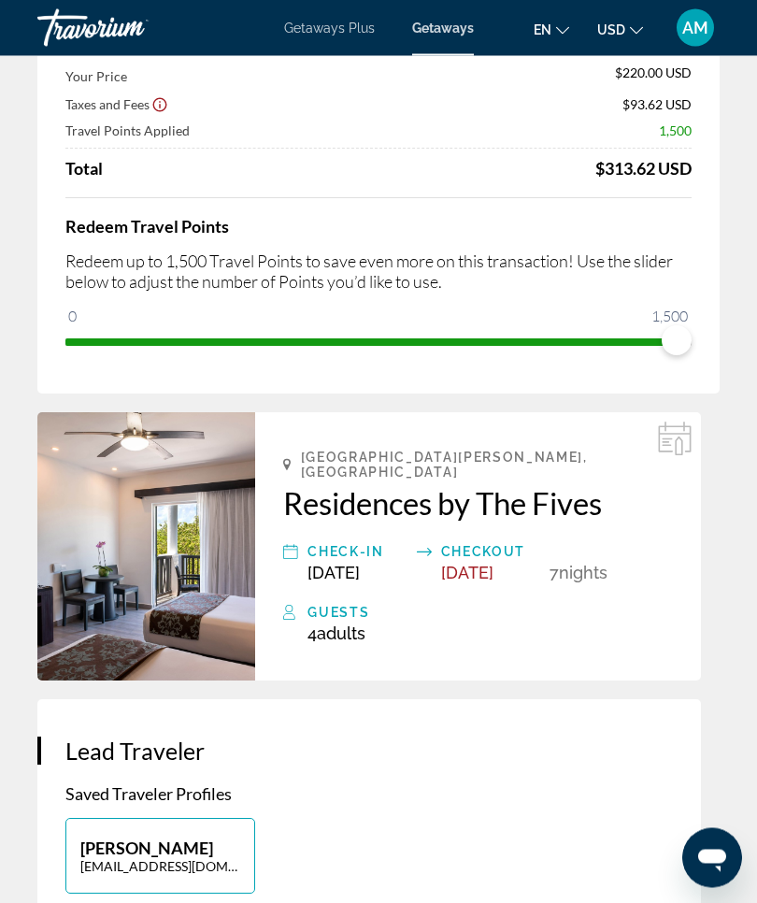
click at [557, 485] on h2 "Residences by The Fives" at bounding box center [478, 503] width 390 height 37
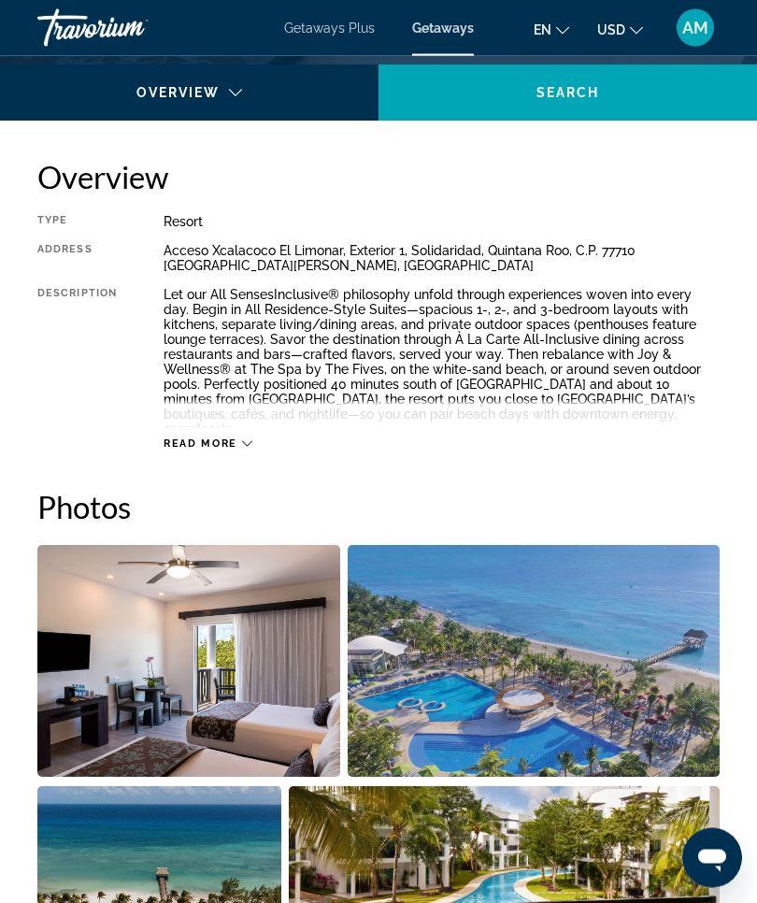
click at [243, 442] on icon "Main content" at bounding box center [247, 444] width 10 height 10
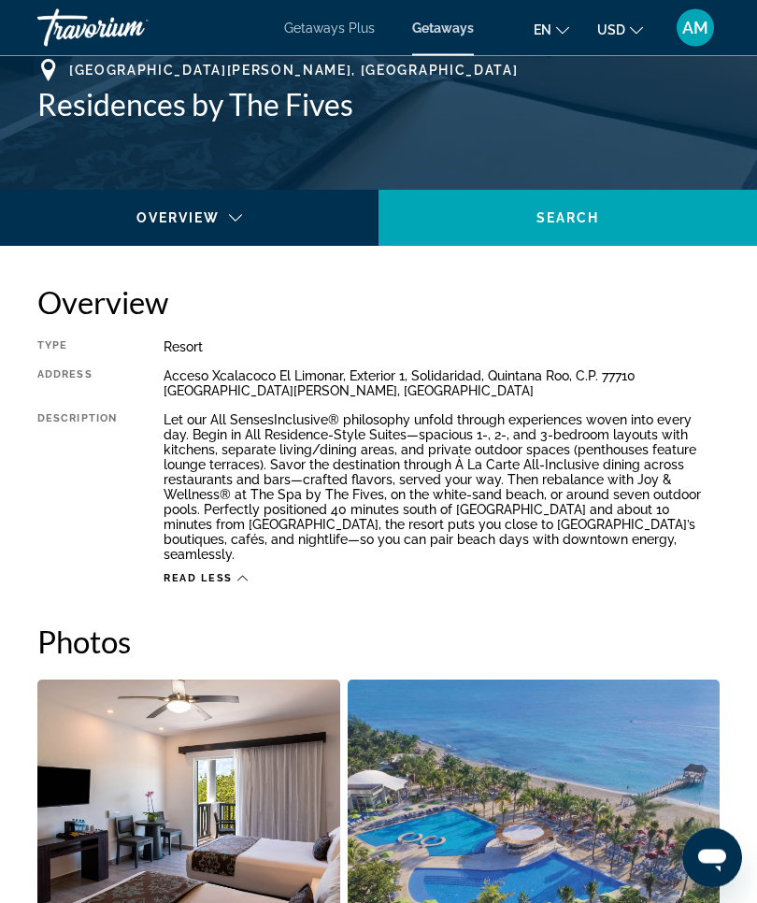
scroll to position [756, 0]
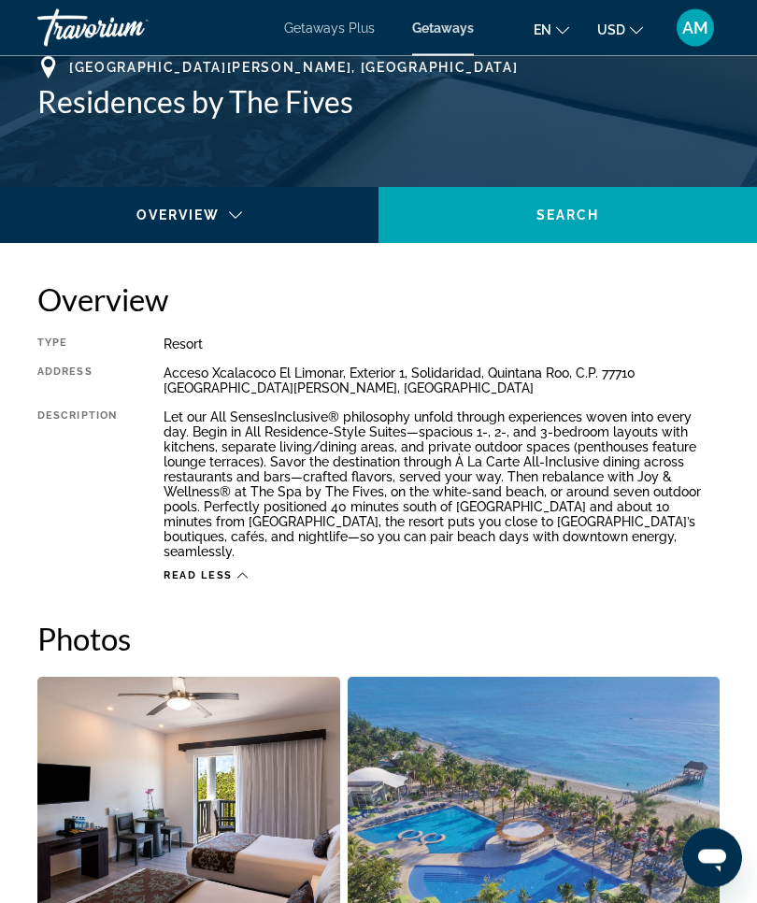
click at [540, 297] on h2 "Overview" at bounding box center [378, 299] width 683 height 37
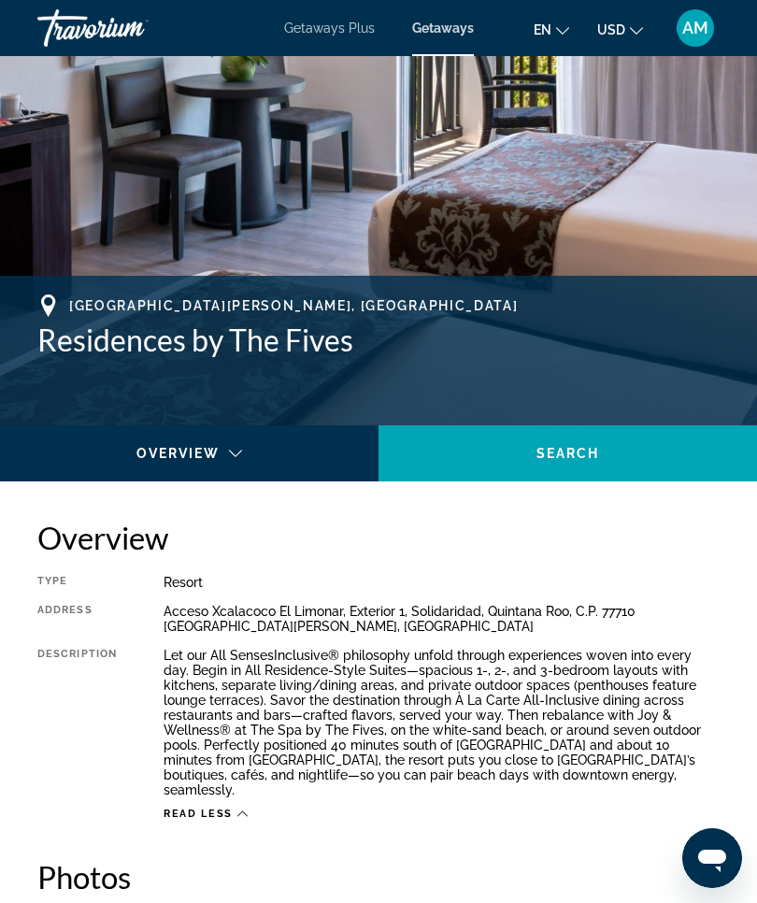
scroll to position [474, 0]
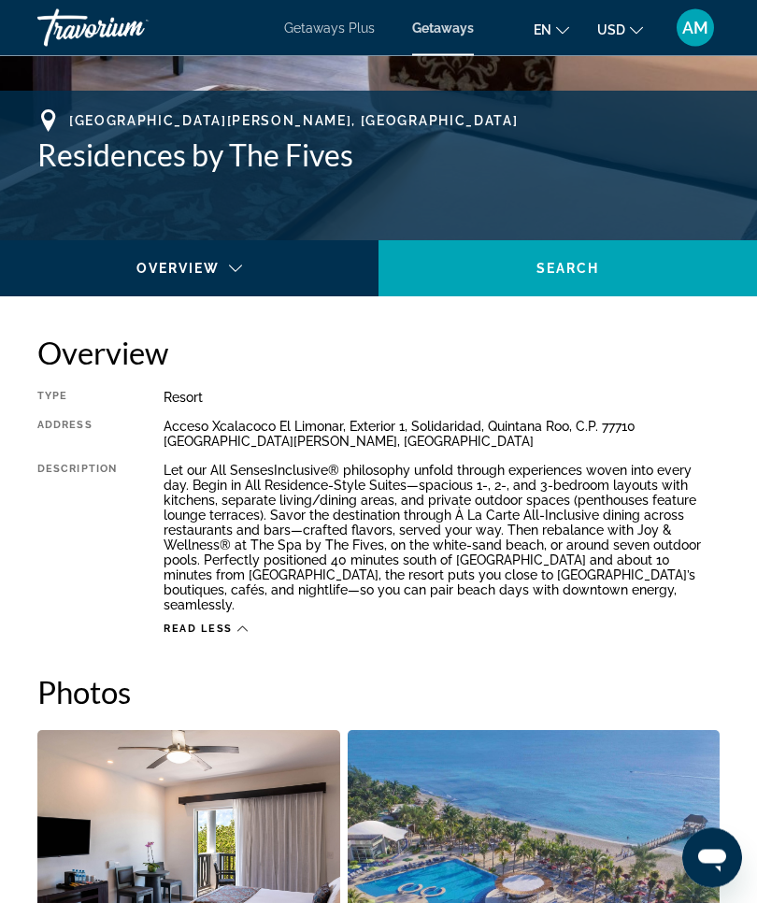
click at [227, 624] on span "Read less" at bounding box center [198, 630] width 69 height 12
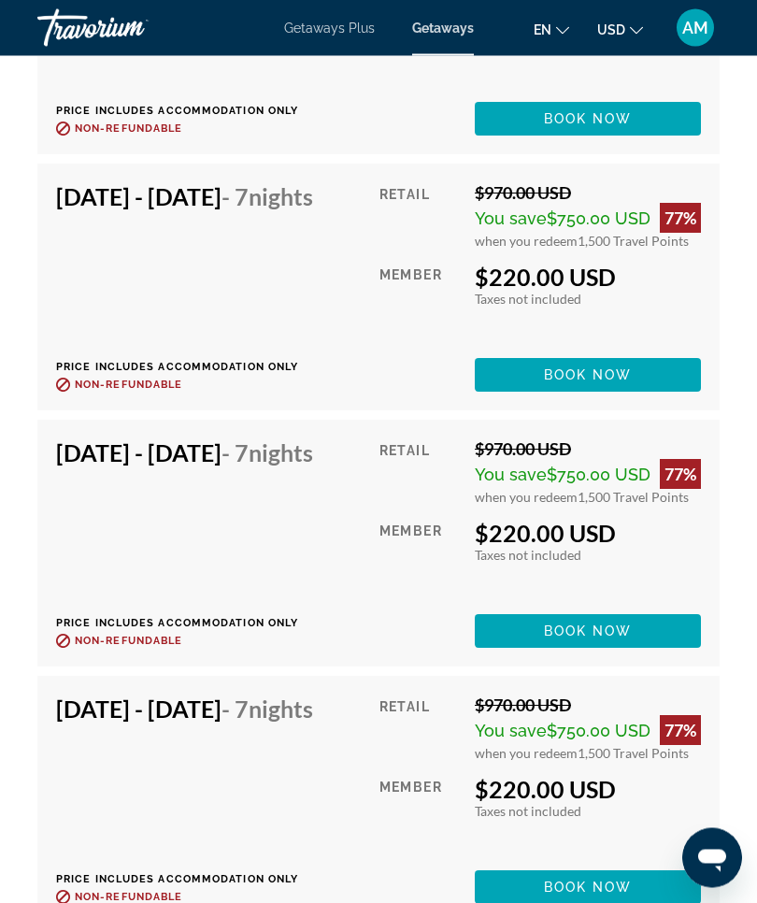
scroll to position [4058, 0]
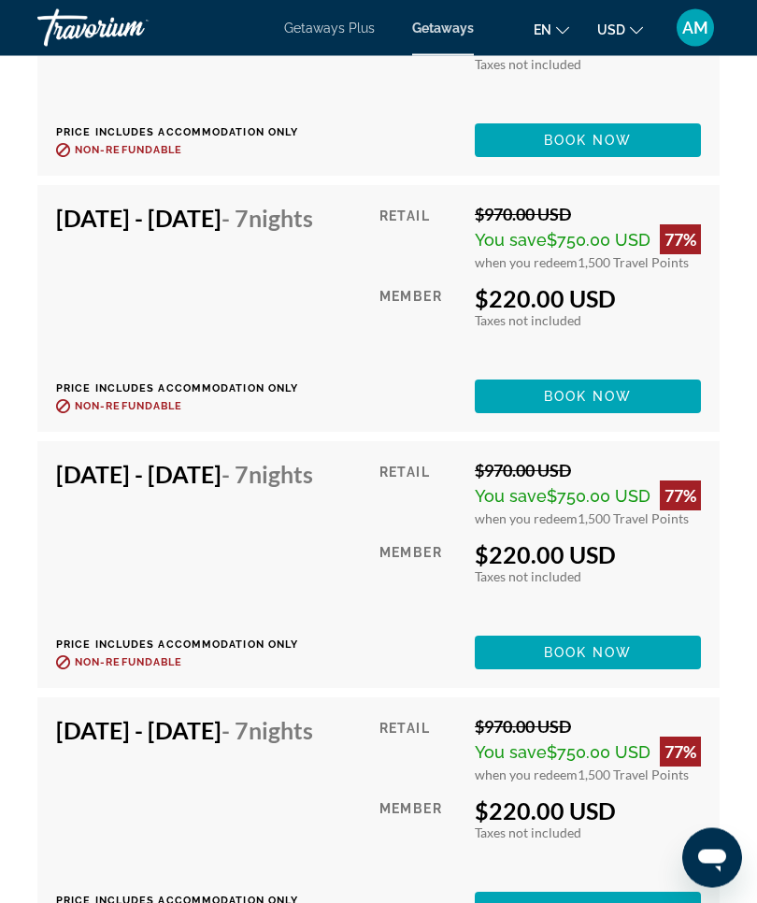
click at [444, 623] on div "Member" at bounding box center [420, 581] width 81 height 81
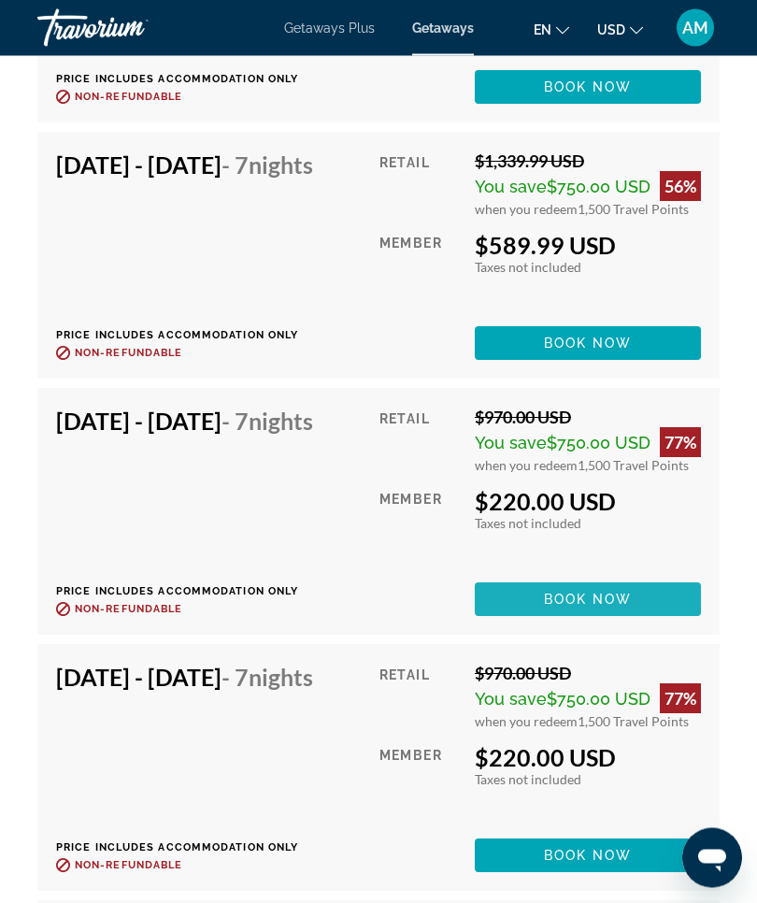
scroll to position [3856, 0]
click at [618, 607] on span "Book now" at bounding box center [588, 599] width 89 height 15
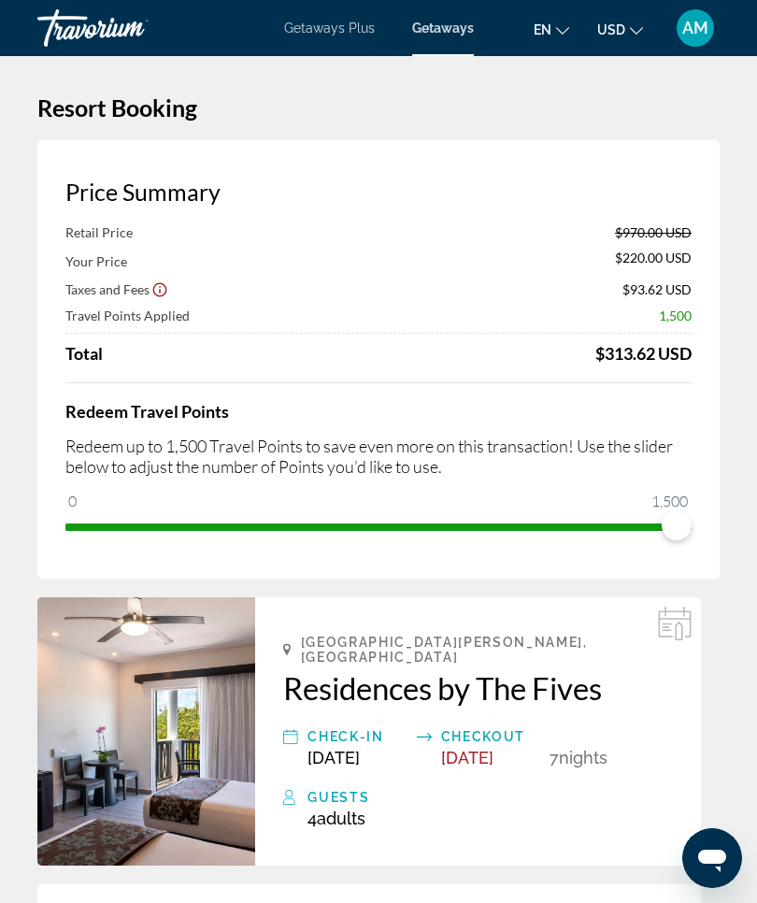
click at [438, 674] on h2 "Residences by The Fives" at bounding box center [478, 687] width 390 height 37
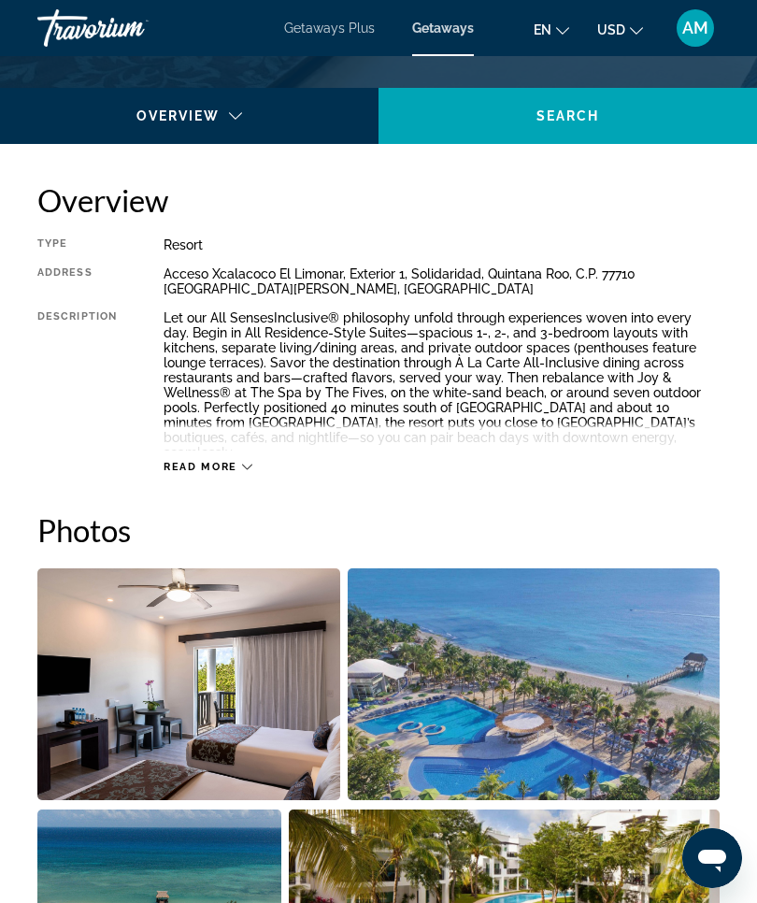
scroll to position [855, 0]
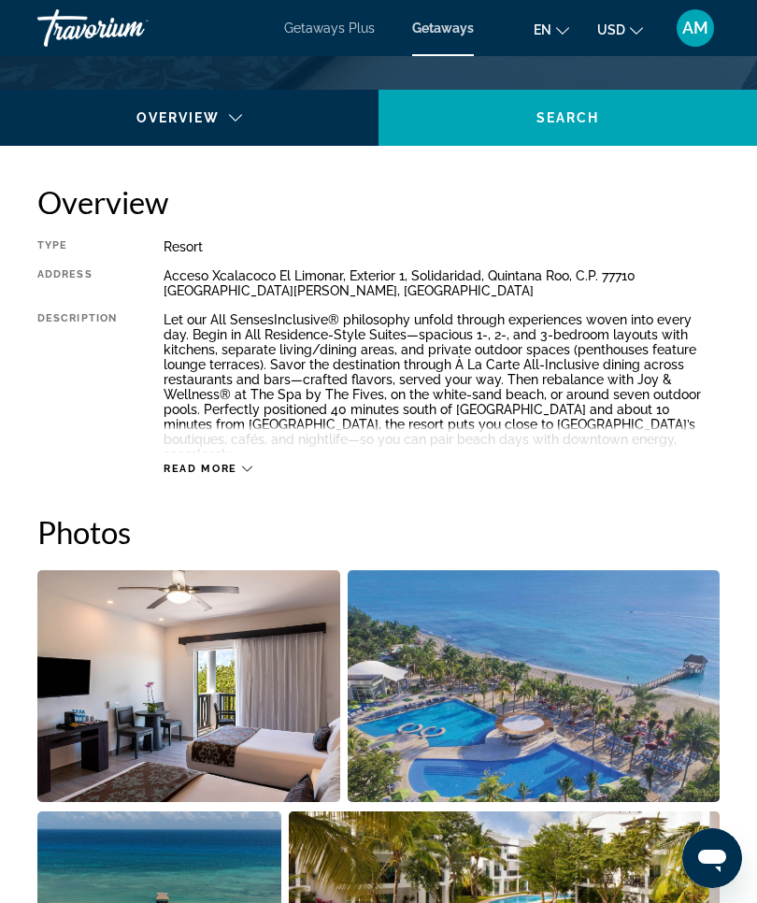
click at [259, 464] on div "Read more" at bounding box center [442, 449] width 556 height 51
click at [237, 467] on div "Read more" at bounding box center [208, 469] width 89 height 12
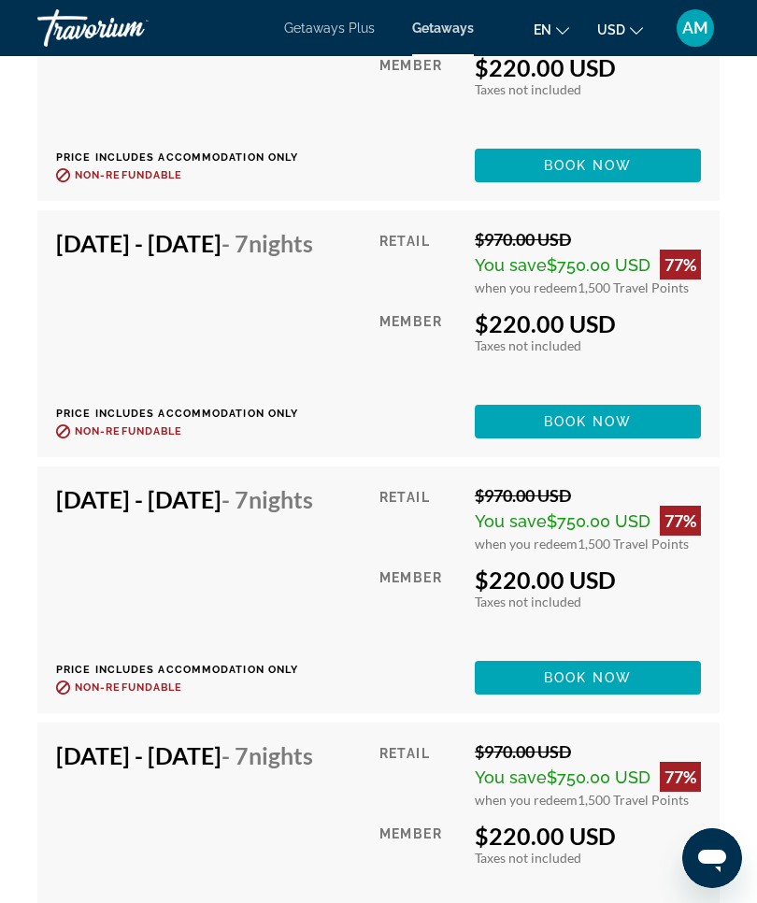
scroll to position [4810, 0]
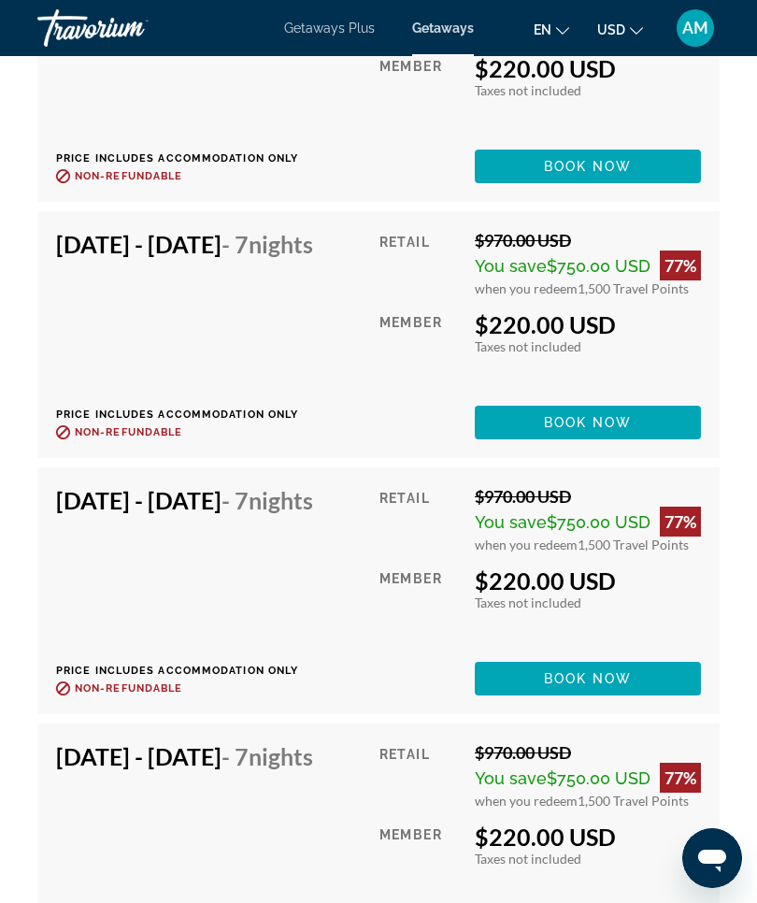
click at [265, 439] on div "Feb 22, 2026 - Mar 1, 2026 - 7 Nights Price includes accommodation only Refunda…" at bounding box center [191, 334] width 271 height 209
click at [619, 430] on span "Book now" at bounding box center [588, 422] width 89 height 15
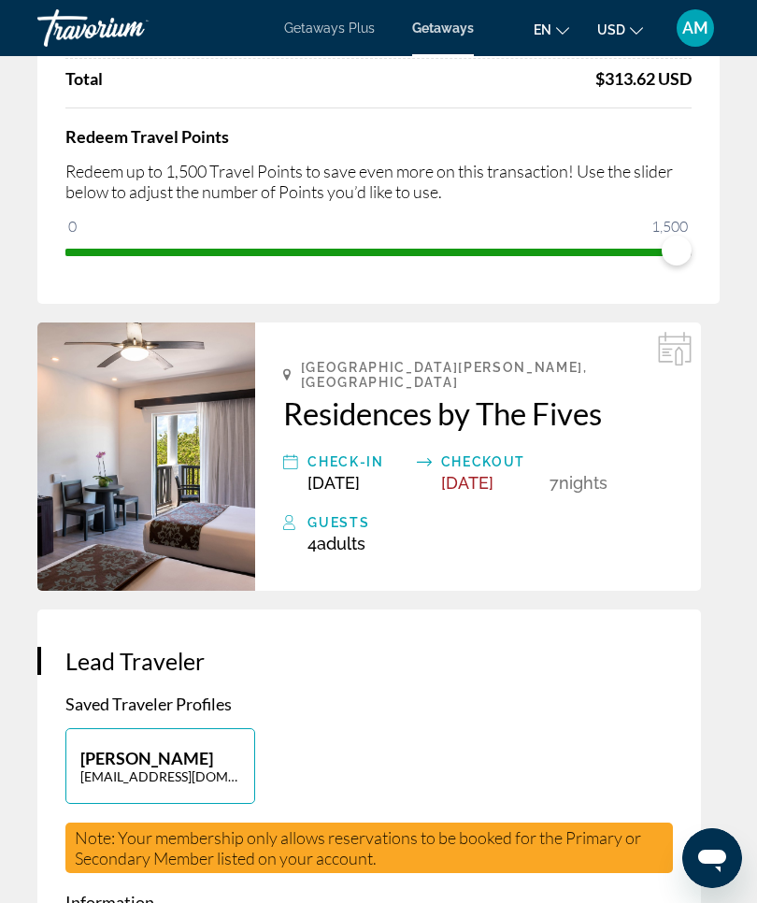
scroll to position [271, 0]
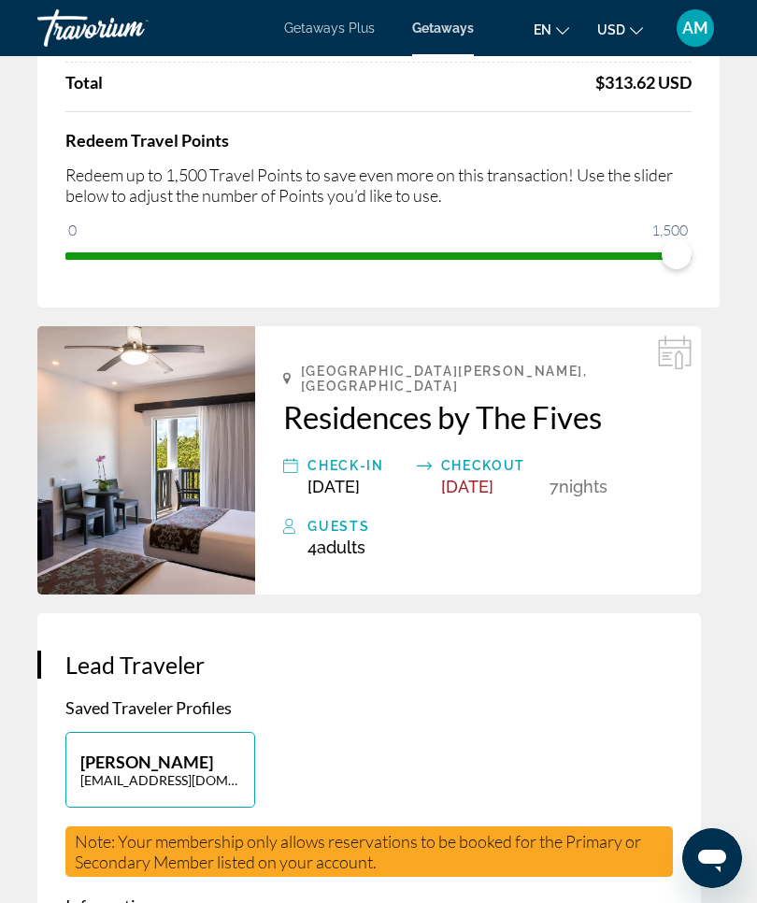
click at [188, 459] on img "Main content" at bounding box center [146, 460] width 218 height 268
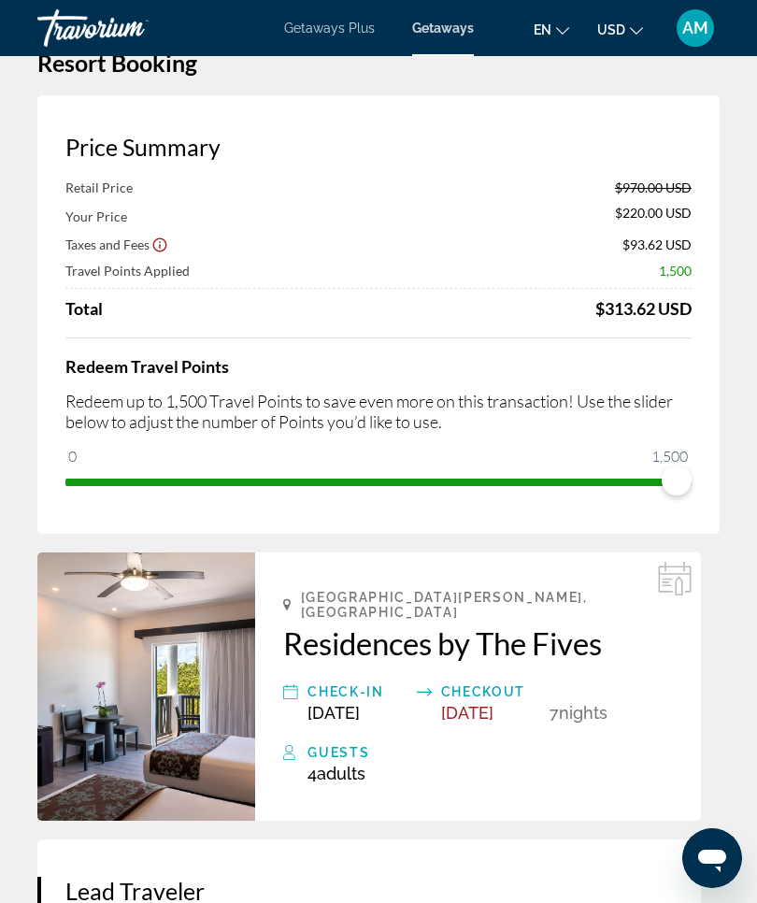
scroll to position [54, 0]
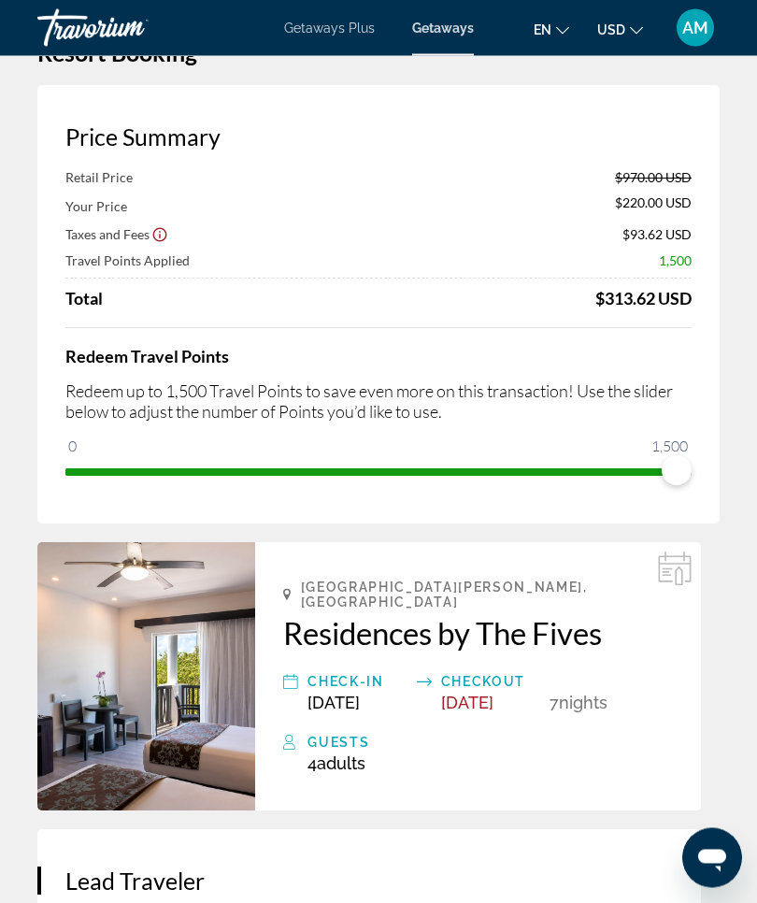
click at [468, 625] on h2 "Residences by The Fives" at bounding box center [478, 633] width 390 height 37
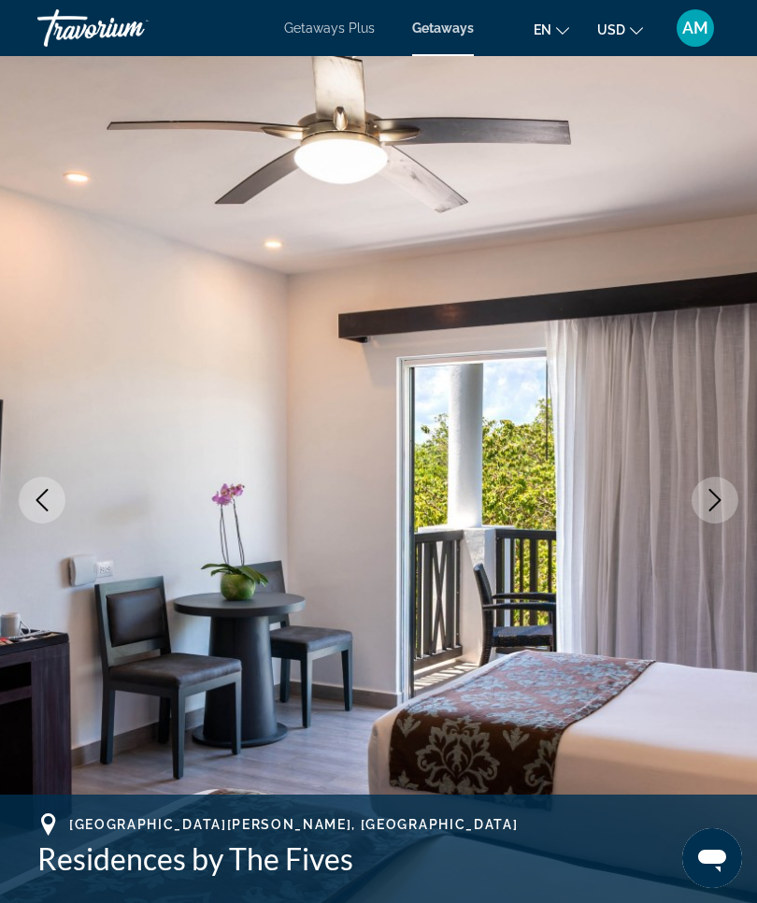
click at [459, 27] on span "Getaways" at bounding box center [443, 28] width 62 height 15
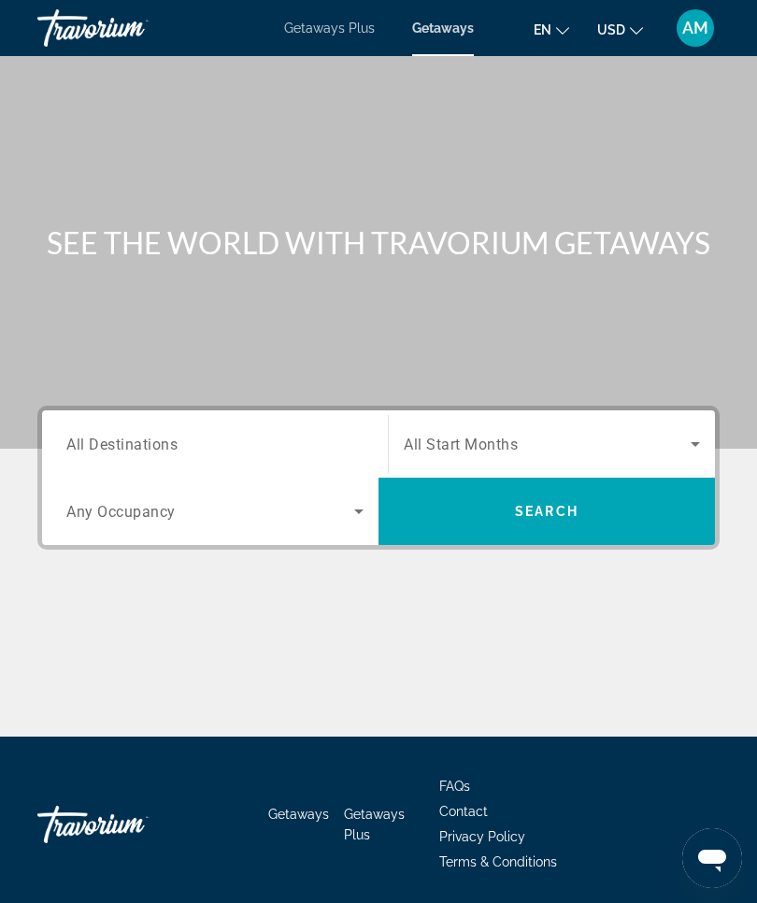
click at [194, 438] on input "Destination All Destinations" at bounding box center [214, 445] width 297 height 22
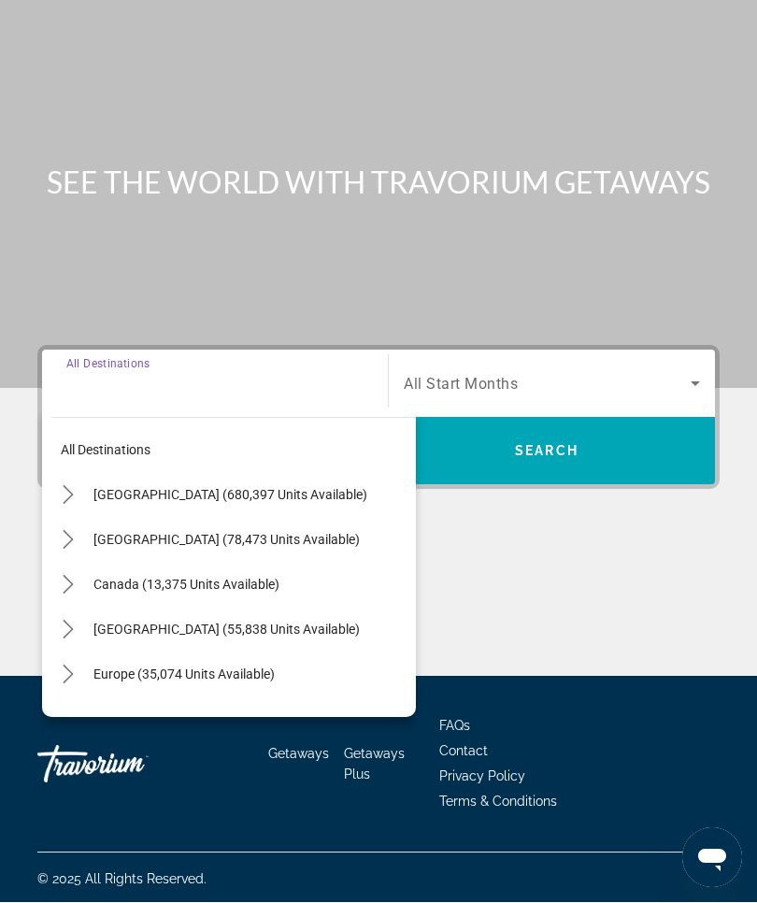
scroll to position [65, 0]
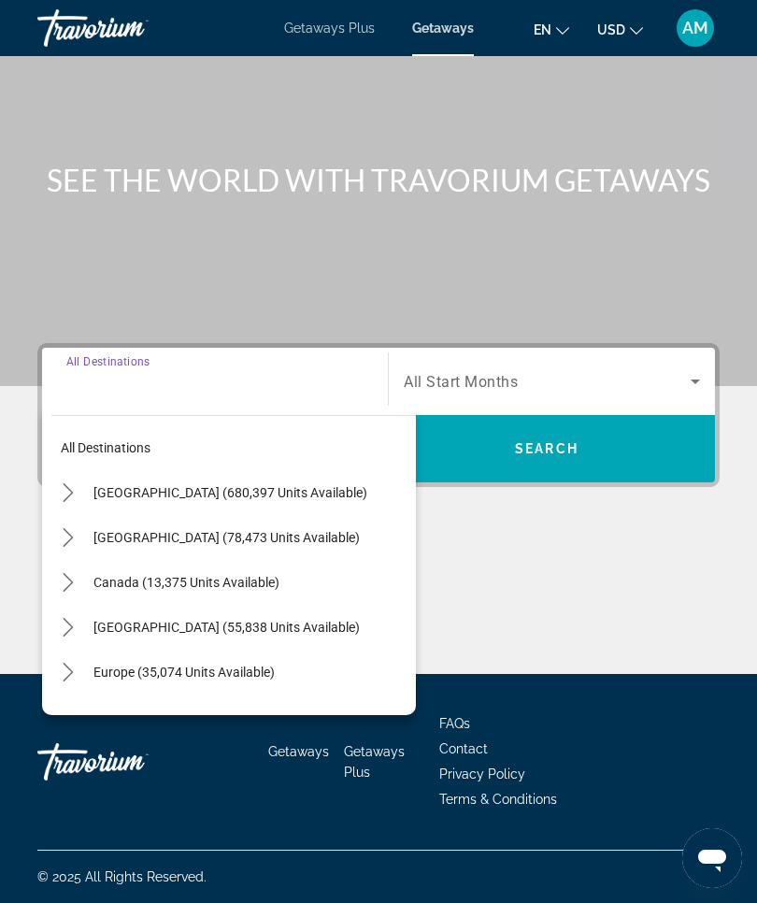
click at [254, 541] on span "Mexico (78,473 units available)" at bounding box center [226, 537] width 266 height 15
type input "**********"
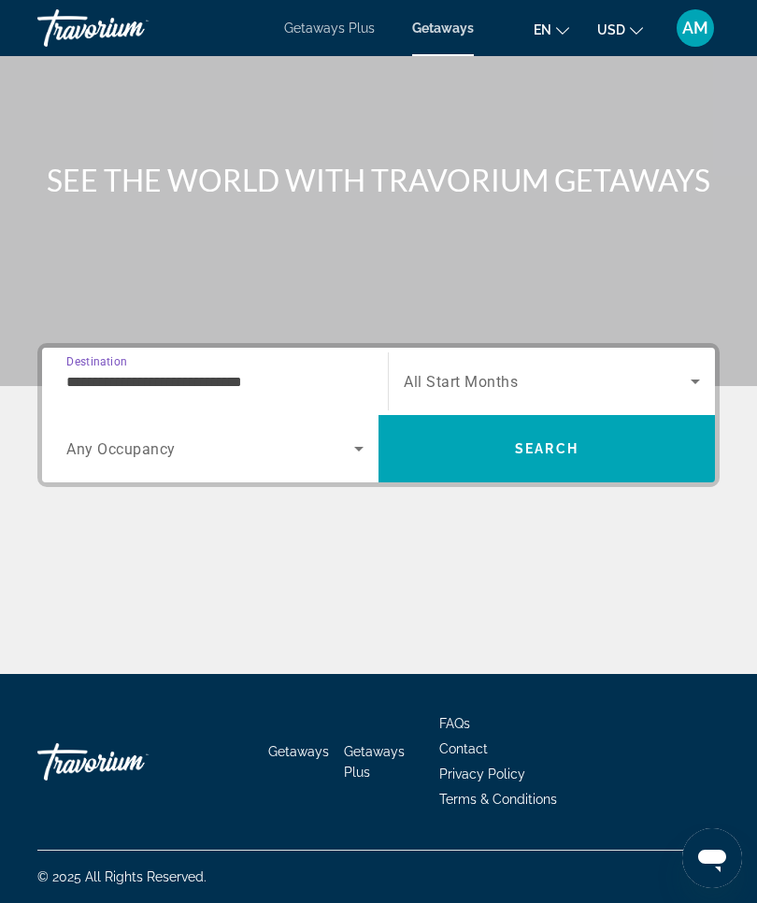
click at [698, 380] on icon "Search widget" at bounding box center [695, 382] width 9 height 5
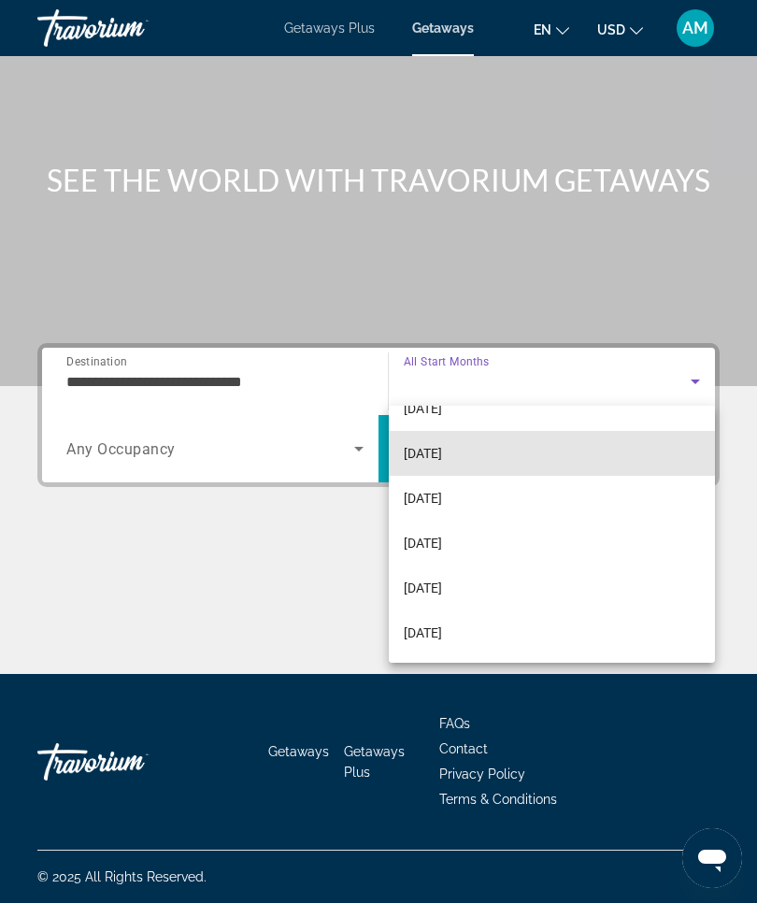
scroll to position [125, 0]
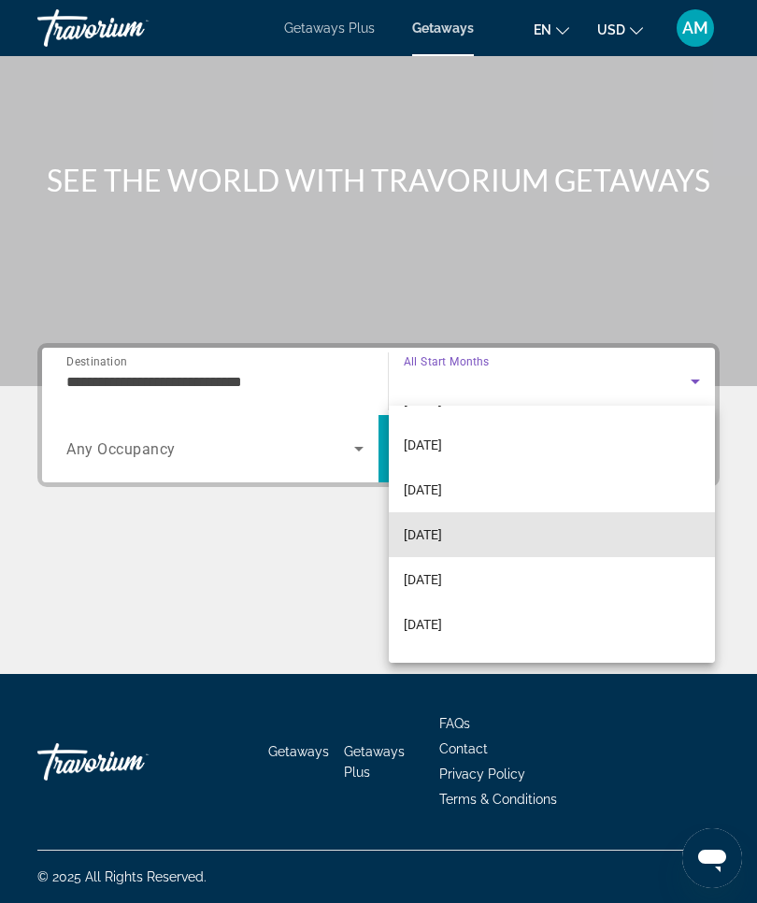
click at [497, 529] on mat-option "[DATE]" at bounding box center [552, 534] width 326 height 45
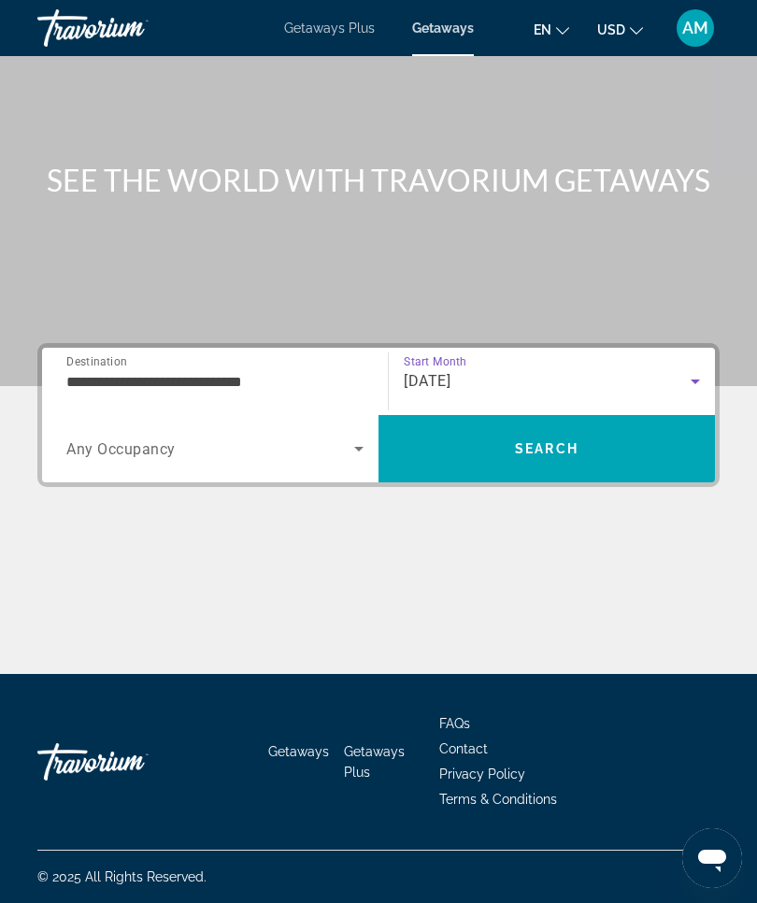
click at [592, 447] on span "Search" at bounding box center [547, 448] width 337 height 45
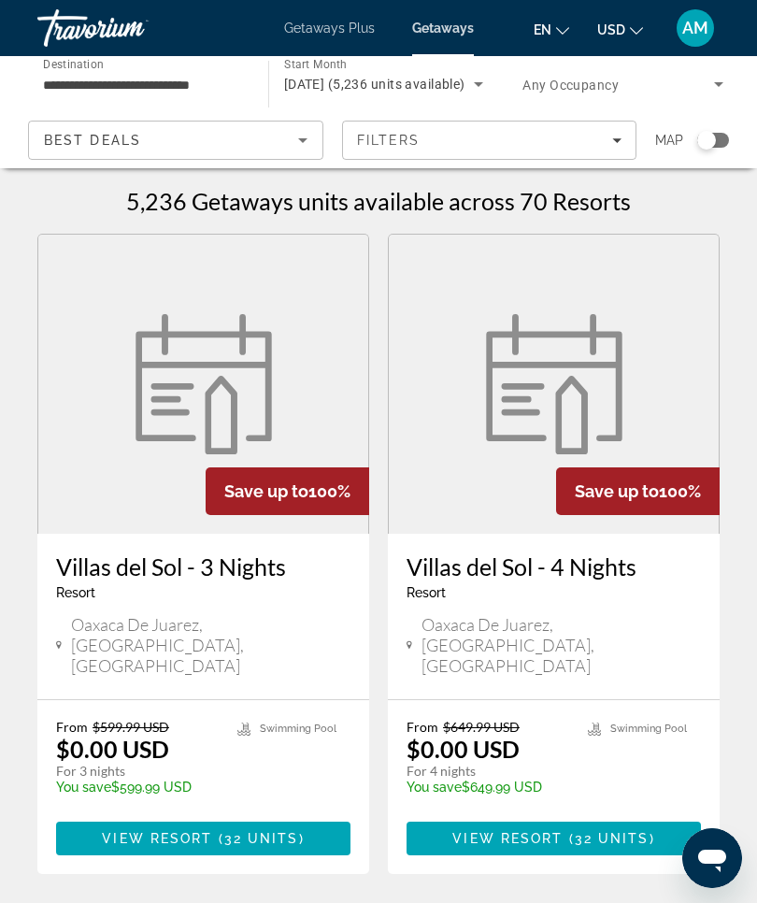
click at [92, 87] on input "**********" at bounding box center [143, 85] width 201 height 22
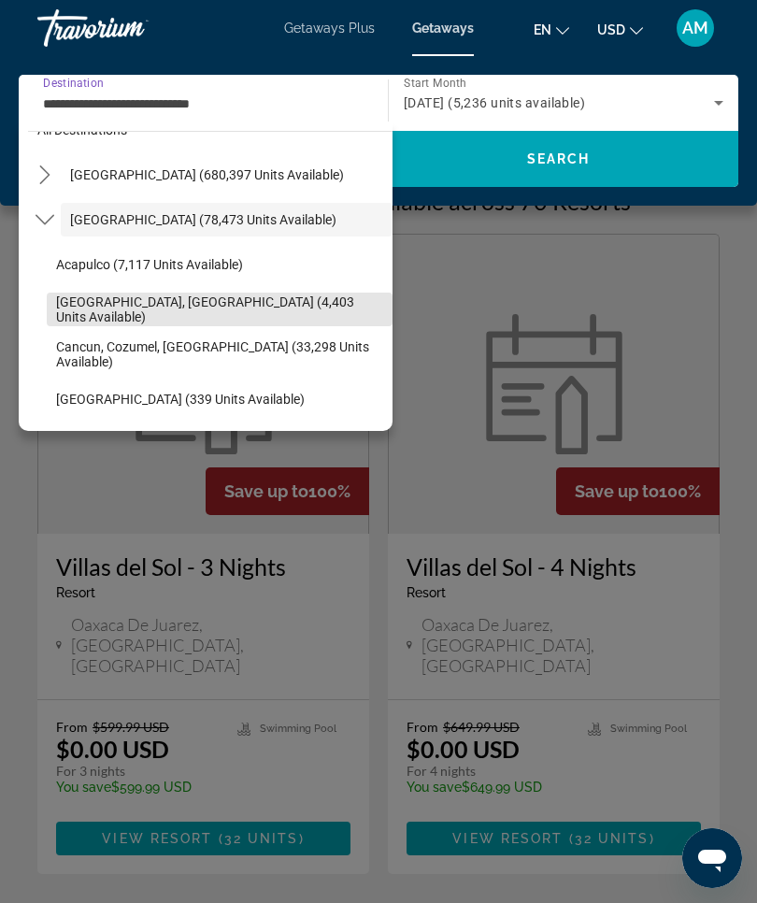
scroll to position [41, 0]
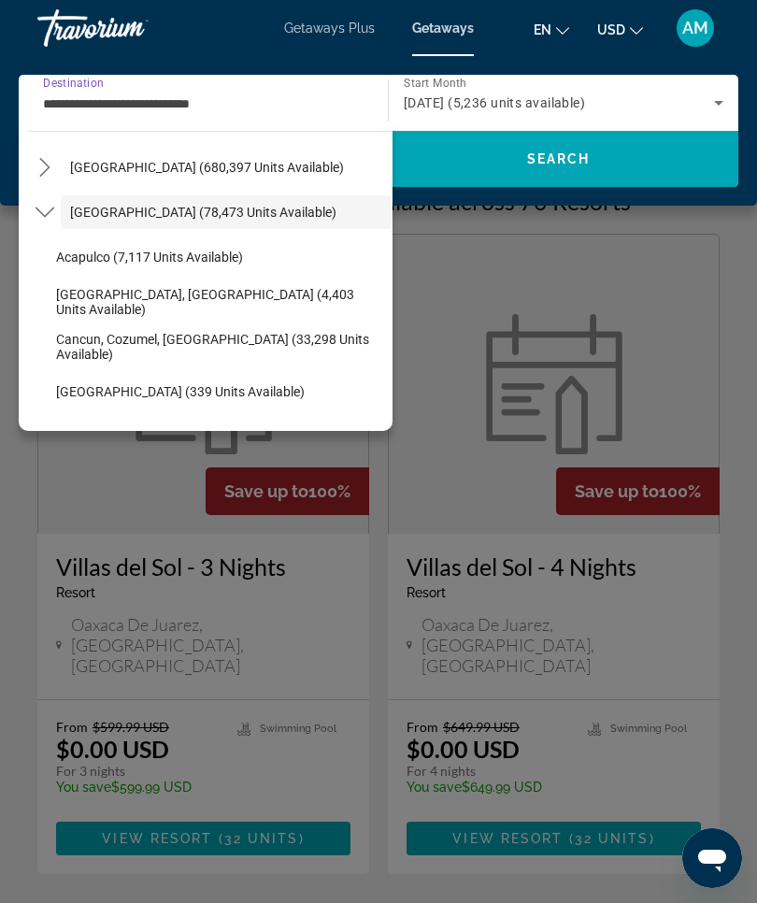
click at [171, 338] on span "Cancun, Cozumel, Riviera Maya (33,298 units available)" at bounding box center [219, 347] width 327 height 30
type input "**********"
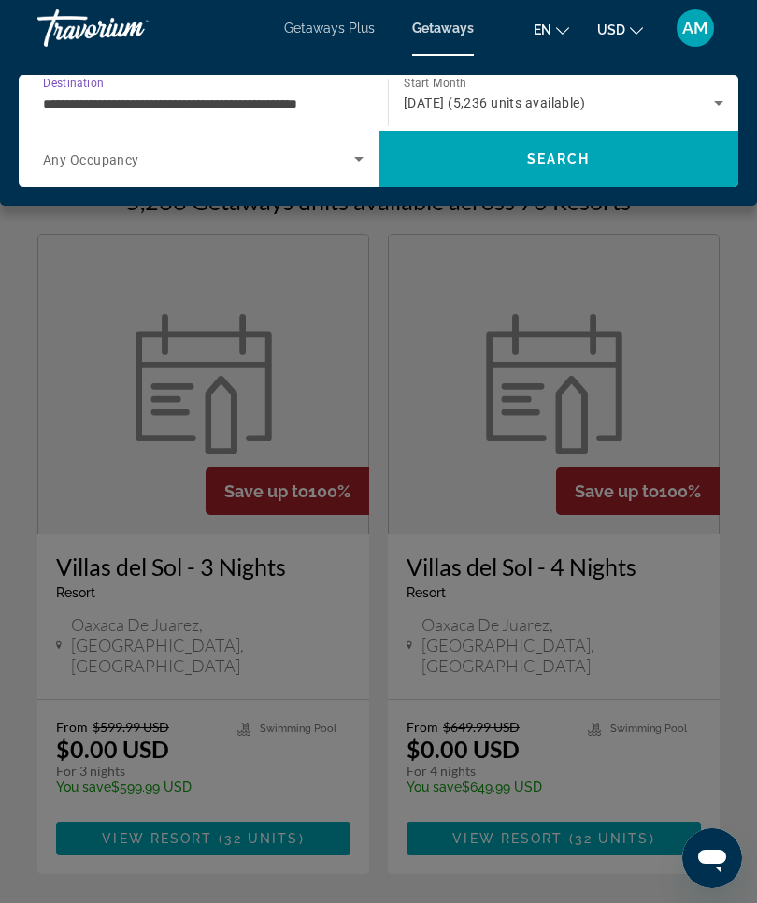
click at [580, 172] on span "Search" at bounding box center [559, 159] width 360 height 45
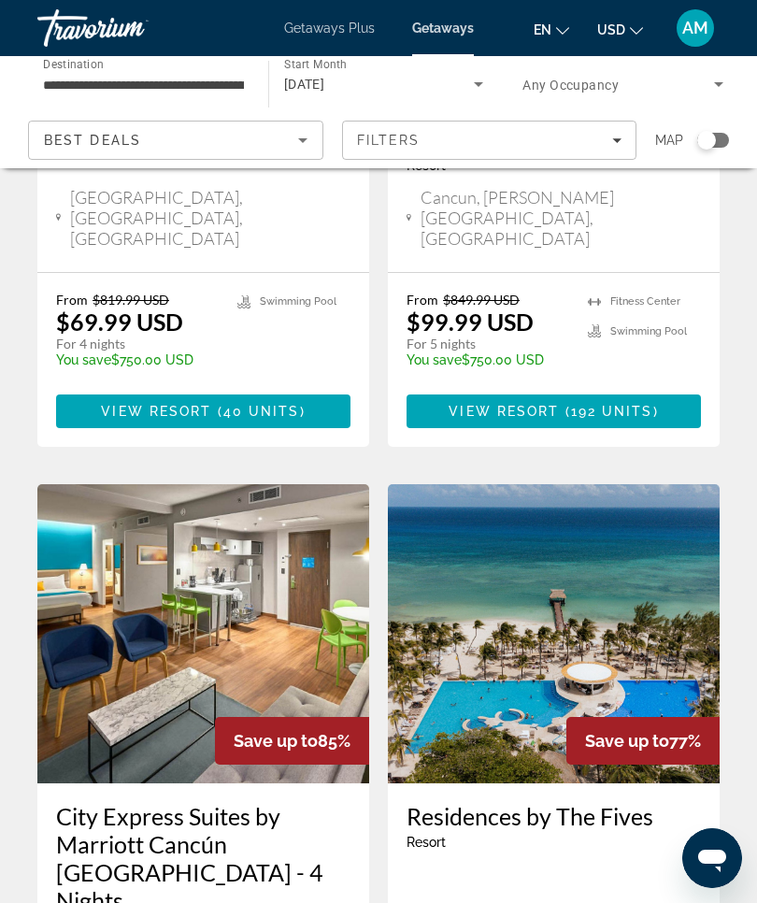
scroll to position [1977, 0]
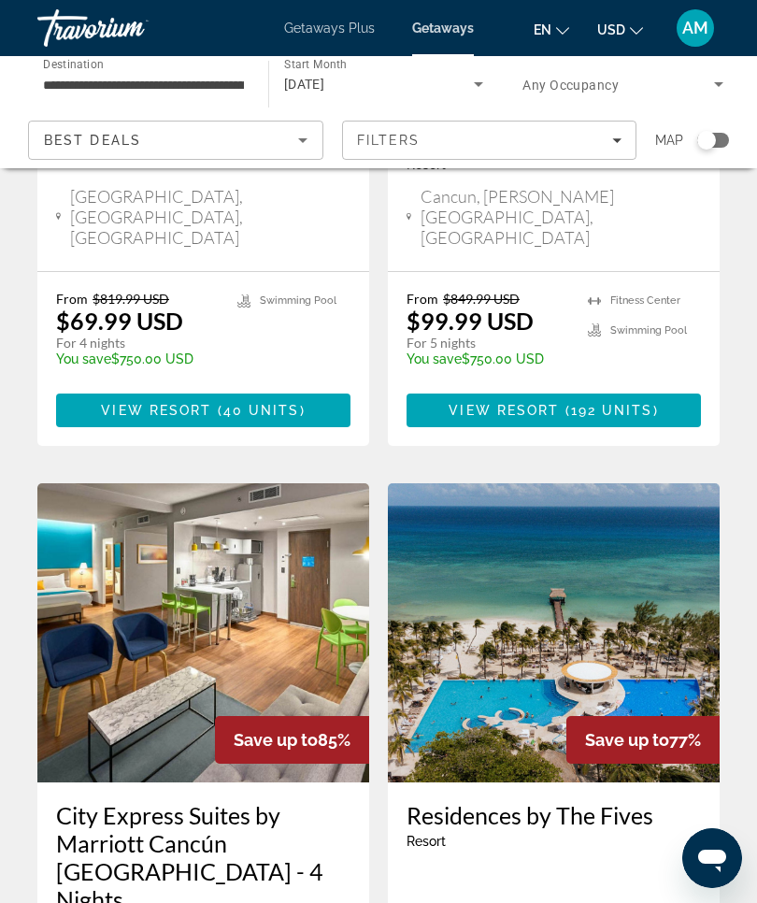
click at [600, 484] on img "Main content" at bounding box center [554, 632] width 332 height 299
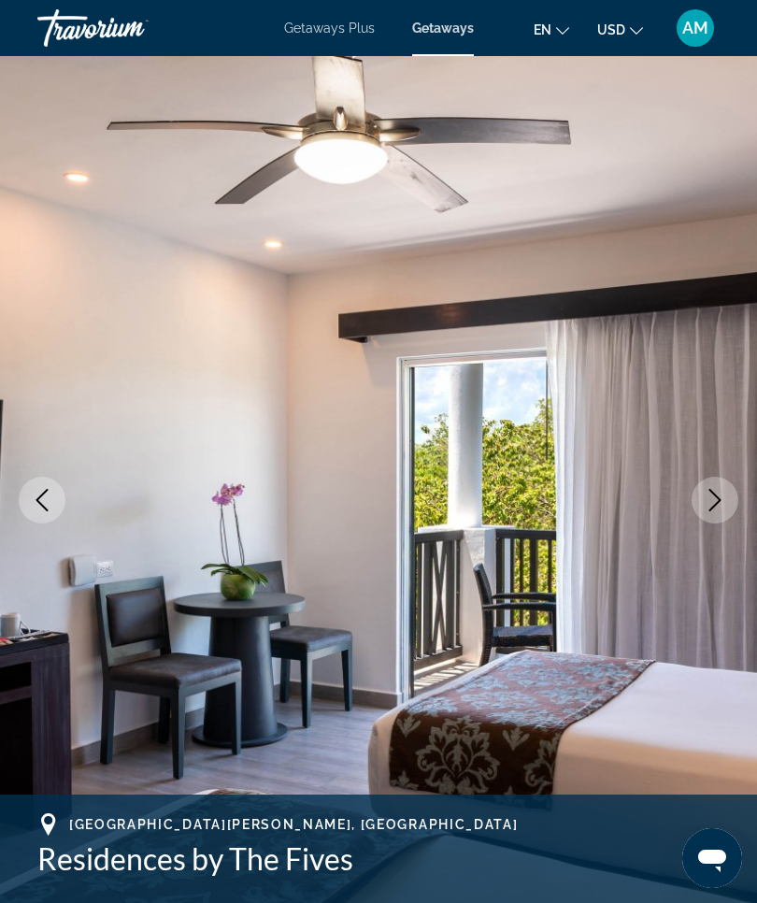
click at [456, 36] on span "Getaways" at bounding box center [443, 28] width 62 height 15
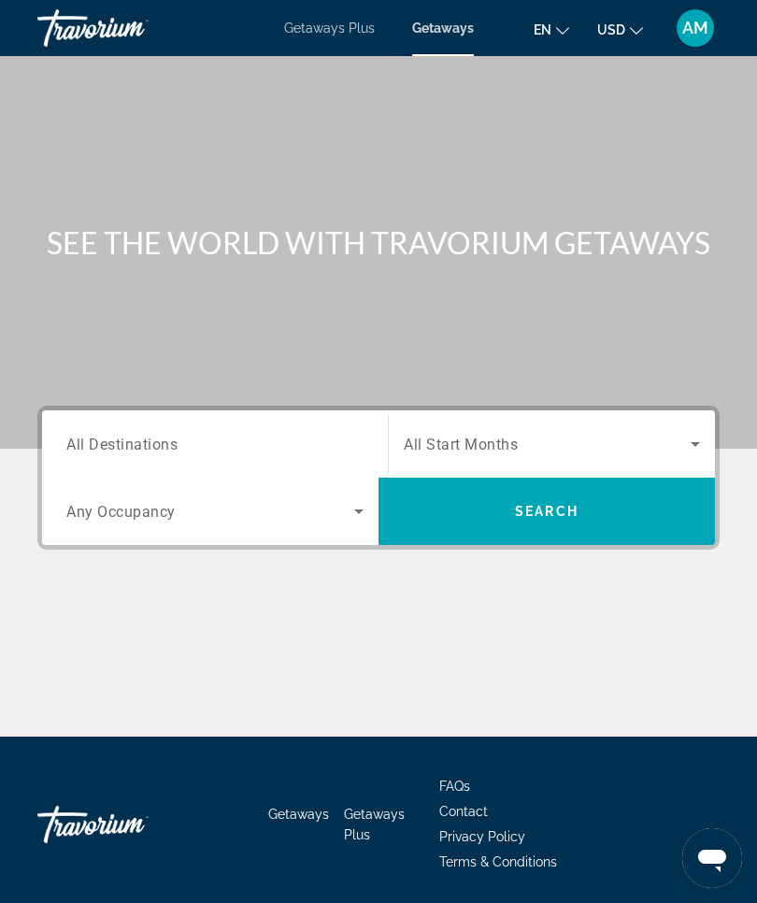
click at [231, 443] on input "Destination All Destinations" at bounding box center [214, 445] width 297 height 22
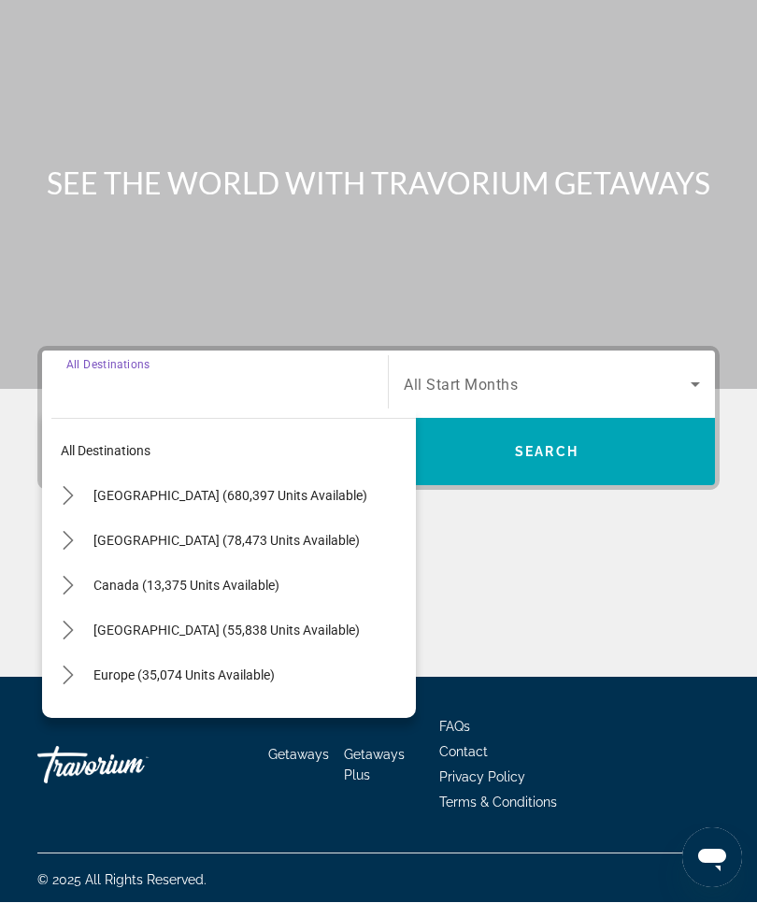
scroll to position [64, 0]
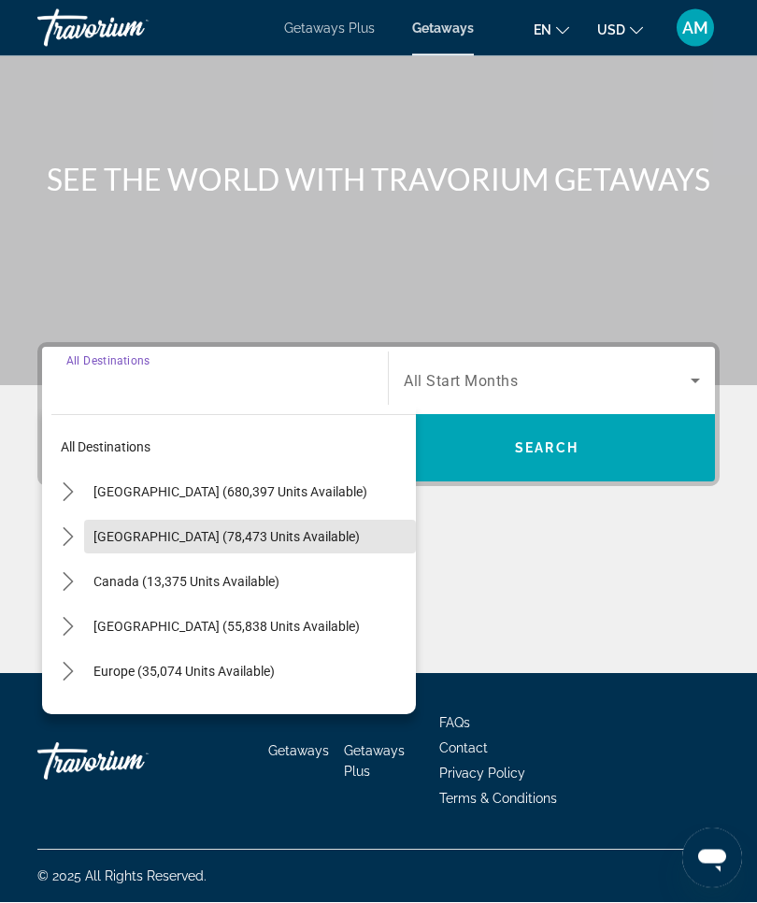
click at [183, 537] on span "Mexico (78,473 units available)" at bounding box center [226, 537] width 266 height 15
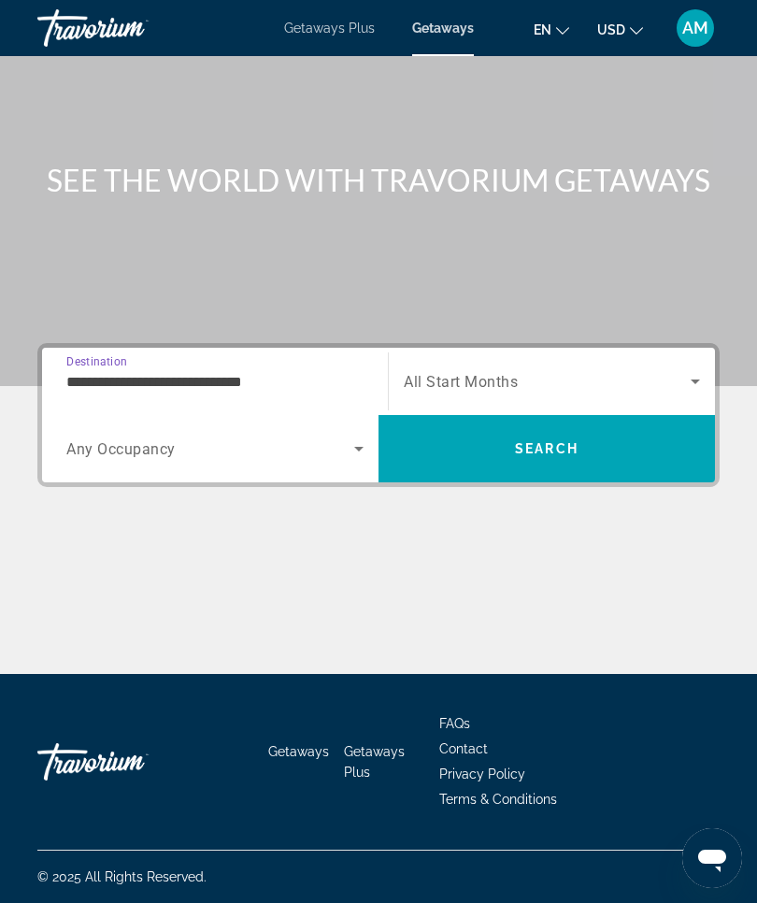
click at [165, 377] on input "**********" at bounding box center [214, 382] width 297 height 22
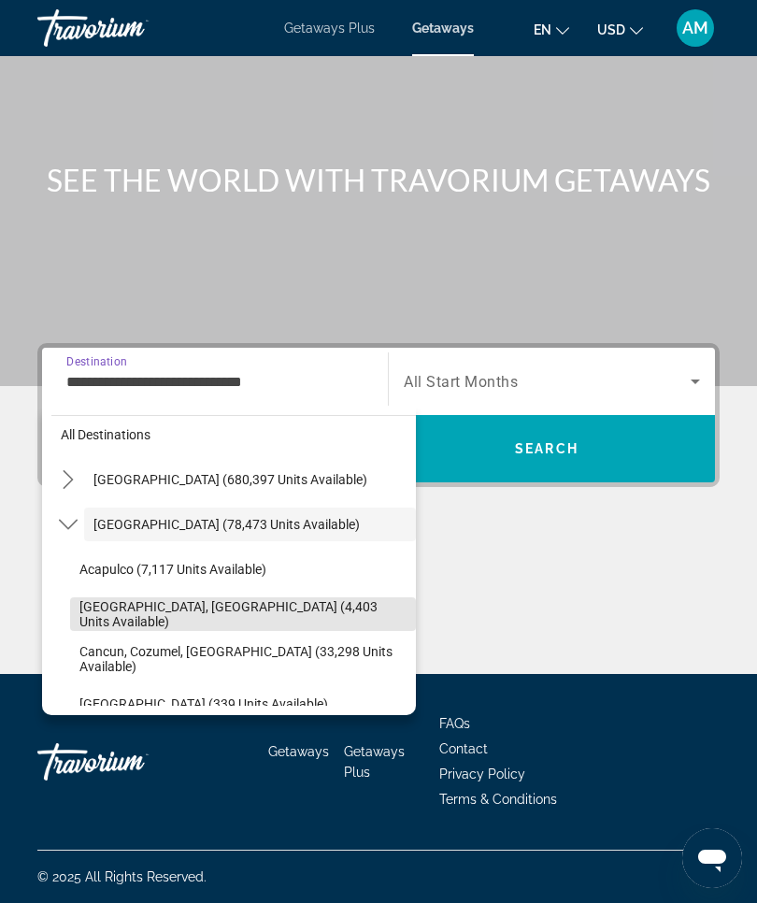
scroll to position [35, 0]
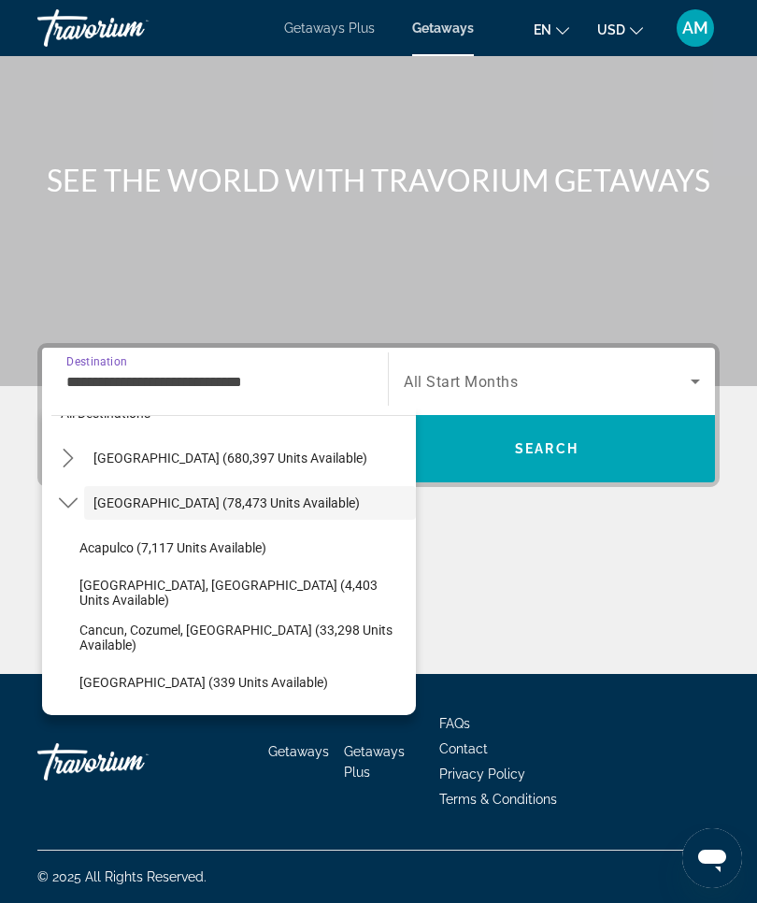
click at [165, 628] on span "Cancun, Cozumel, Riviera Maya (33,298 units available)" at bounding box center [242, 638] width 327 height 30
type input "**********"
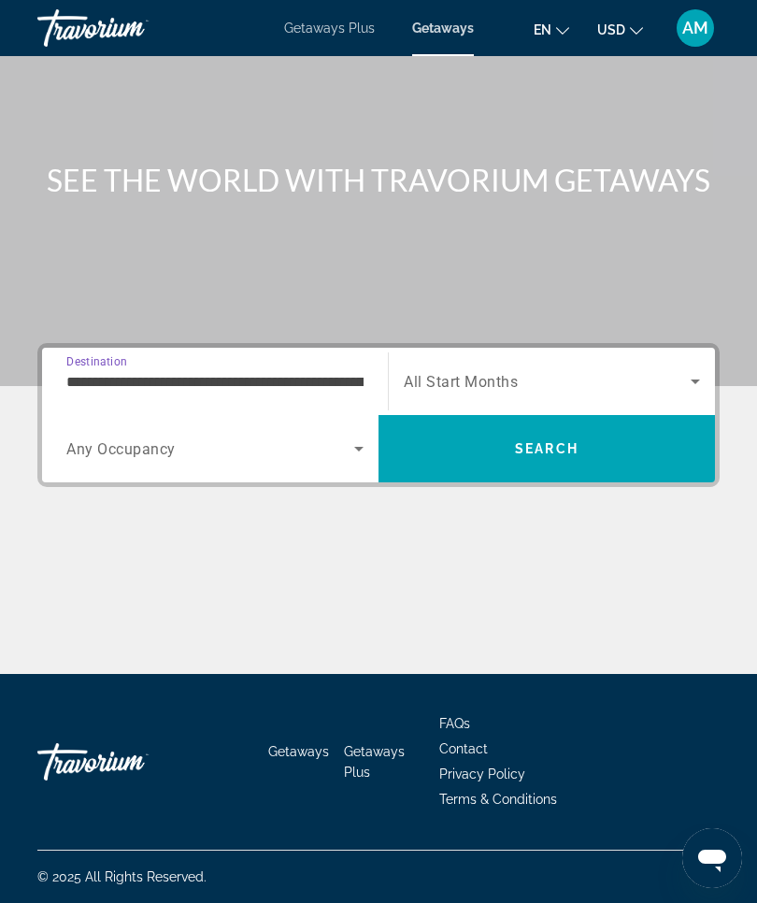
click at [694, 380] on icon "Search widget" at bounding box center [695, 382] width 9 height 5
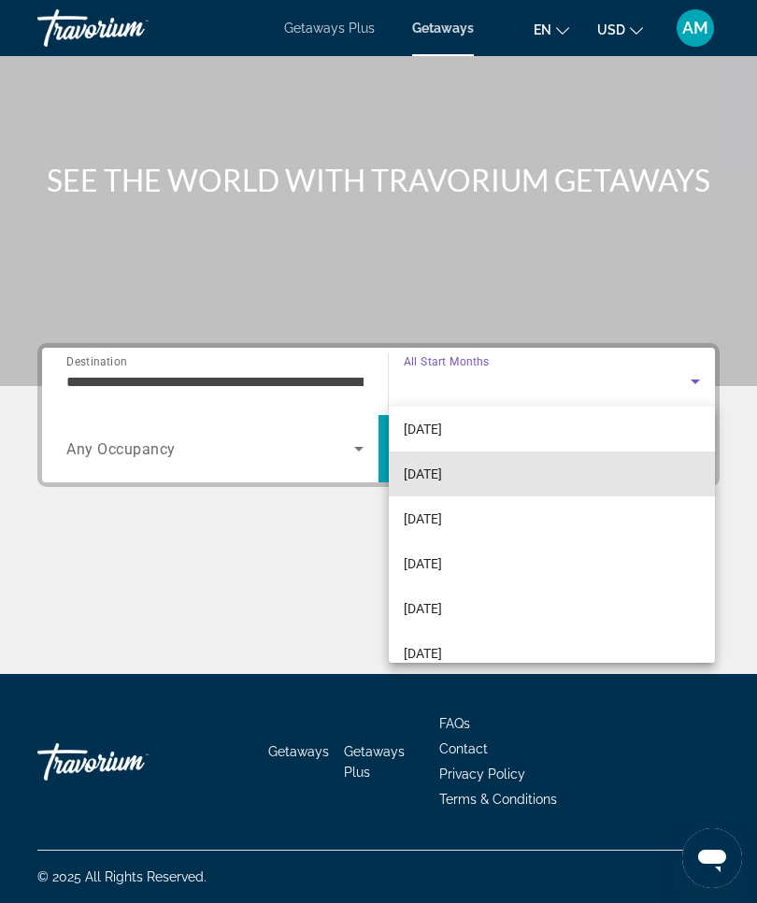
scroll to position [66, 0]
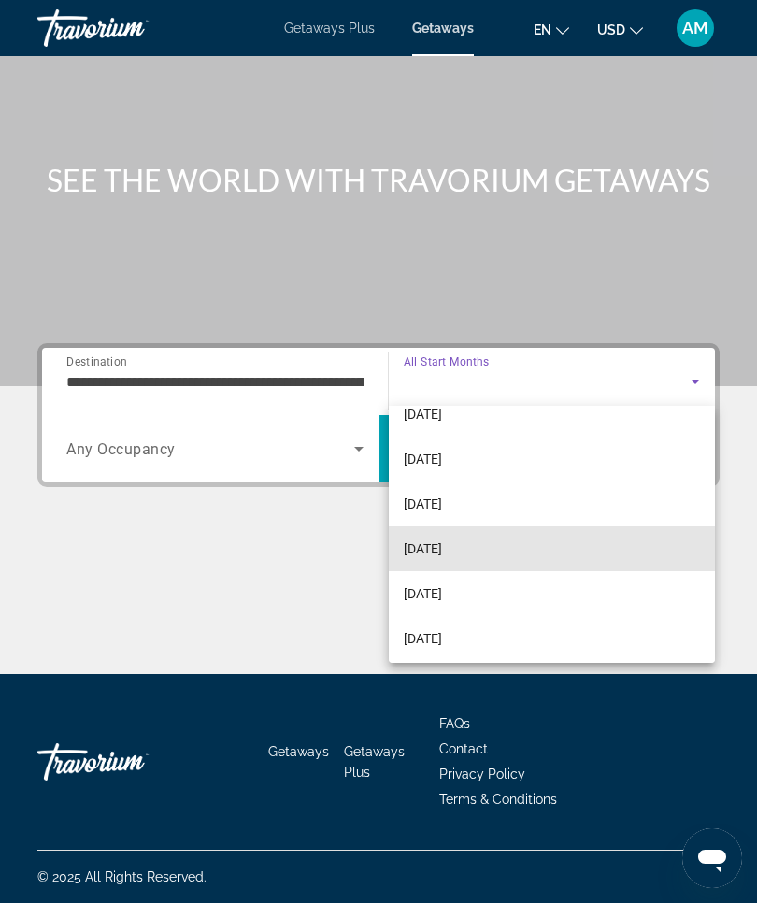
click at [499, 544] on mat-option "[DATE]" at bounding box center [552, 548] width 326 height 45
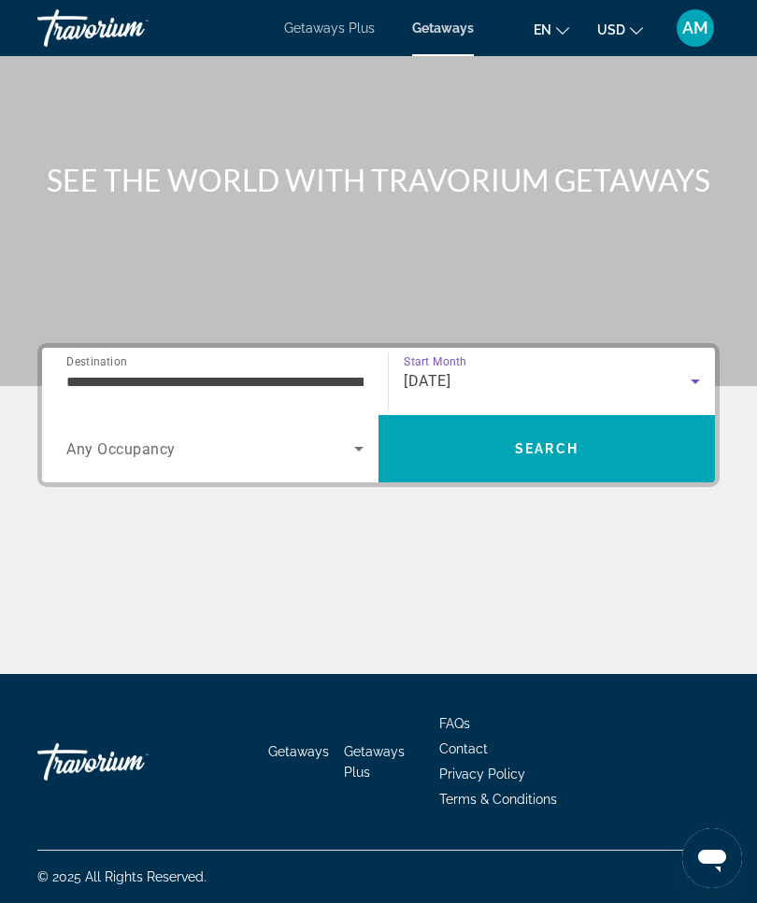
click at [596, 449] on span "Search" at bounding box center [547, 448] width 337 height 45
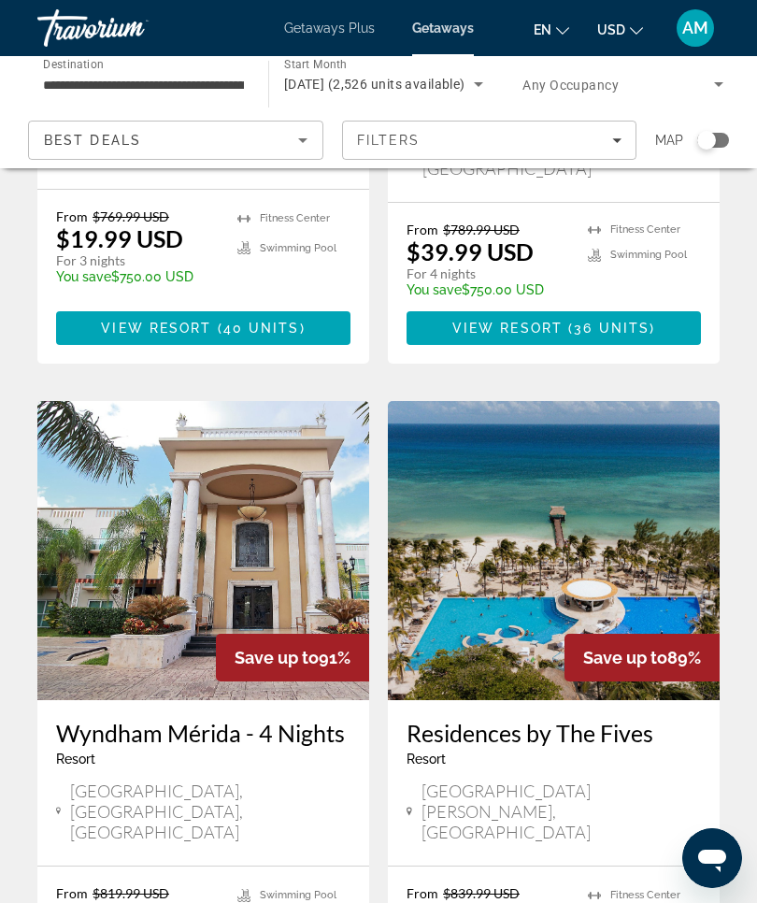
scroll to position [1352, 0]
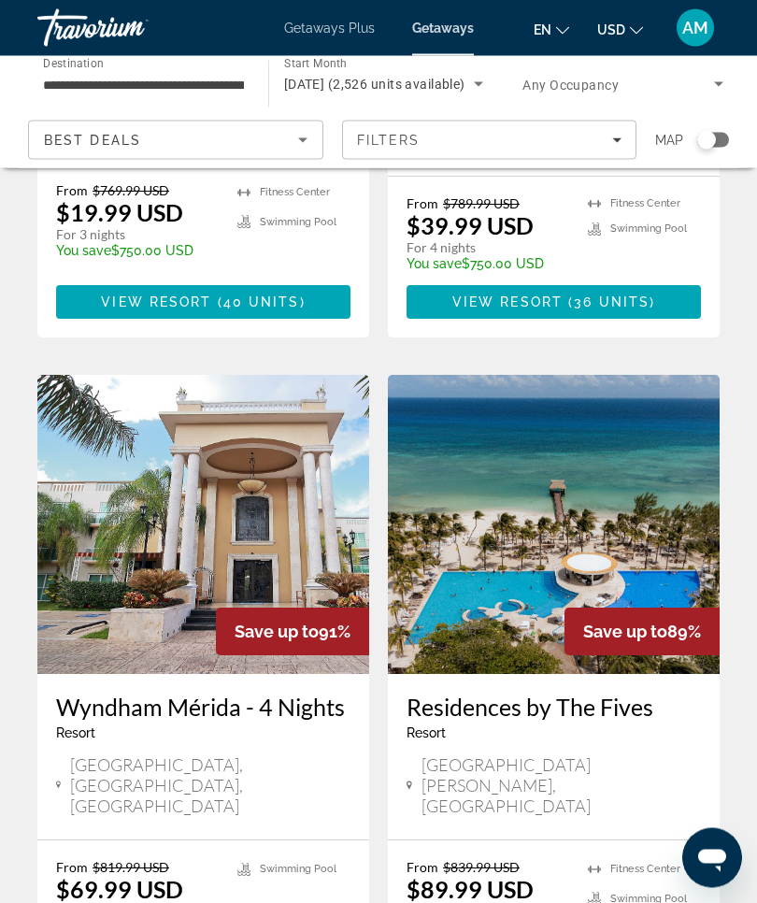
click at [583, 402] on img "Main content" at bounding box center [554, 525] width 332 height 299
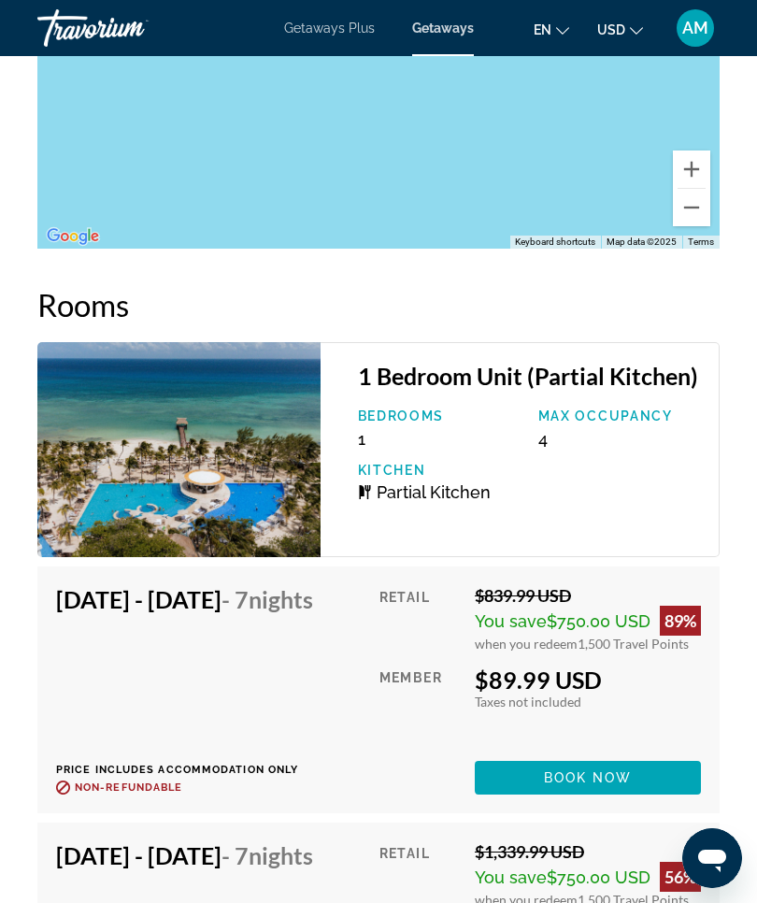
scroll to position [2907, 0]
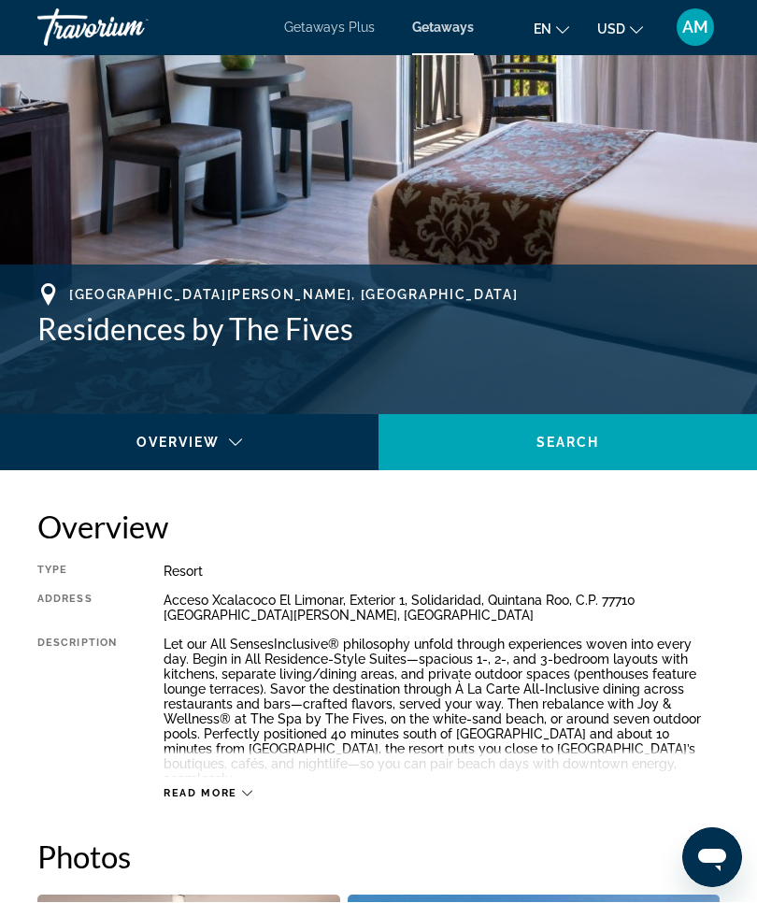
click at [697, 30] on span "AM" at bounding box center [696, 28] width 26 height 19
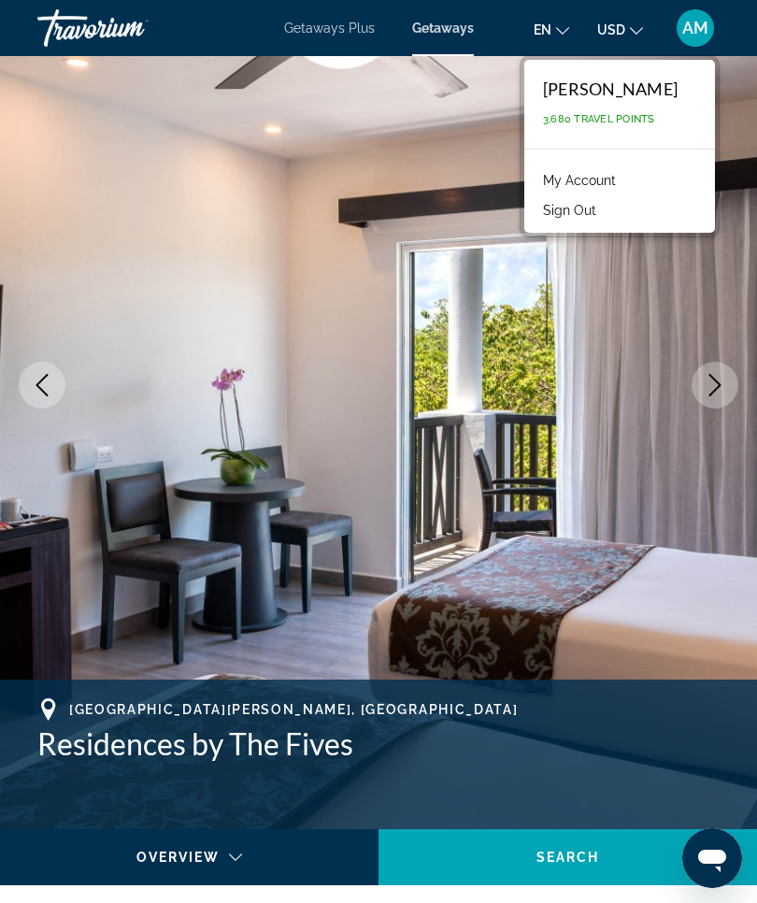
scroll to position [0, 0]
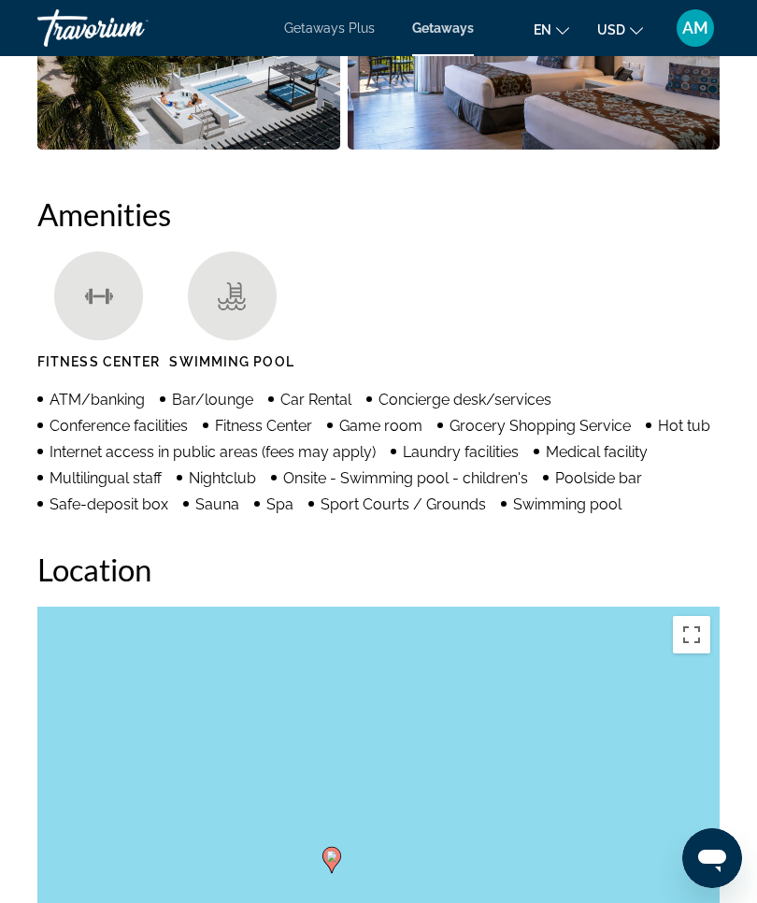
scroll to position [1959, 0]
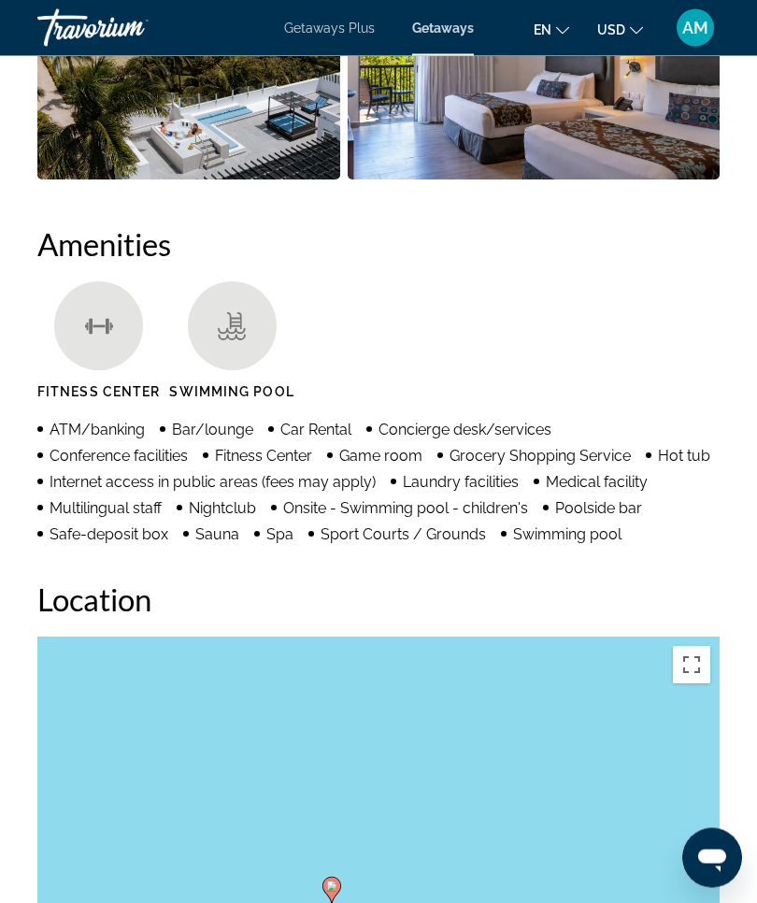
click at [438, 35] on span "Getaways" at bounding box center [443, 28] width 62 height 15
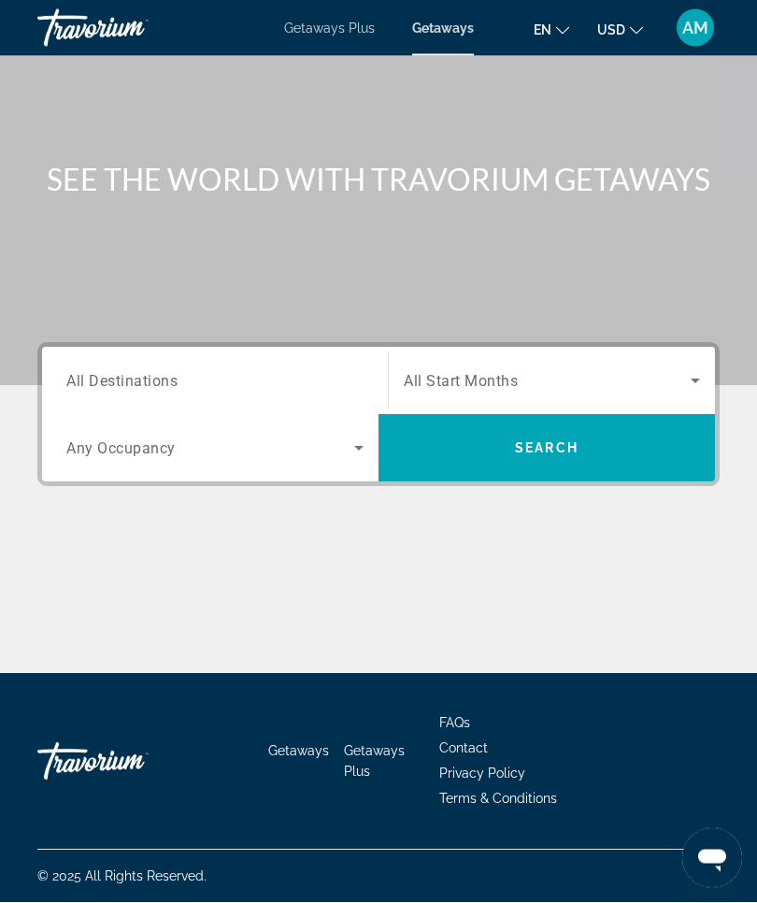
scroll to position [65, 0]
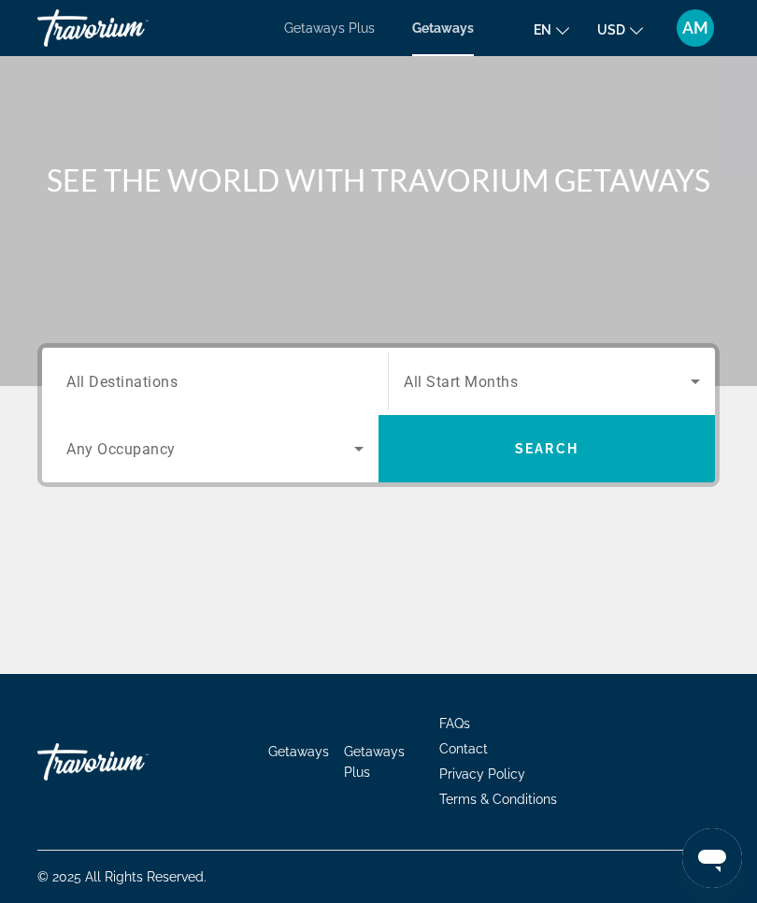
click at [342, 26] on span "Getaways Plus" at bounding box center [329, 28] width 91 height 15
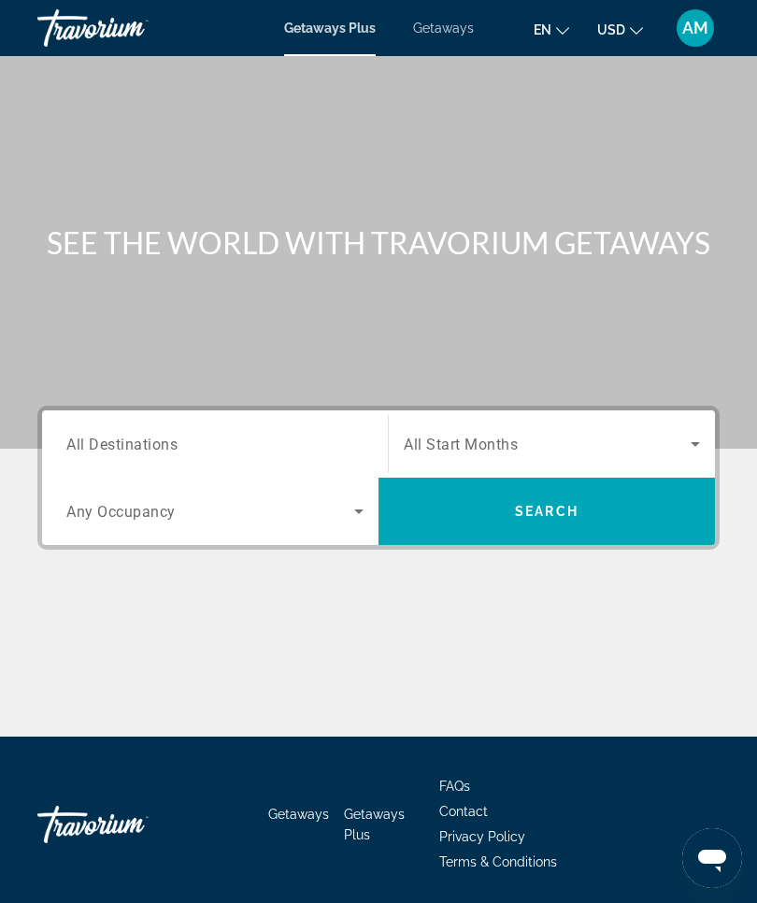
click at [180, 441] on input "Destination All Destinations" at bounding box center [214, 445] width 297 height 22
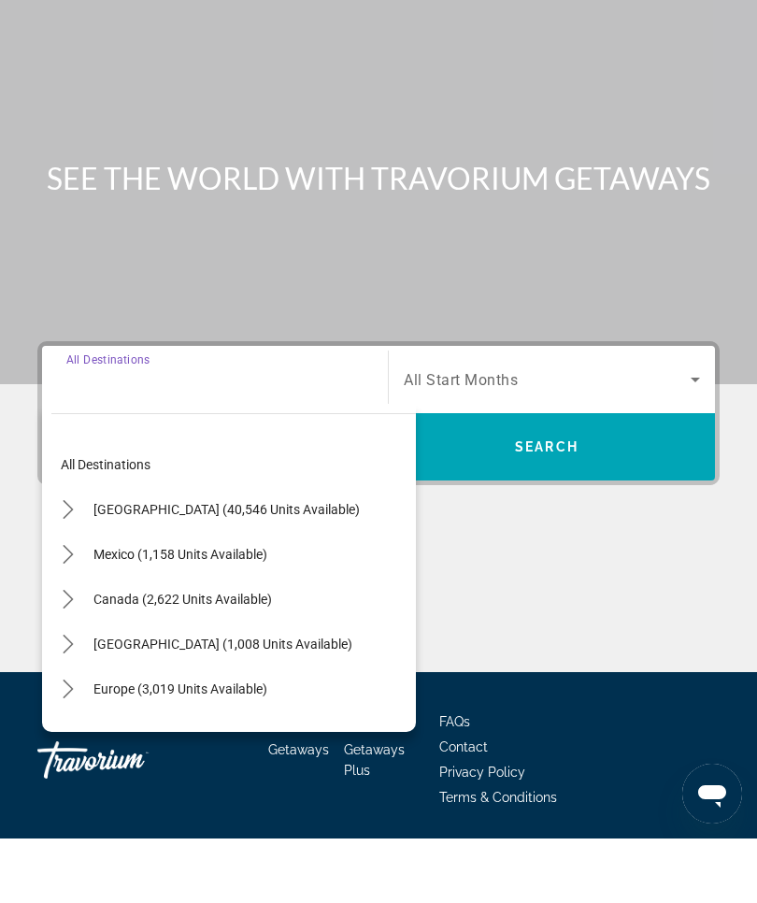
scroll to position [65, 0]
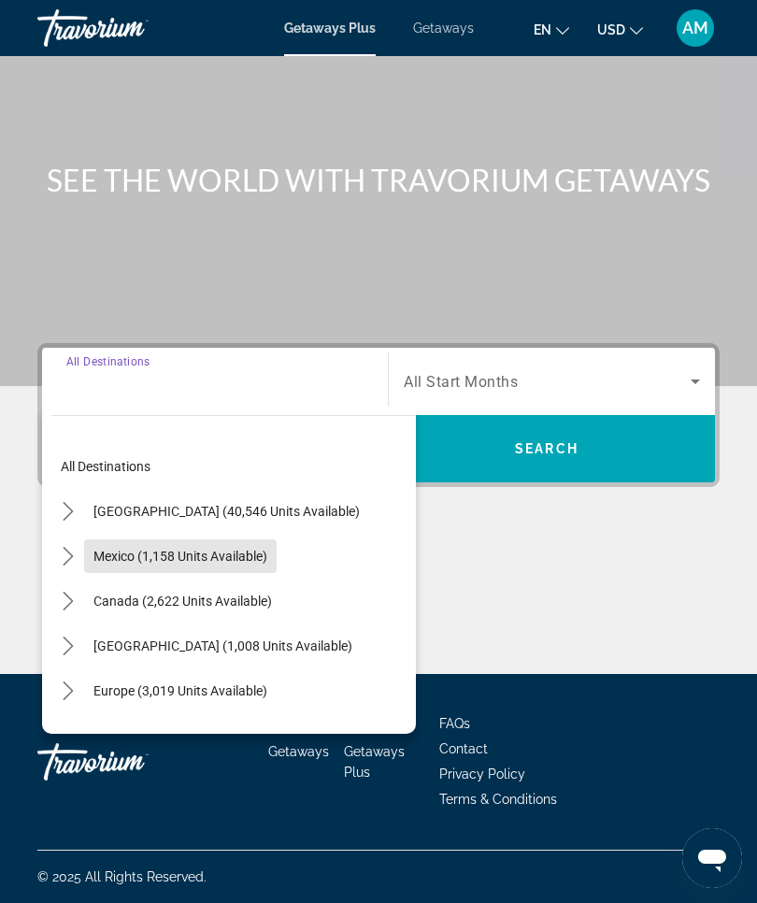
click at [214, 549] on span "Mexico (1,158 units available)" at bounding box center [180, 556] width 174 height 15
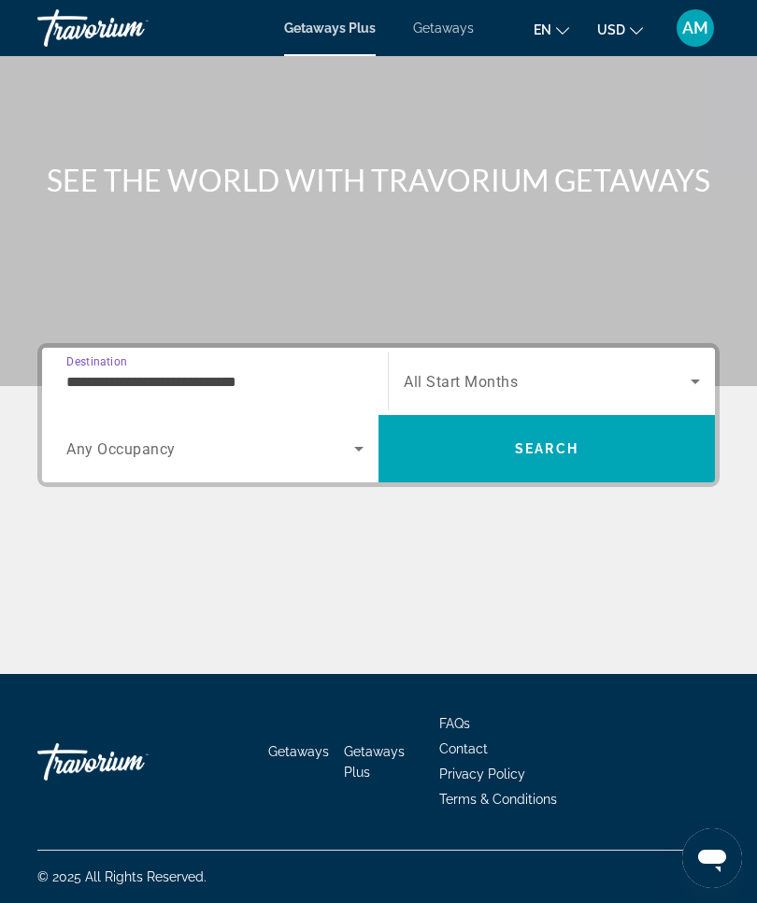
click at [215, 373] on input "**********" at bounding box center [214, 382] width 297 height 22
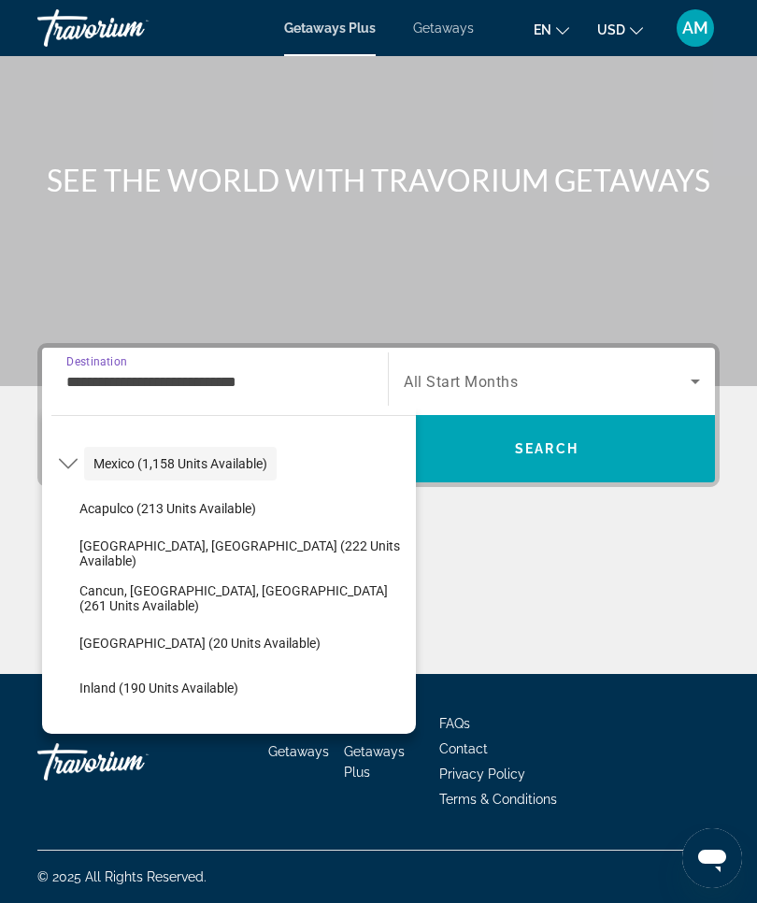
scroll to position [93, 0]
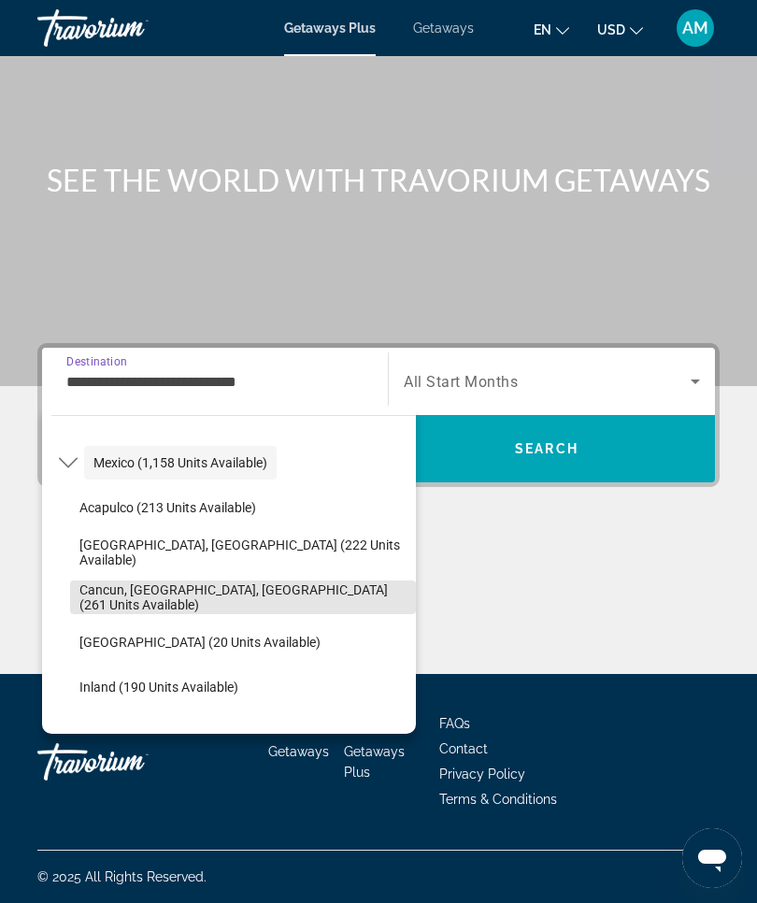
click at [170, 595] on span "Cancun, Cozumel, Riviera Maya (261 units available)" at bounding box center [242, 597] width 327 height 30
type input "**********"
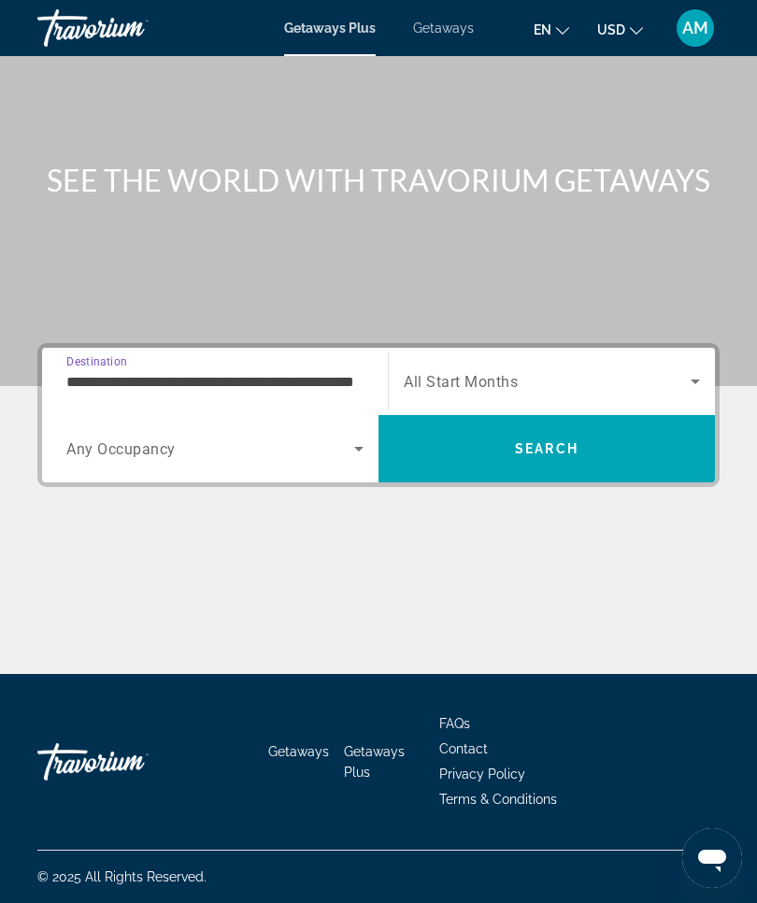
click at [699, 382] on icon "Search widget" at bounding box center [695, 381] width 22 height 22
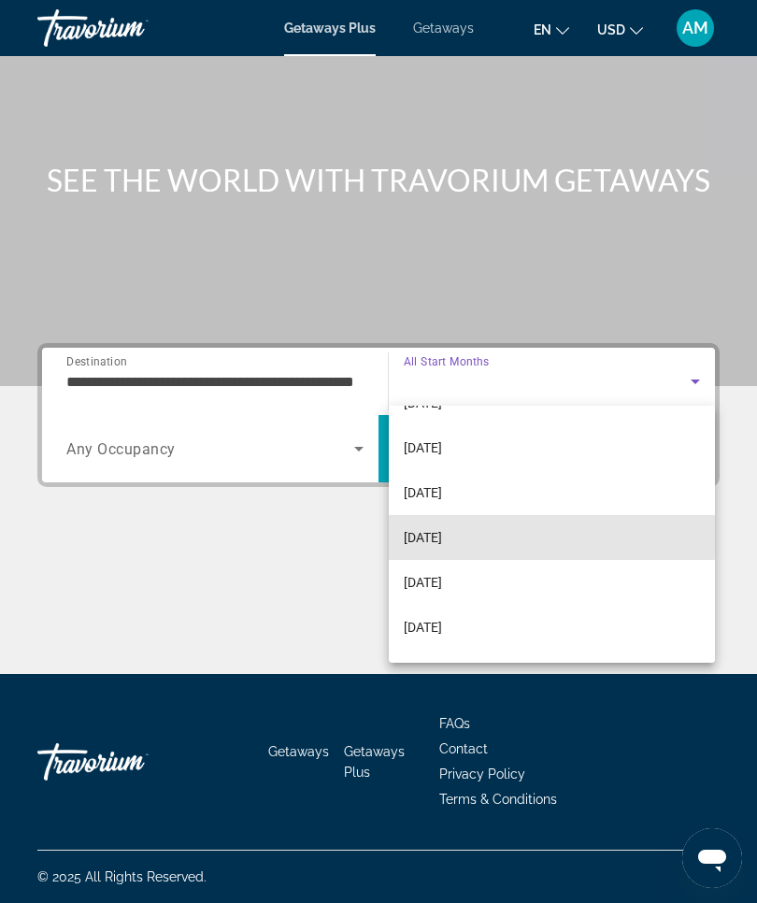
scroll to position [92, 0]
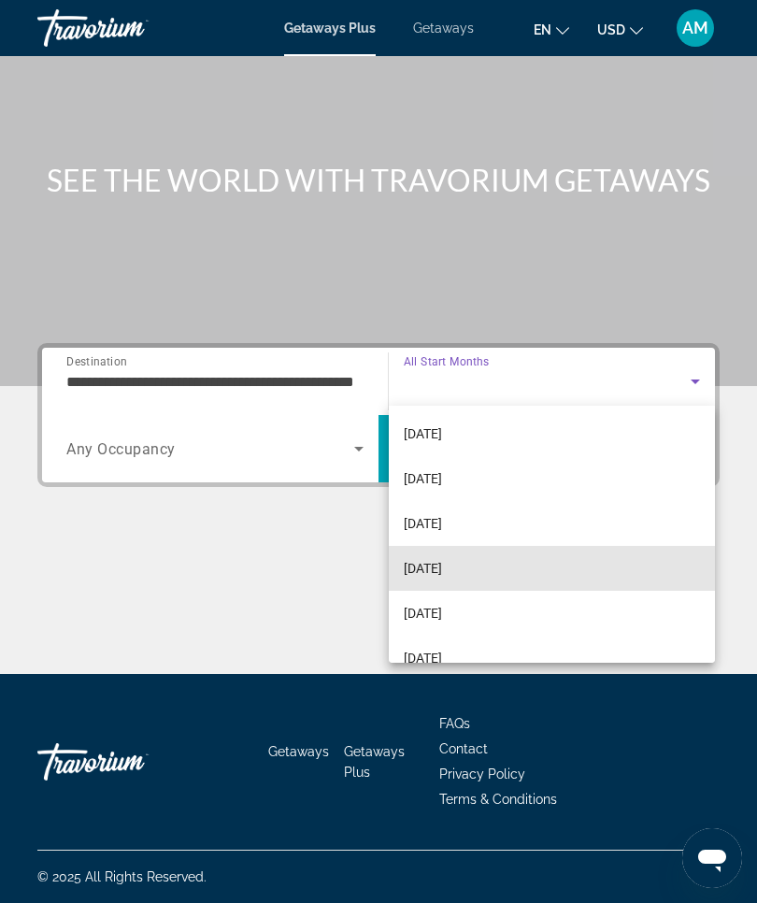
click at [500, 563] on mat-option "[DATE]" at bounding box center [552, 568] width 326 height 45
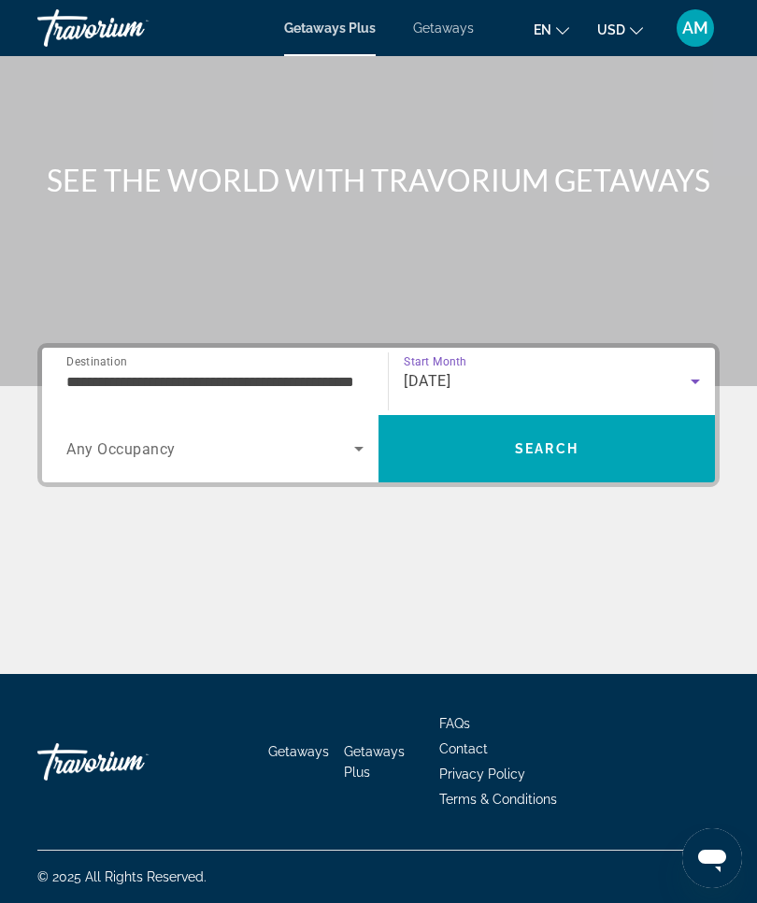
click at [612, 452] on span "Search" at bounding box center [547, 448] width 337 height 45
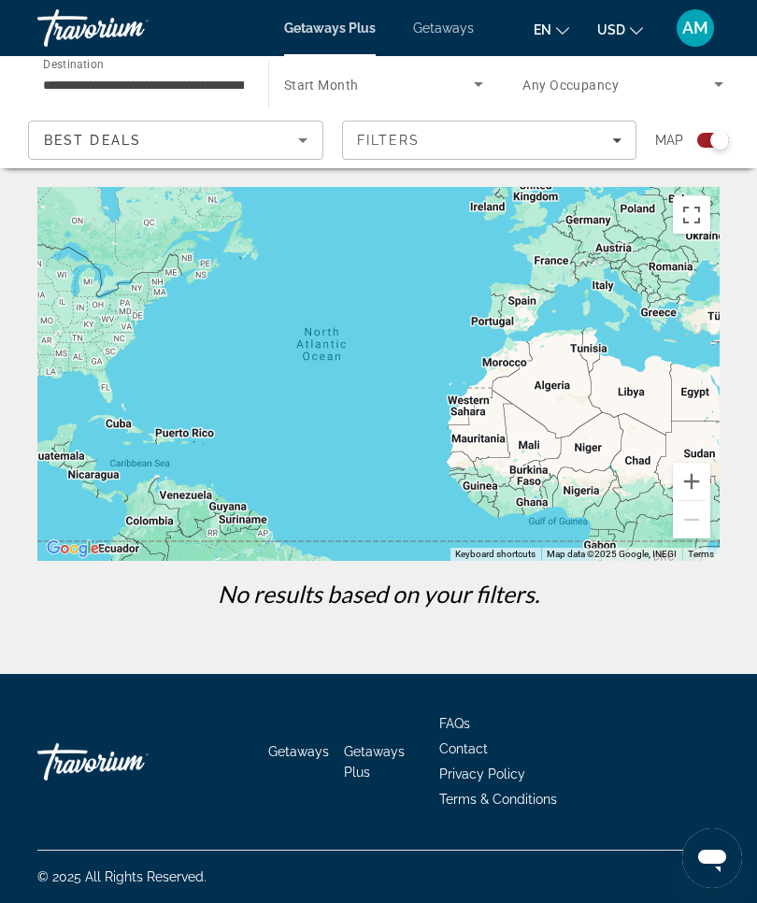
click at [457, 91] on span "Search widget" at bounding box center [379, 84] width 191 height 22
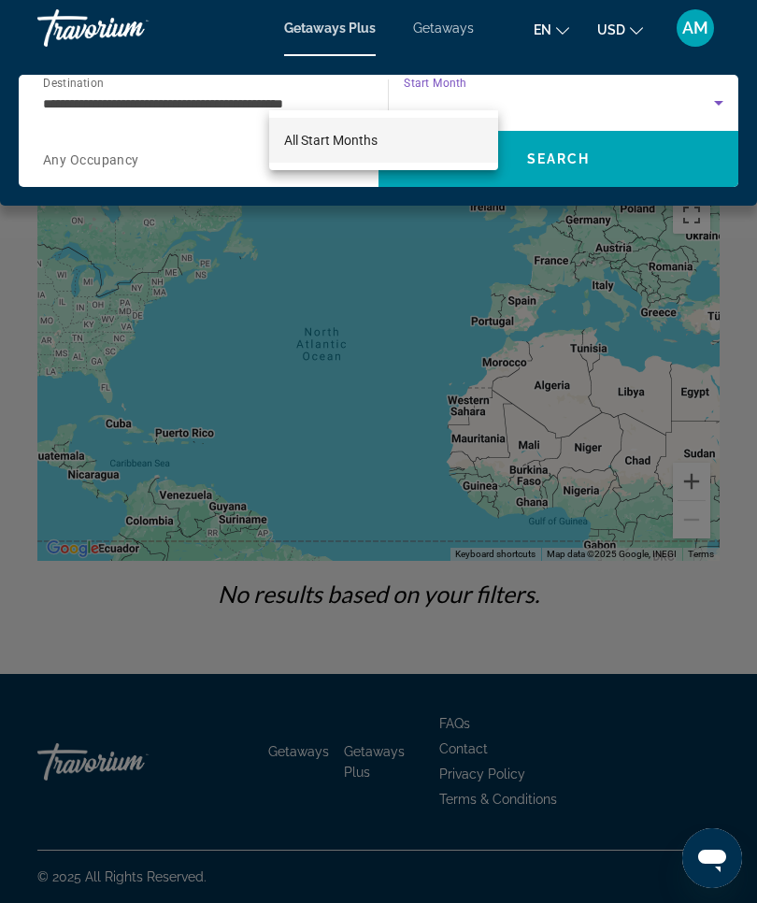
click at [718, 169] on div at bounding box center [378, 451] width 757 height 903
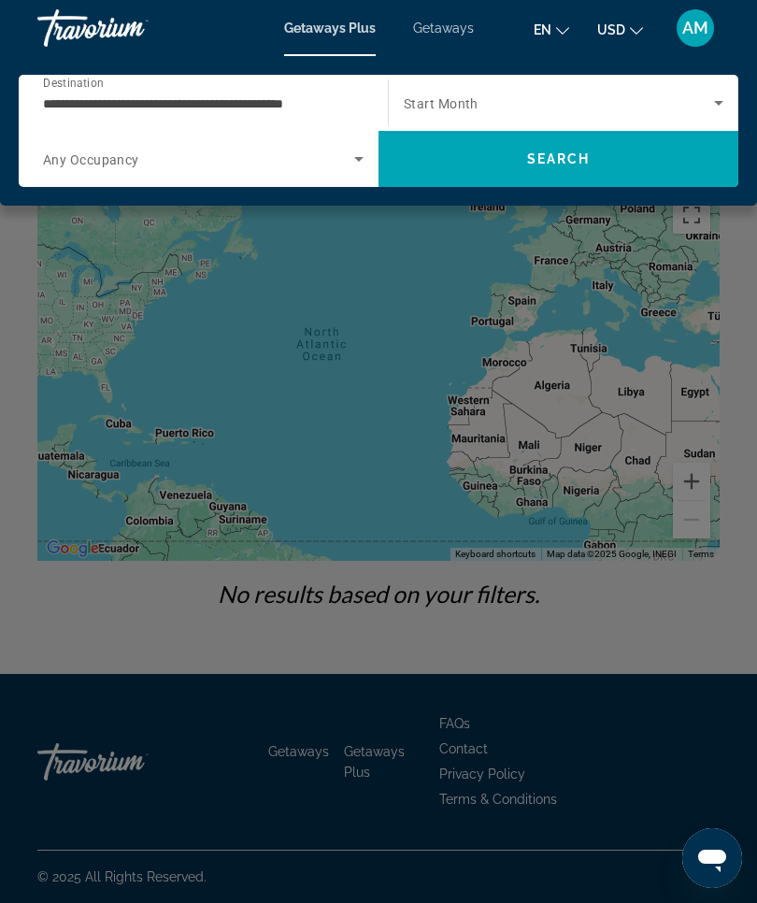
click at [448, 92] on span "Search widget" at bounding box center [559, 103] width 310 height 22
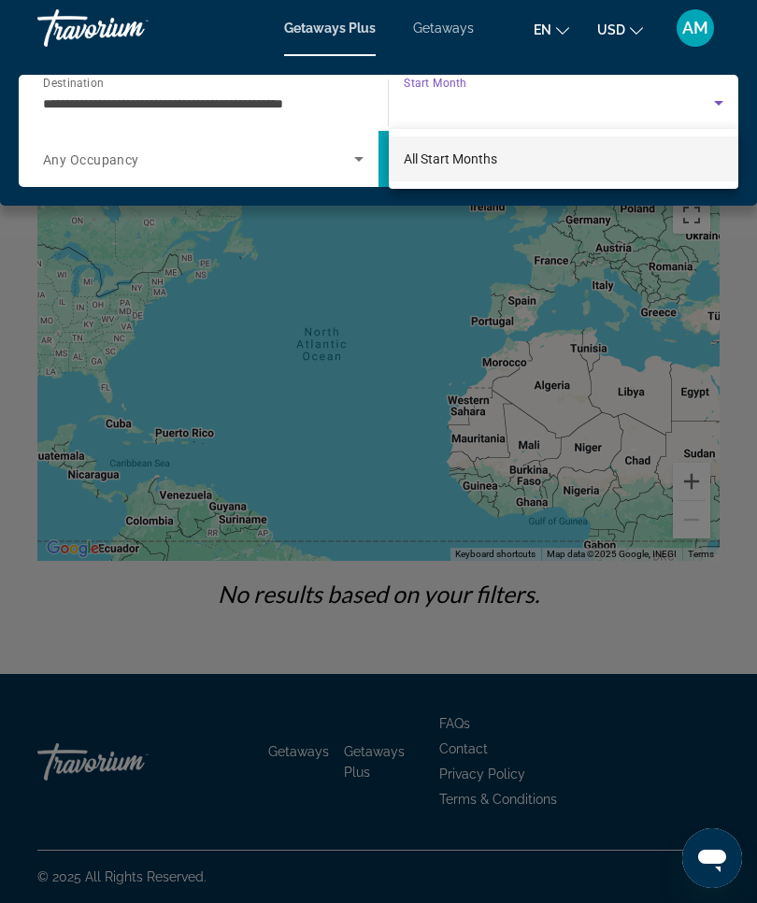
click at [517, 225] on div at bounding box center [378, 451] width 757 height 903
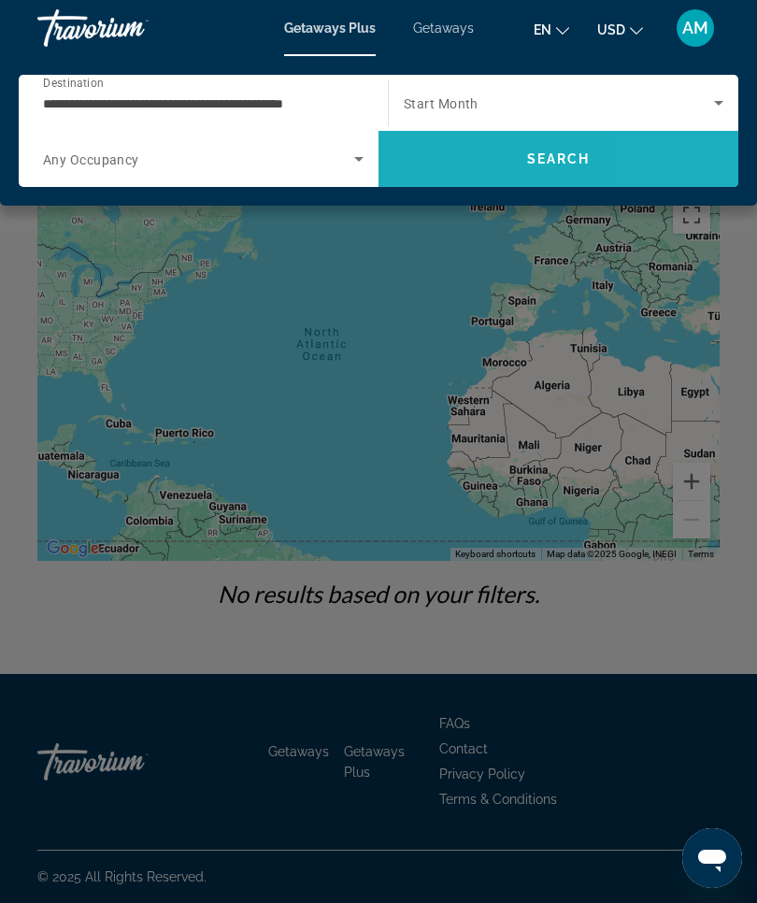
click at [715, 175] on span "Search" at bounding box center [559, 159] width 360 height 45
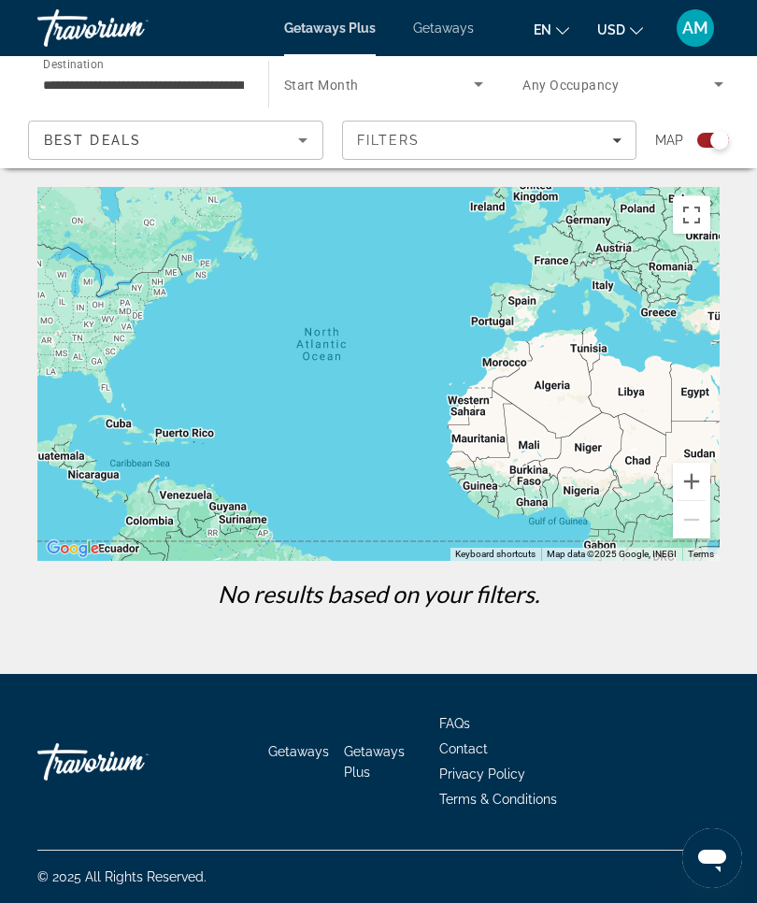
click at [464, 85] on span "Search widget" at bounding box center [379, 84] width 191 height 22
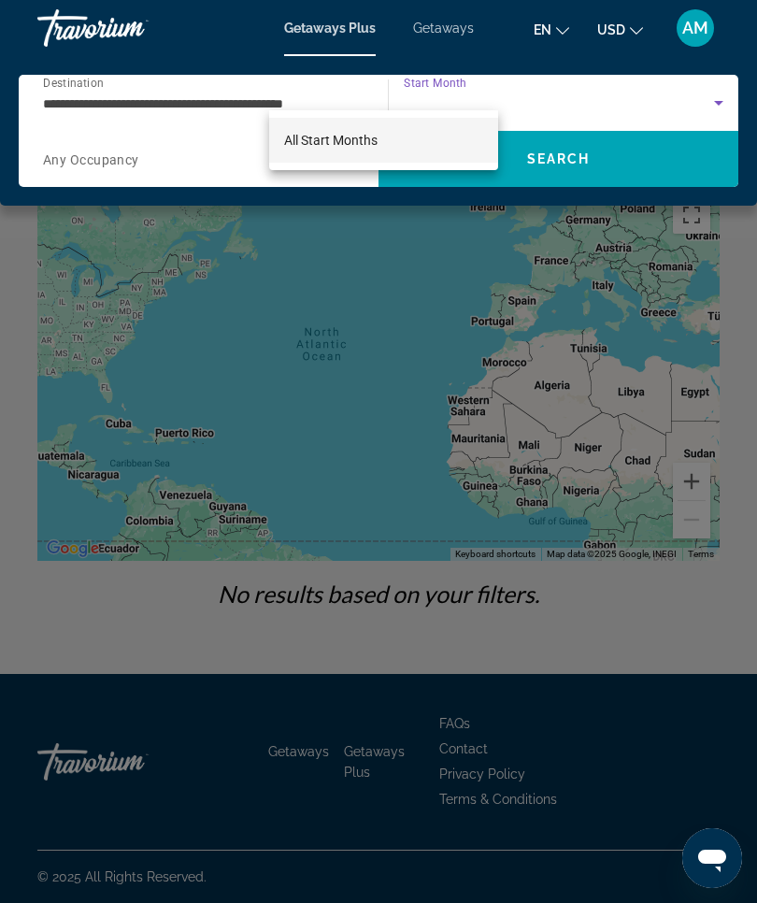
click at [462, 94] on div at bounding box center [378, 451] width 757 height 903
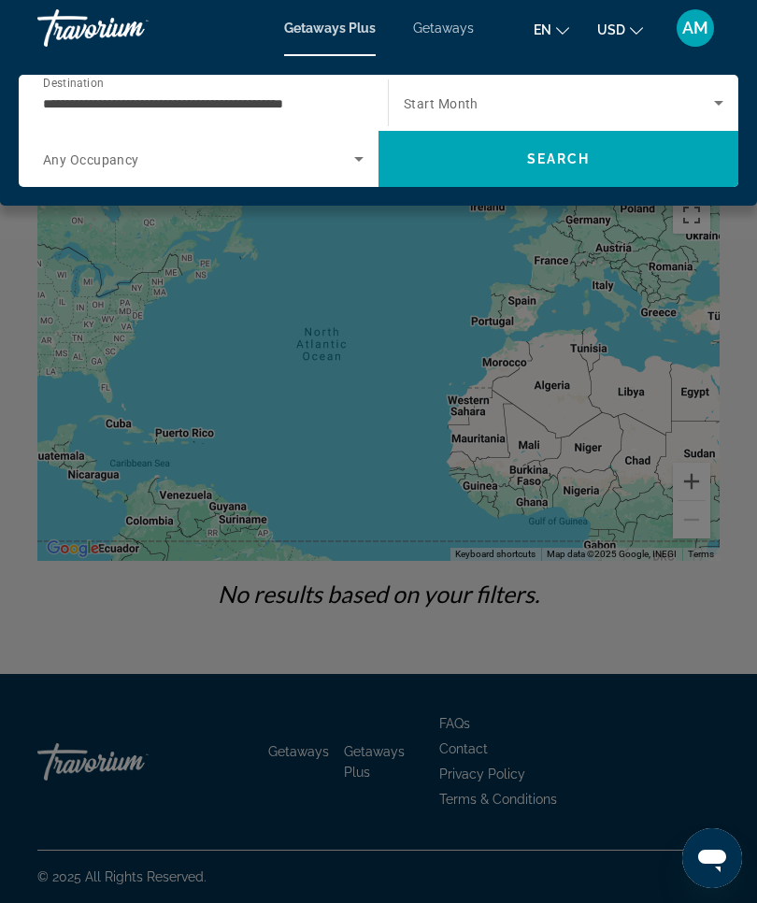
click at [456, 94] on span "Search widget" at bounding box center [559, 103] width 310 height 22
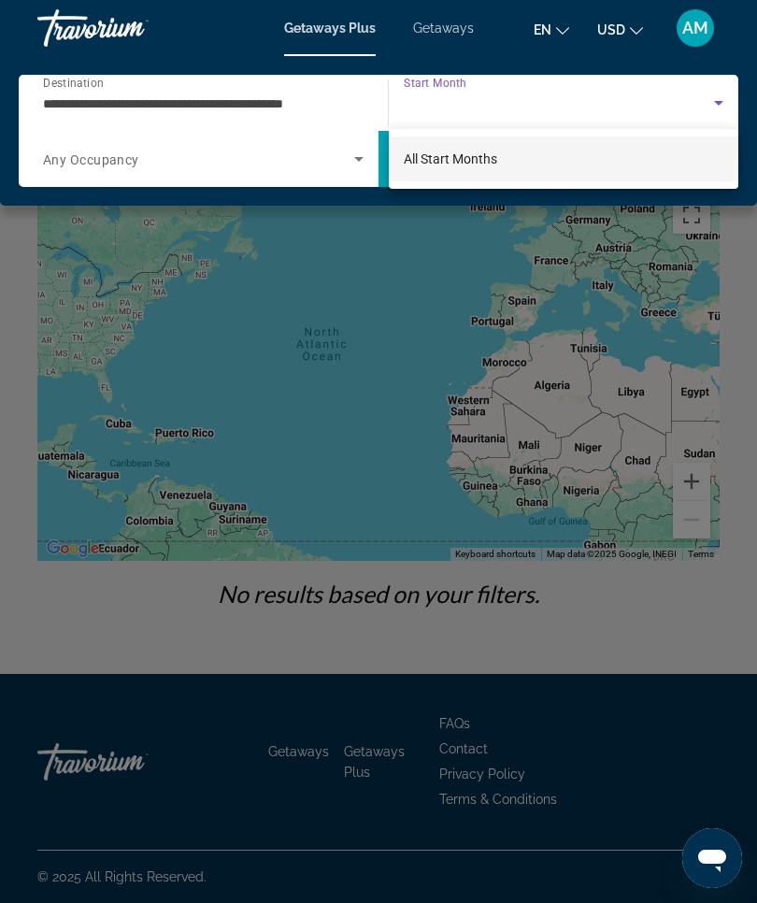
click at [464, 97] on div at bounding box center [378, 451] width 757 height 903
click at [453, 94] on span "Search widget" at bounding box center [559, 103] width 310 height 22
click at [343, 107] on div at bounding box center [378, 451] width 757 height 903
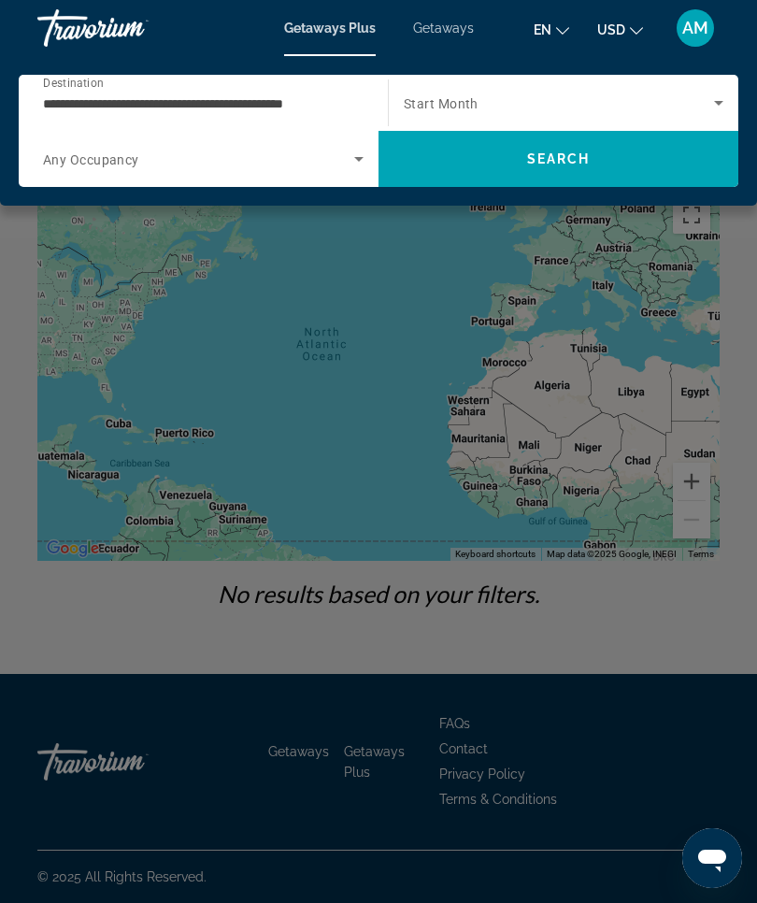
click at [454, 94] on span "Search widget" at bounding box center [559, 103] width 310 height 22
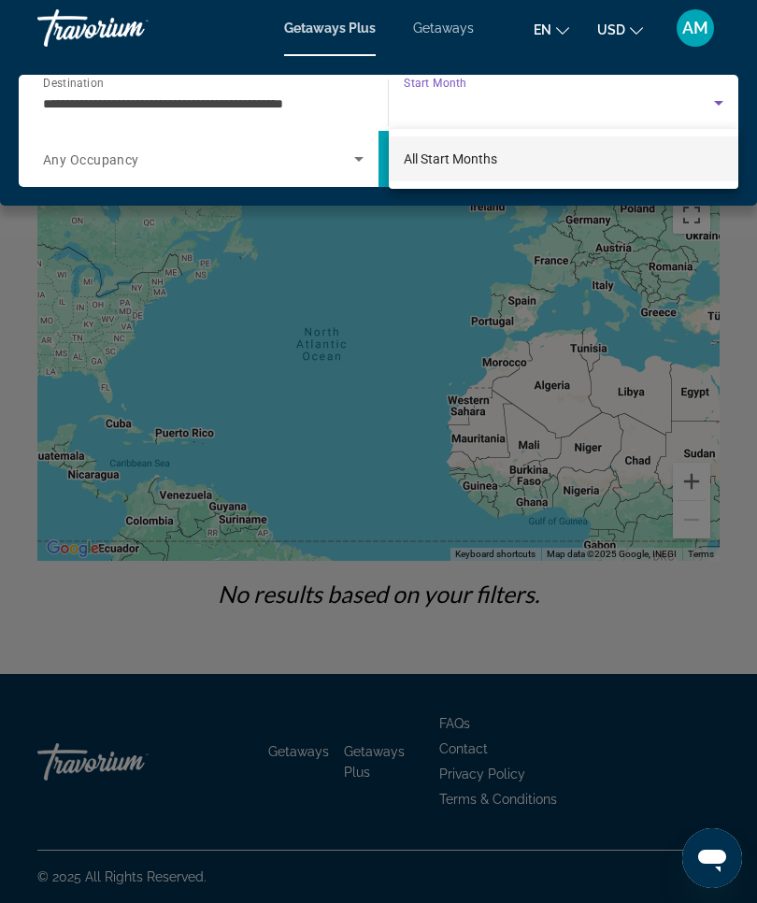
click at [454, 31] on div at bounding box center [378, 451] width 757 height 903
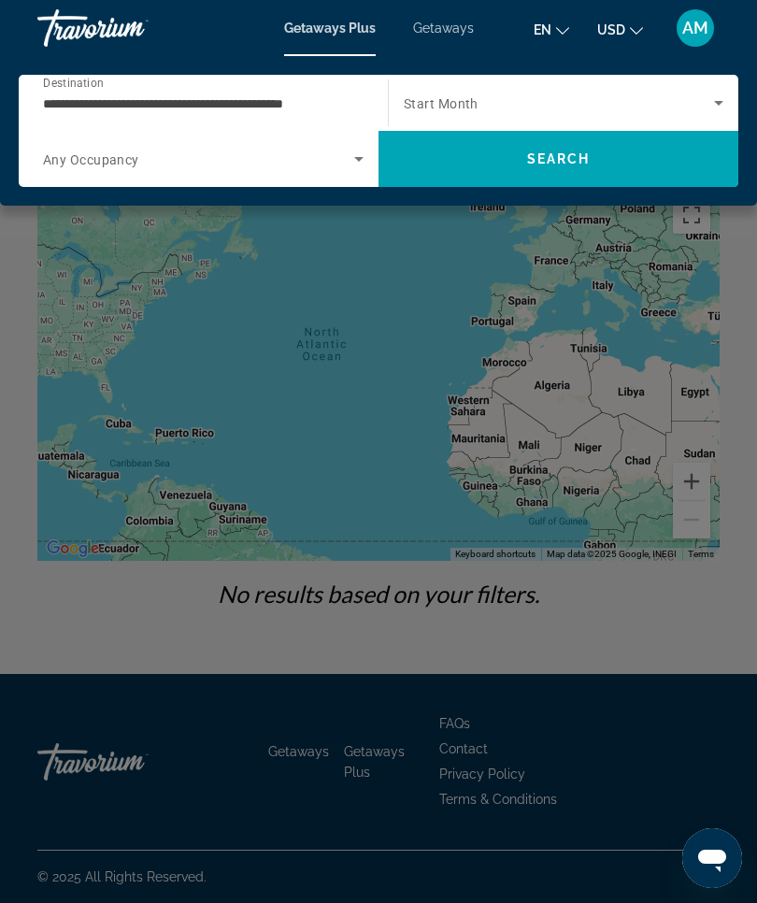
click at [727, 108] on icon "Search widget" at bounding box center [719, 103] width 22 height 22
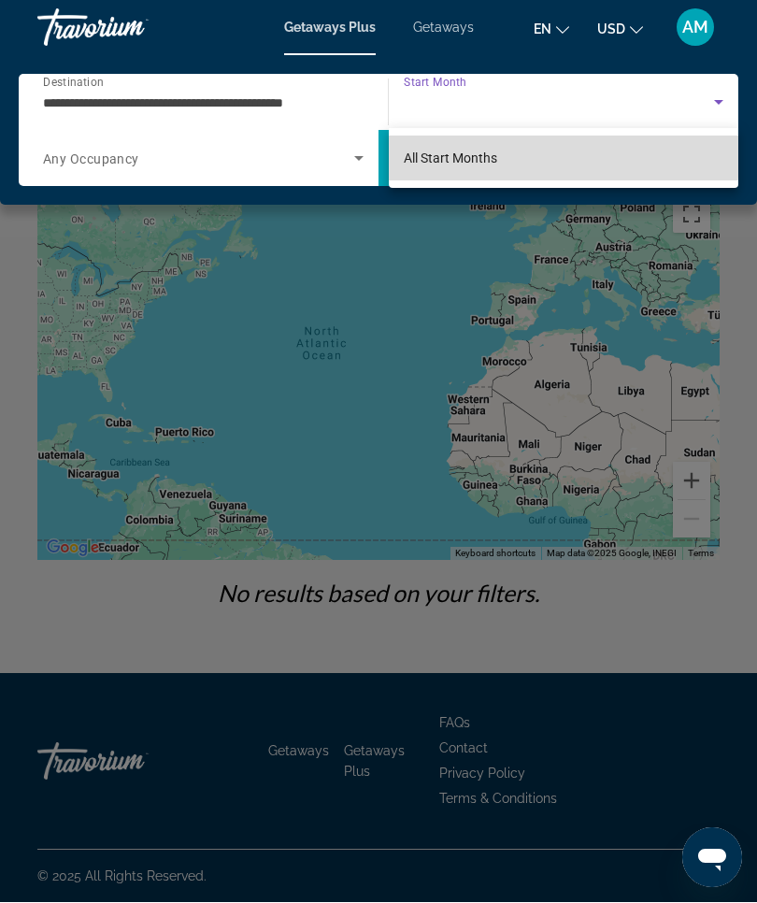
scroll to position [47, 0]
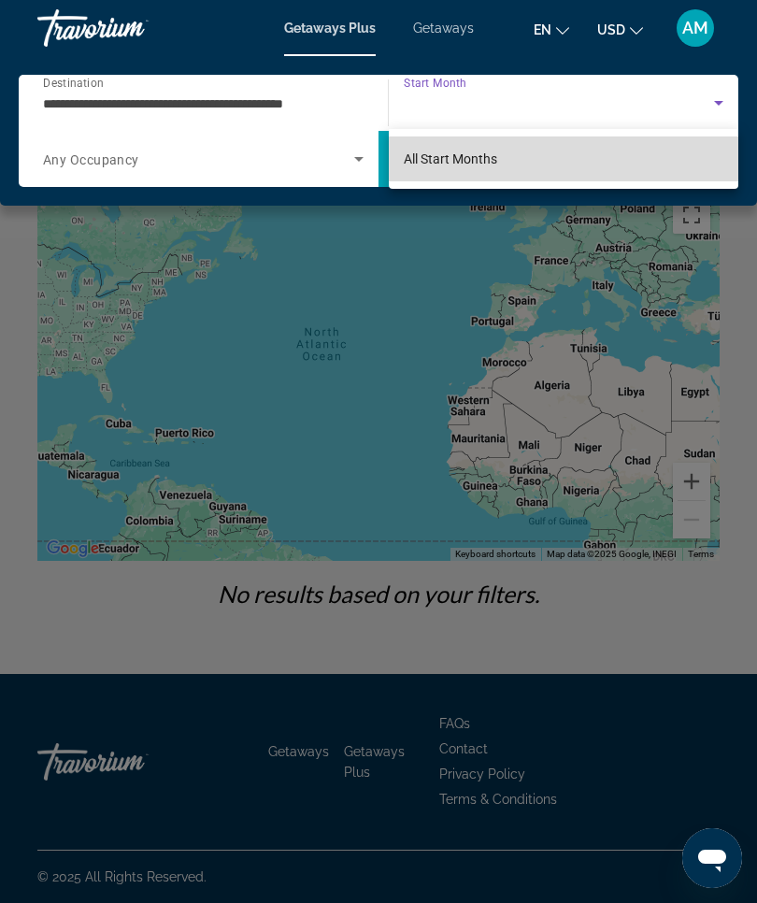
click at [513, 159] on mat-option "All Start Months" at bounding box center [564, 159] width 350 height 45
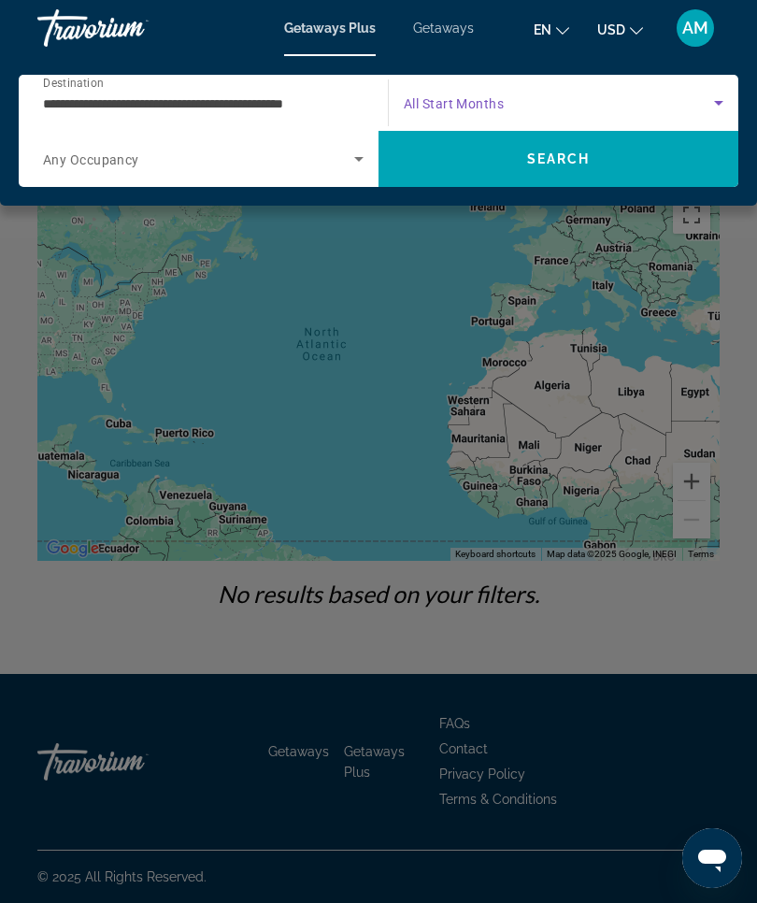
click at [639, 157] on span "Search" at bounding box center [559, 159] width 360 height 45
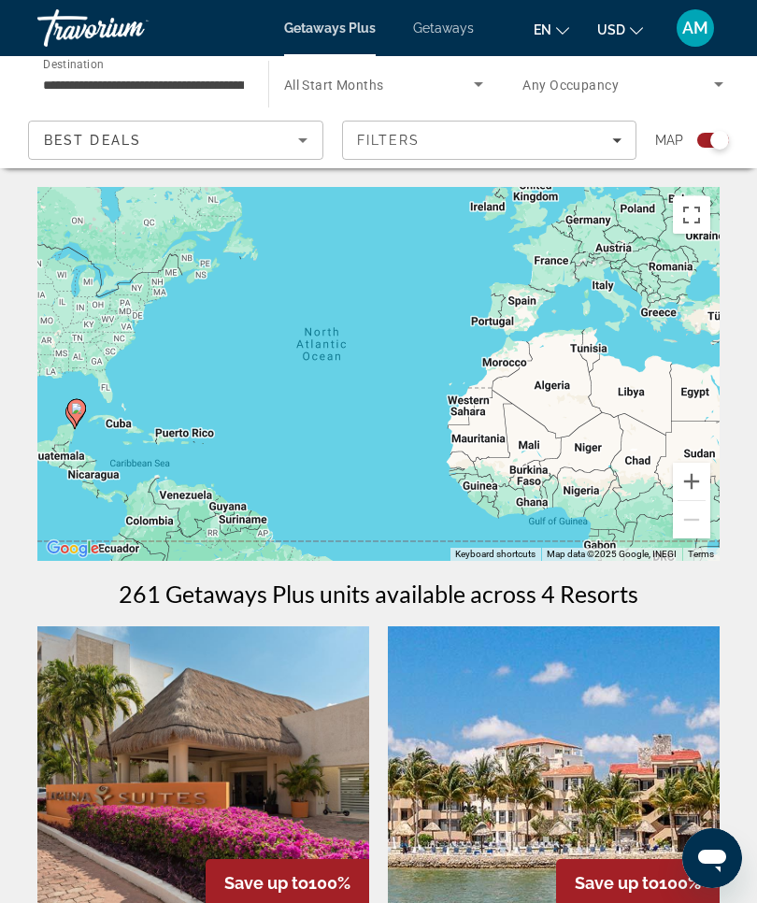
click at [490, 88] on icon "Search widget" at bounding box center [478, 84] width 22 height 22
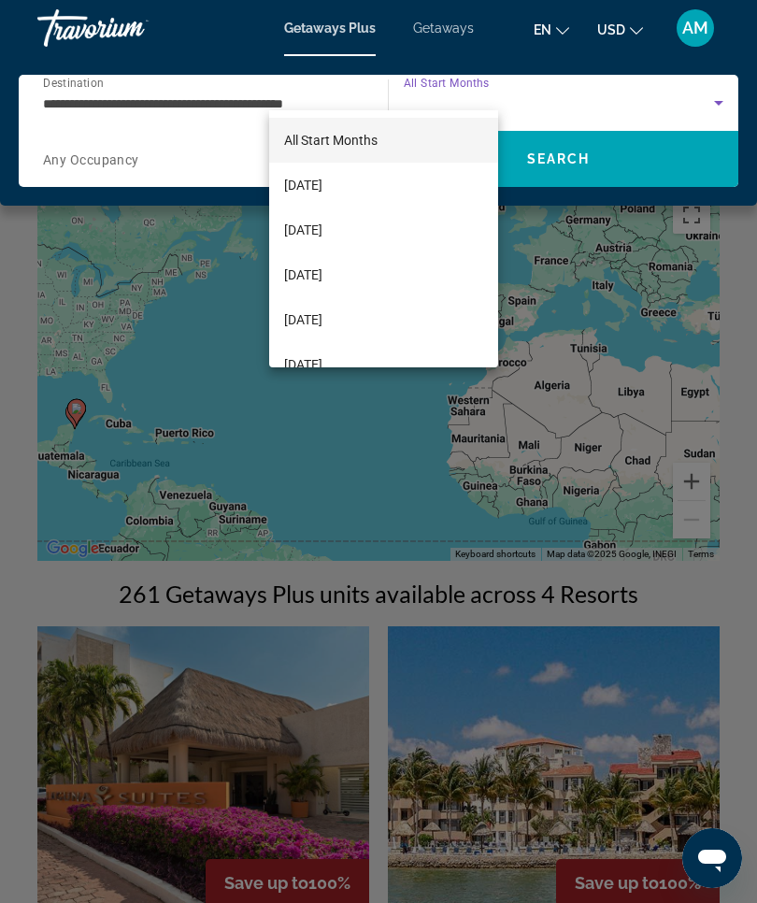
click at [633, 161] on div at bounding box center [378, 451] width 757 height 903
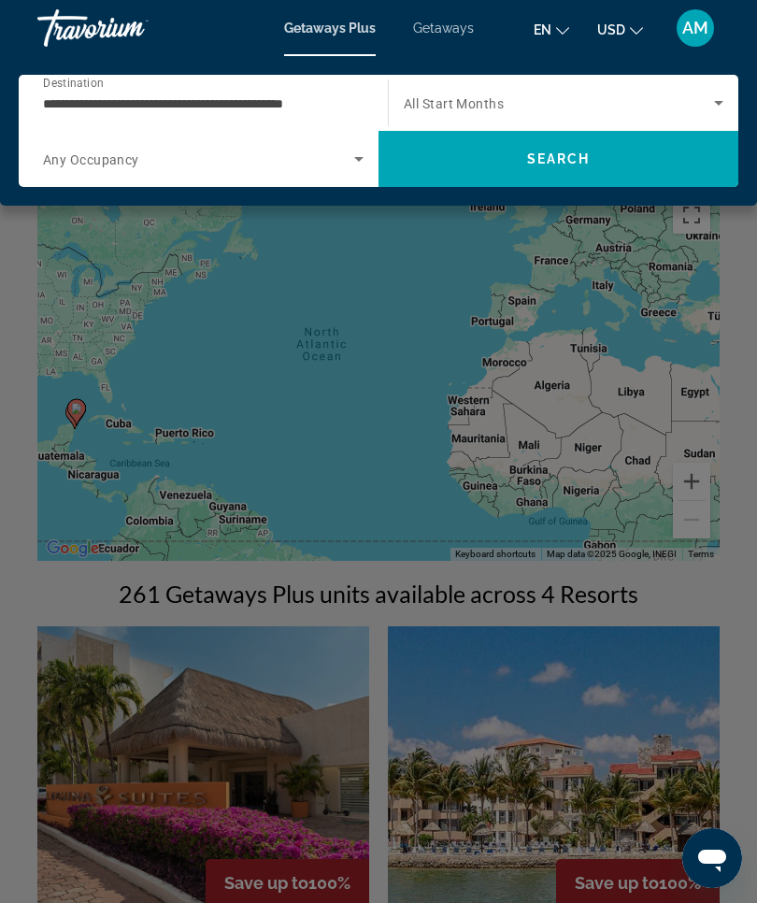
click at [453, 33] on span "Getaways" at bounding box center [443, 28] width 61 height 15
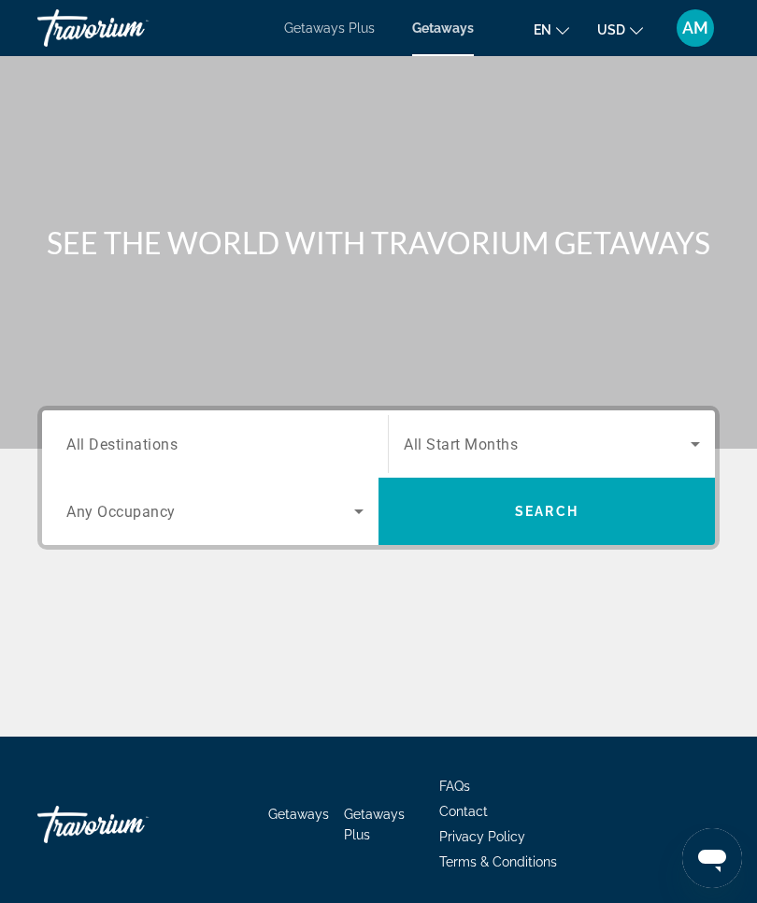
click at [239, 438] on input "Destination All Destinations" at bounding box center [214, 445] width 297 height 22
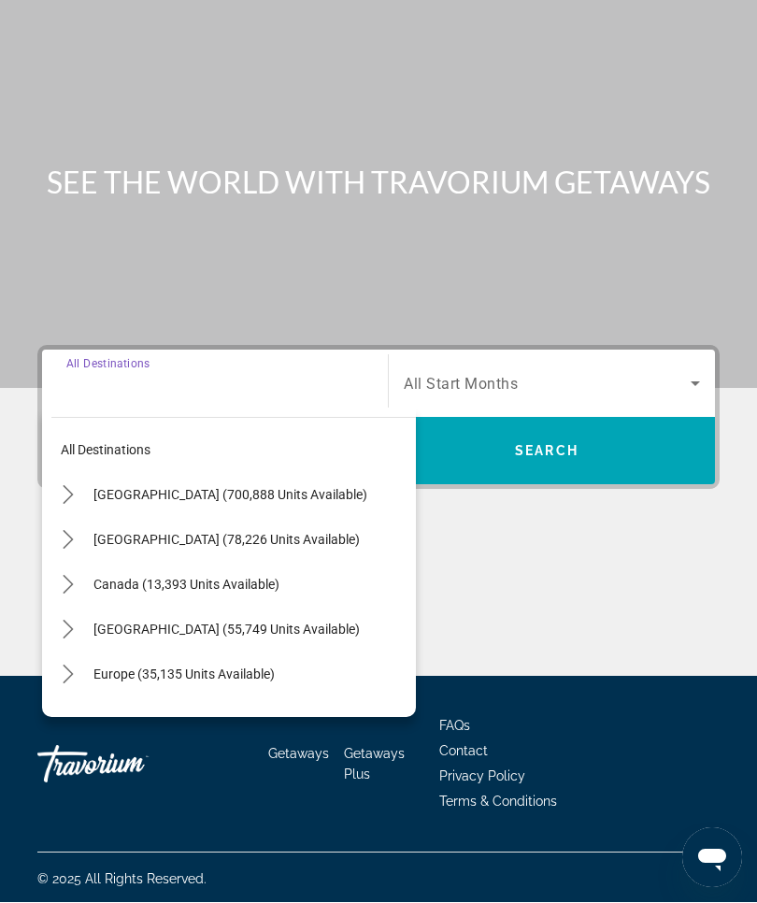
scroll to position [65, 0]
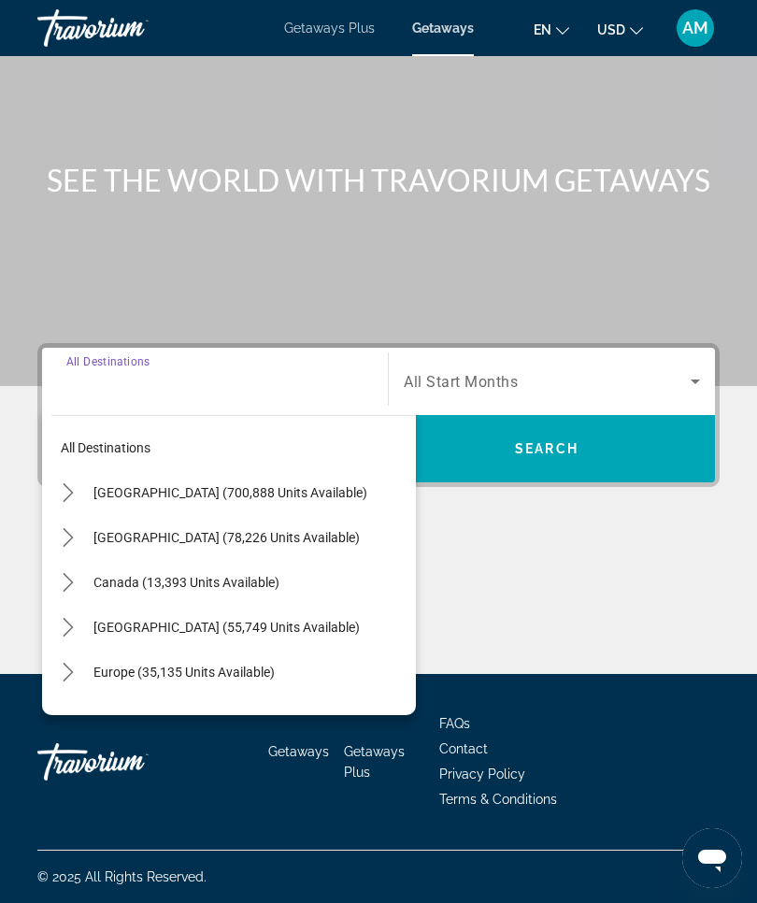
click at [196, 539] on span "Mexico (78,226 units available)" at bounding box center [226, 537] width 266 height 15
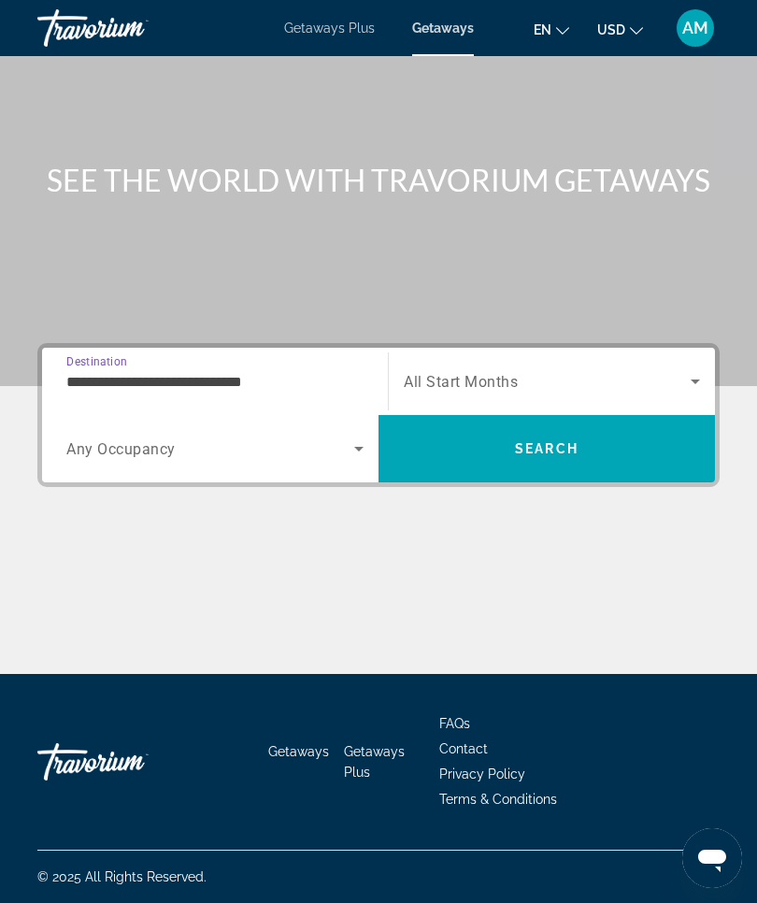
click at [227, 375] on input "**********" at bounding box center [214, 382] width 297 height 22
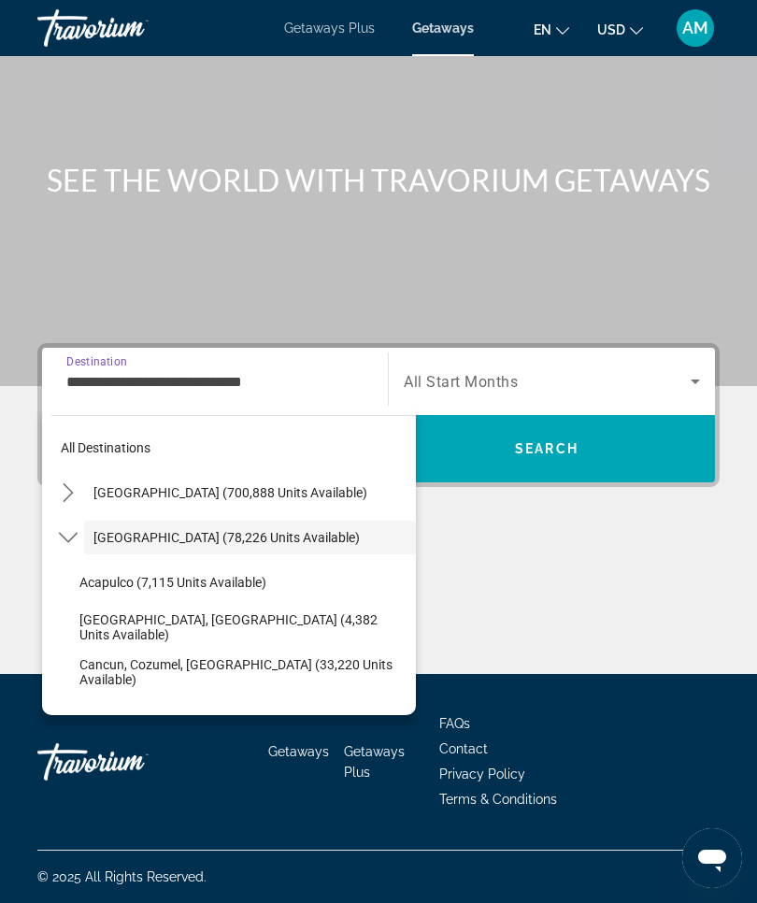
click at [181, 667] on span "Cancun, Cozumel, Riviera Maya (33,220 units available)" at bounding box center [242, 672] width 327 height 30
type input "**********"
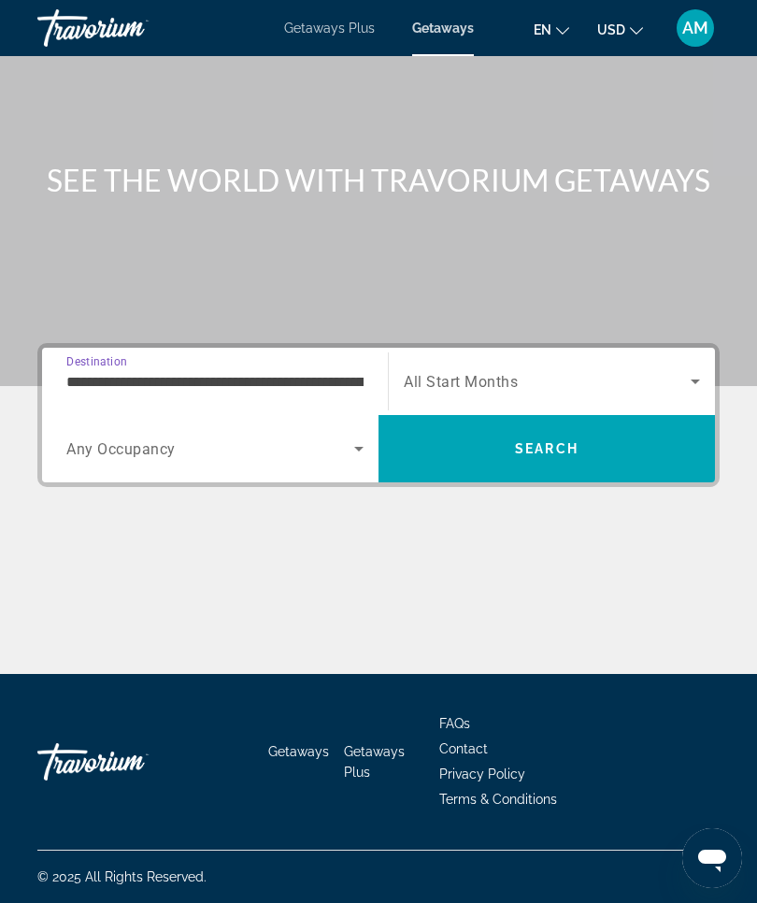
click at [696, 373] on icon "Search widget" at bounding box center [695, 381] width 22 height 22
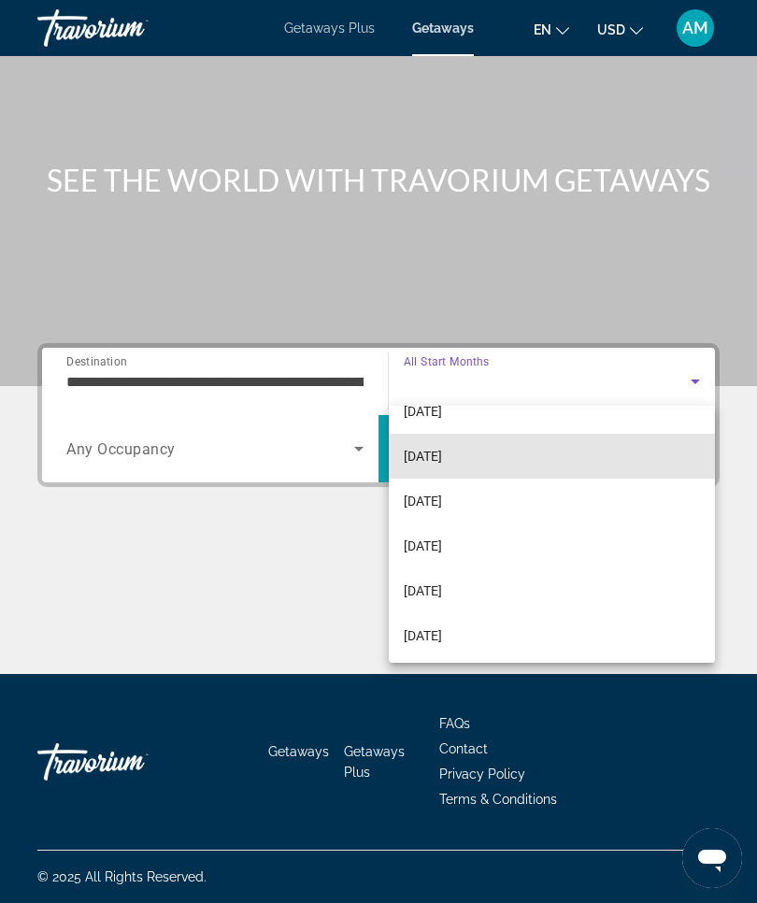
scroll to position [122, 0]
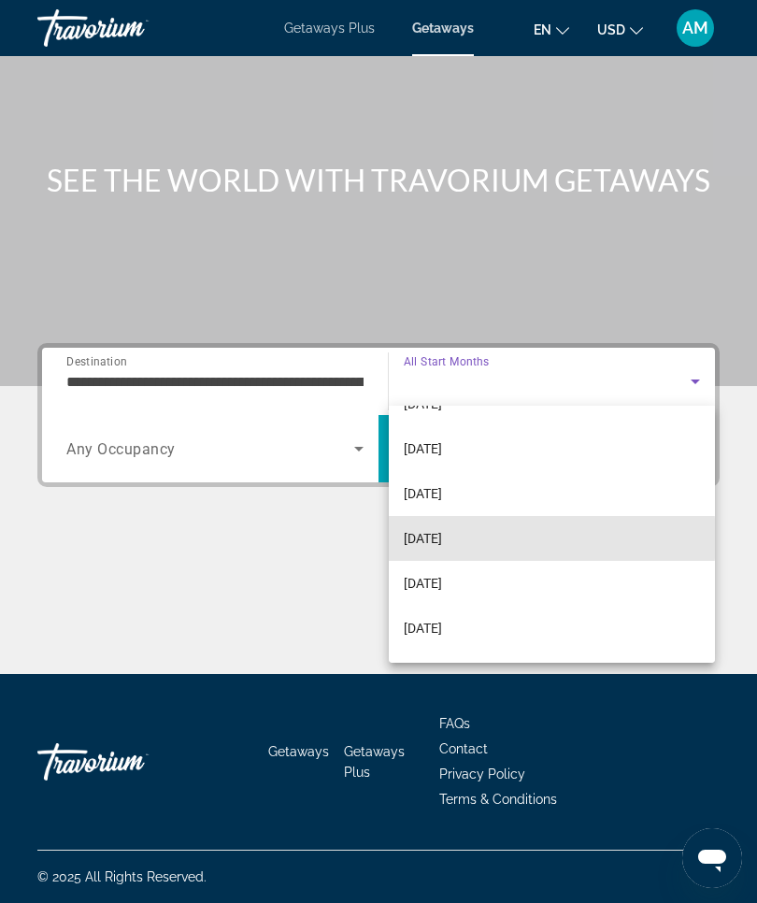
click at [496, 539] on mat-option "[DATE]" at bounding box center [552, 538] width 326 height 45
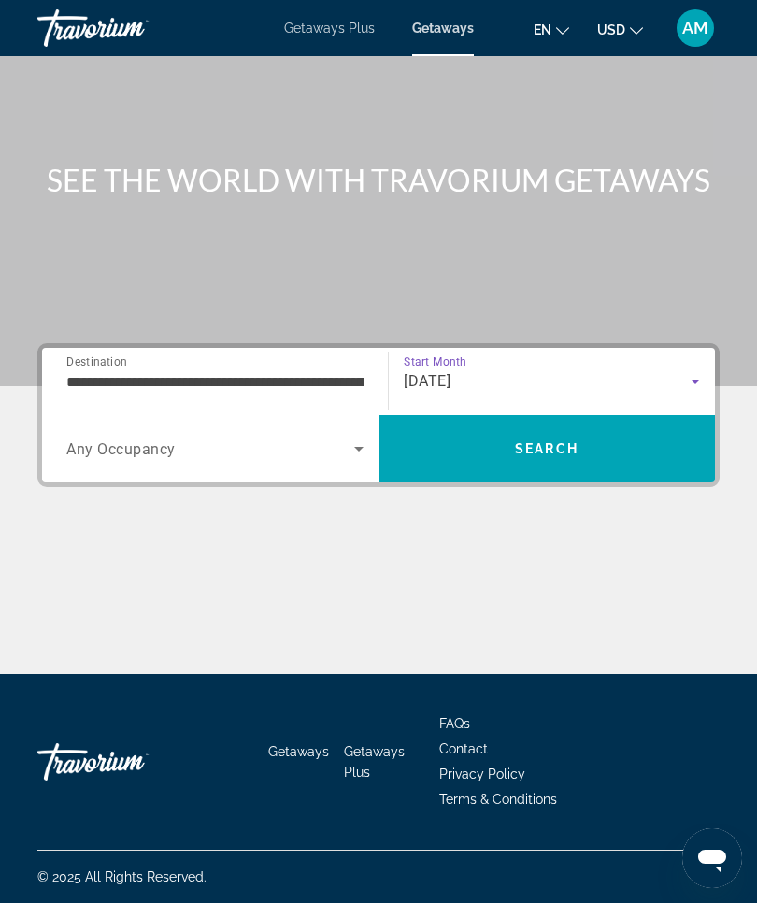
click at [605, 452] on span "Search" at bounding box center [547, 448] width 337 height 45
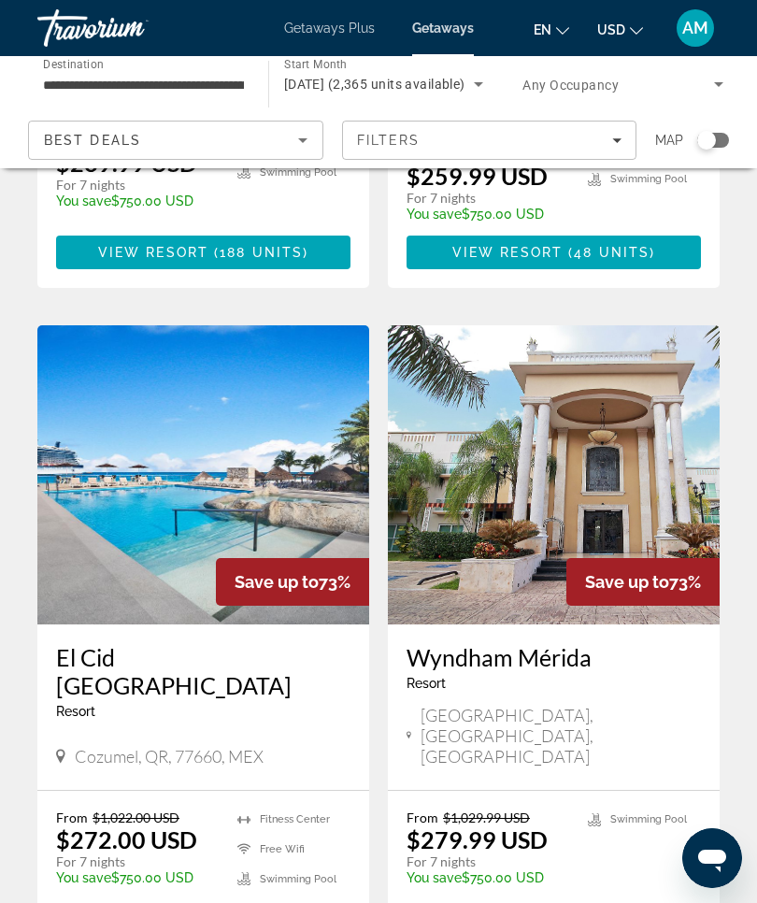
scroll to position [3604, 0]
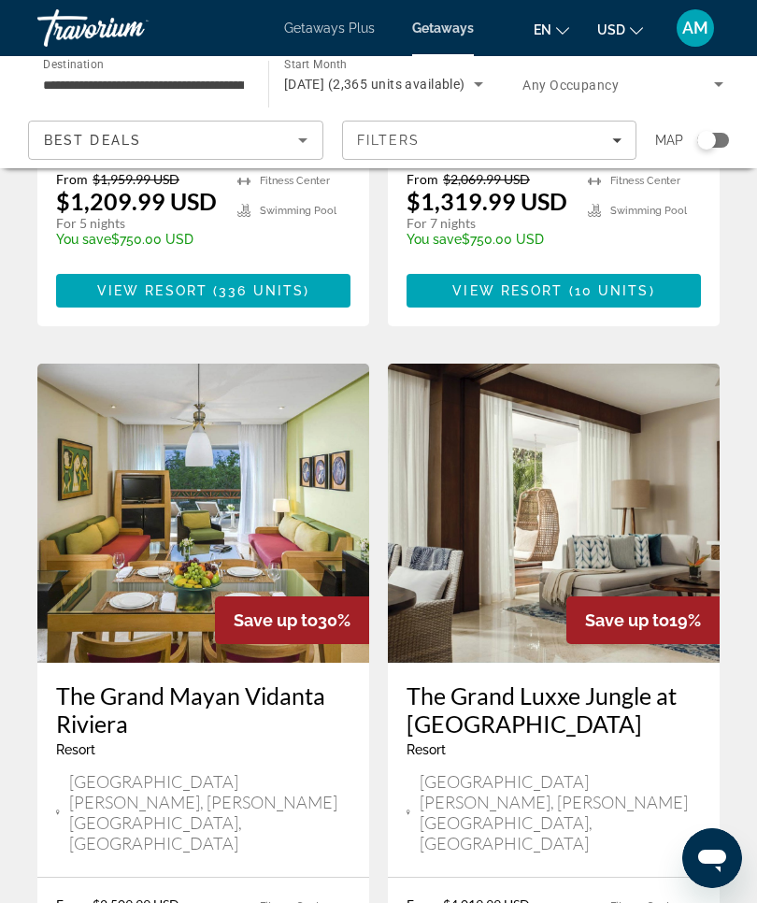
scroll to position [3615, 0]
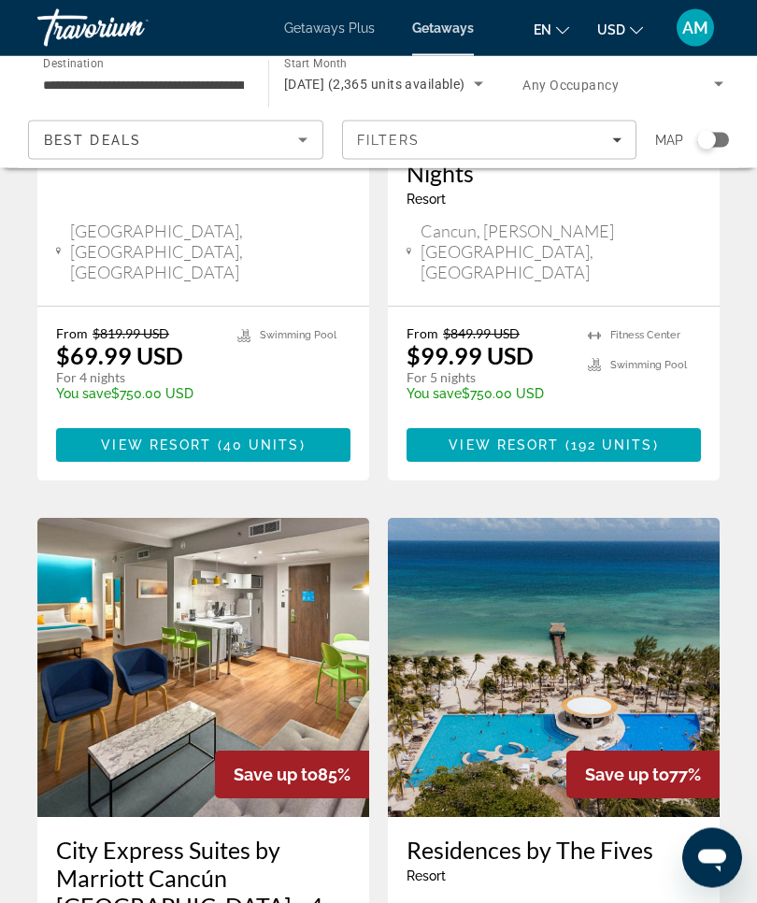
scroll to position [1967, 0]
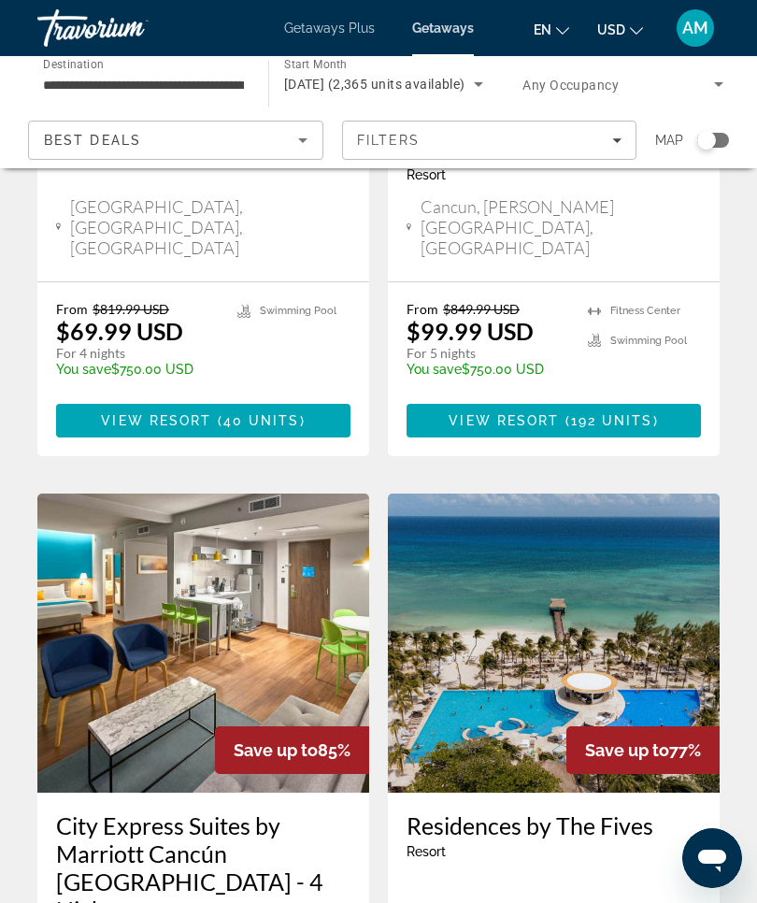
click at [586, 494] on img "Main content" at bounding box center [554, 643] width 332 height 299
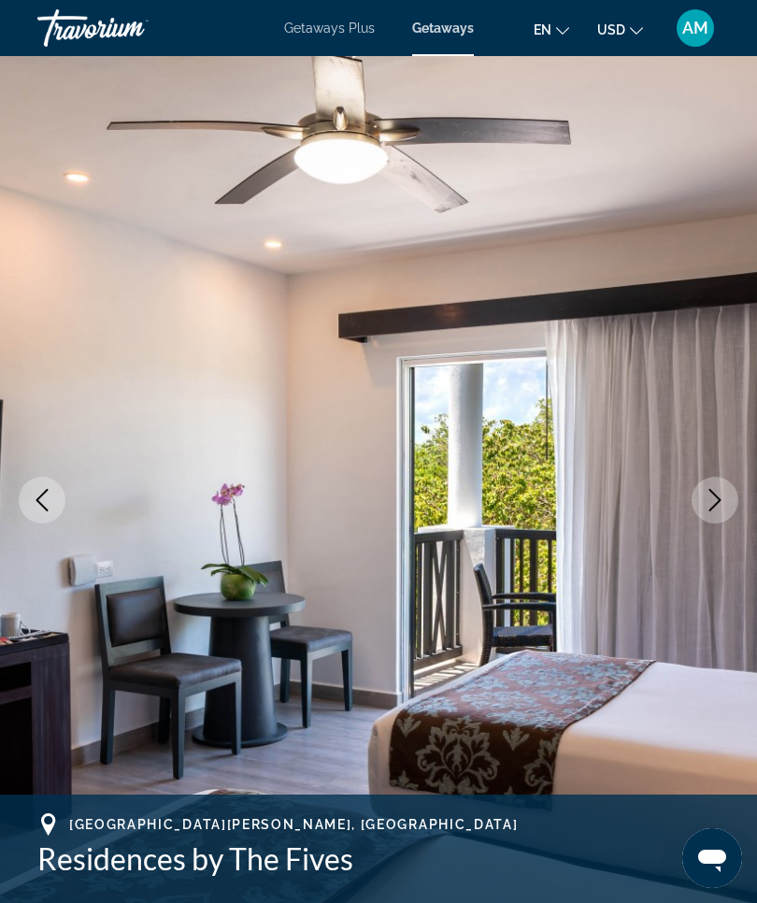
click at [724, 500] on icon "Next image" at bounding box center [715, 500] width 22 height 22
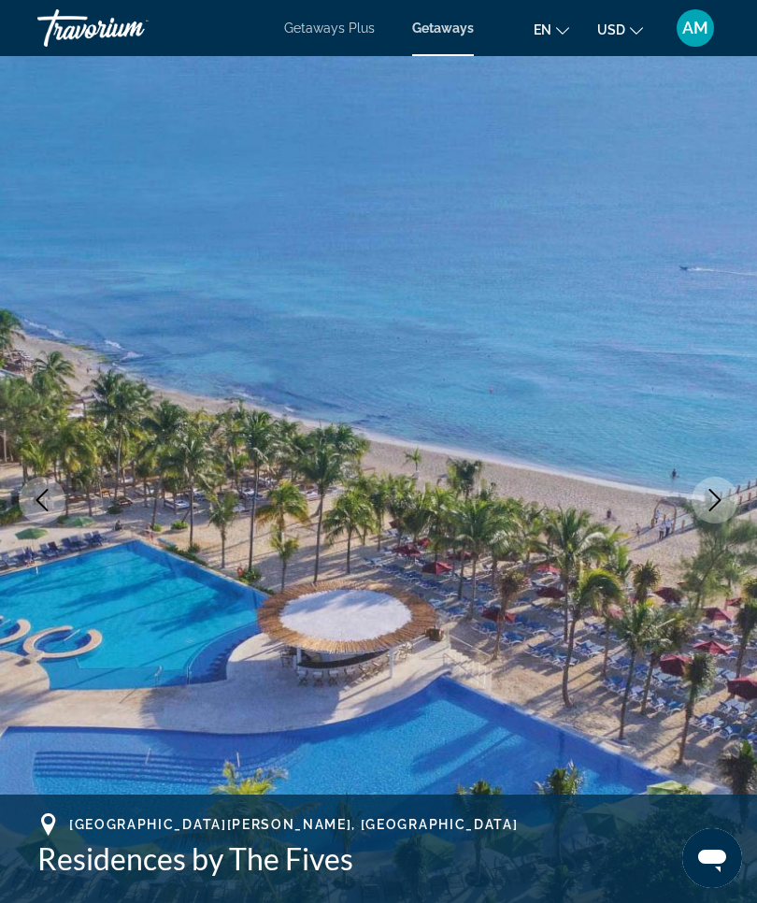
click at [719, 508] on icon "Next image" at bounding box center [715, 500] width 22 height 22
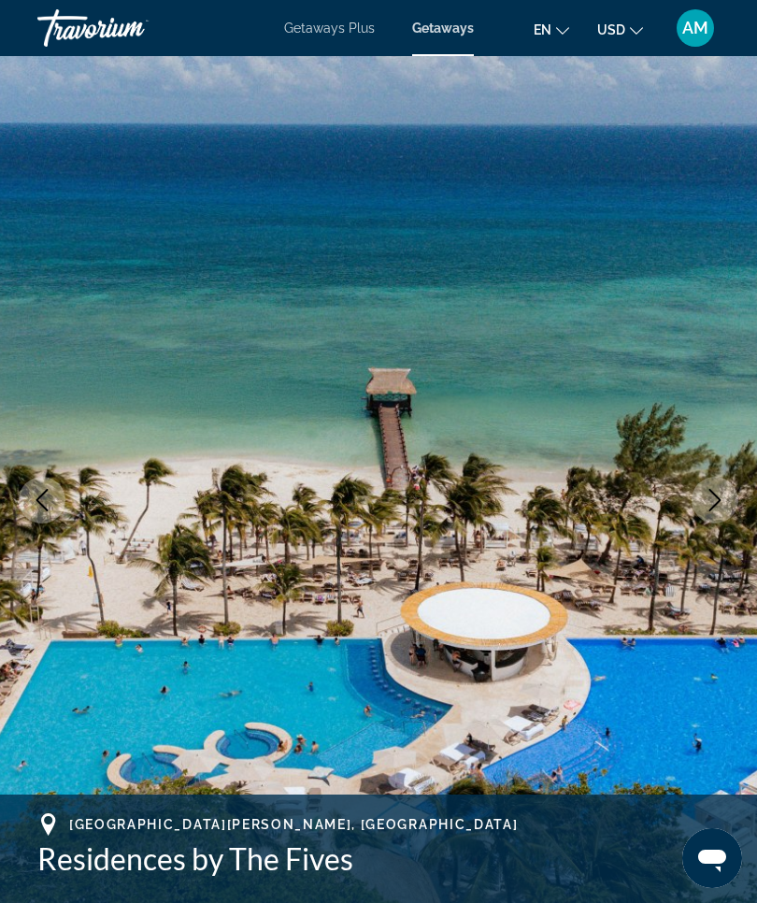
click at [710, 497] on icon "Next image" at bounding box center [715, 500] width 22 height 22
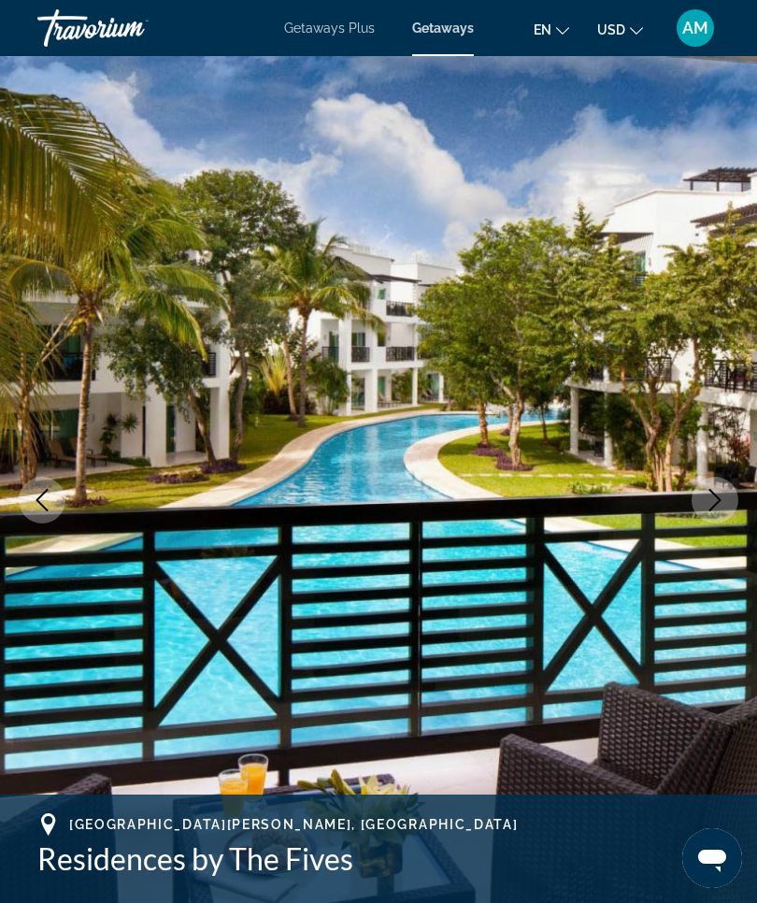
click at [713, 497] on icon "Next image" at bounding box center [715, 500] width 22 height 22
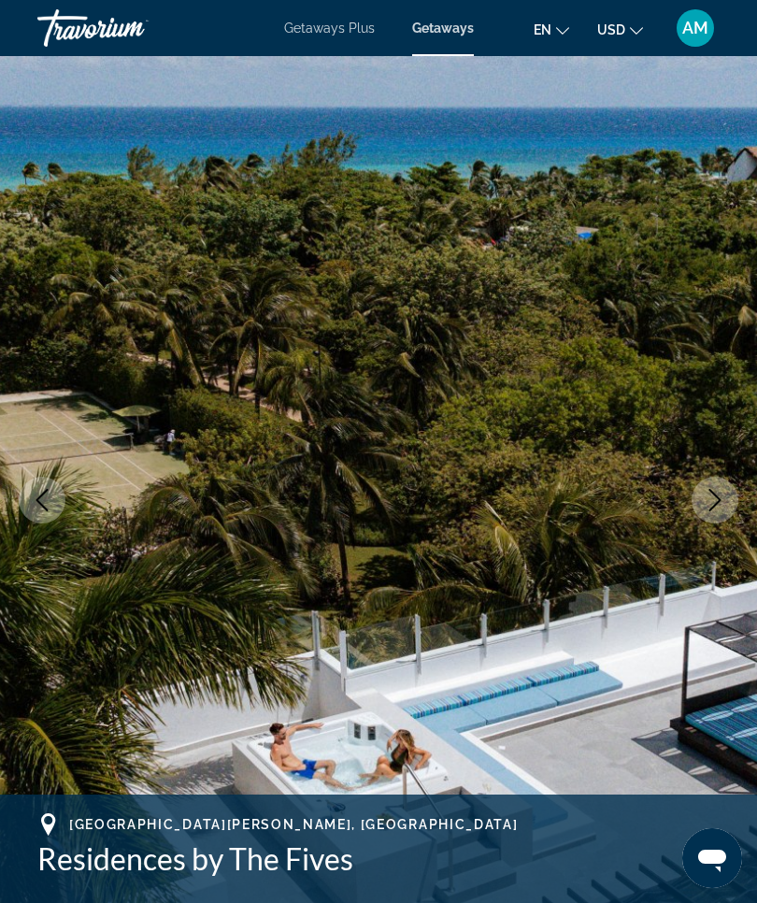
click at [713, 502] on icon "Next image" at bounding box center [715, 500] width 22 height 22
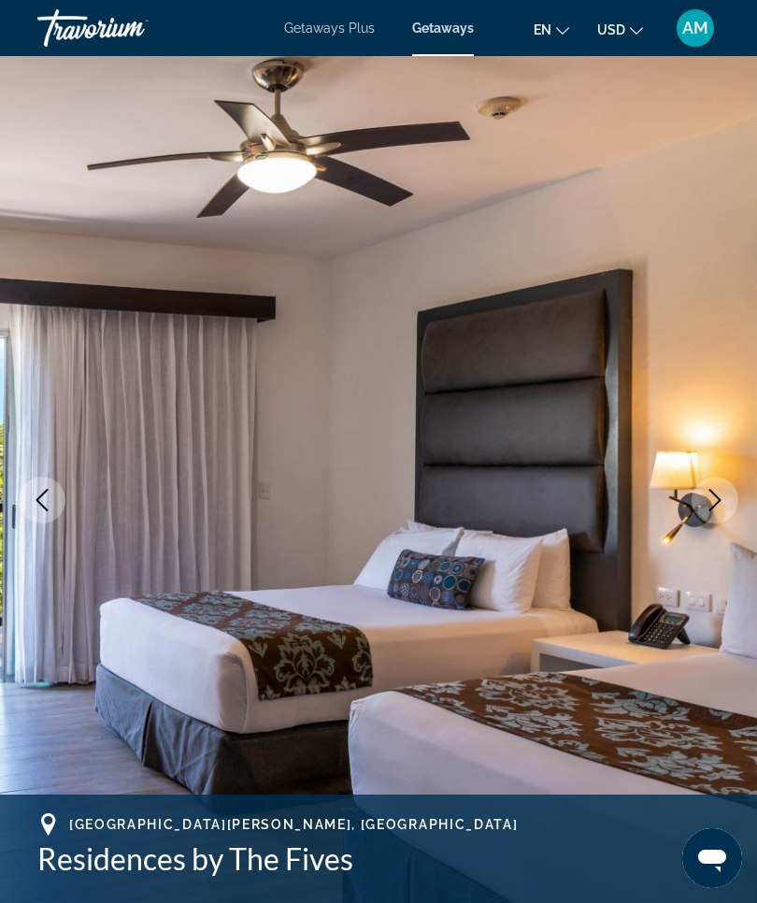
click at [714, 499] on icon "Next image" at bounding box center [715, 500] width 22 height 22
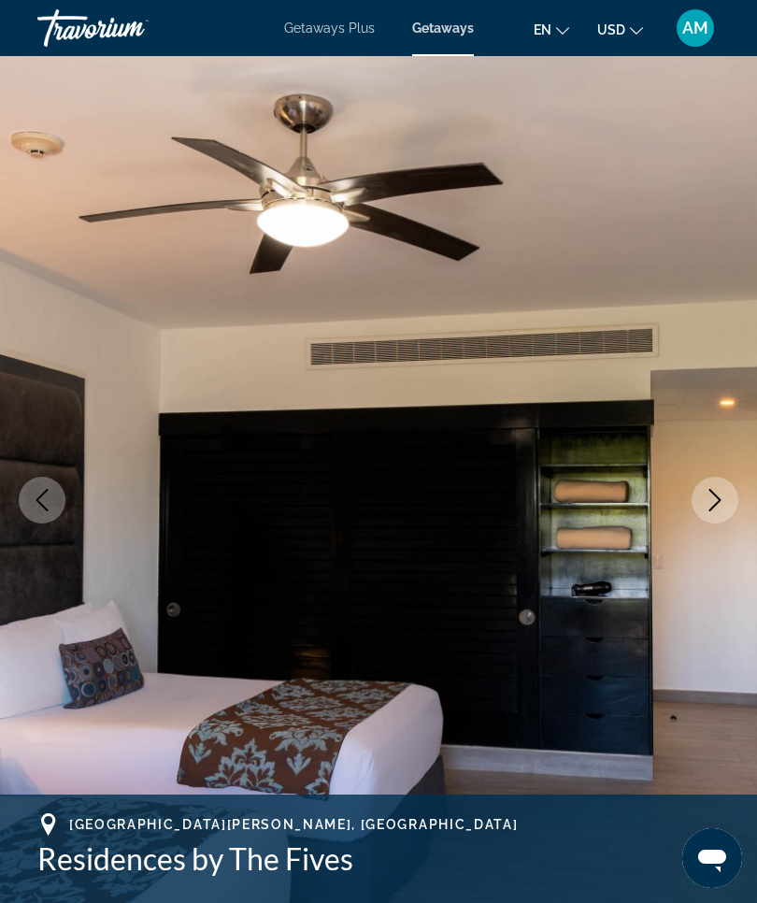
click at [715, 503] on icon "Next image" at bounding box center [715, 500] width 22 height 22
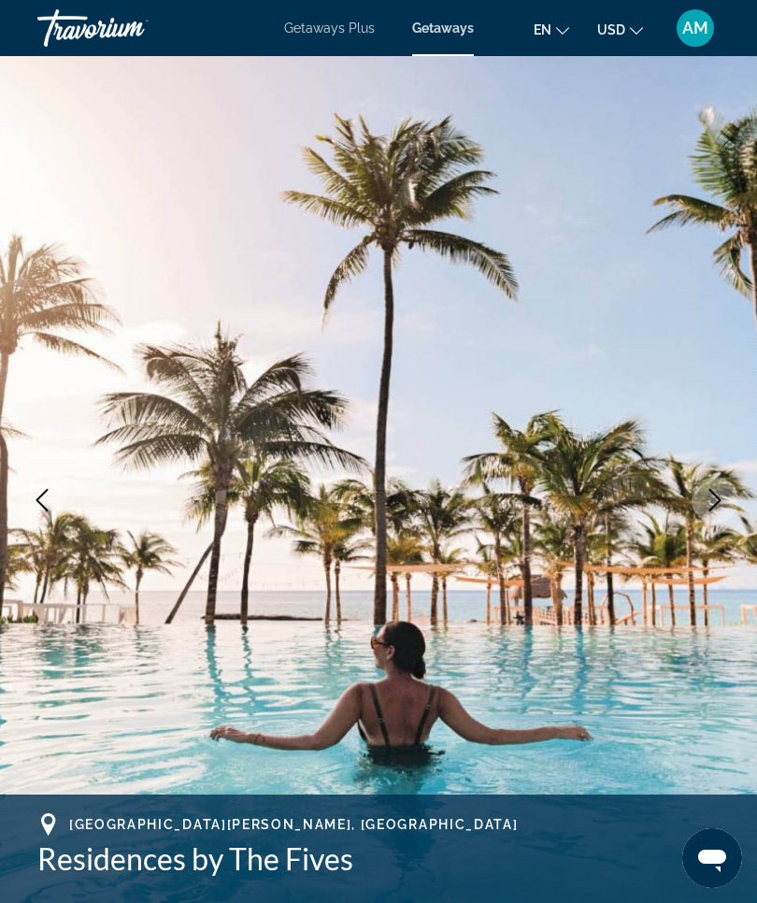
click at [716, 504] on icon "Next image" at bounding box center [716, 500] width 12 height 22
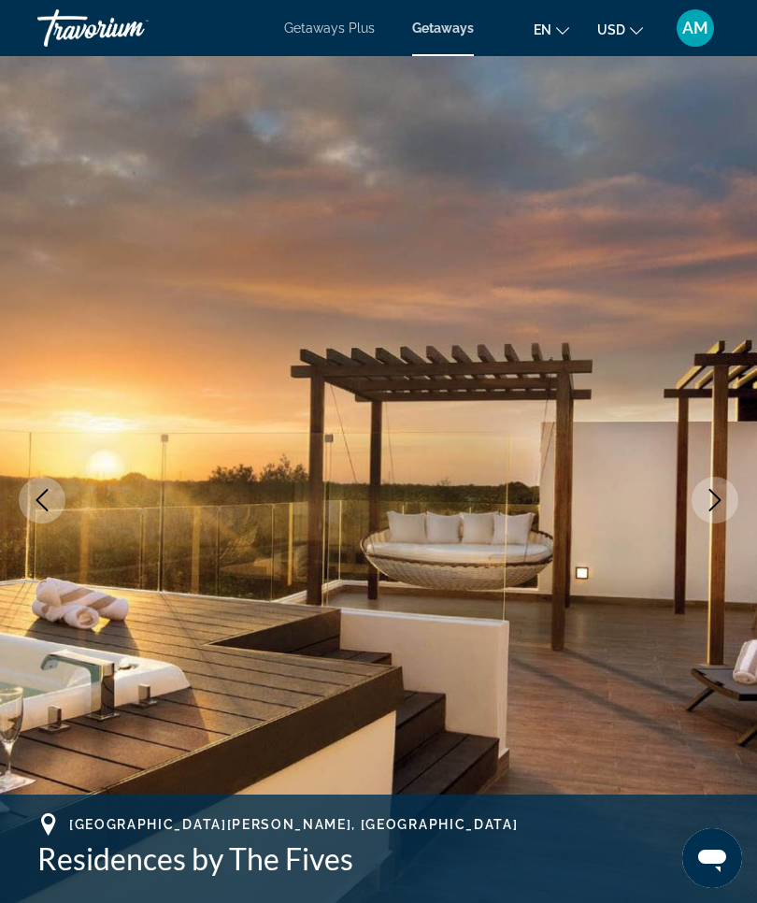
click at [715, 502] on icon "Next image" at bounding box center [715, 500] width 22 height 22
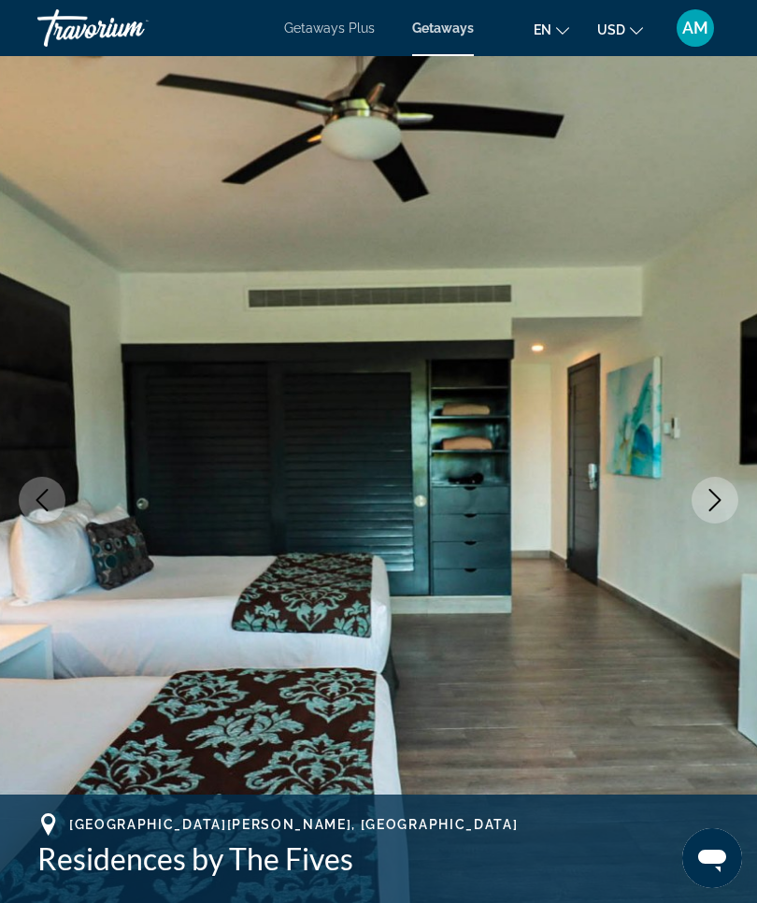
click at [713, 504] on icon "Next image" at bounding box center [715, 500] width 22 height 22
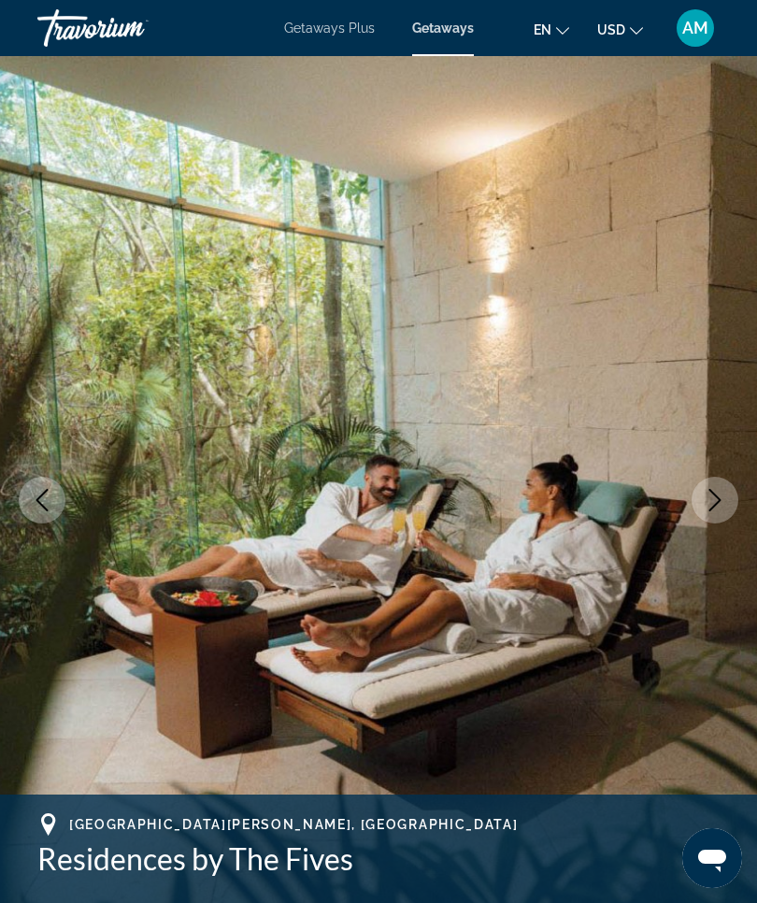
click at [717, 504] on icon "Next image" at bounding box center [716, 500] width 12 height 22
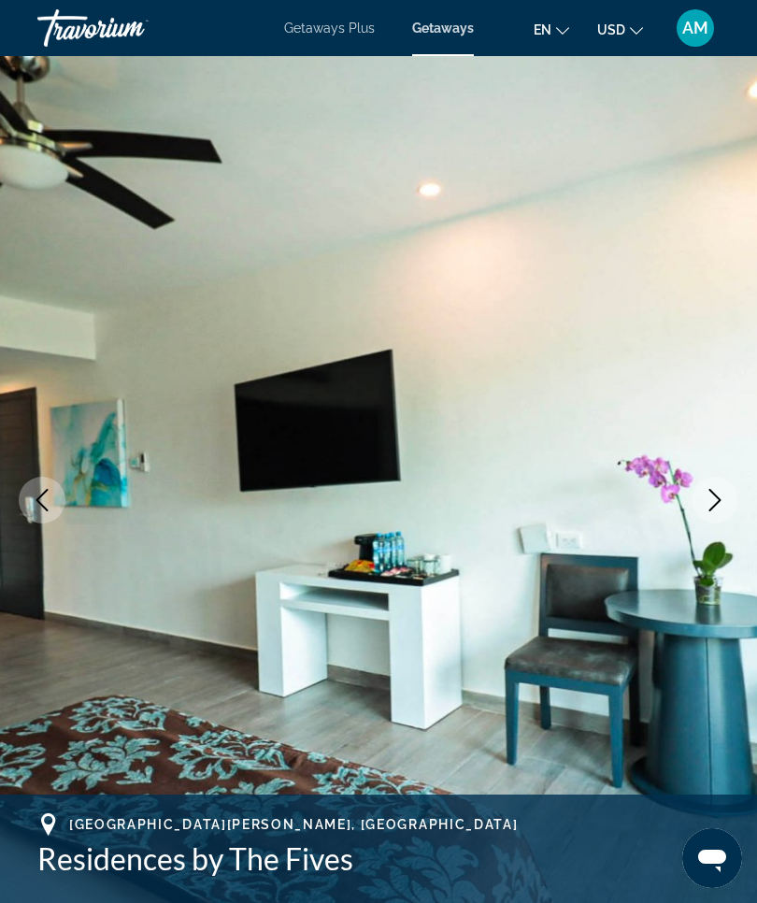
click at [715, 507] on icon "Next image" at bounding box center [715, 500] width 22 height 22
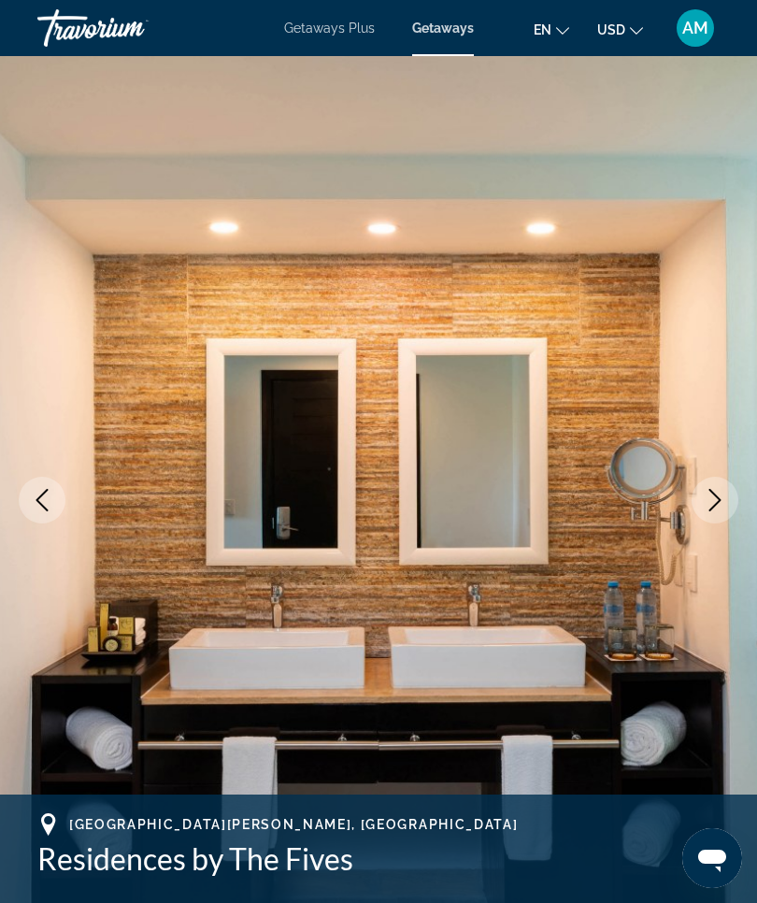
click at [714, 507] on icon "Next image" at bounding box center [716, 500] width 12 height 22
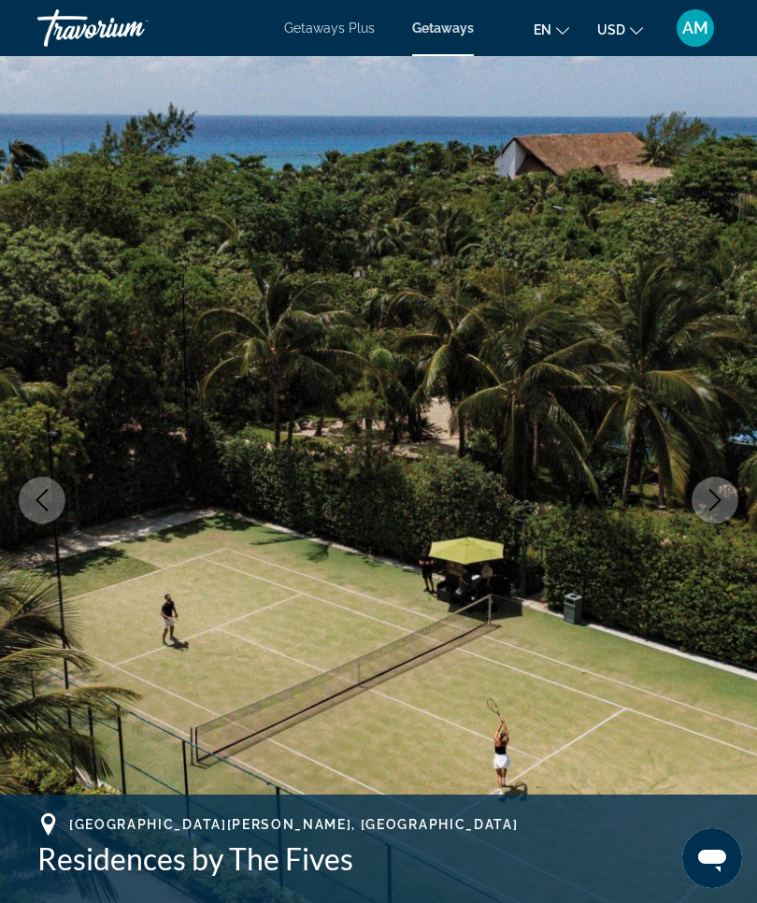
click at [712, 509] on icon "Next image" at bounding box center [716, 500] width 12 height 22
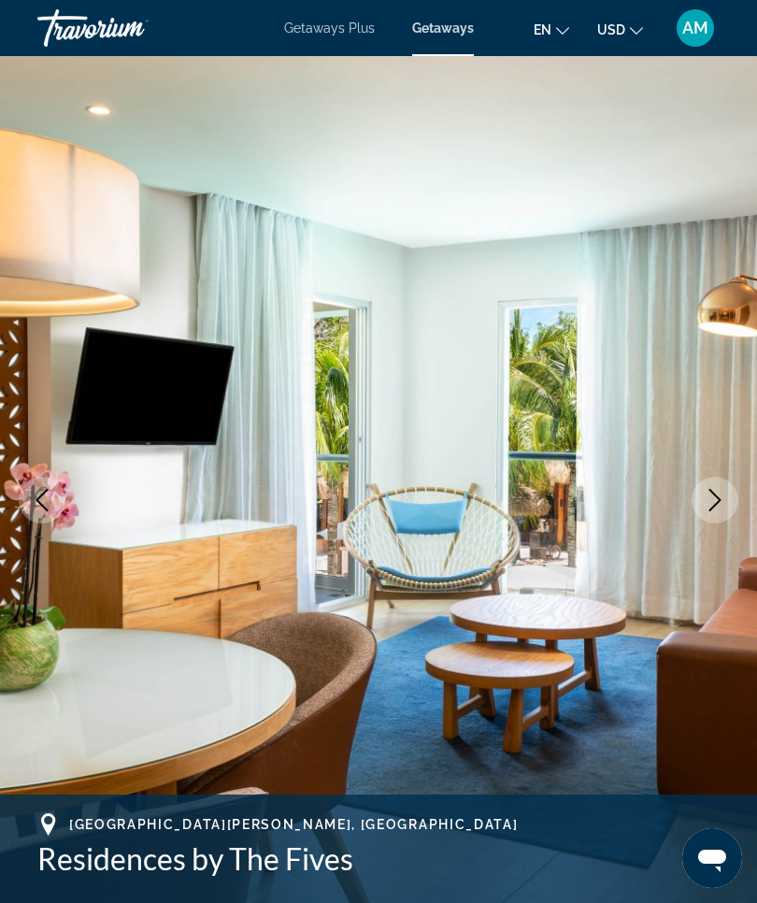
click at [716, 506] on icon "Next image" at bounding box center [715, 500] width 22 height 22
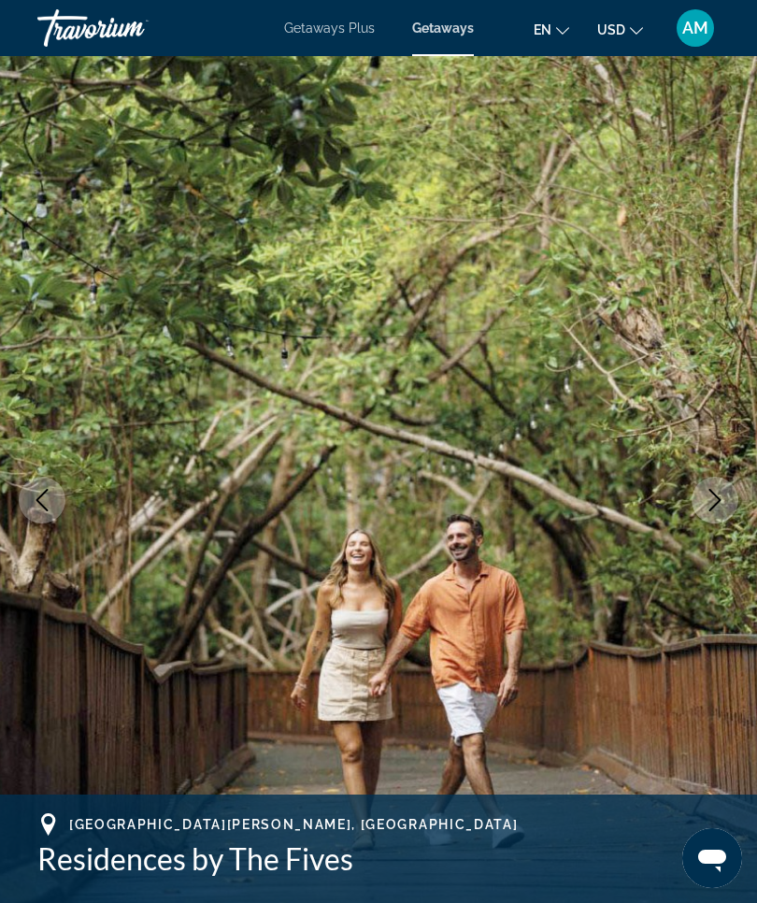
click at [714, 500] on icon "Next image" at bounding box center [715, 500] width 22 height 22
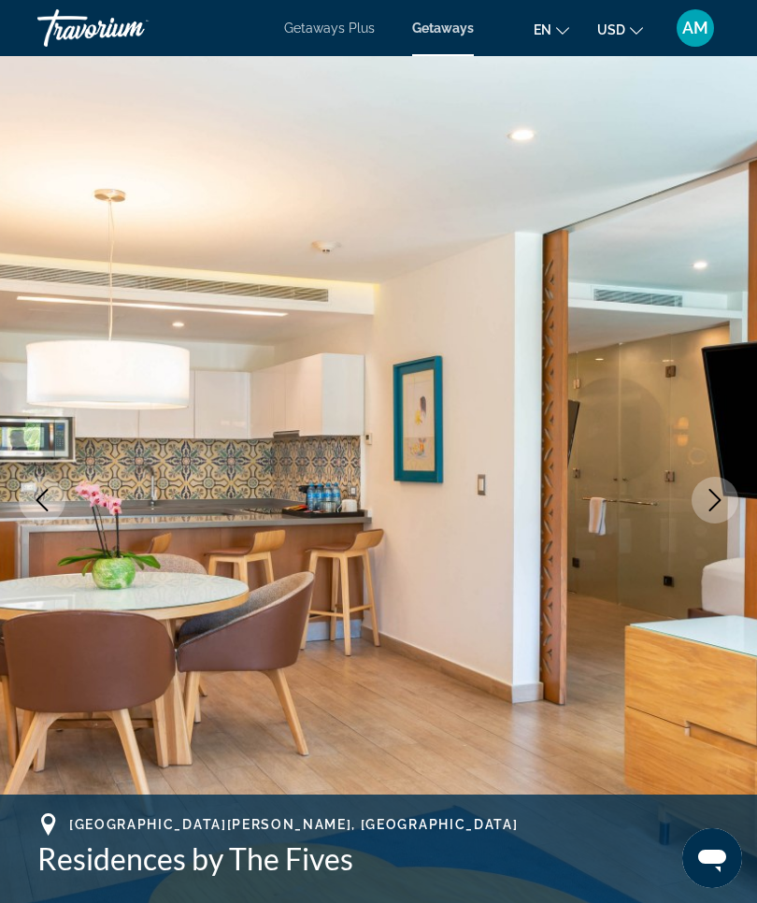
click at [37, 504] on icon "Previous image" at bounding box center [42, 500] width 22 height 22
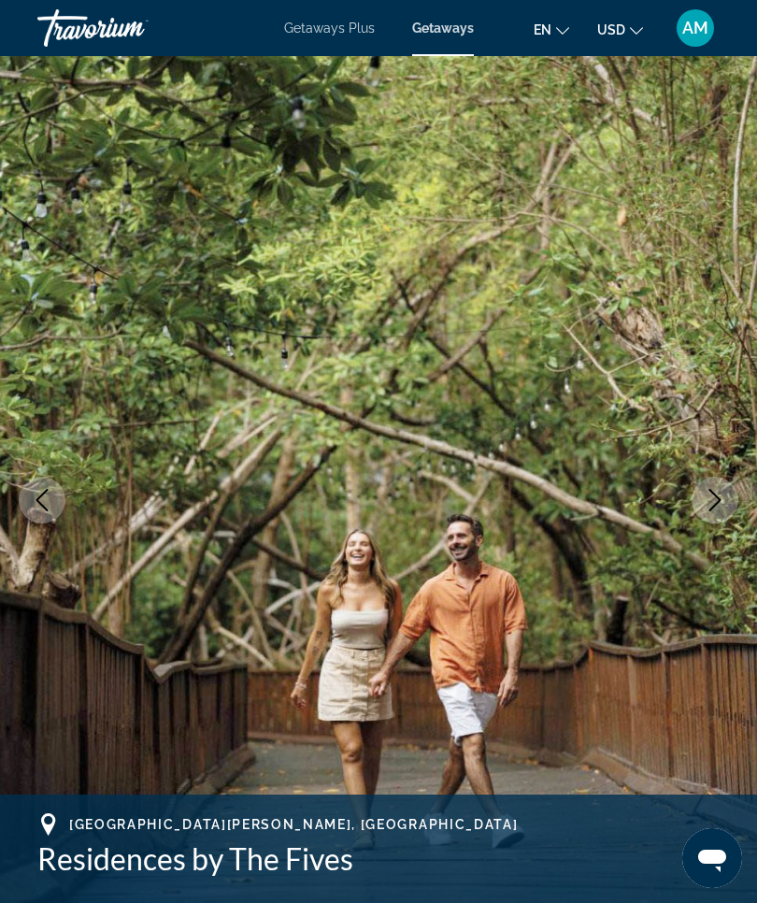
click at [708, 513] on button "Next image" at bounding box center [715, 500] width 47 height 47
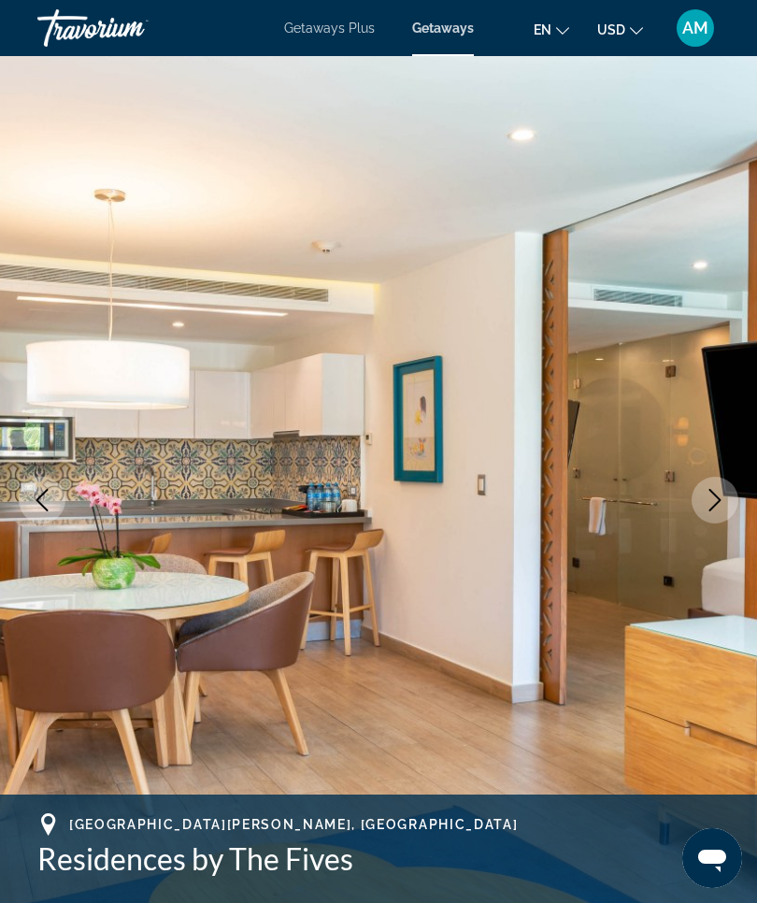
click at [715, 500] on icon "Next image" at bounding box center [715, 500] width 22 height 22
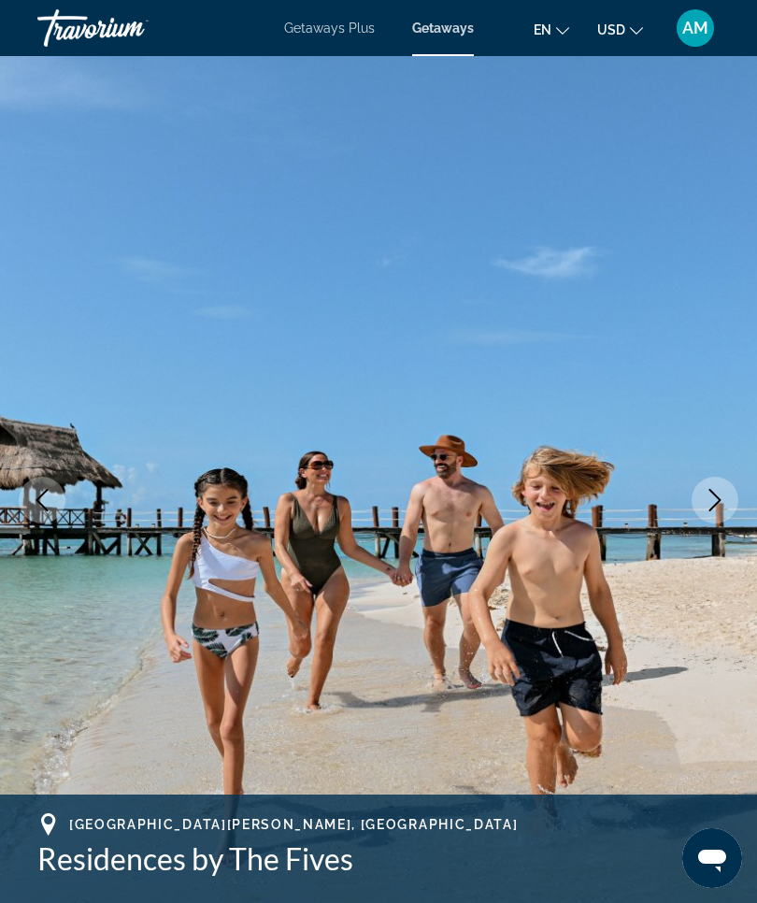
click at [716, 498] on icon "Next image" at bounding box center [715, 500] width 22 height 22
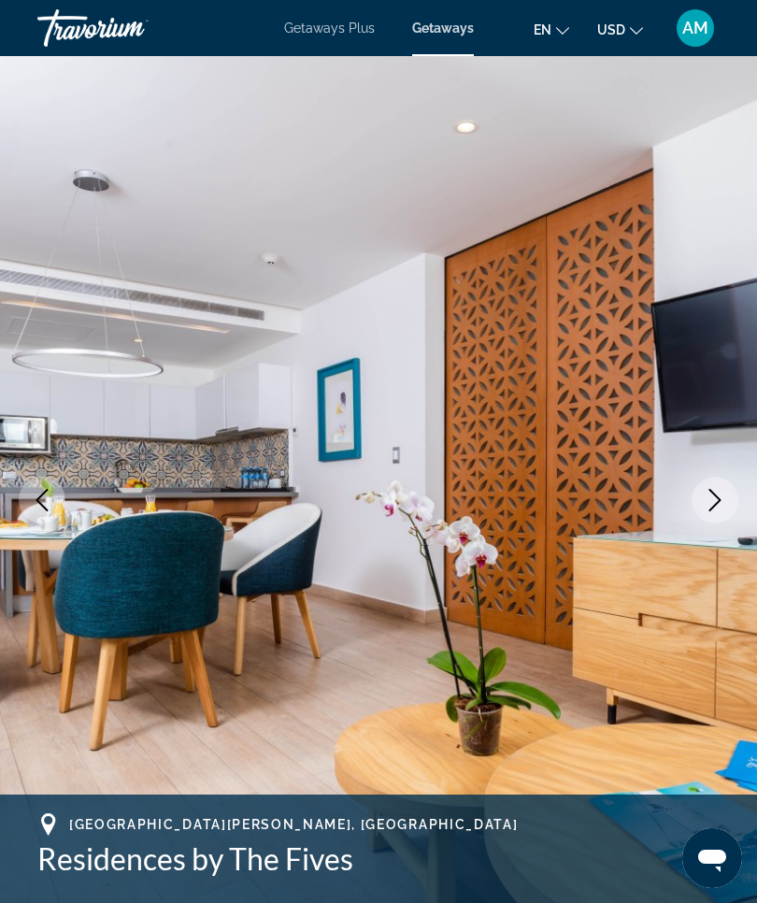
click at [718, 504] on icon "Next image" at bounding box center [715, 500] width 22 height 22
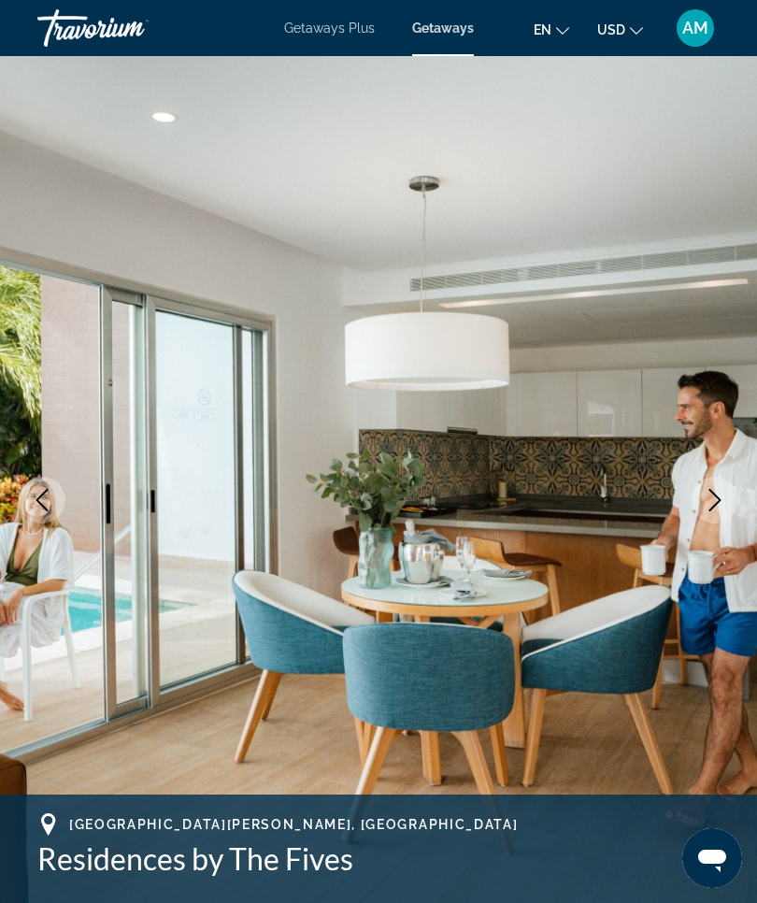
click at [716, 506] on icon "Next image" at bounding box center [715, 500] width 22 height 22
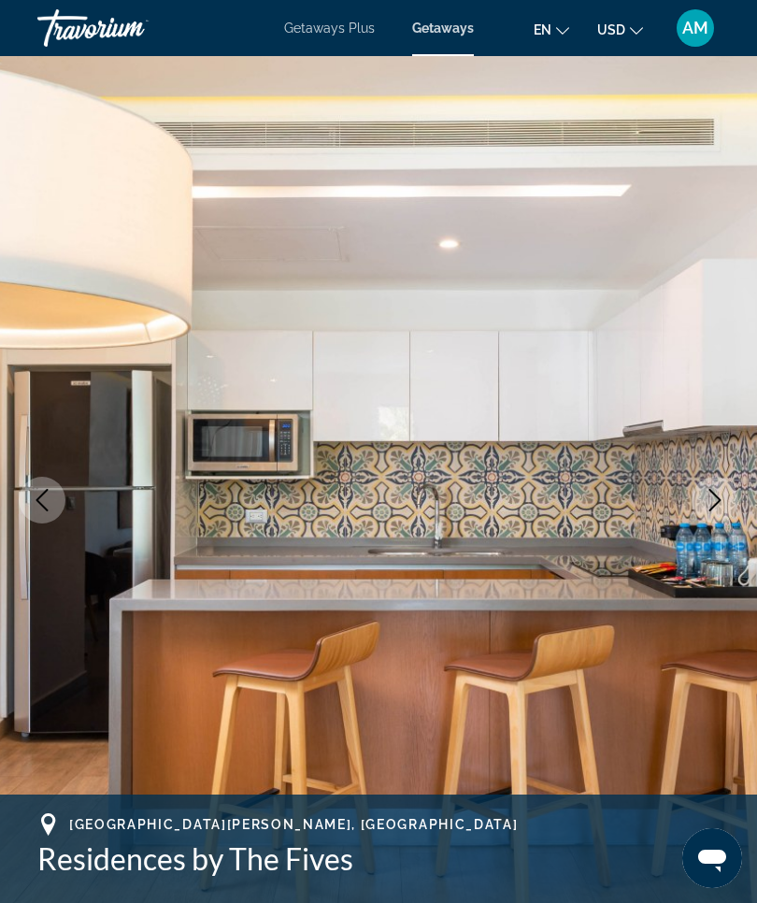
click at [708, 497] on icon "Next image" at bounding box center [715, 500] width 22 height 22
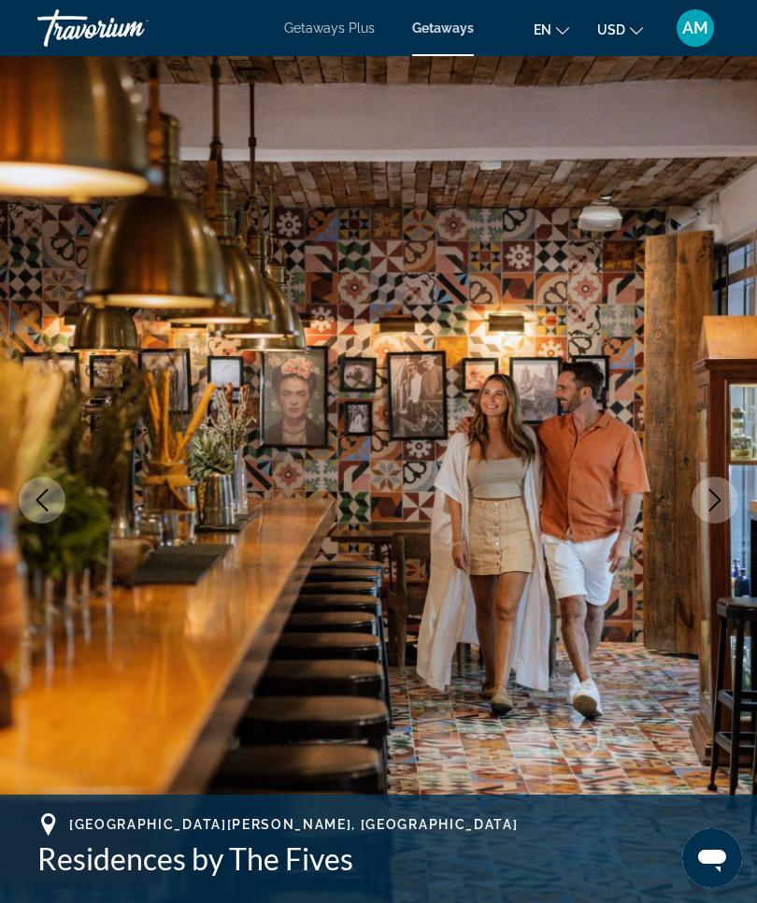
click at [711, 498] on icon "Next image" at bounding box center [715, 500] width 22 height 22
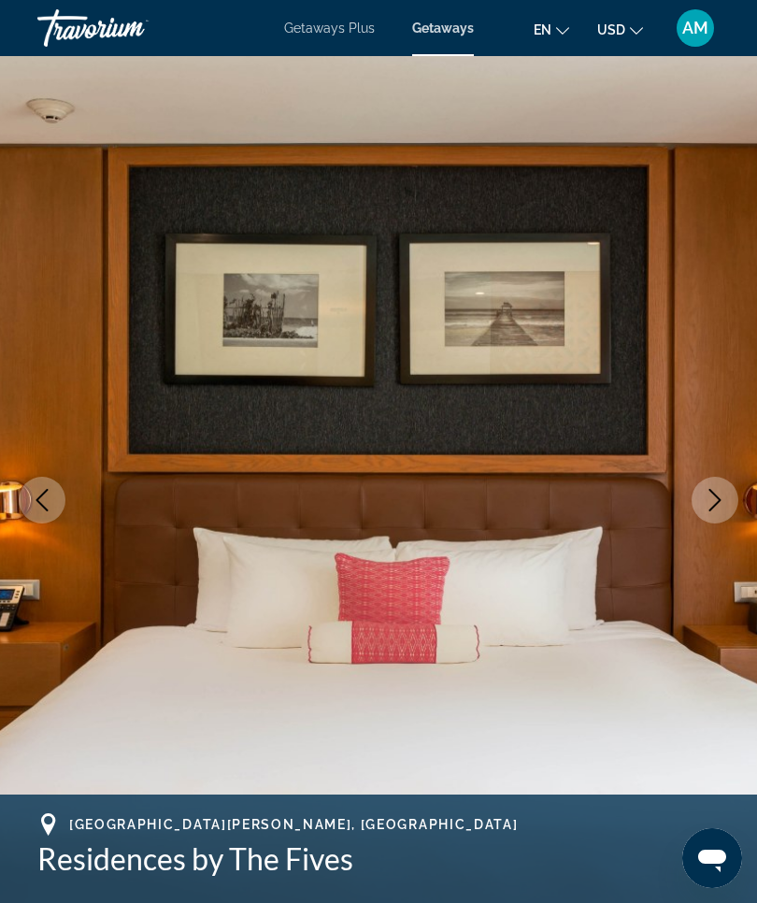
click at [713, 506] on icon "Next image" at bounding box center [715, 500] width 22 height 22
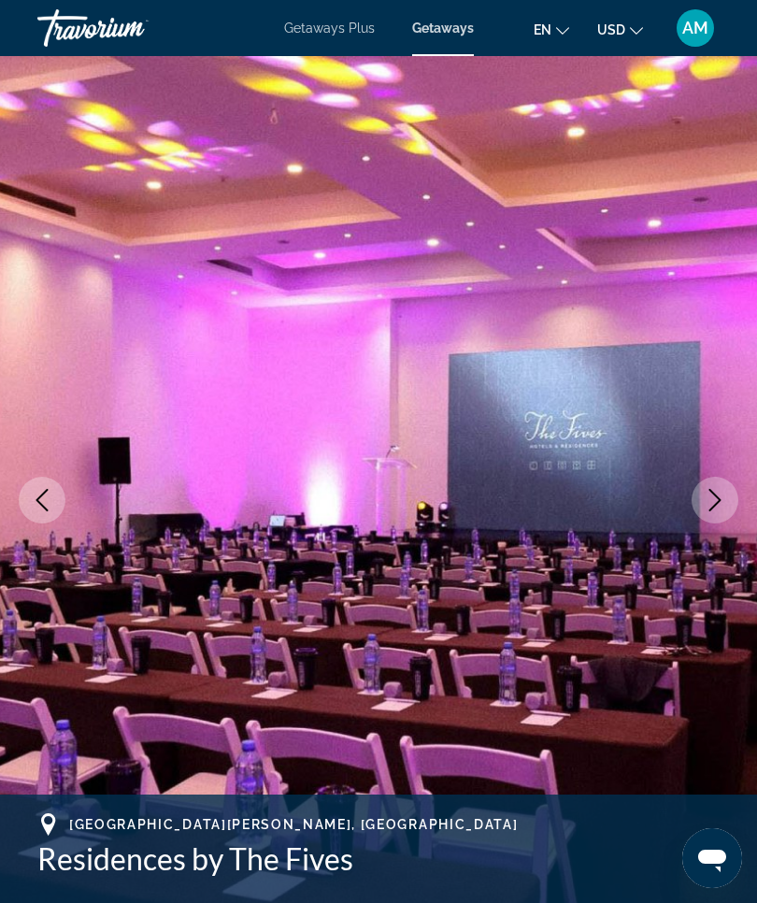
click at [713, 507] on icon "Next image" at bounding box center [716, 500] width 12 height 22
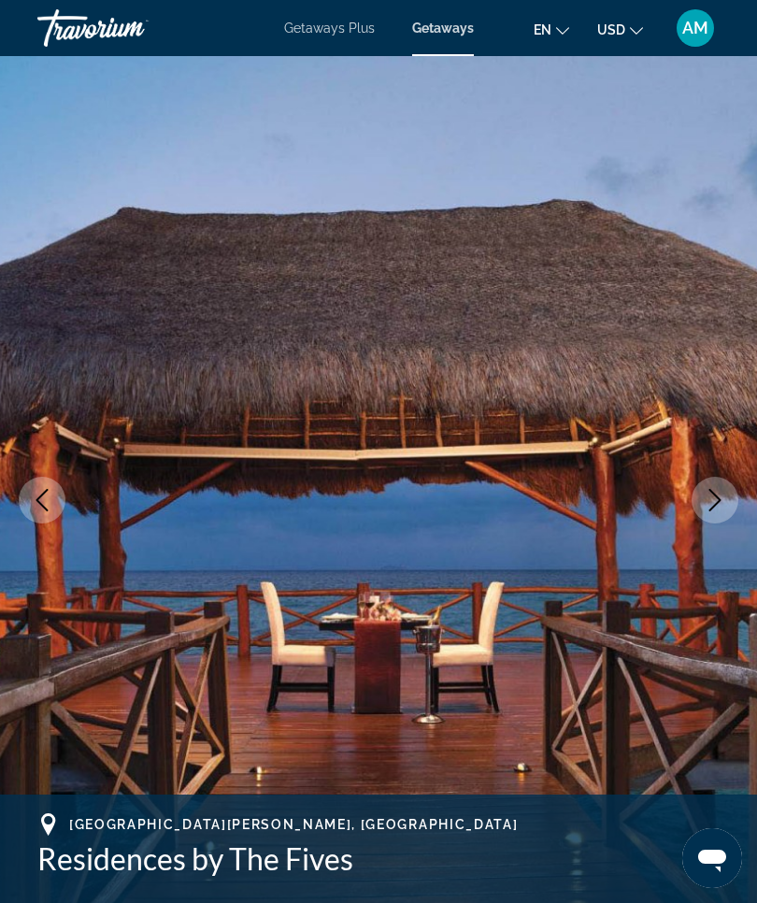
click at [717, 509] on icon "Next image" at bounding box center [715, 500] width 22 height 22
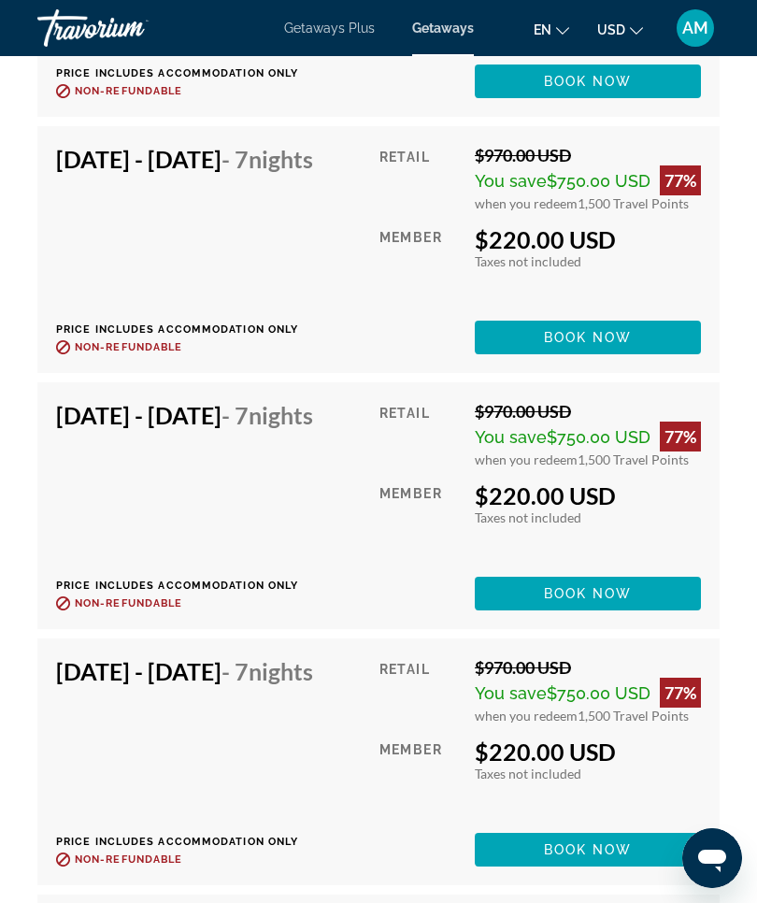
scroll to position [4629, 0]
click at [451, 34] on span "Getaways" at bounding box center [443, 28] width 62 height 15
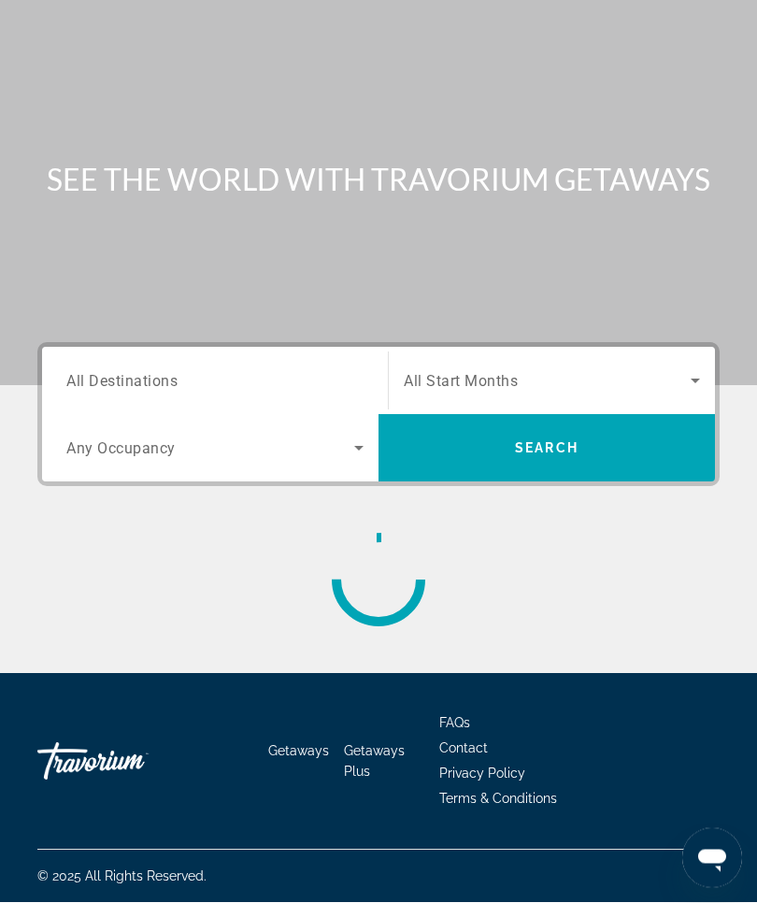
scroll to position [65, 0]
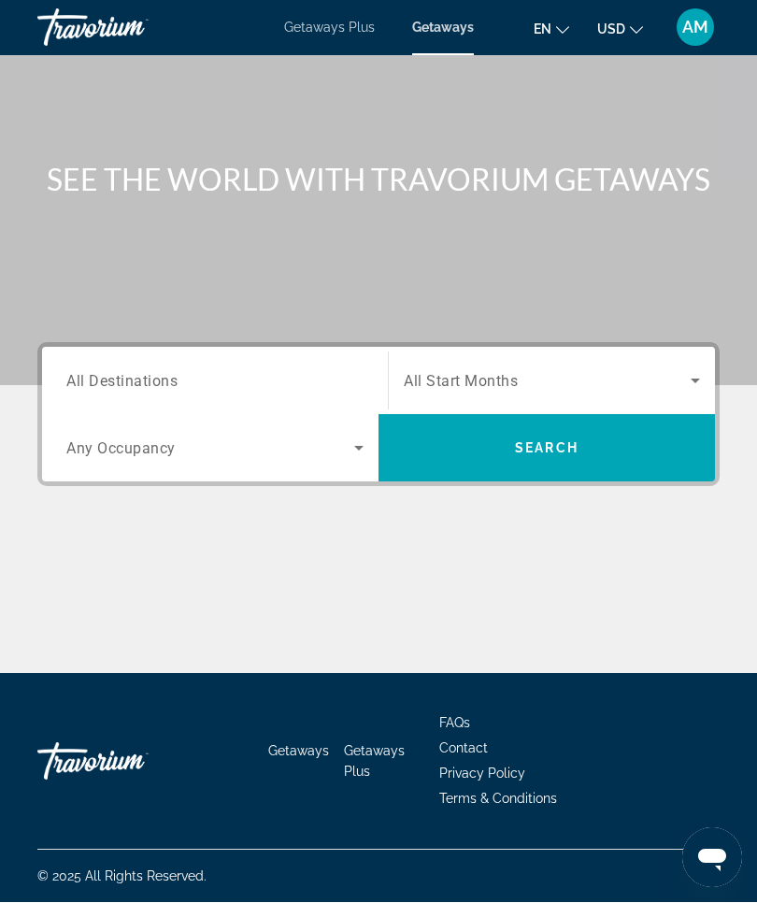
click at [140, 377] on span "All Destinations" at bounding box center [121, 381] width 111 height 18
click at [140, 377] on input "Destination All Destinations" at bounding box center [214, 382] width 297 height 22
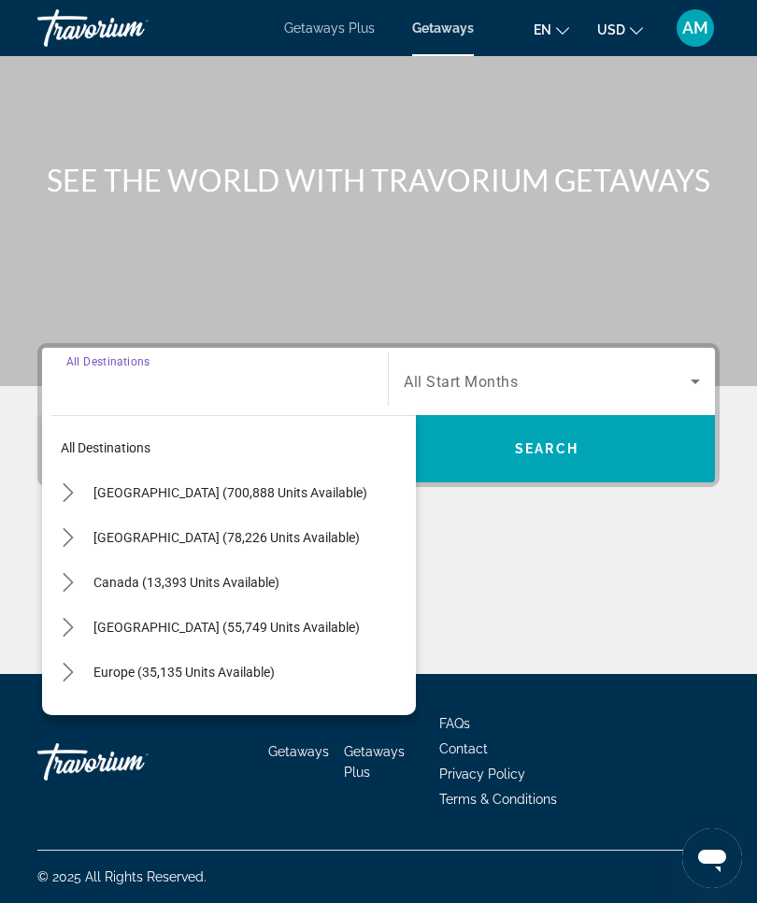
click at [264, 535] on span "Mexico (78,226 units available)" at bounding box center [226, 537] width 266 height 15
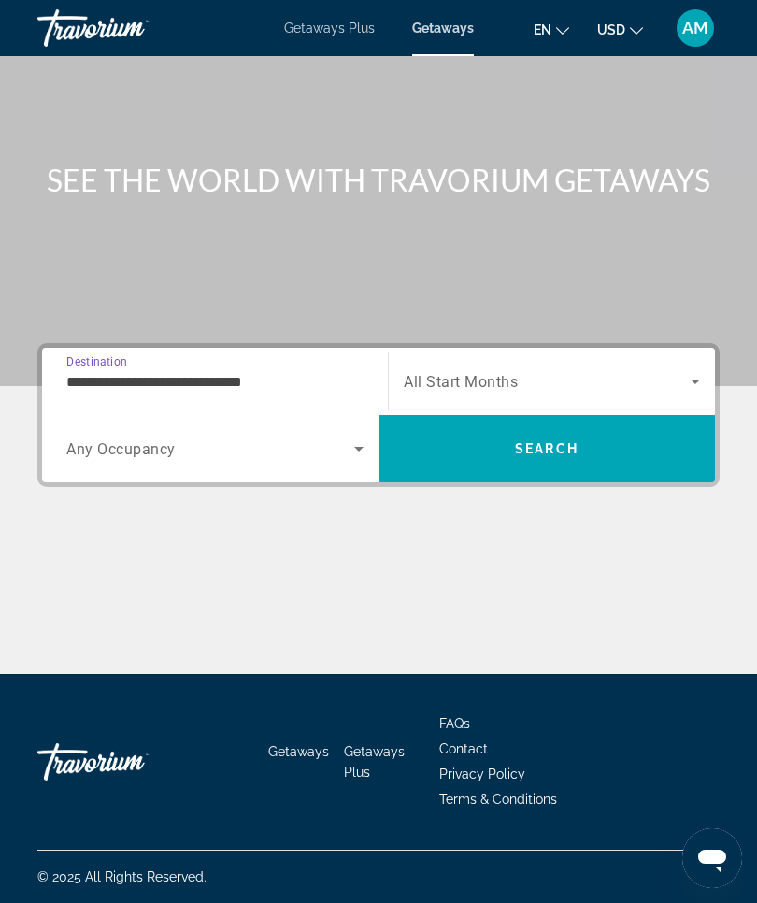
click at [275, 372] on input "**********" at bounding box center [214, 382] width 297 height 22
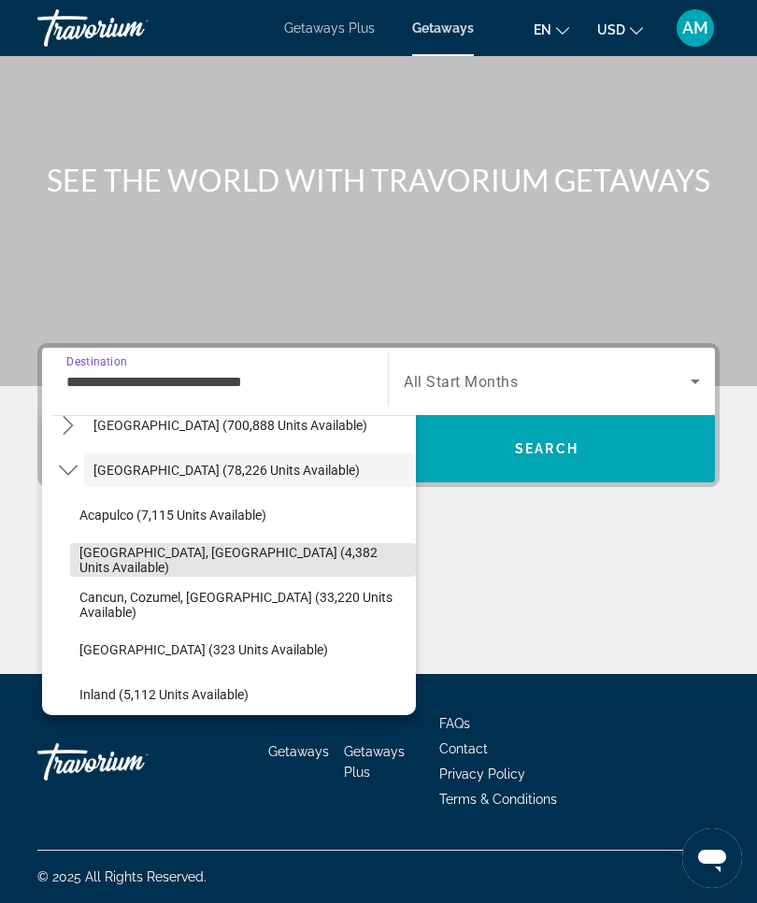
scroll to position [68, 0]
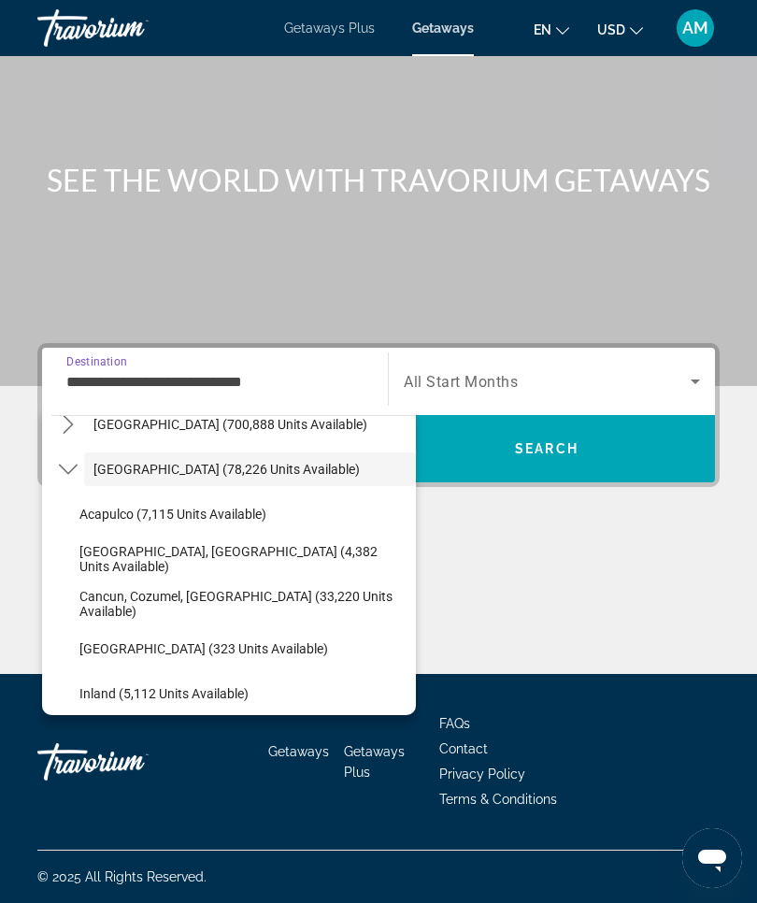
click at [184, 601] on span "Cancun, Cozumel, [GEOGRAPHIC_DATA] (33,220 units available)" at bounding box center [242, 604] width 327 height 30
type input "**********"
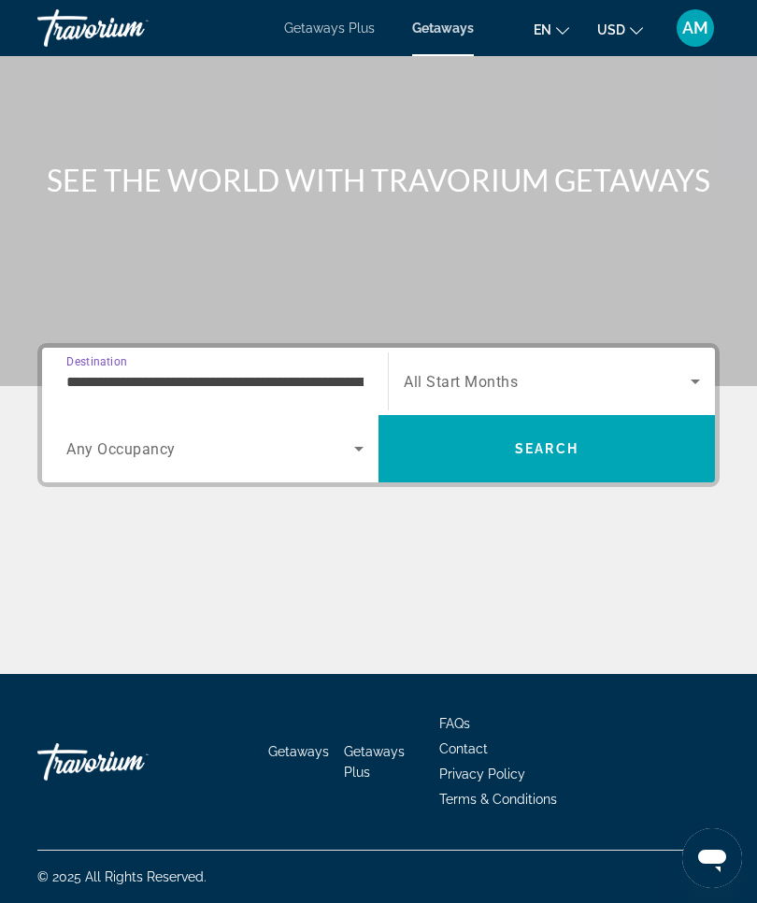
click at [696, 380] on icon "Search widget" at bounding box center [695, 382] width 9 height 5
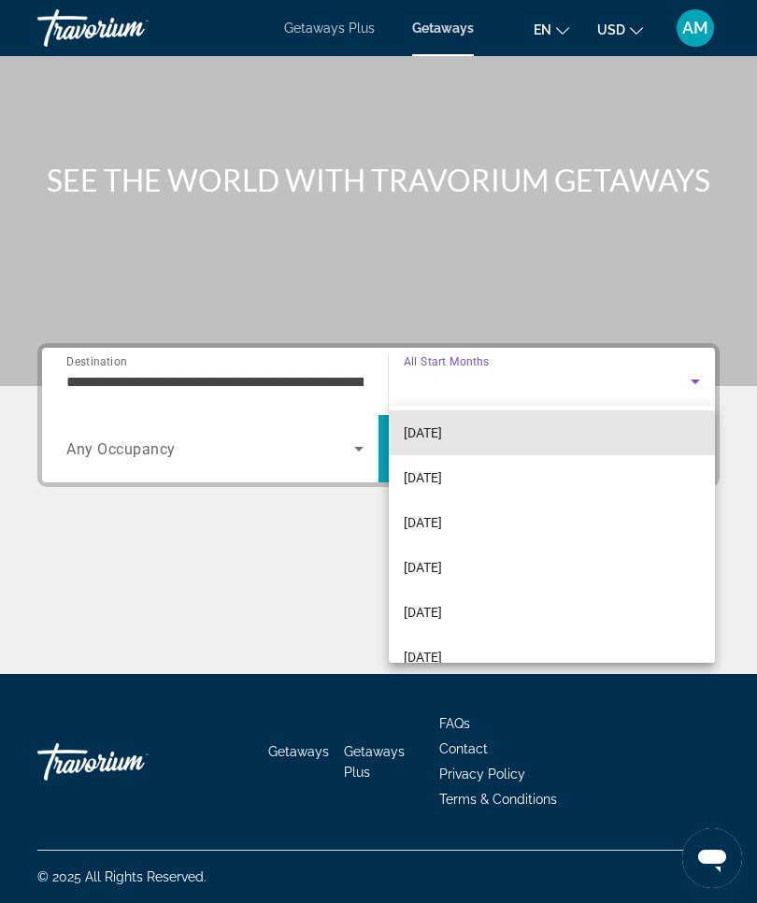
scroll to position [140, 0]
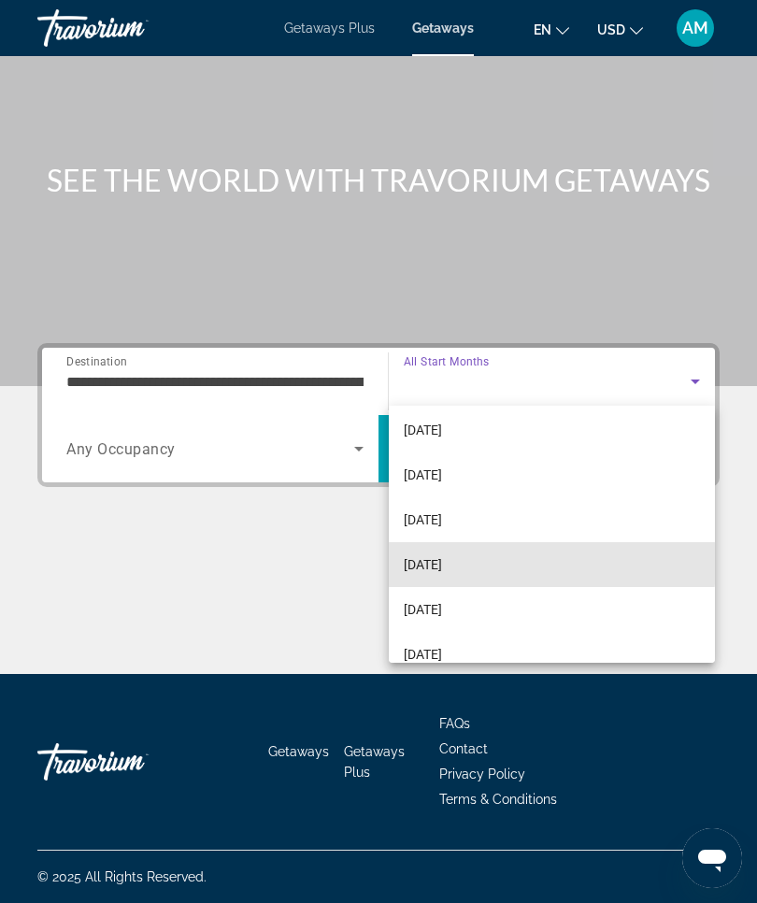
click at [484, 564] on mat-option "[DATE]" at bounding box center [552, 564] width 326 height 45
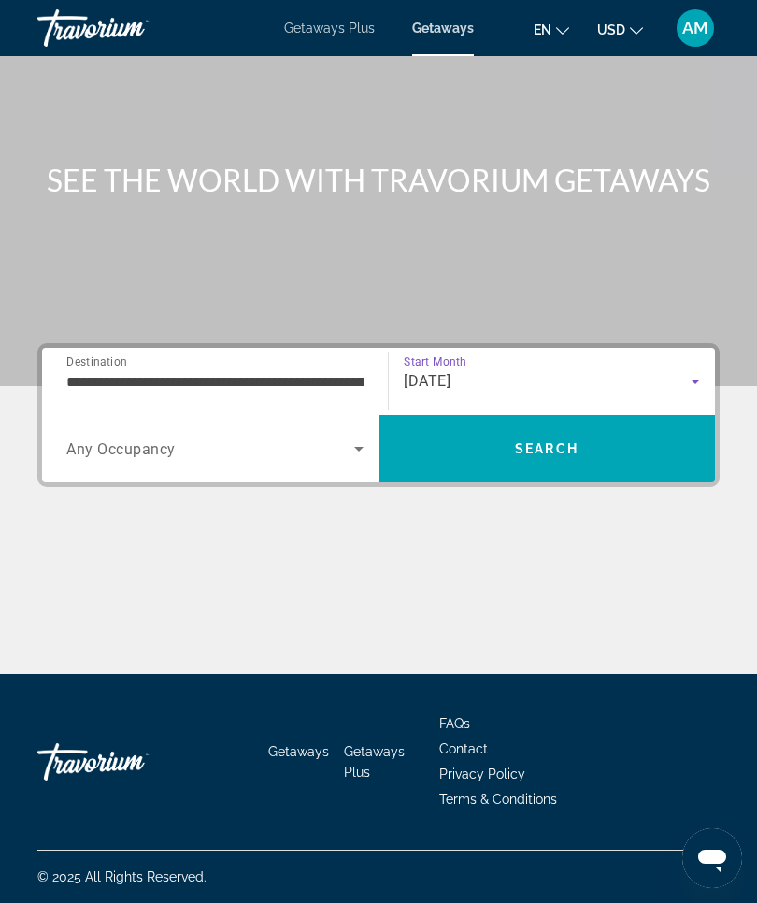
click at [623, 443] on span "Search" at bounding box center [547, 448] width 337 height 45
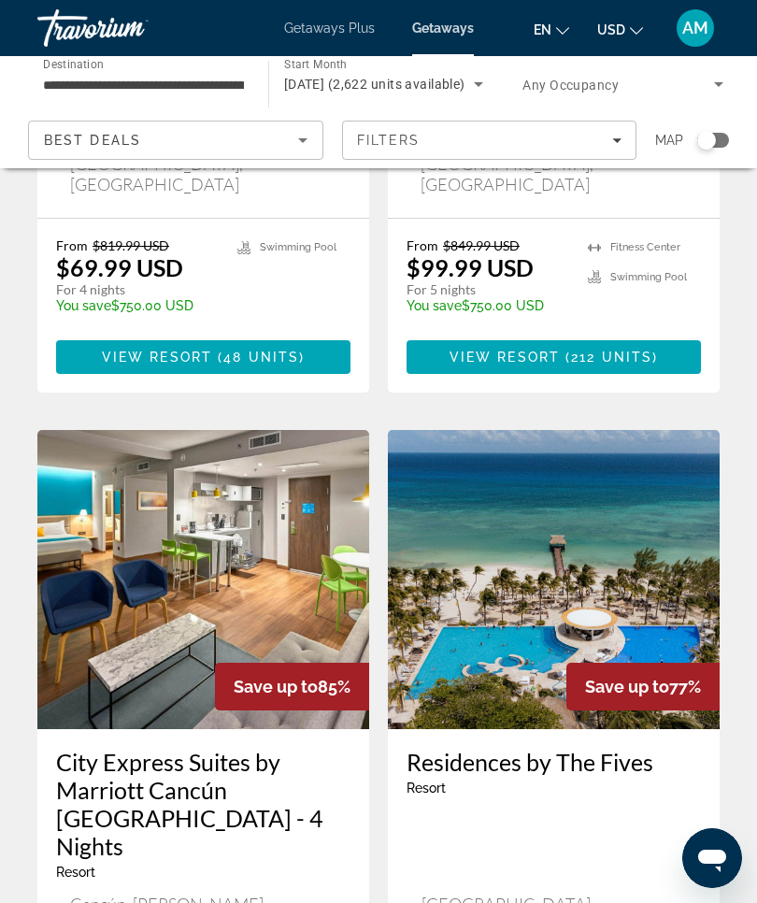
scroll to position [2043, 0]
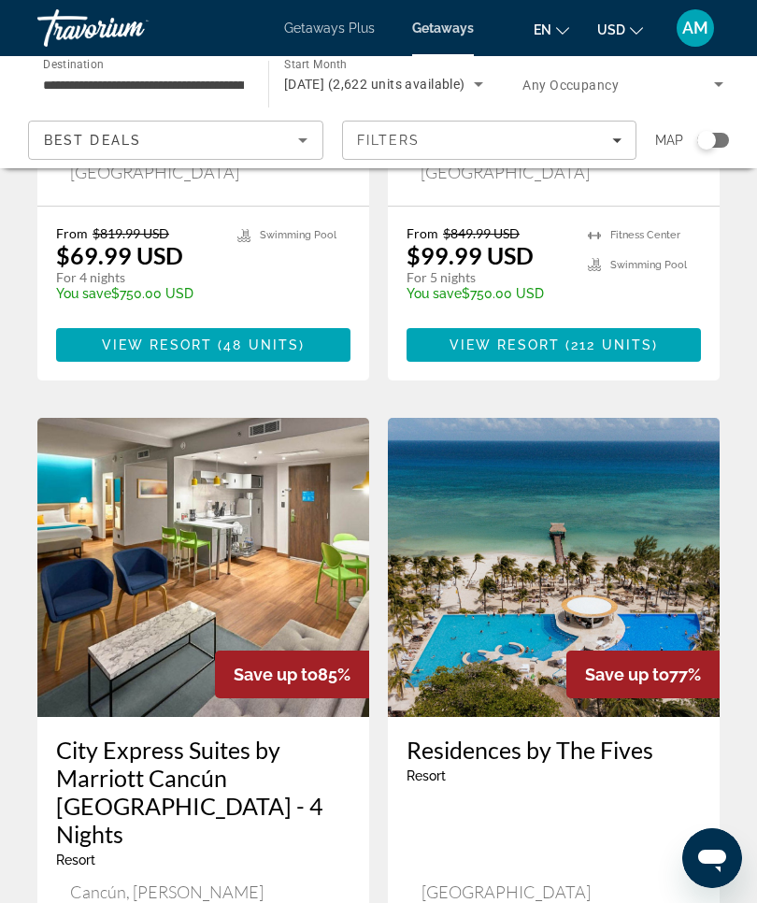
click at [568, 429] on img "Main content" at bounding box center [554, 567] width 332 height 299
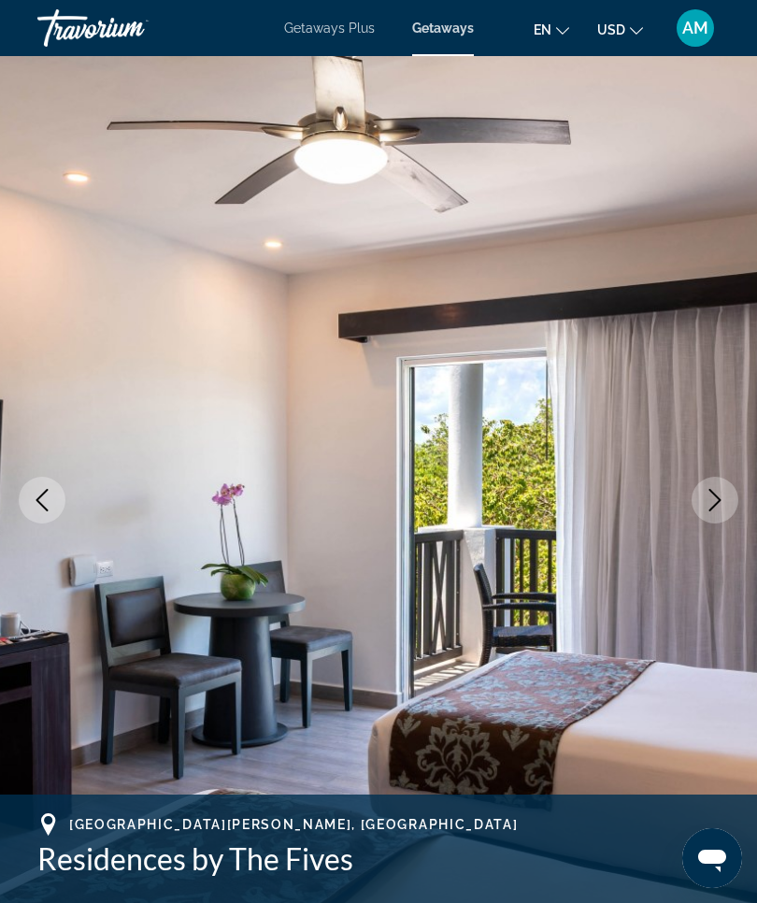
click at [461, 35] on span "Getaways" at bounding box center [443, 28] width 62 height 15
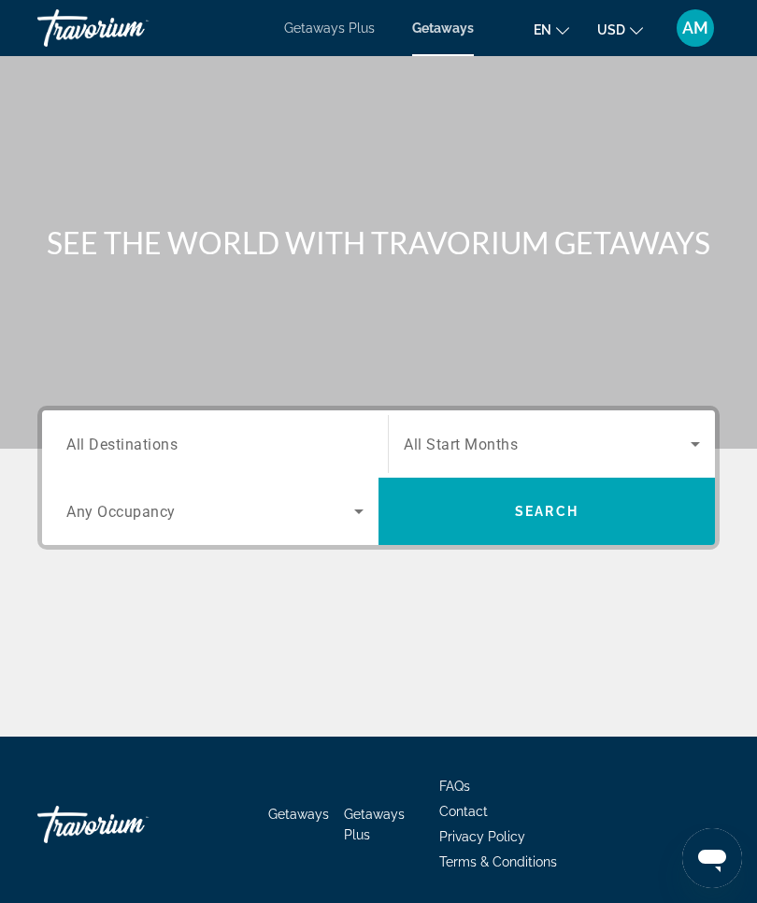
click at [697, 445] on icon "Search widget" at bounding box center [695, 444] width 9 height 5
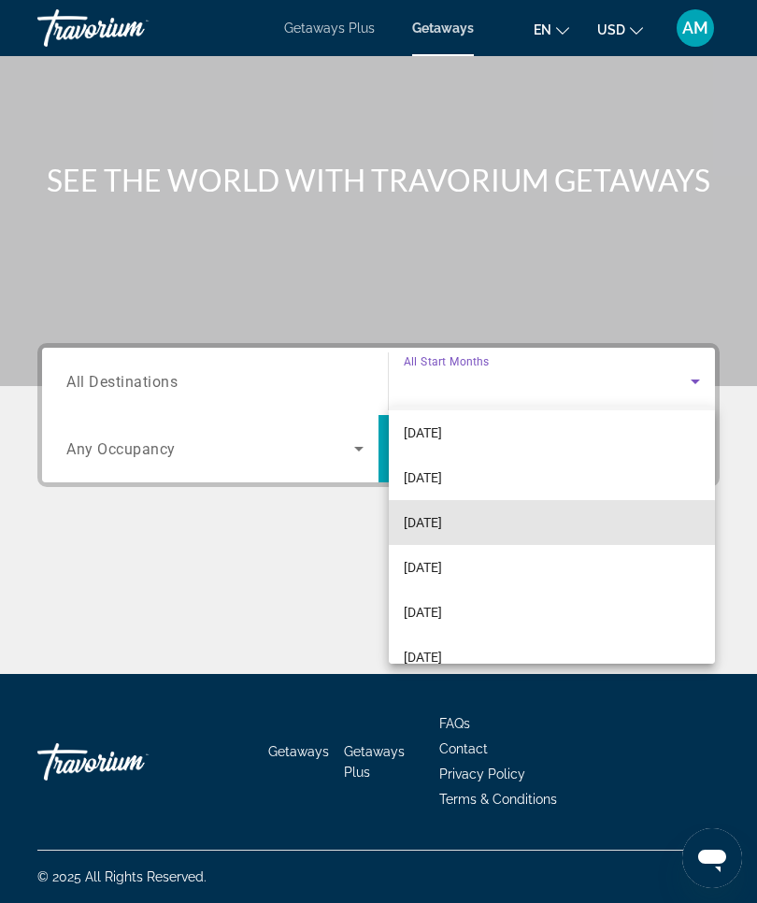
scroll to position [65, 0]
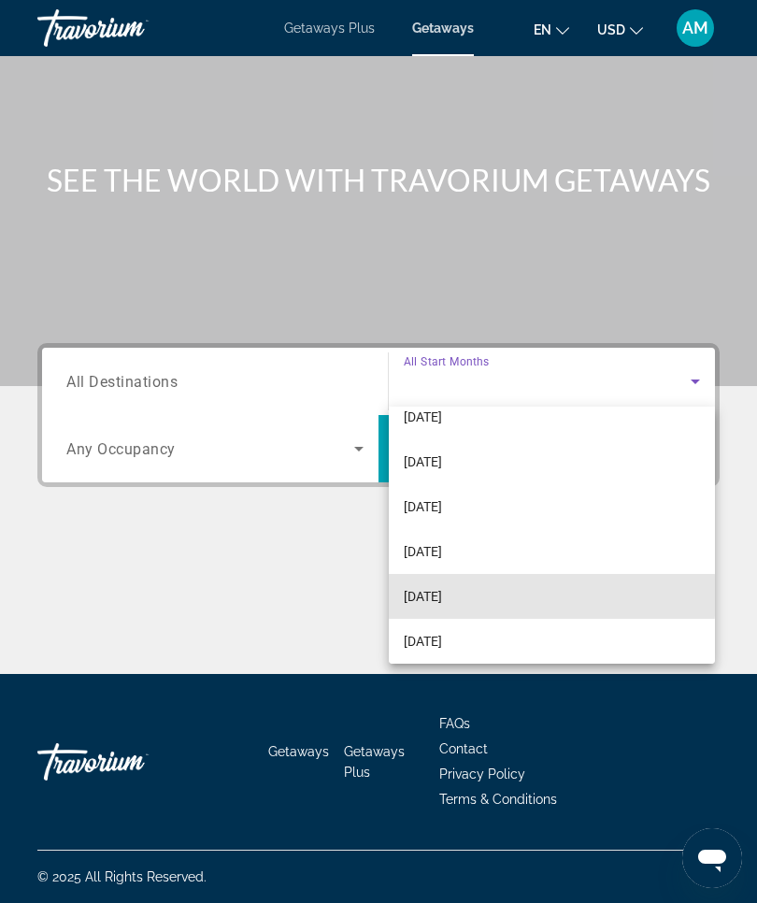
click at [442, 596] on span "[DATE]" at bounding box center [423, 596] width 38 height 22
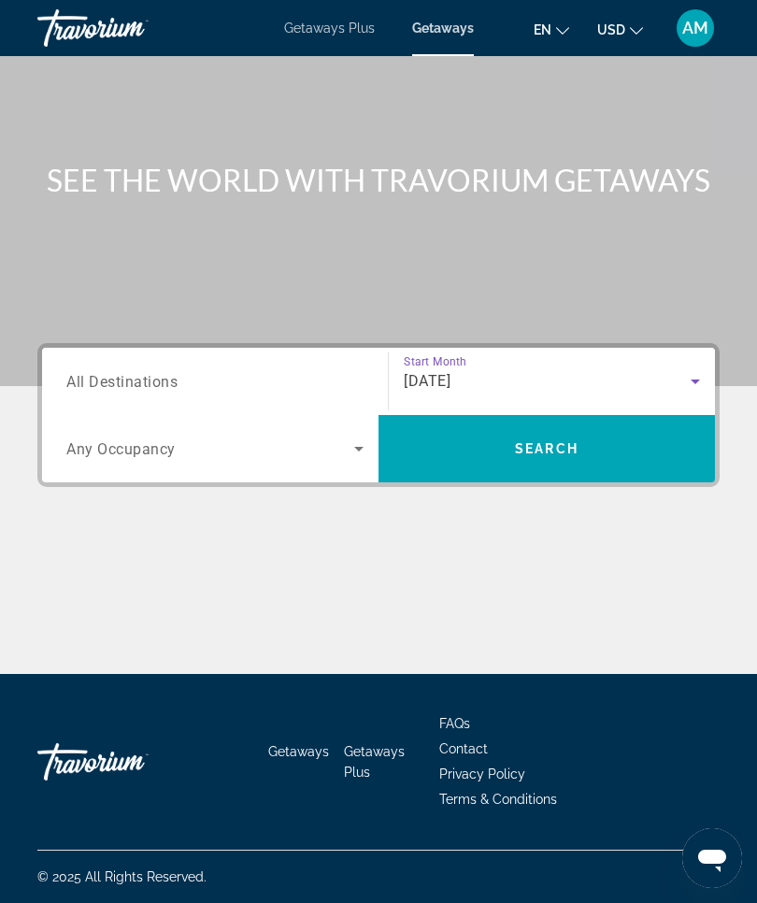
click at [145, 382] on span "All Destinations" at bounding box center [121, 381] width 111 height 18
click at [145, 382] on input "Destination All Destinations" at bounding box center [214, 382] width 297 height 22
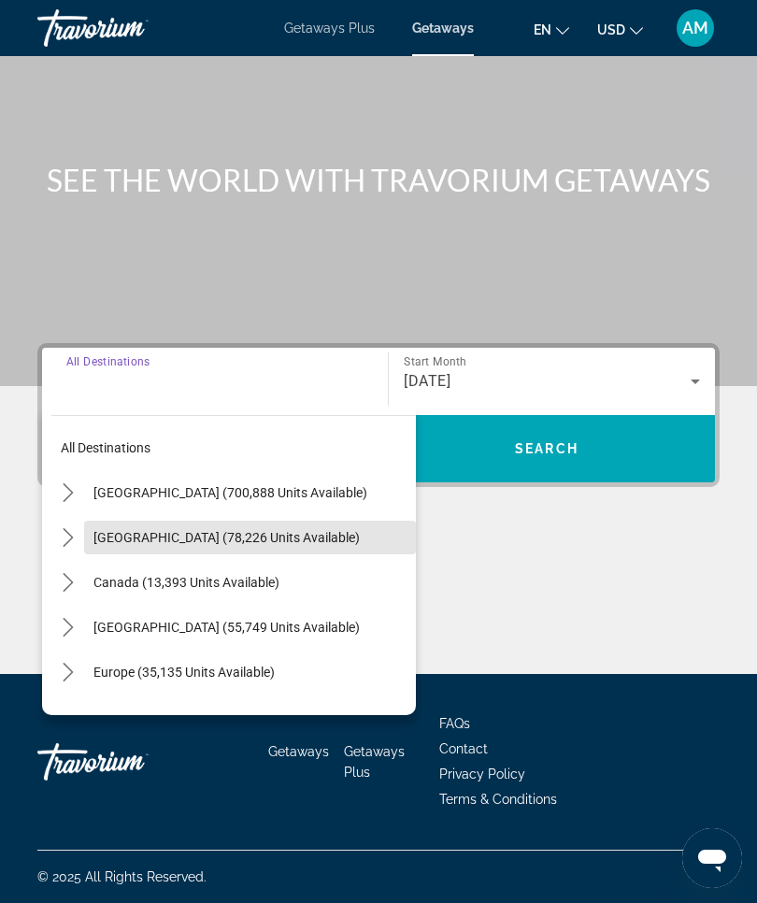
click at [187, 531] on span "[GEOGRAPHIC_DATA] (78,226 units available)" at bounding box center [226, 537] width 266 height 15
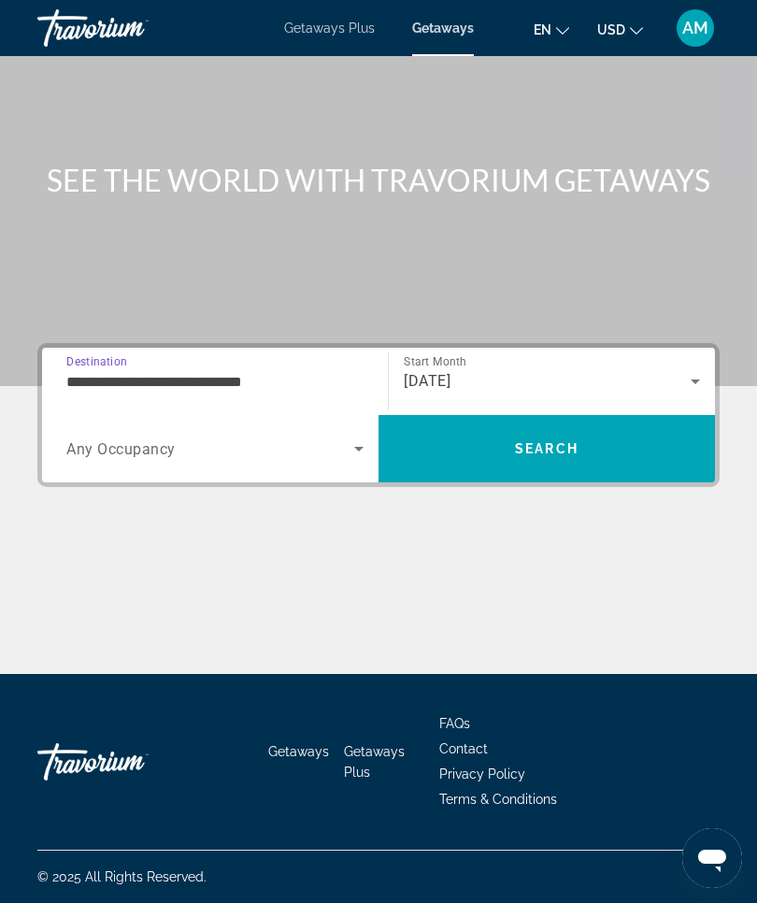
click at [190, 374] on input "**********" at bounding box center [214, 382] width 297 height 22
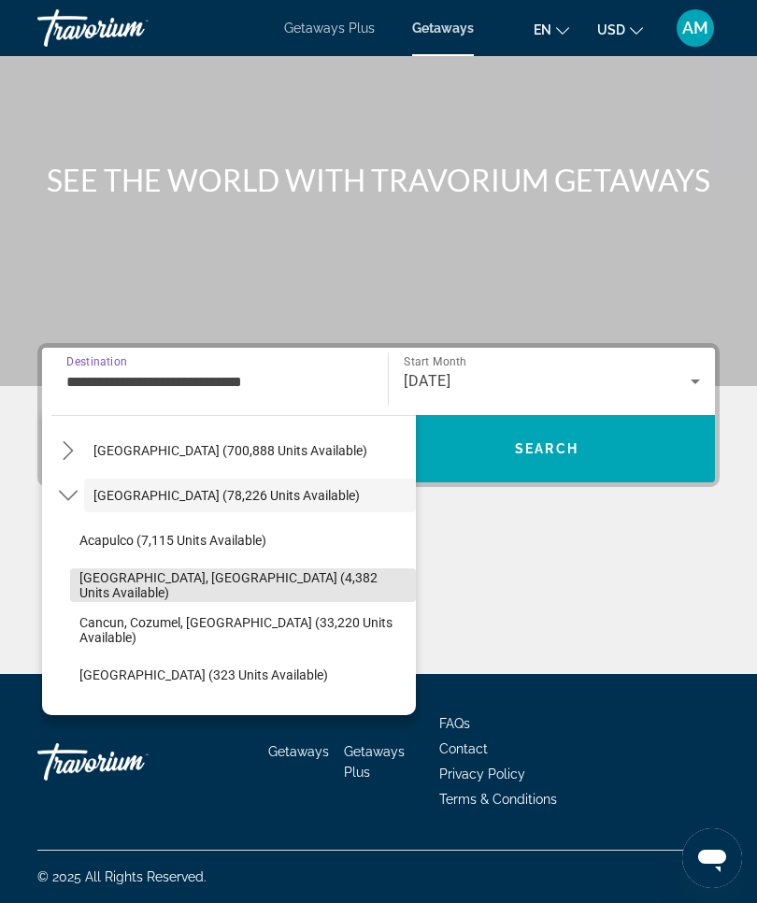
scroll to position [49, 0]
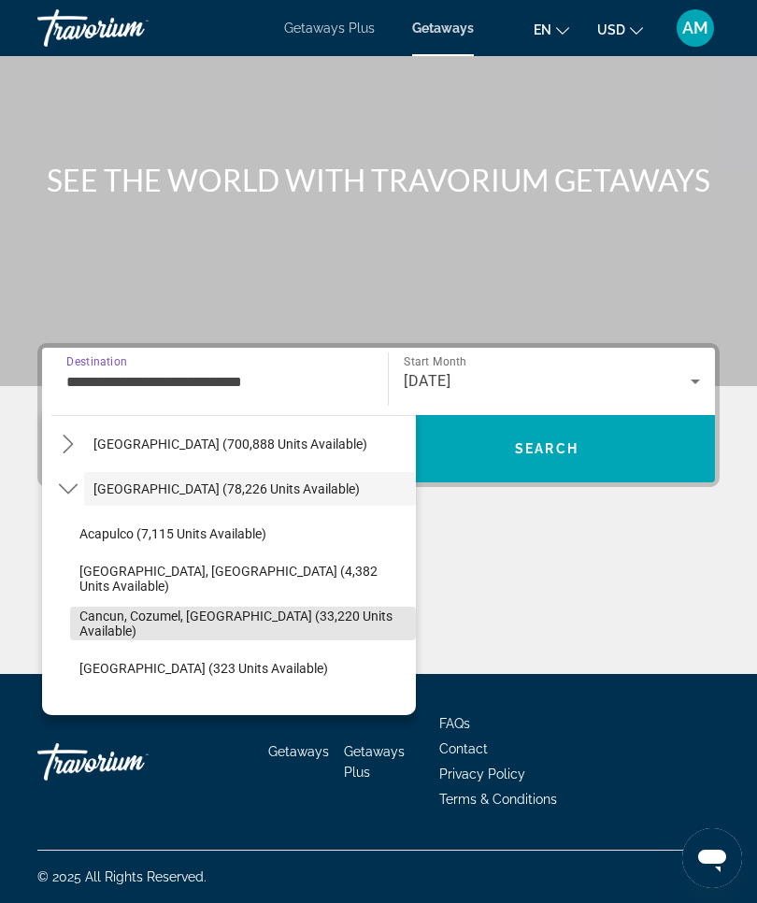
click at [156, 621] on span "Cancun, Cozumel, [GEOGRAPHIC_DATA] (33,220 units available)" at bounding box center [242, 624] width 327 height 30
type input "**********"
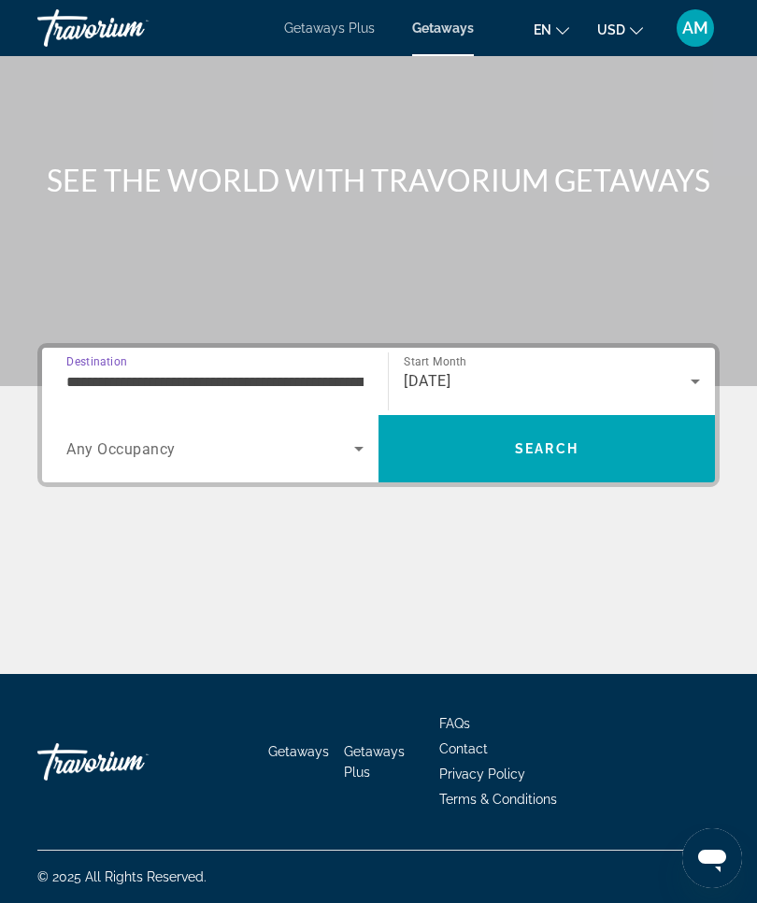
click at [596, 453] on span "Search" at bounding box center [547, 448] width 337 height 45
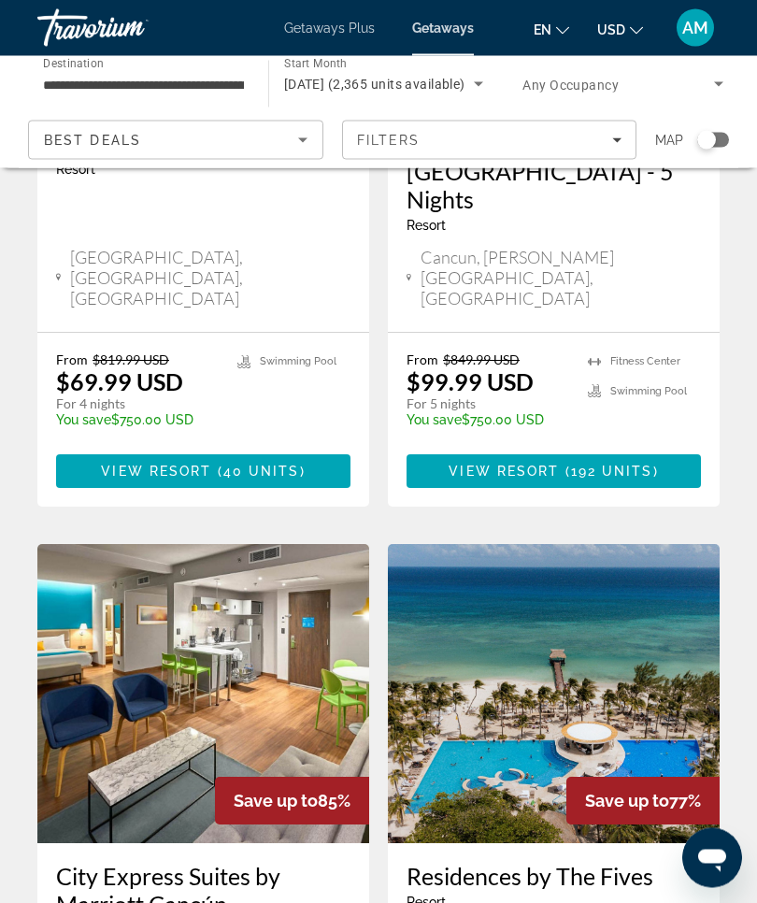
scroll to position [1921, 0]
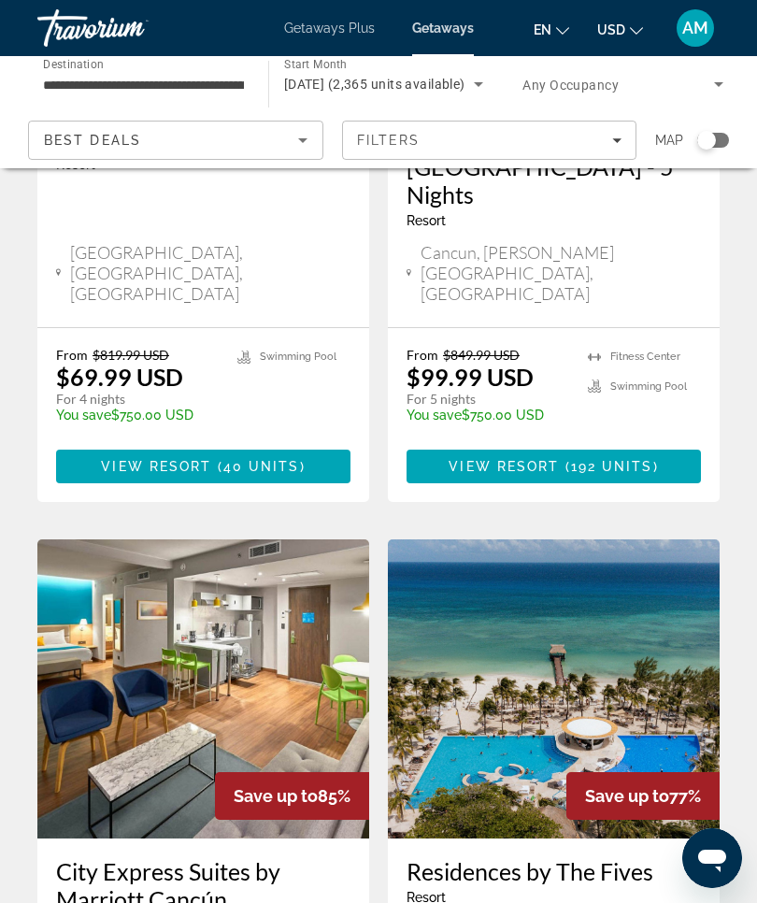
click at [493, 539] on img "Main content" at bounding box center [554, 688] width 332 height 299
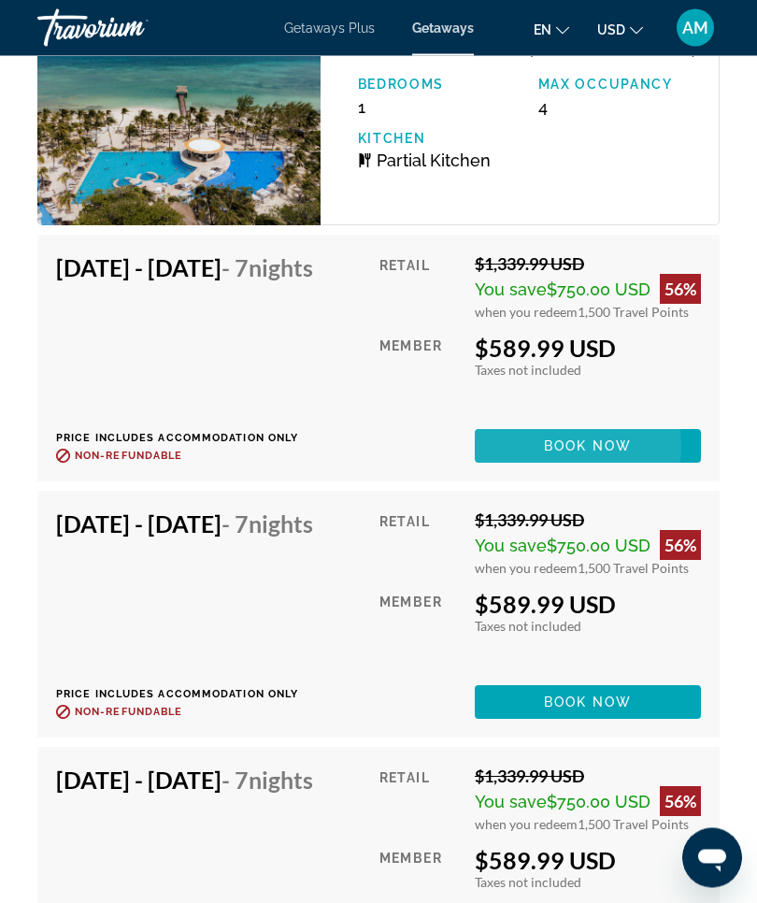
scroll to position [3241, 0]
click at [552, 467] on span "Main content" at bounding box center [588, 446] width 226 height 45
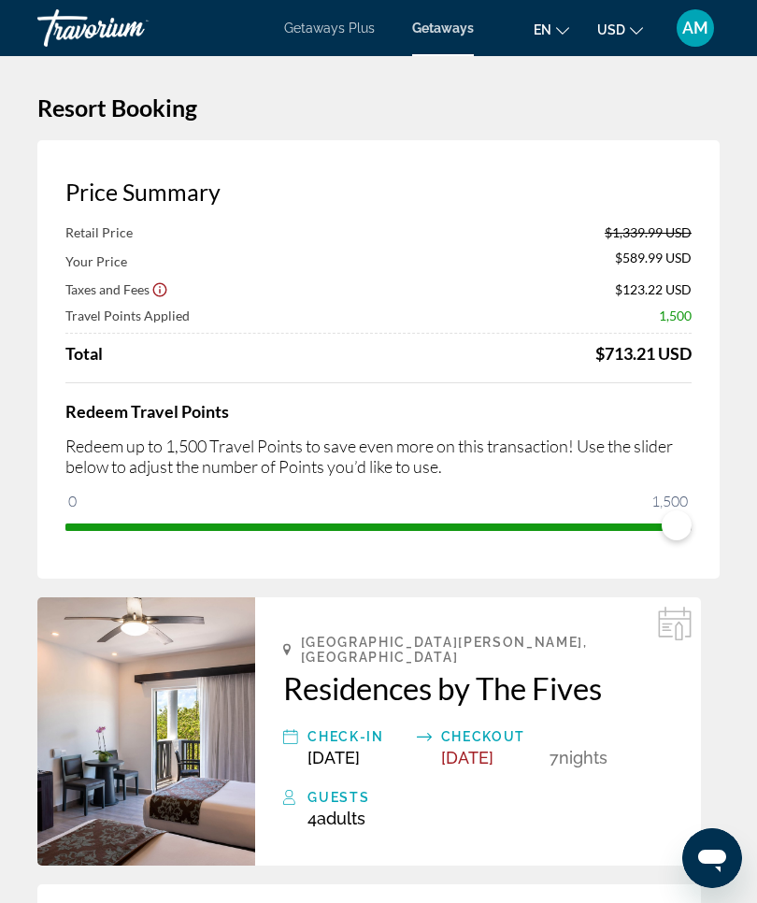
click at [494, 669] on h2 "Residences by The Fives" at bounding box center [478, 687] width 390 height 37
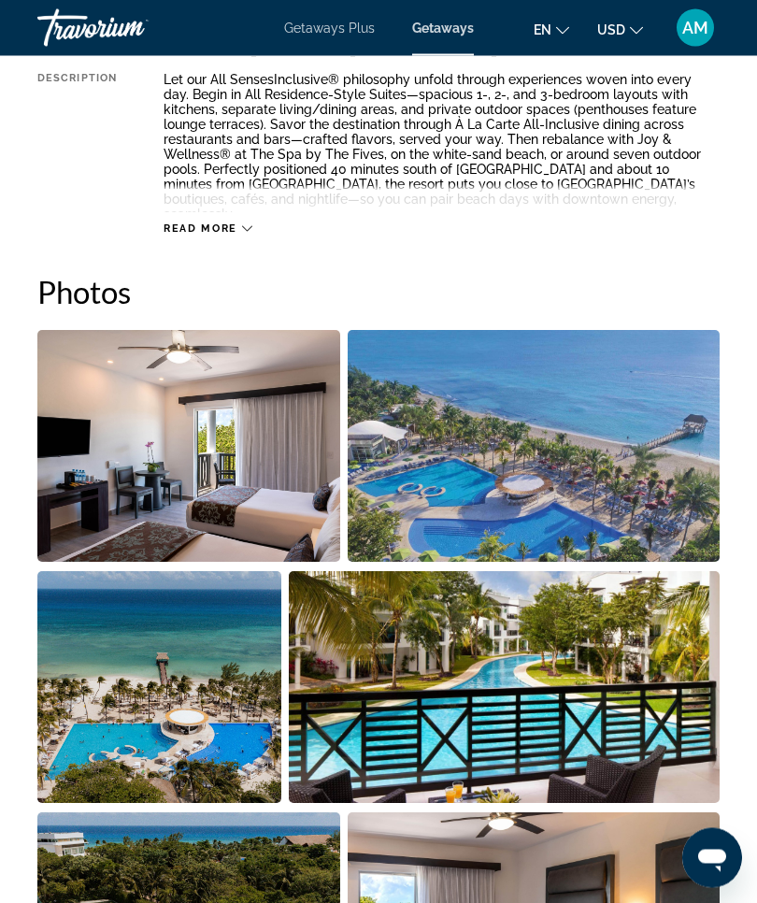
scroll to position [1082, 0]
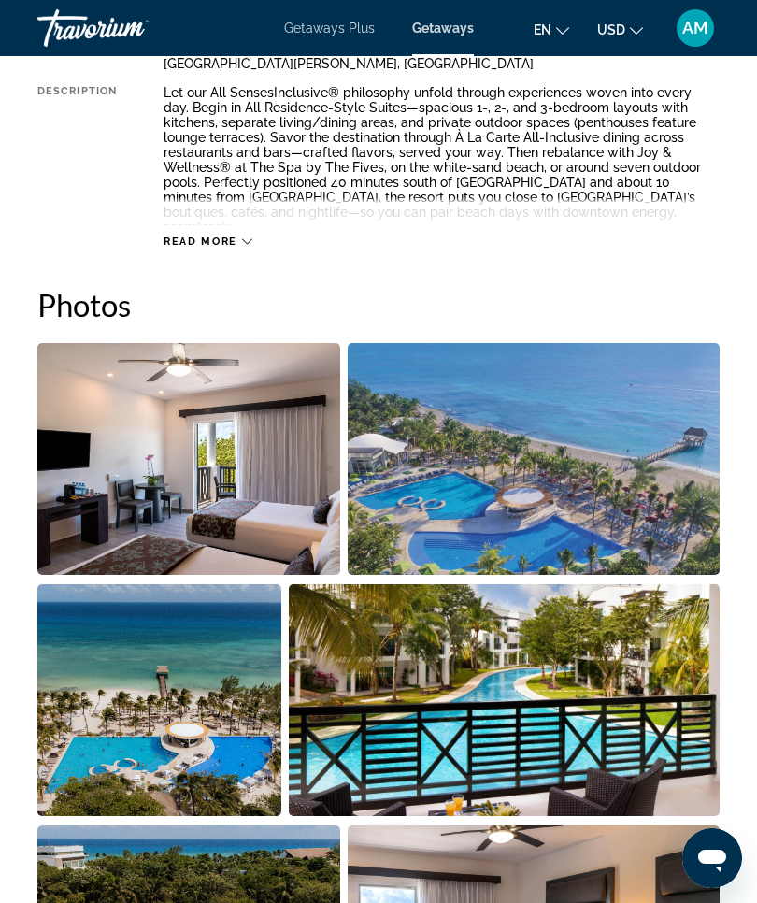
click at [697, 34] on span "AM" at bounding box center [696, 28] width 26 height 19
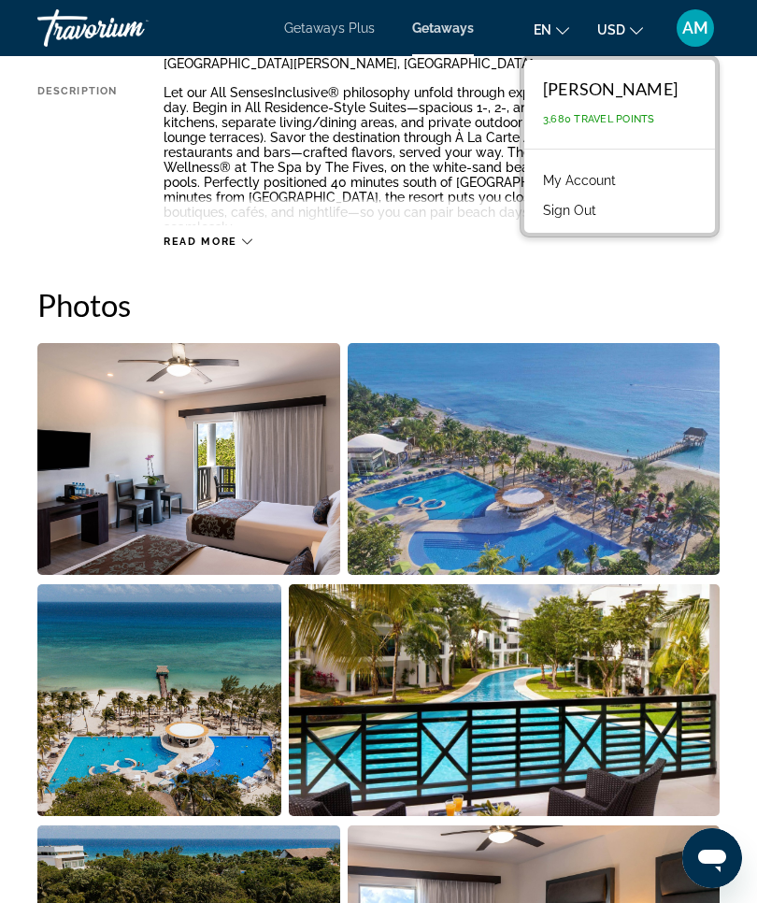
click at [606, 208] on button "Sign Out" at bounding box center [570, 210] width 72 height 24
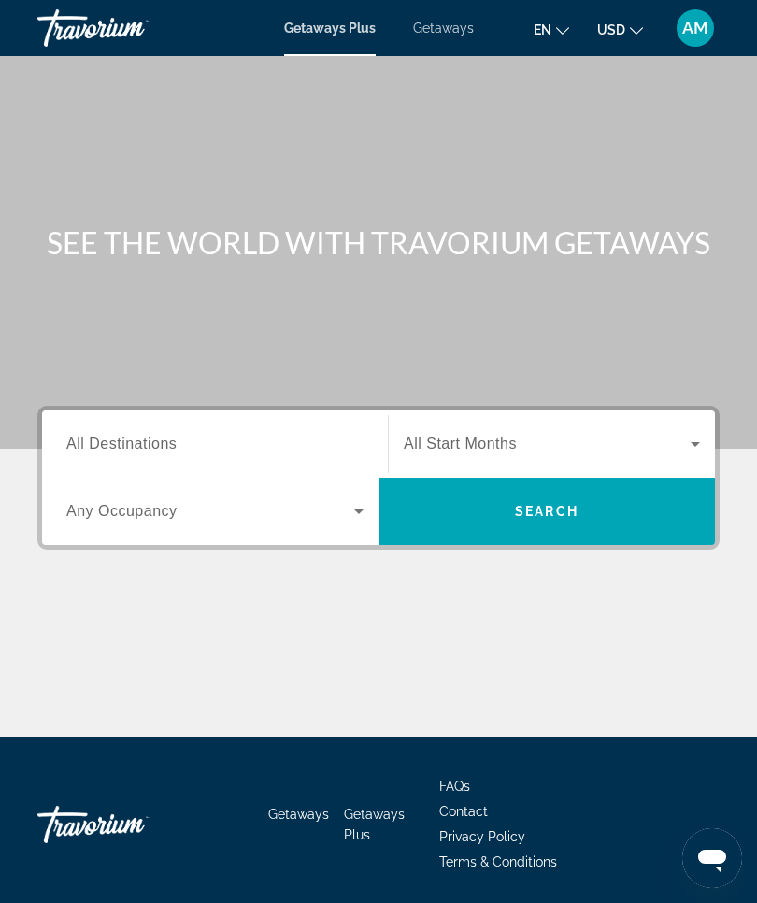
click at [154, 451] on span "All Destinations" at bounding box center [121, 444] width 110 height 16
click at [154, 451] on input "Destination All Destinations" at bounding box center [214, 445] width 297 height 22
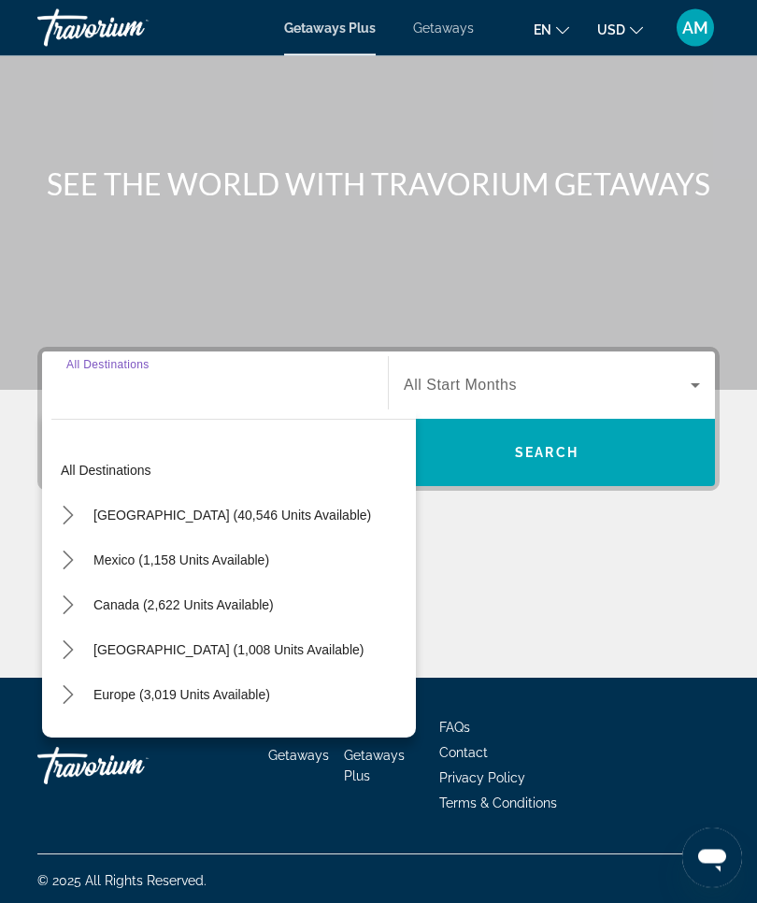
scroll to position [64, 0]
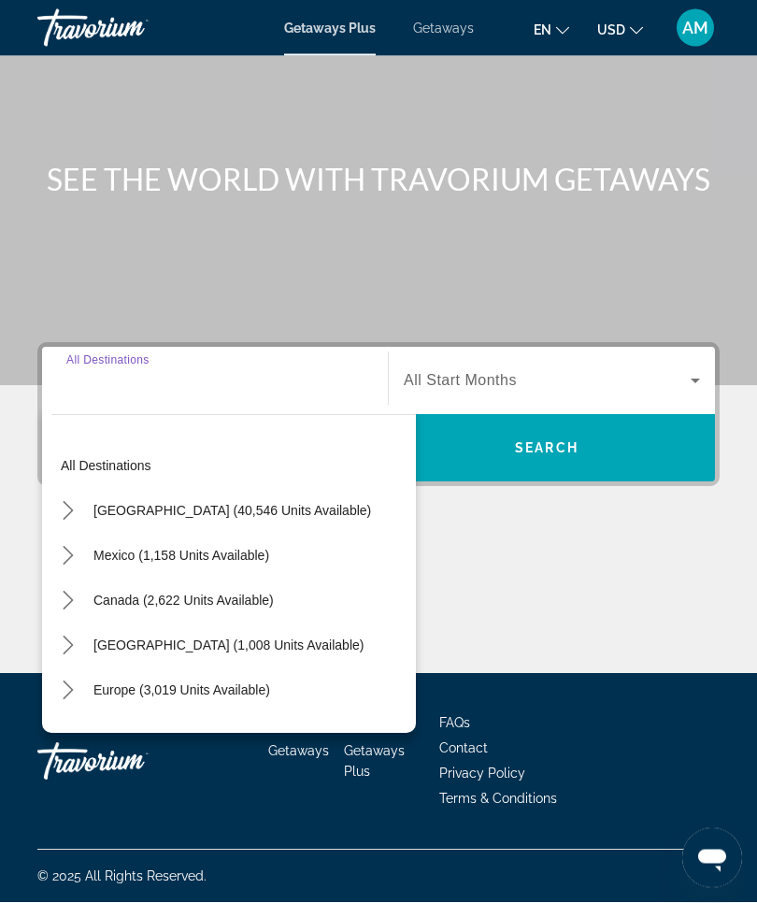
click at [445, 33] on span "Getaways" at bounding box center [443, 28] width 61 height 15
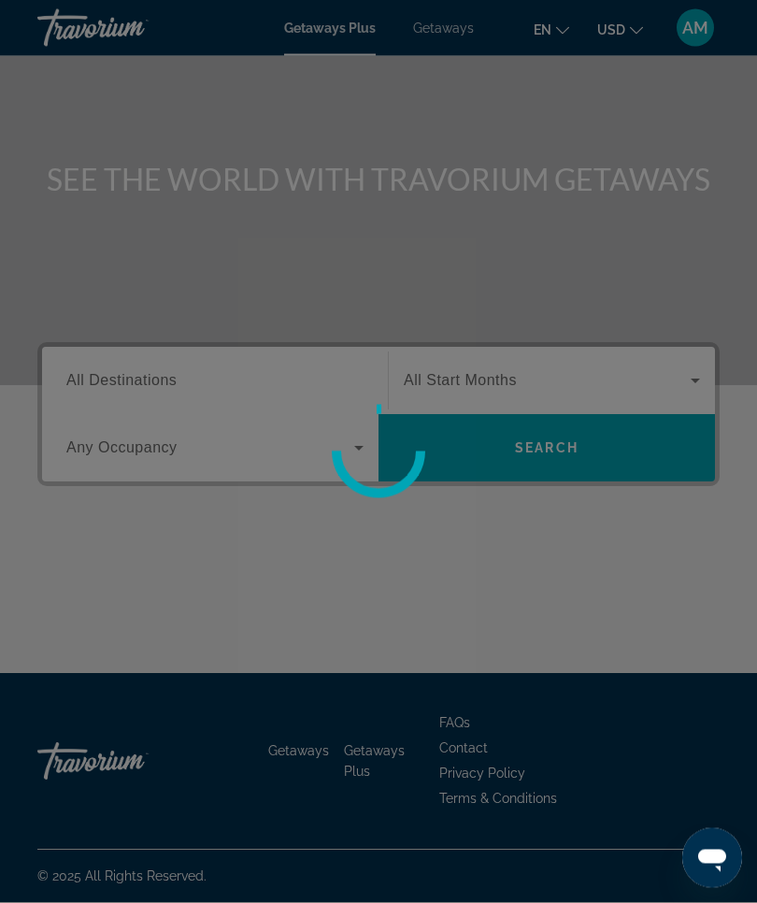
scroll to position [65, 0]
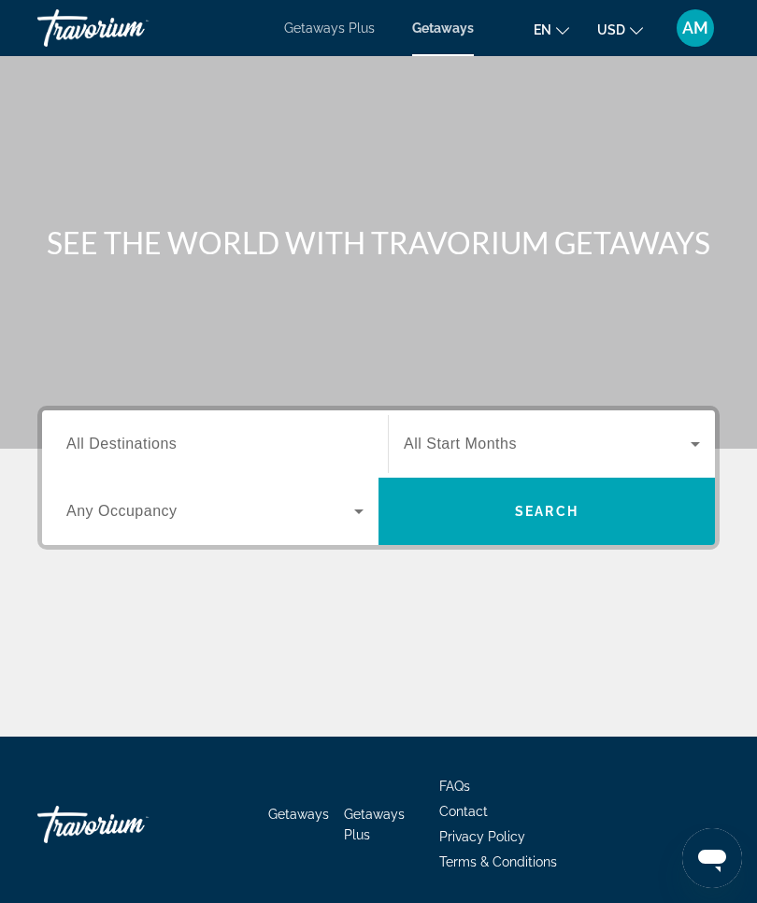
click at [142, 440] on span "All Destinations" at bounding box center [121, 444] width 110 height 16
click at [142, 440] on input "Destination All Destinations" at bounding box center [214, 445] width 297 height 22
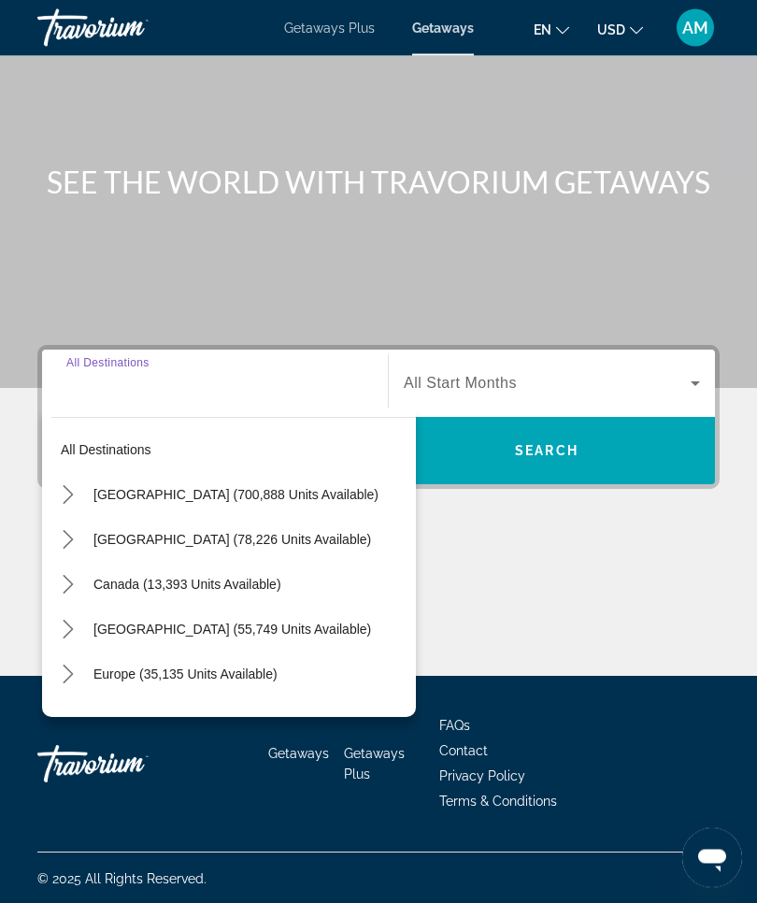
scroll to position [65, 0]
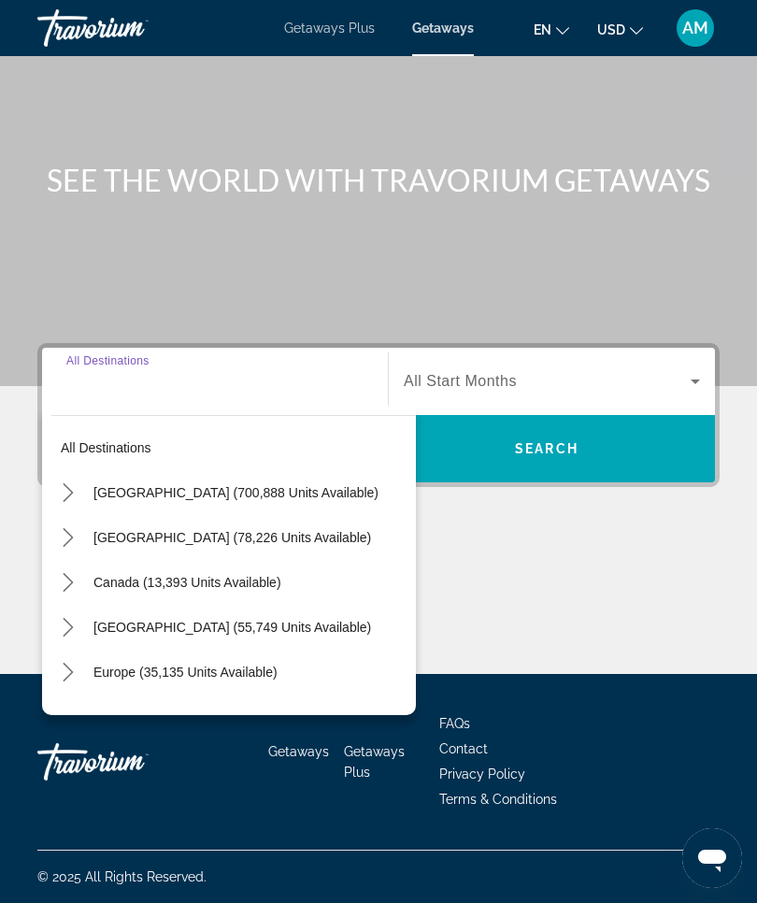
click at [238, 538] on span "[GEOGRAPHIC_DATA] (78,226 units available)" at bounding box center [232, 537] width 278 height 15
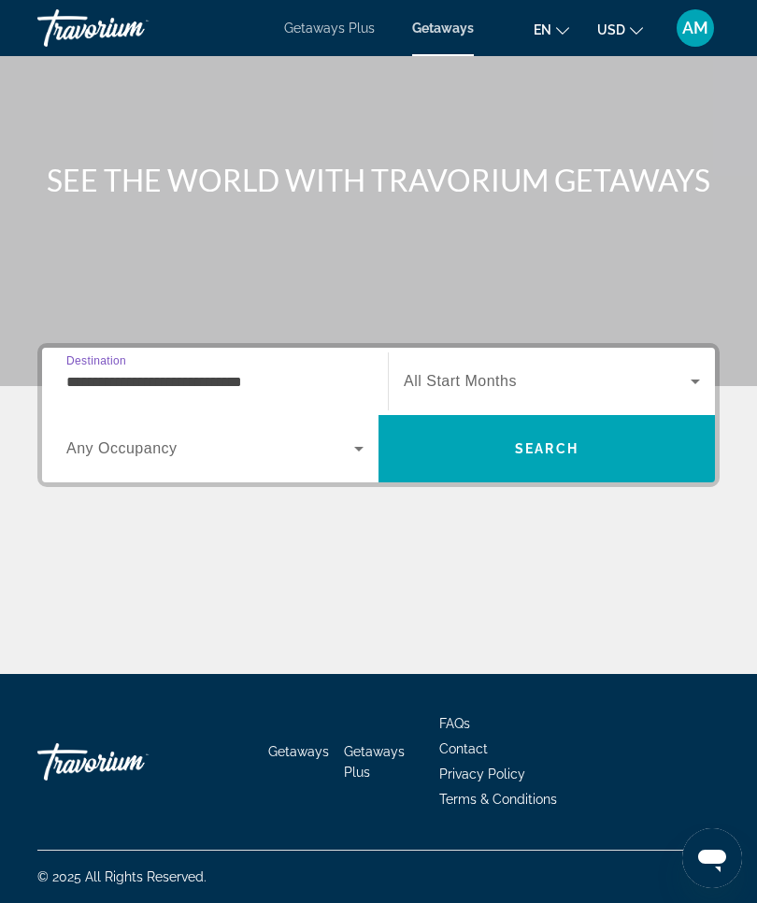
click at [191, 378] on input "**********" at bounding box center [214, 382] width 297 height 22
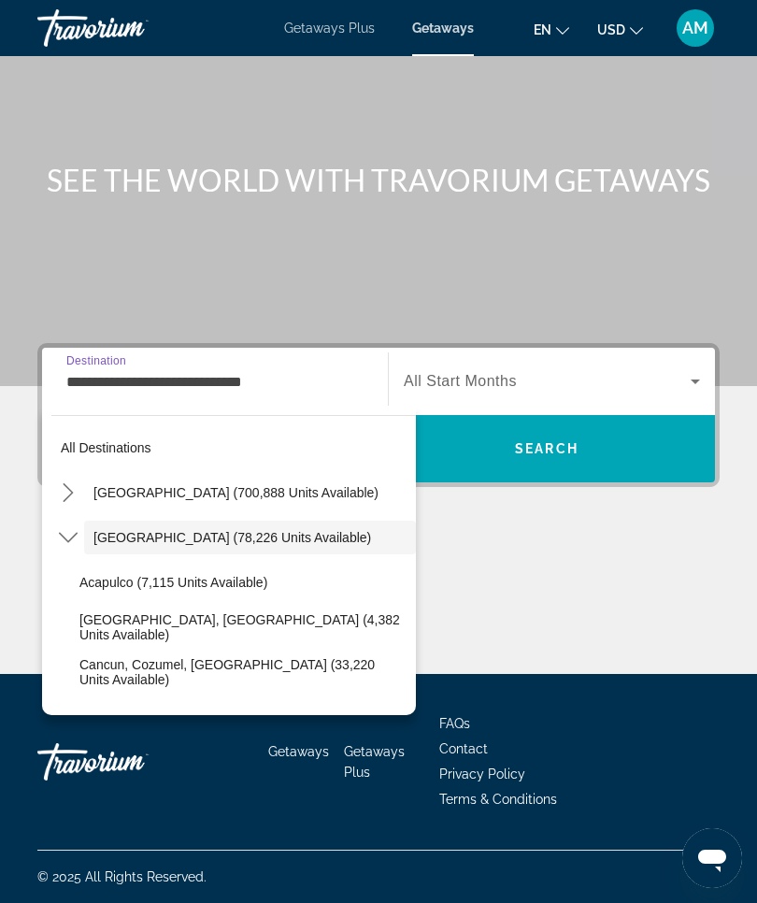
click at [200, 667] on span "Cancun, Cozumel, [GEOGRAPHIC_DATA] (33,220 units available)" at bounding box center [242, 672] width 327 height 30
type input "**********"
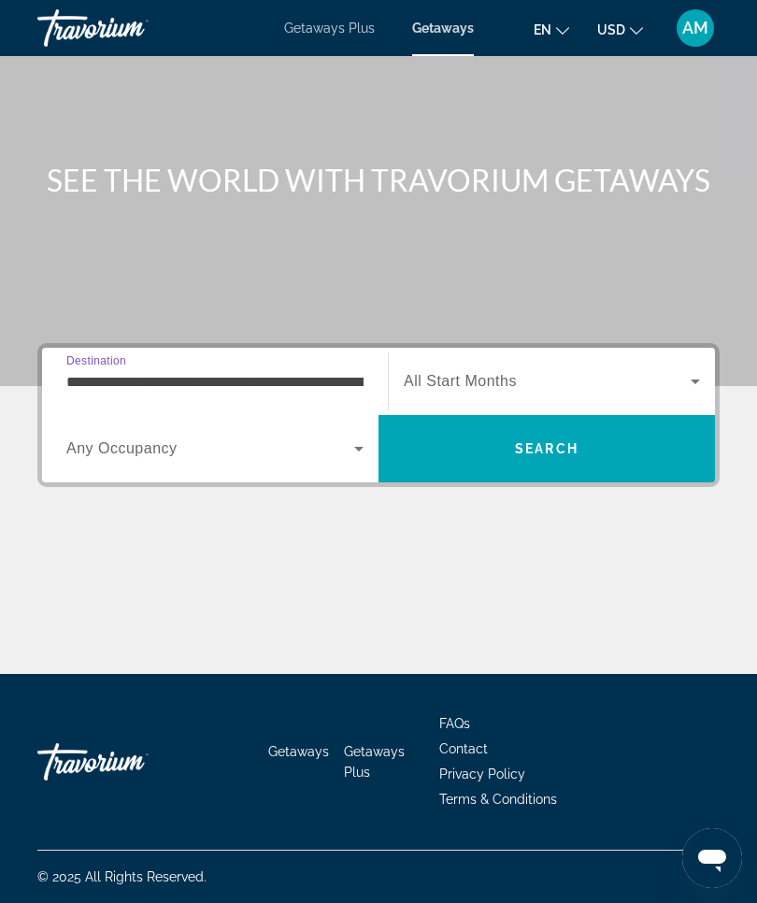
click at [688, 382] on icon "Search widget" at bounding box center [695, 381] width 22 height 22
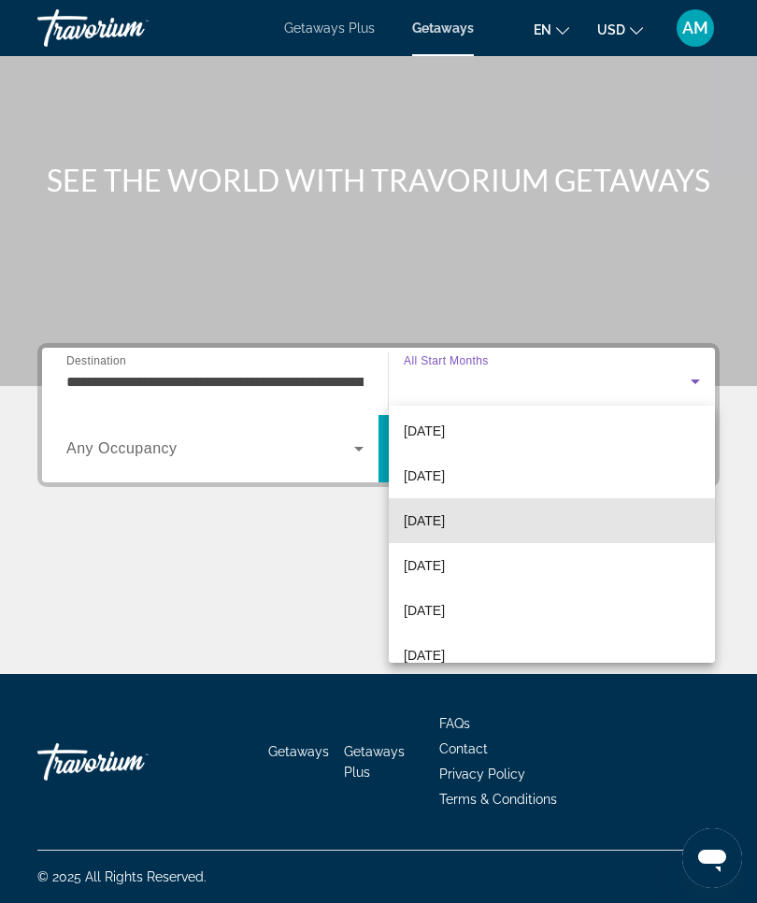
scroll to position [96, 0]
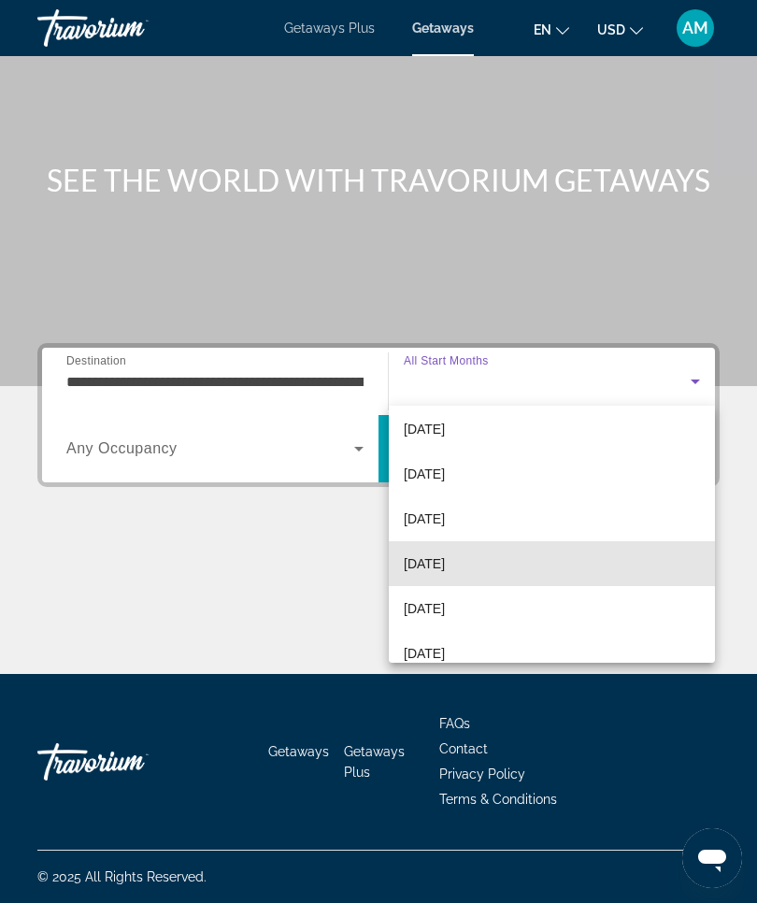
click at [506, 568] on mat-option "[DATE]" at bounding box center [552, 563] width 326 height 45
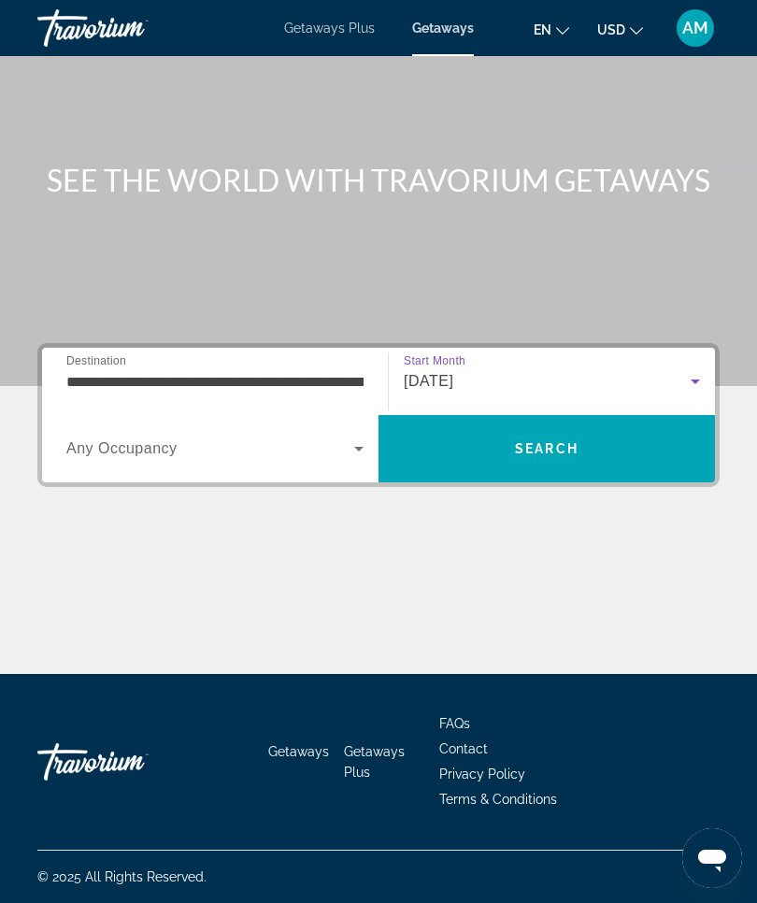
click at [612, 451] on span "Search" at bounding box center [547, 448] width 337 height 45
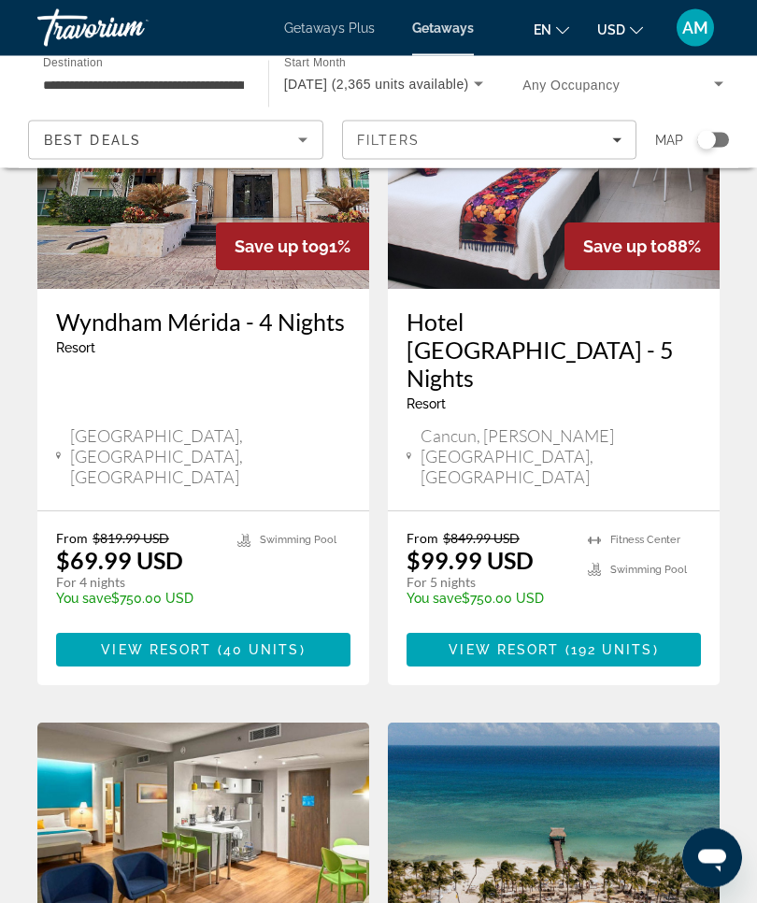
click at [591, 724] on img "Main content" at bounding box center [554, 873] width 332 height 299
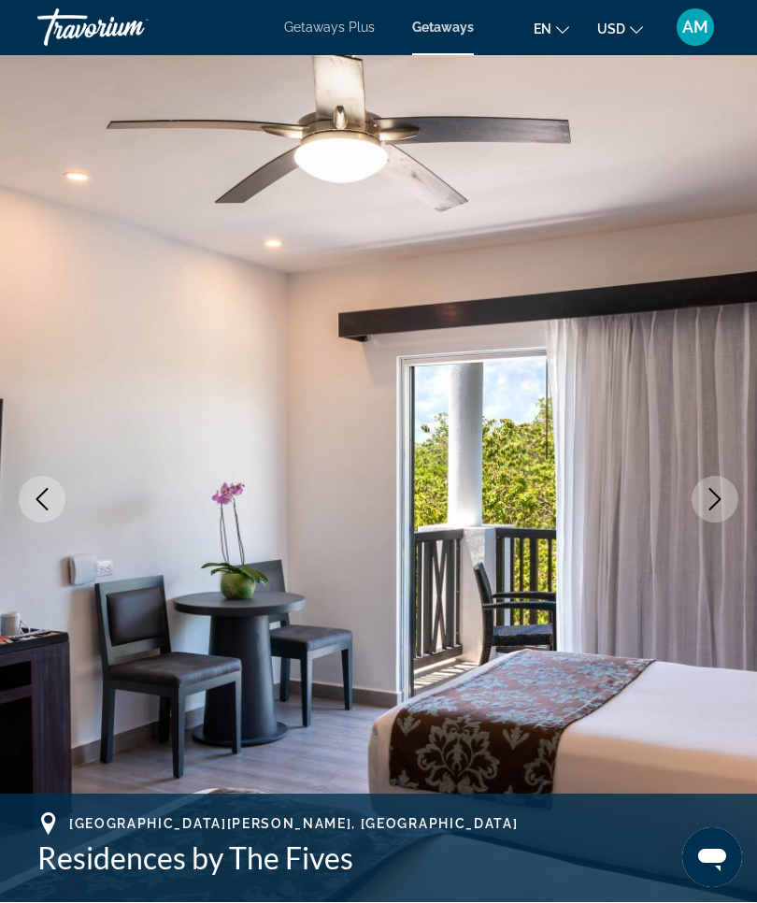
click at [689, 30] on span "AM" at bounding box center [696, 28] width 26 height 19
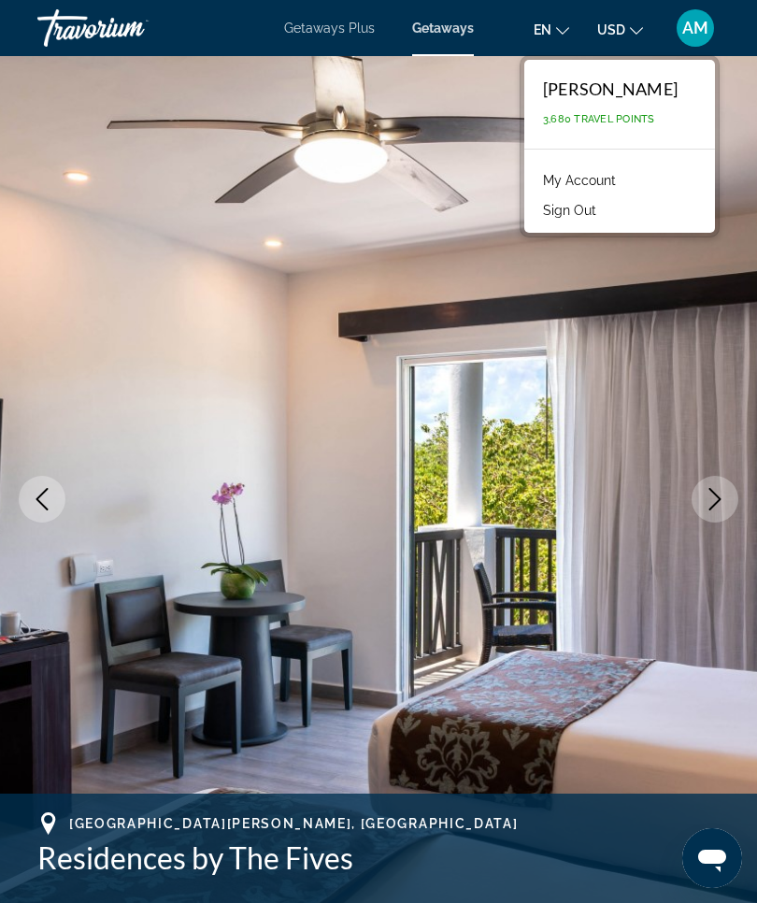
click at [643, 213] on li "Sign Out" at bounding box center [620, 209] width 172 height 30
click at [606, 214] on button "Sign Out" at bounding box center [570, 210] width 72 height 24
